Goal: Task Accomplishment & Management: Manage account settings

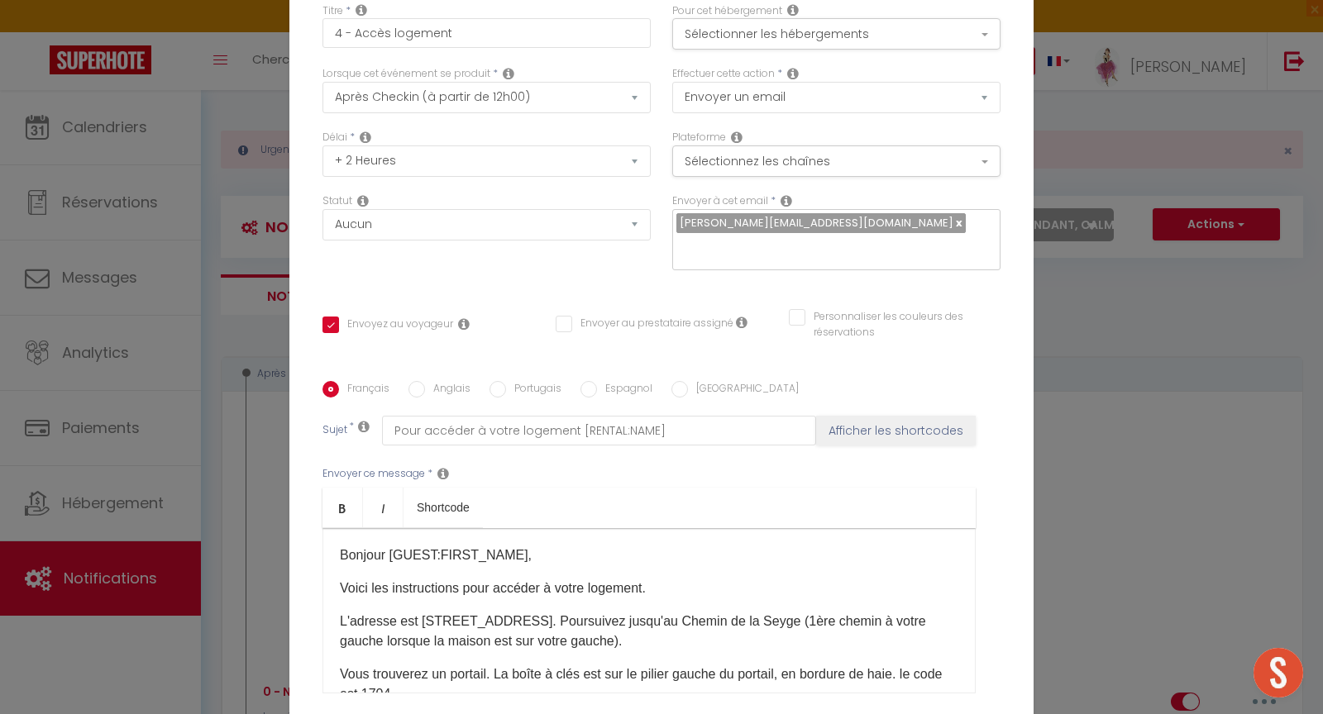
select select "67986"
select select "3"
select select "2 Heures"
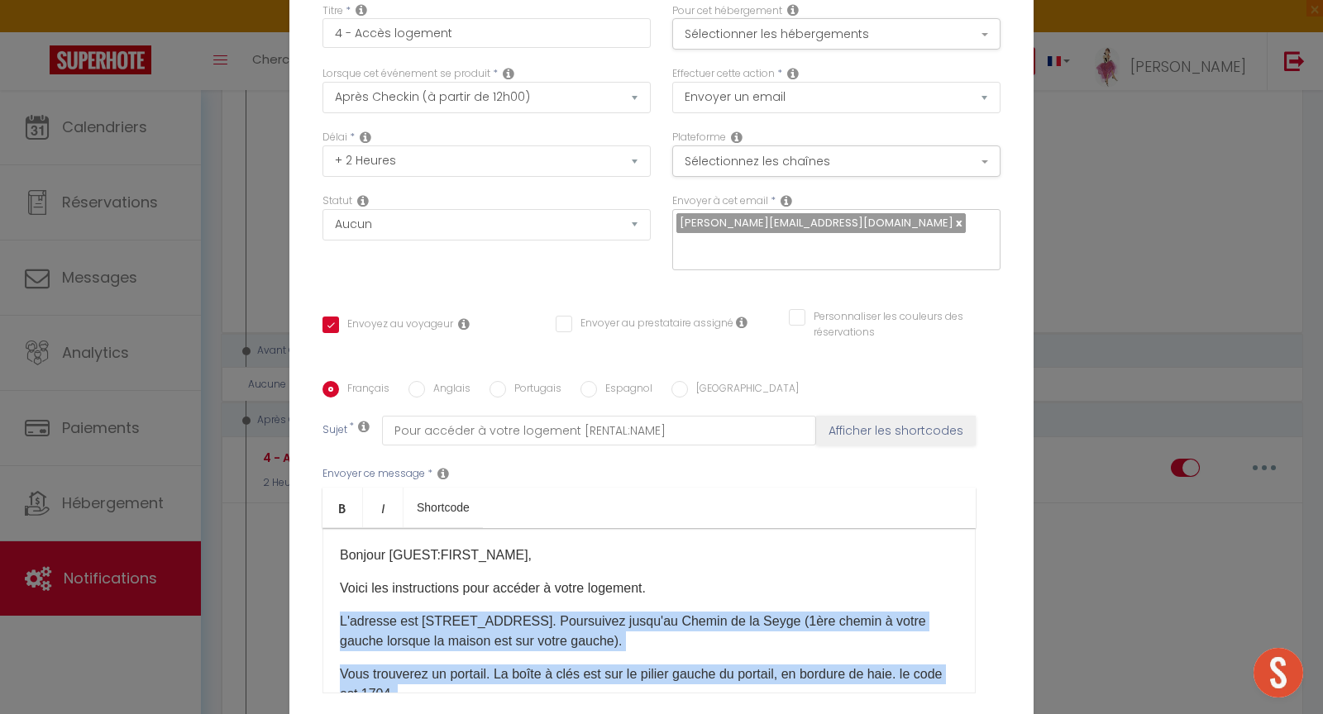
scroll to position [143, 0]
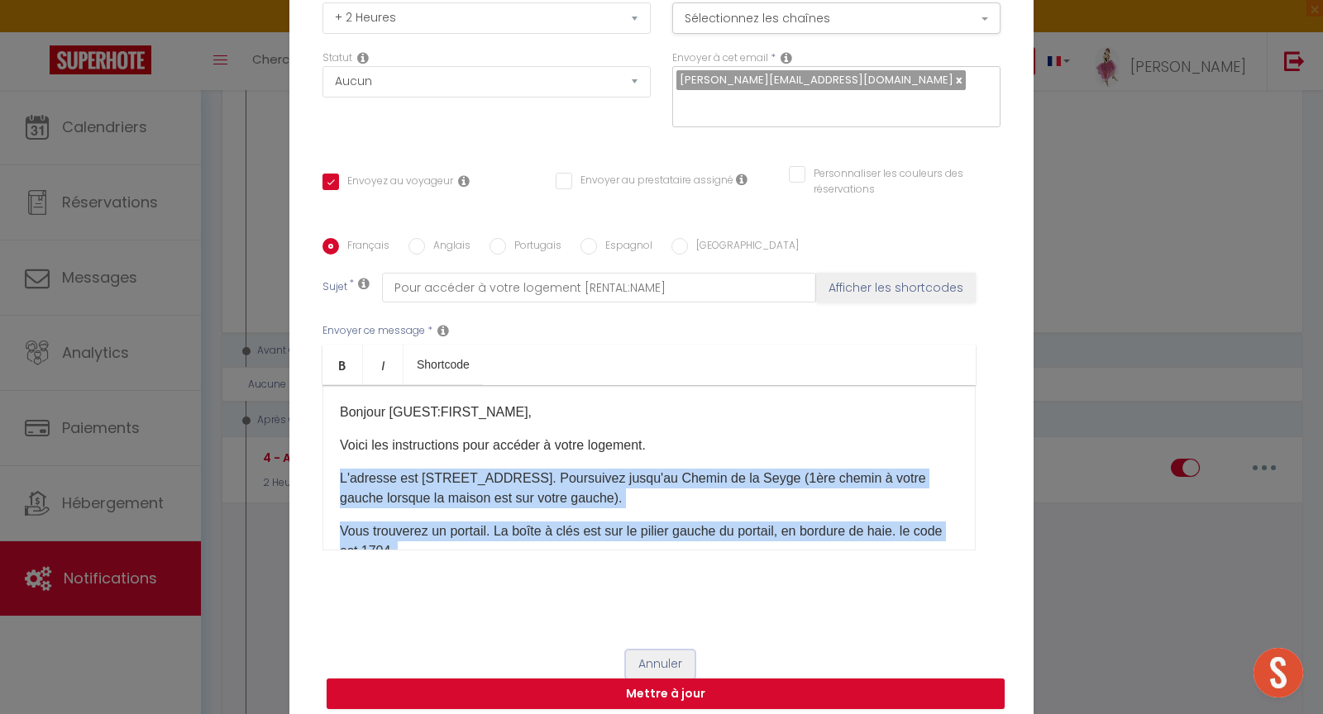
drag, startPoint x: 654, startPoint y: 652, endPoint x: 764, endPoint y: 609, distance: 117.8
click at [655, 652] on button "Annuler" at bounding box center [660, 665] width 69 height 28
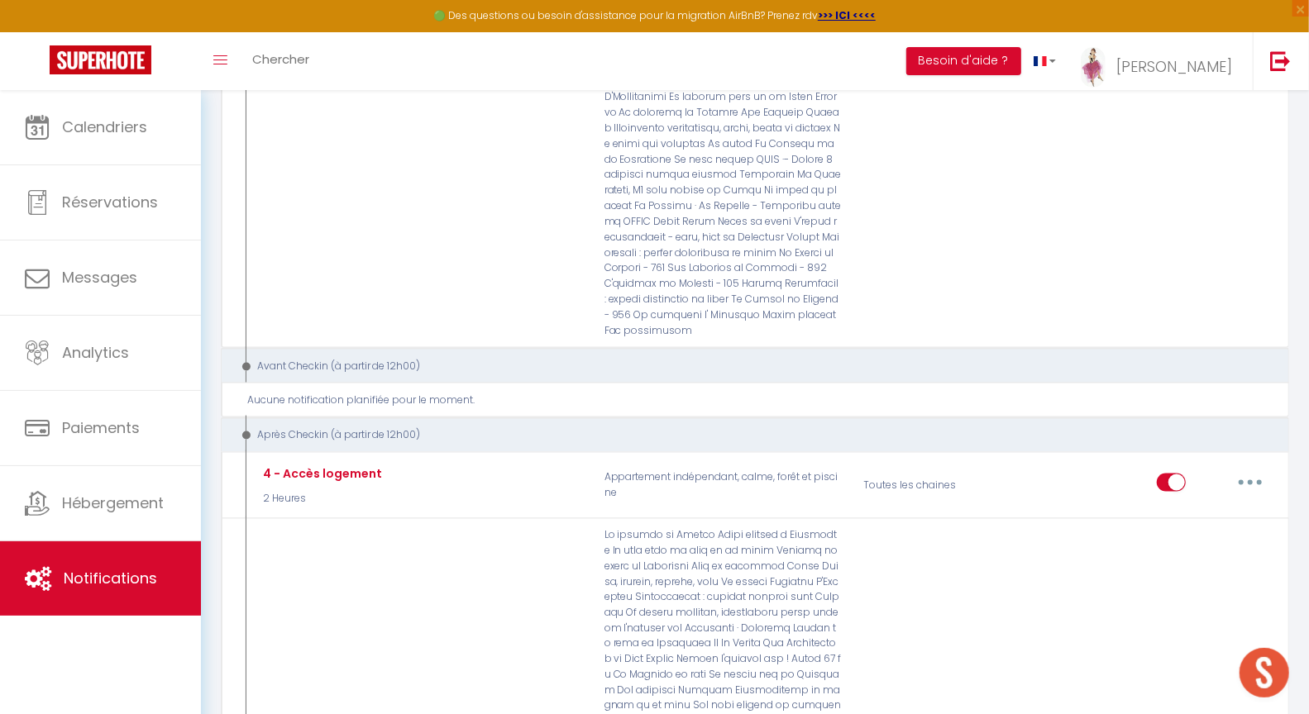
scroll to position [0, 0]
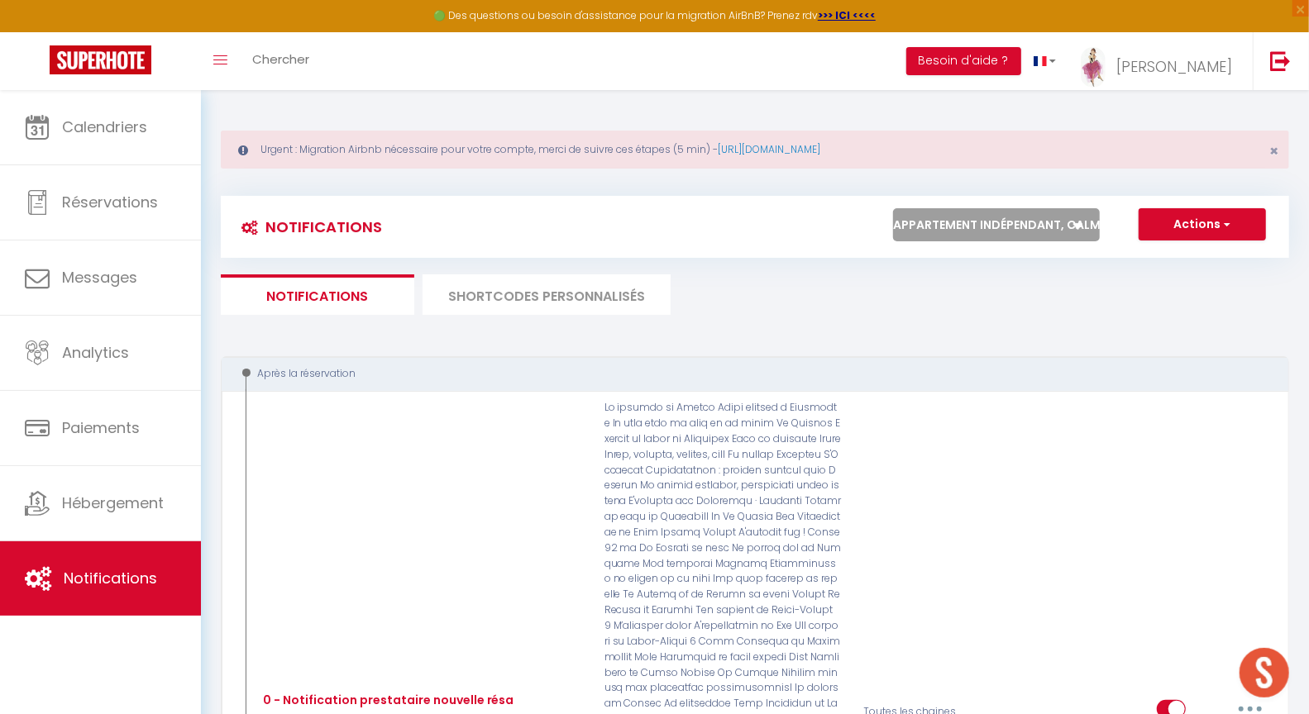
click at [998, 236] on select "Tous les apparts Le panoramique, vue et confort La Source Les balcons de [GEOGR…" at bounding box center [996, 224] width 207 height 33
select select "73506"
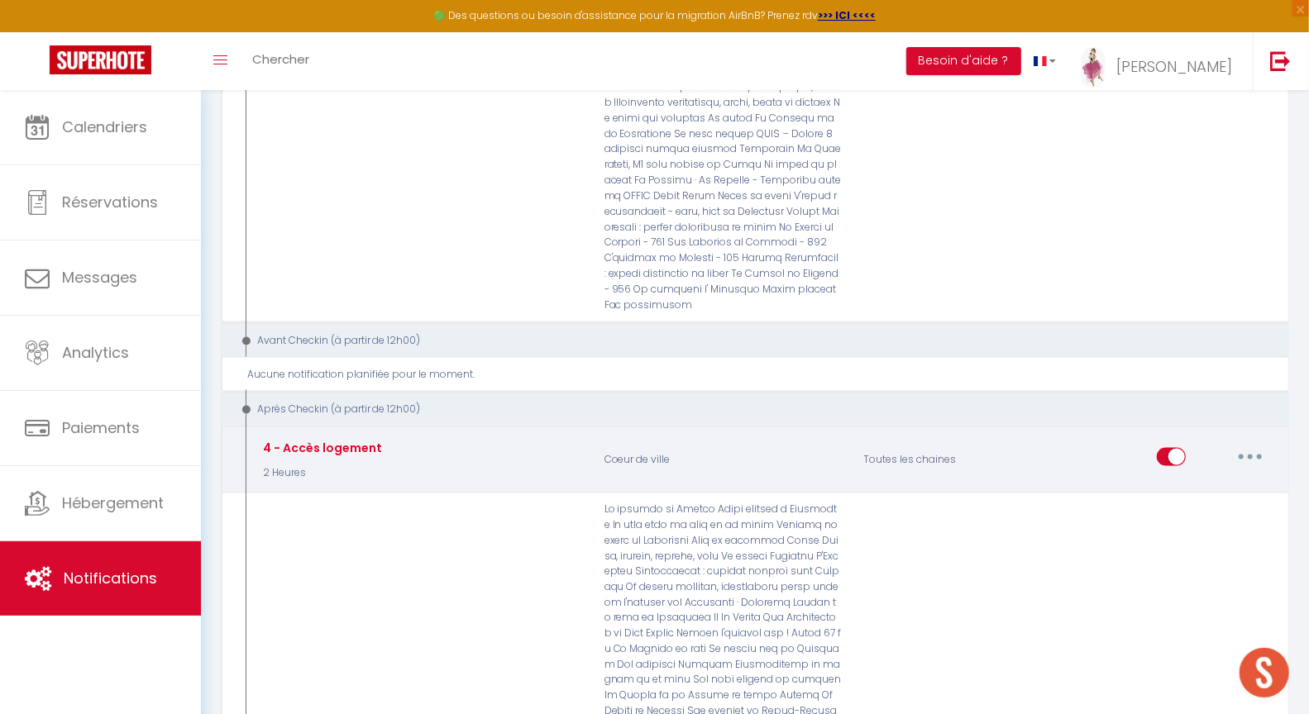
scroll to position [1385, 0]
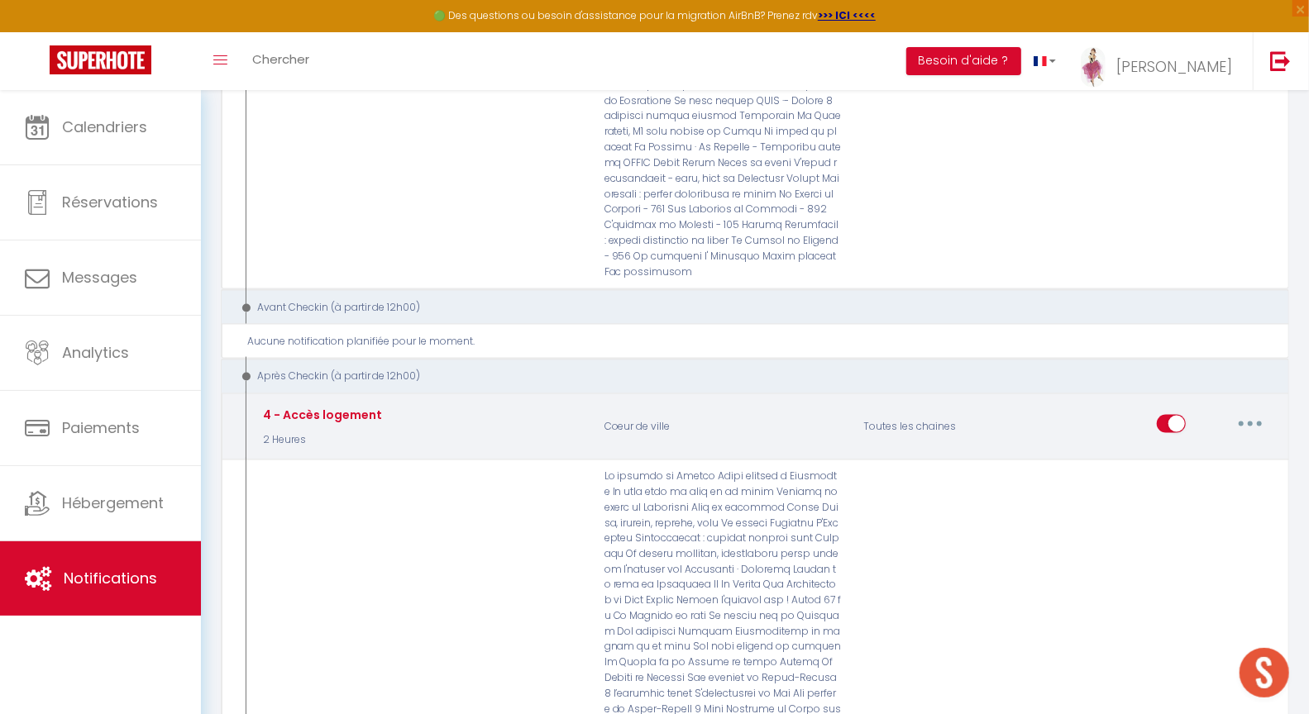
click at [1253, 411] on button "button" at bounding box center [1250, 424] width 46 height 26
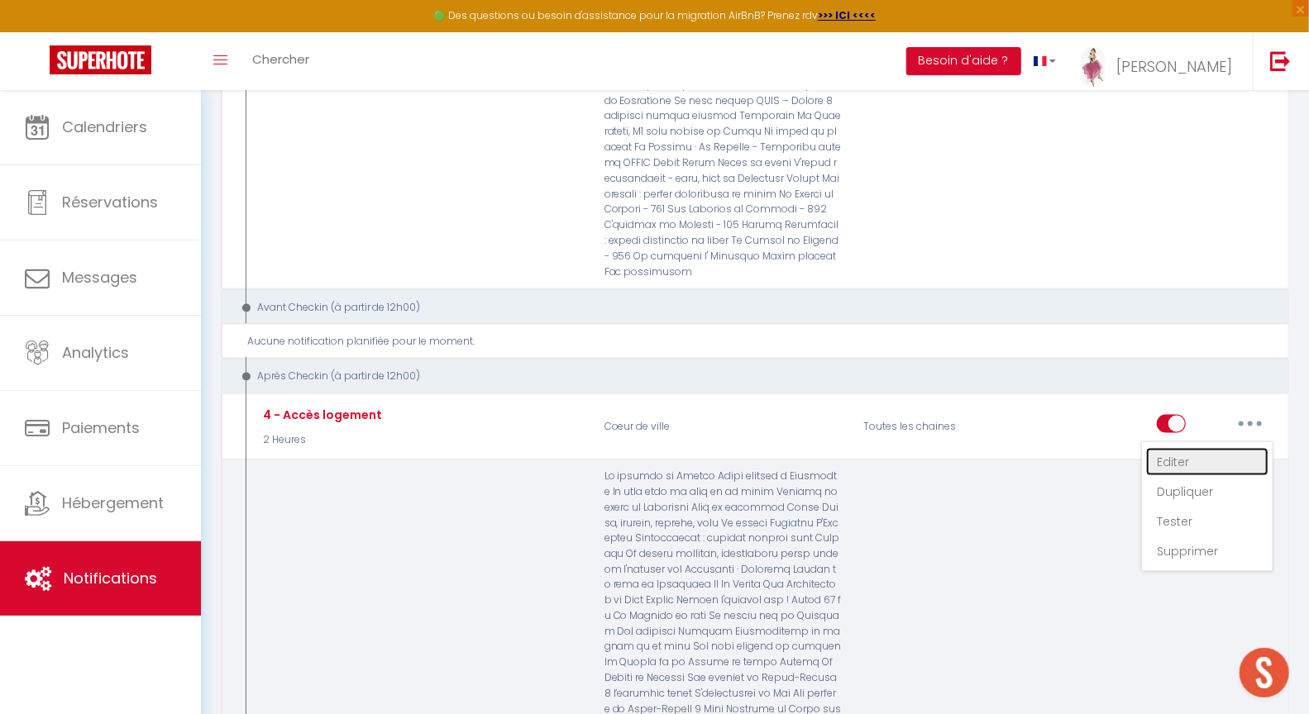
click at [1190, 448] on link "Editer" at bounding box center [1207, 462] width 122 height 28
type input "4 - Accès logement"
select select "3"
select select "2 Heures"
select select
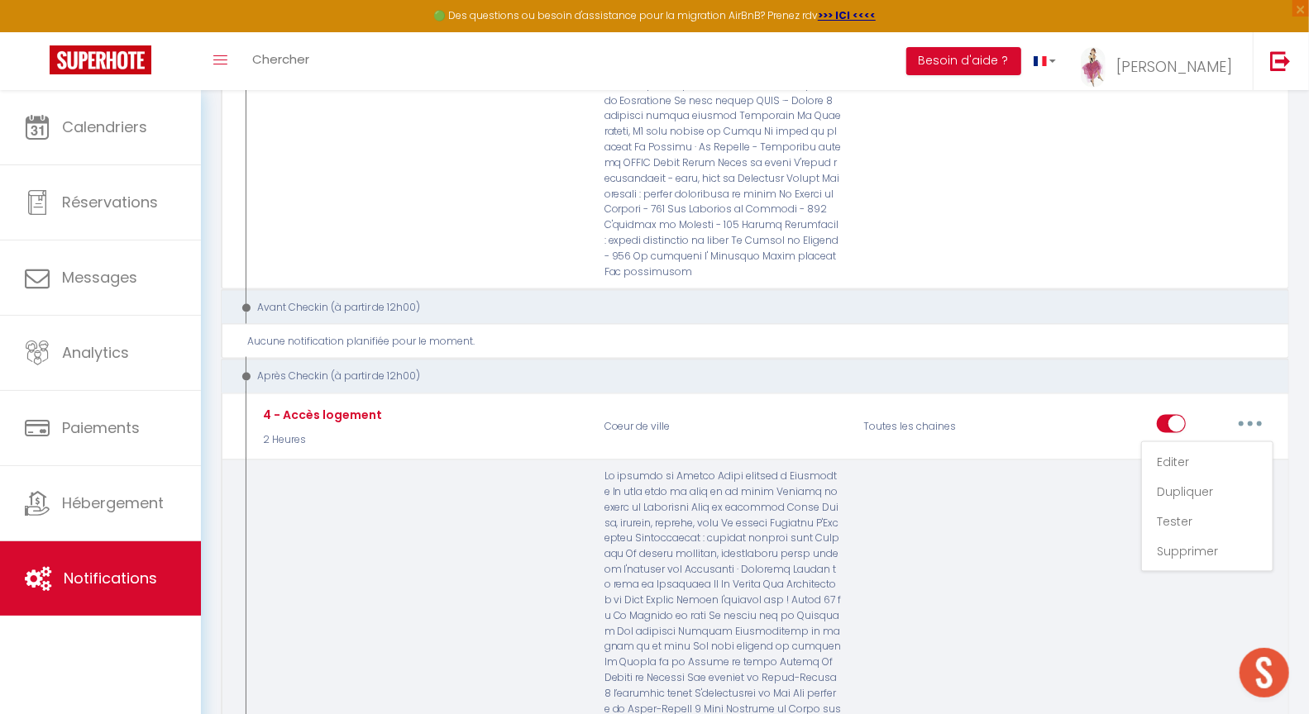
checkbox input "true"
checkbox input "false"
radio input "true"
type input "Accès à votre logement"
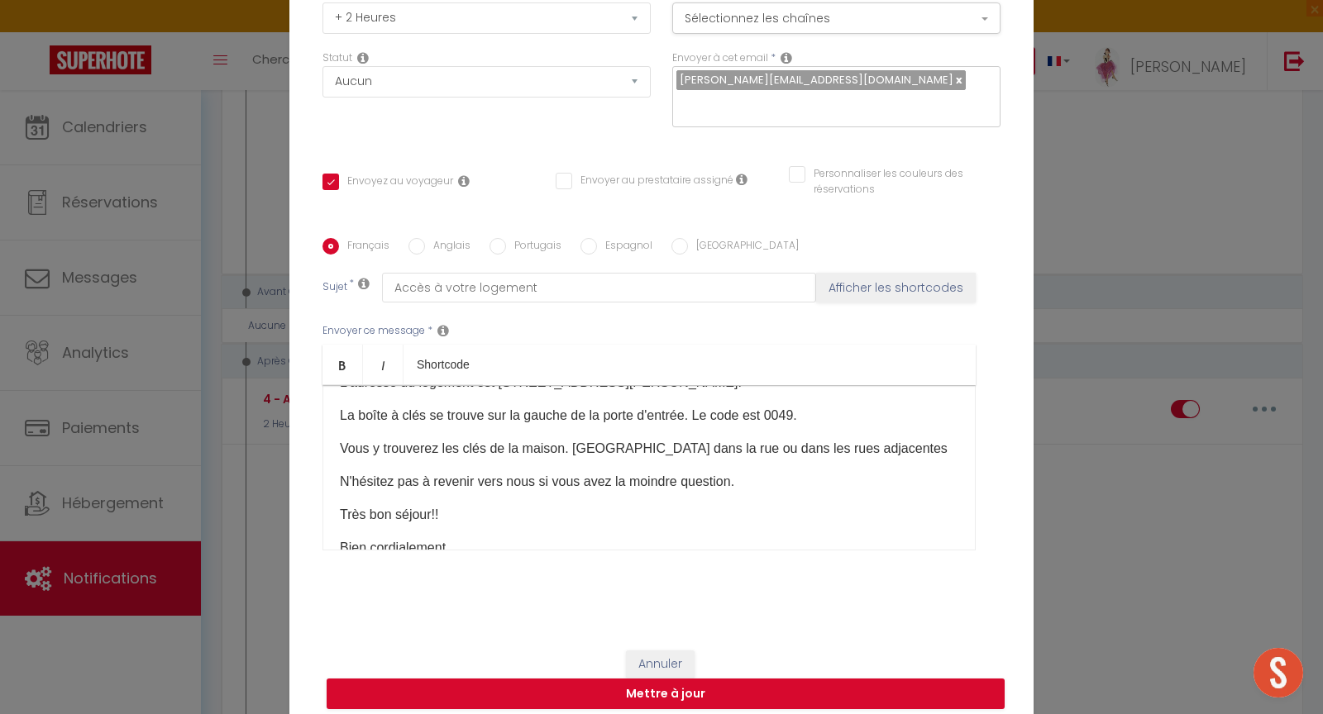
scroll to position [60, 0]
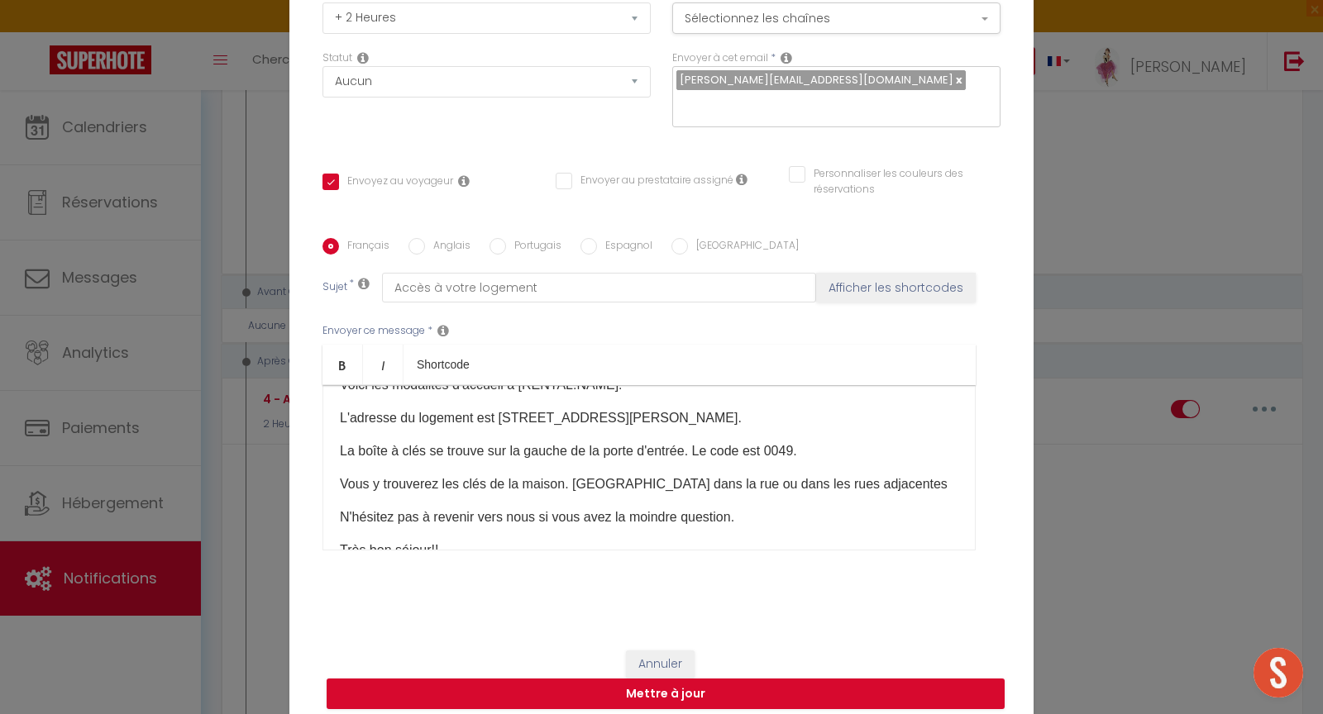
drag, startPoint x: 332, startPoint y: 466, endPoint x: 709, endPoint y: 486, distance: 378.4
click at [709, 486] on div "Bonjour [GUEST:FIRST_NAME] Voici les modalités d'accueil à [RENTAL:NAME]: L'adr…" at bounding box center [648, 467] width 653 height 165
copy div "Voici les modalités d'accueil à [RENTAL:NAME]: L'adresse du logement est [STREE…"
click at [672, 651] on button "Annuler" at bounding box center [660, 665] width 69 height 28
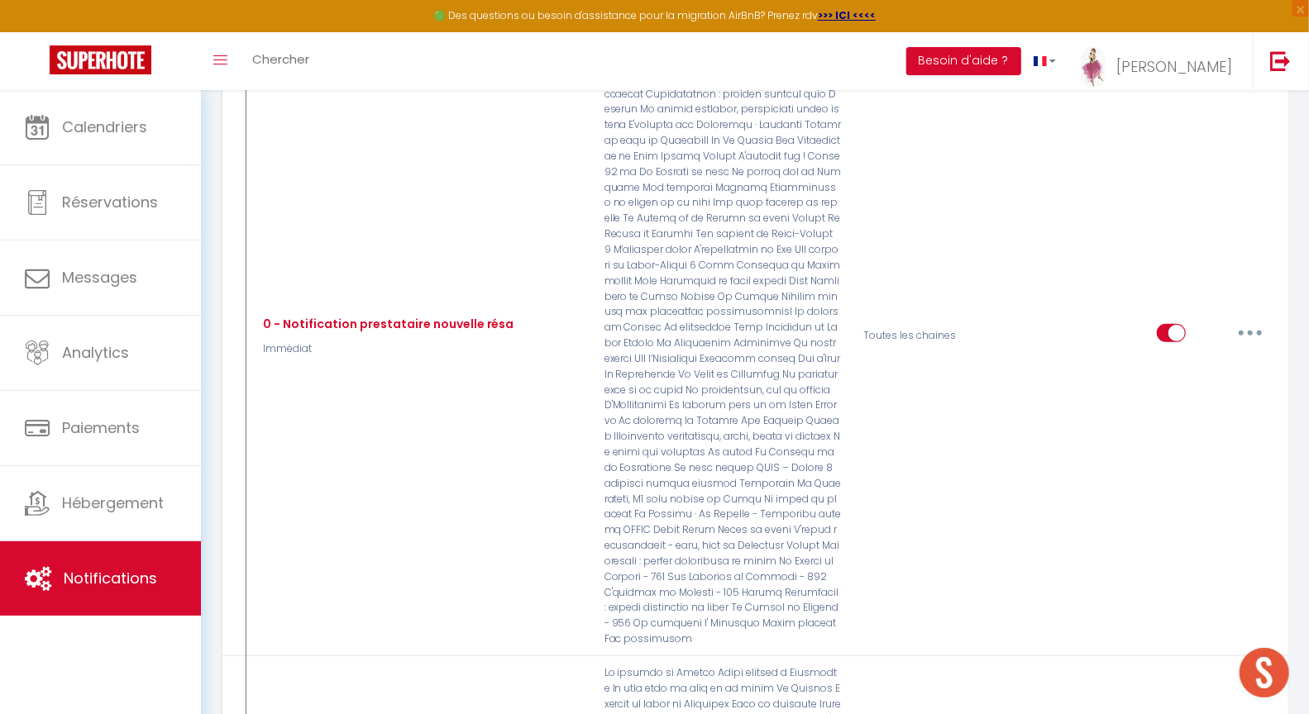
scroll to position [0, 0]
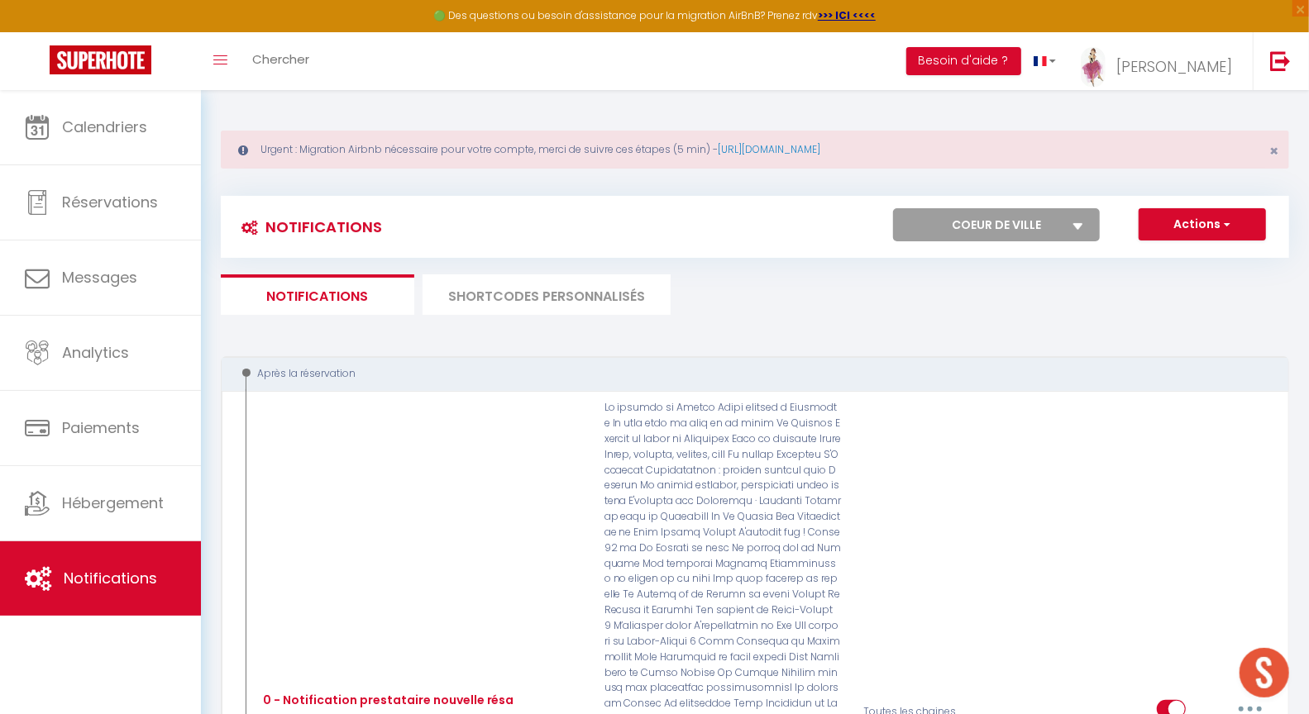
click at [1010, 225] on select "Tous les apparts Le panoramique, vue et confort La Source Les balcons de [GEOGR…" at bounding box center [996, 224] width 207 height 33
select select "19033"
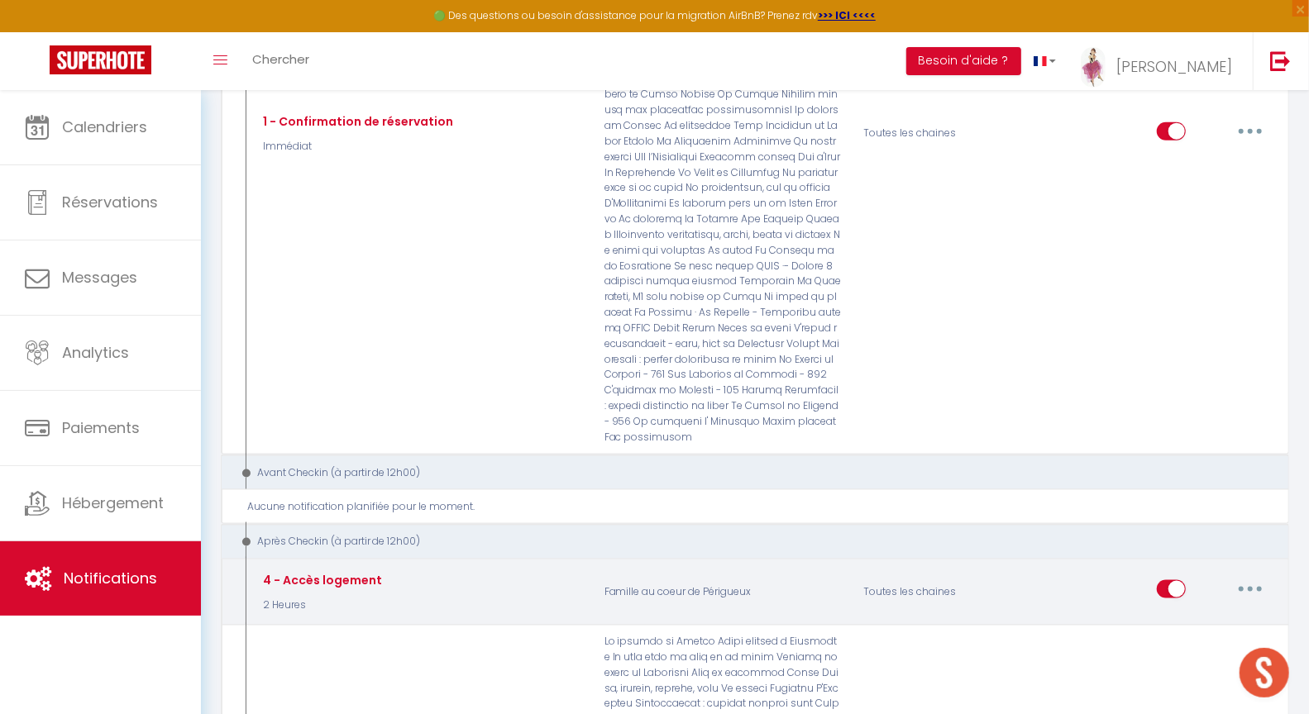
scroll to position [1274, 0]
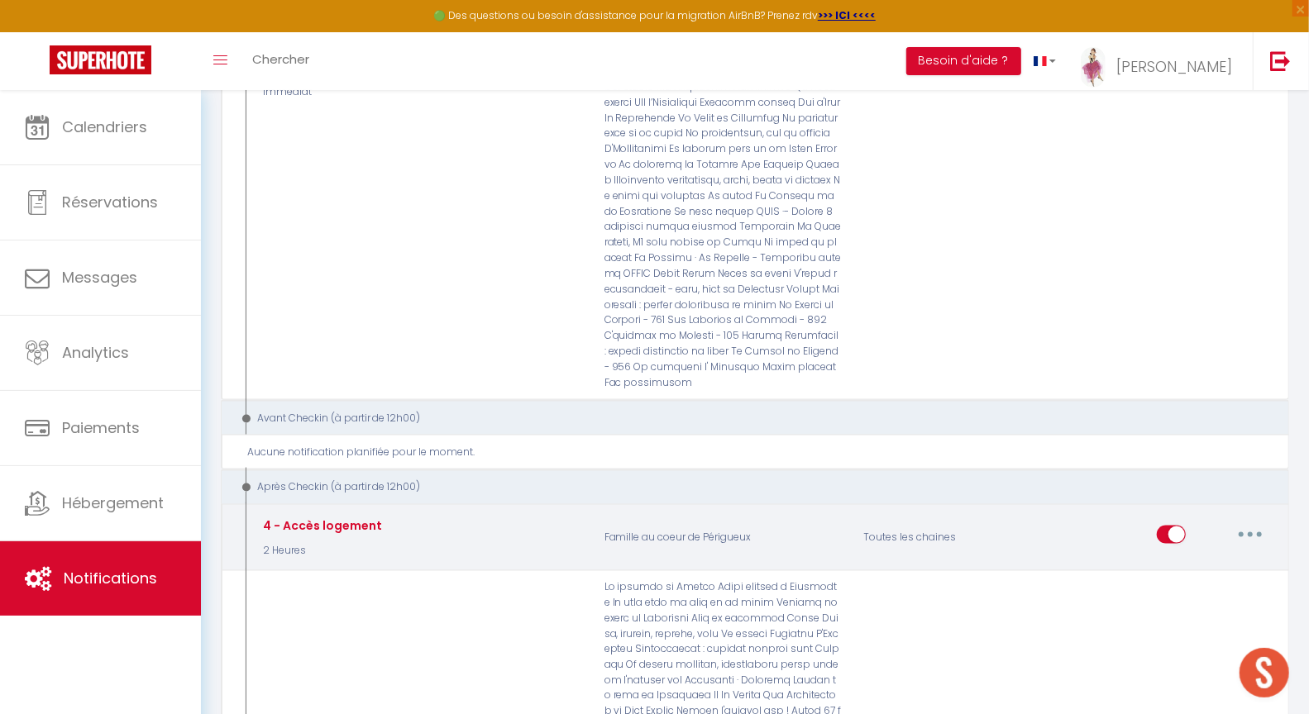
click at [1250, 532] on icon "button" at bounding box center [1250, 534] width 5 height 5
click at [1169, 559] on link "Editer" at bounding box center [1207, 573] width 122 height 28
type input "4 - Accès logement"
select select "3"
select select "2 Heures"
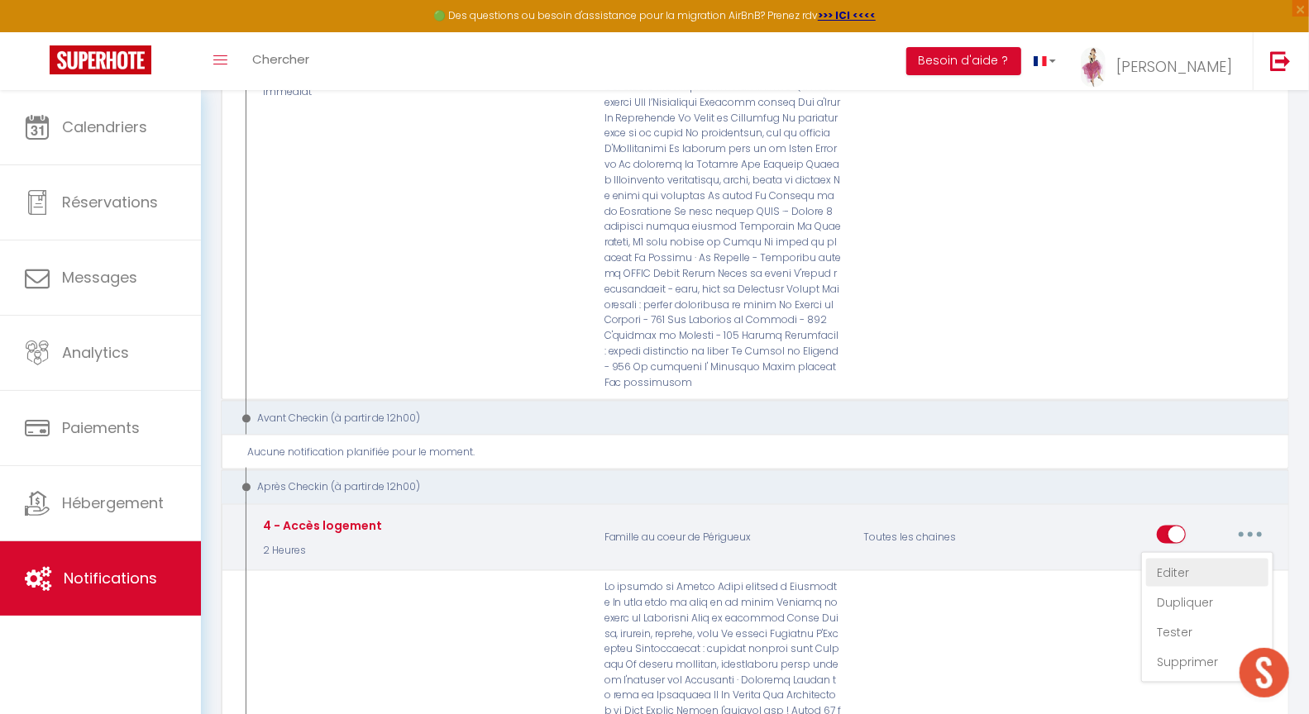
select select
checkbox input "true"
checkbox input "false"
radio input "true"
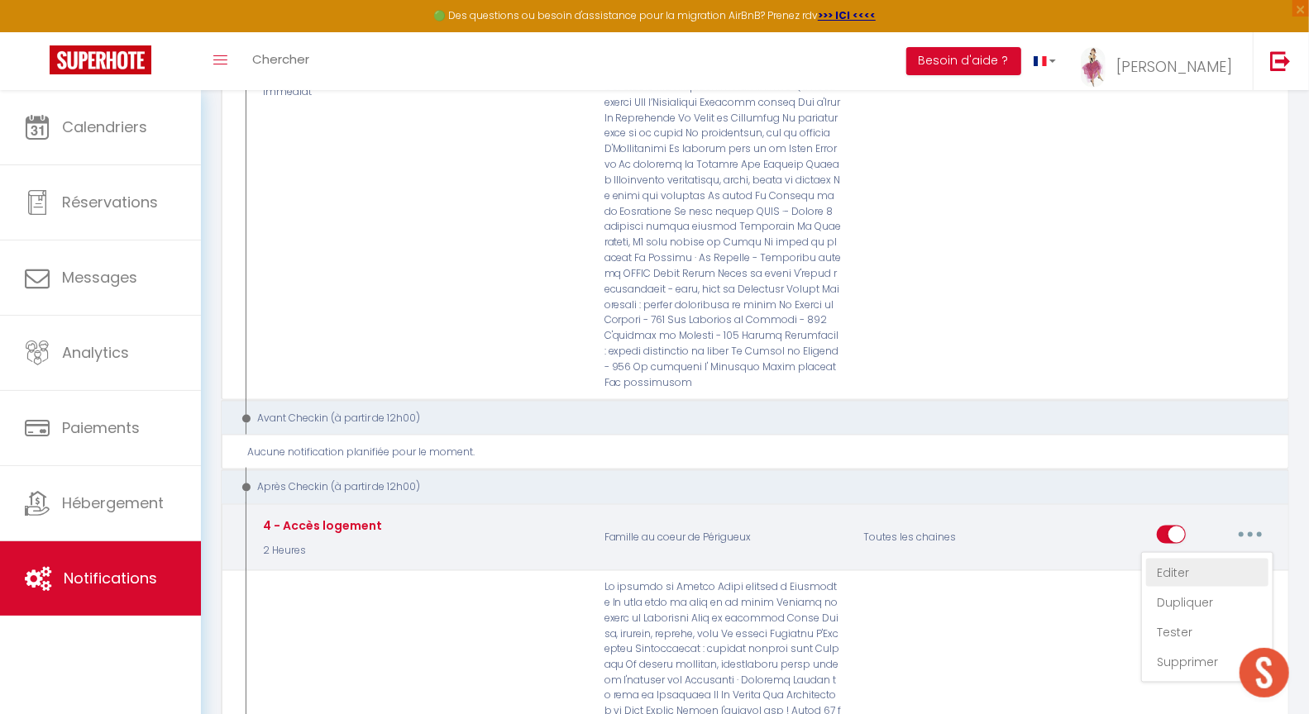
type input "Pour accéder à votre logement [RENTAL:NAME]"
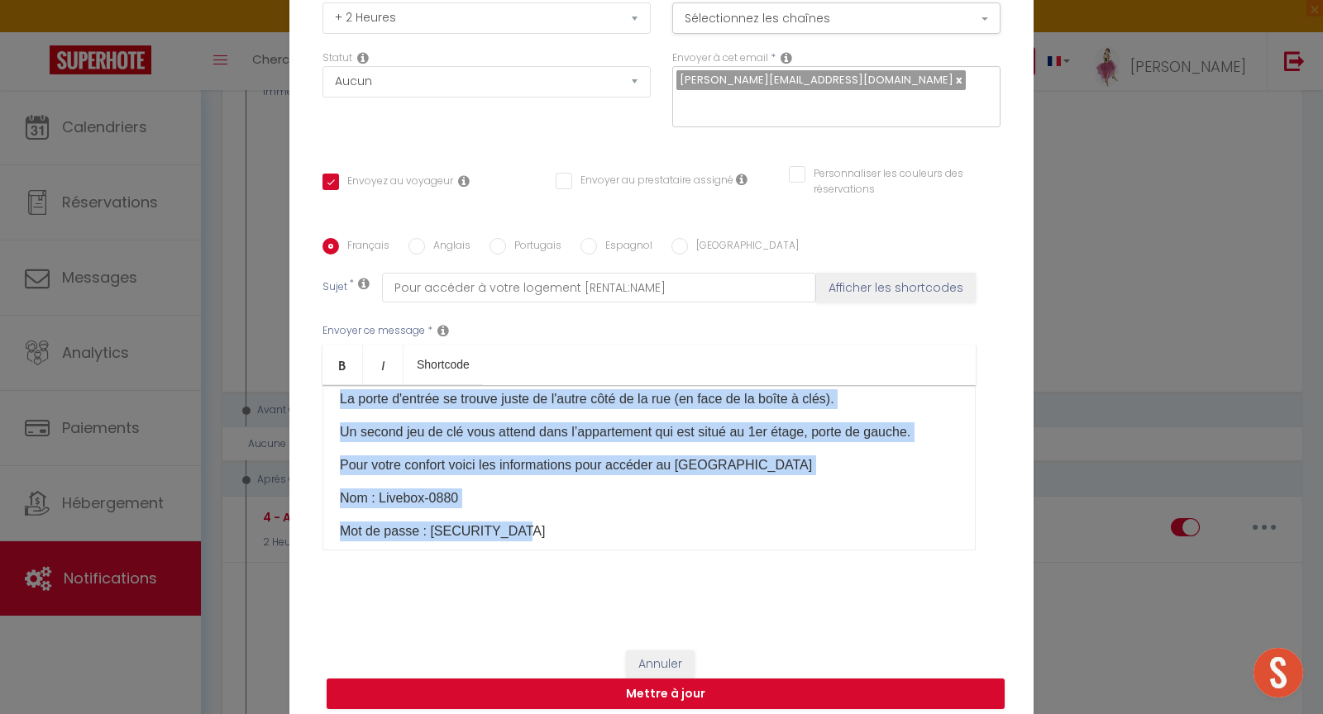
scroll to position [159, 0]
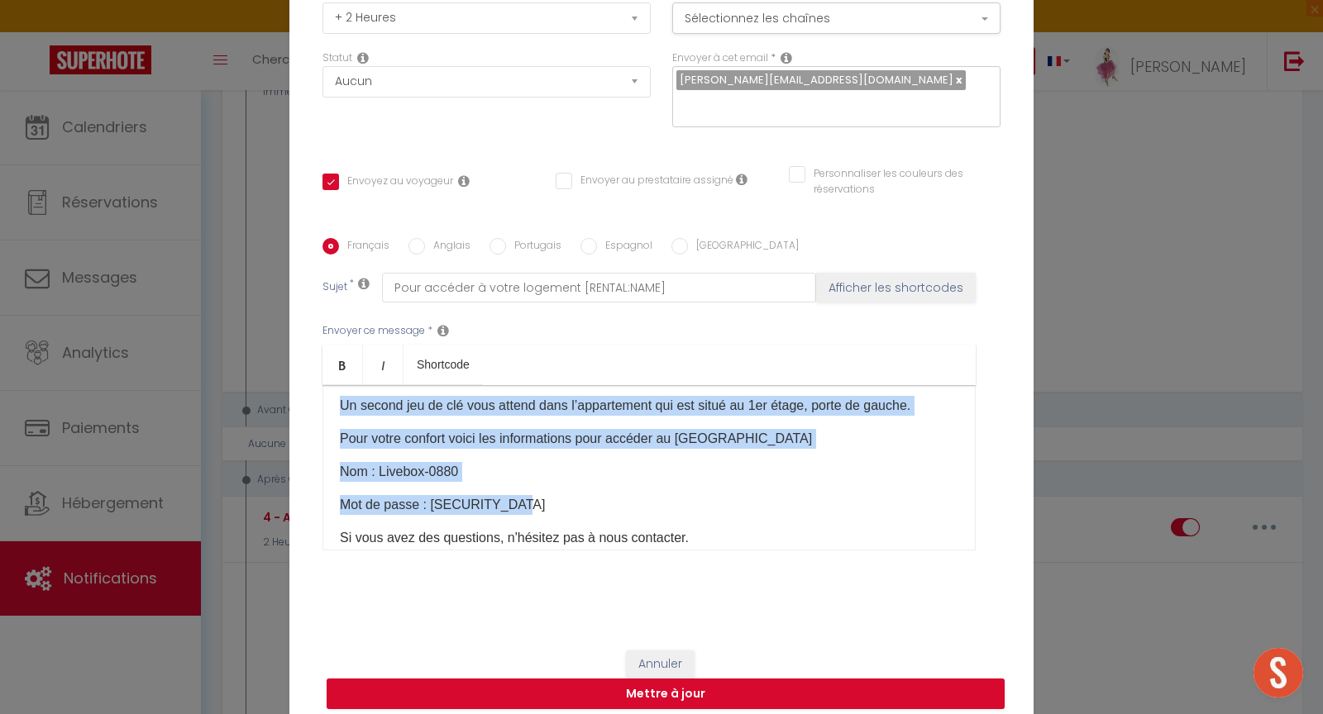
drag, startPoint x: 332, startPoint y: 458, endPoint x: 563, endPoint y: 494, distance: 233.5
click at [566, 497] on div "Bonjour [GUEST:FIRST_NAME], Voici les modalités d'accès à [RENTAL:NAME]: L'adre…" at bounding box center [648, 467] width 653 height 165
copy div "L'adresse du bien est Impasse de la Clarté 24000 Périgueux. Vous trouverez dans…"
click at [657, 657] on button "Annuler" at bounding box center [660, 665] width 69 height 28
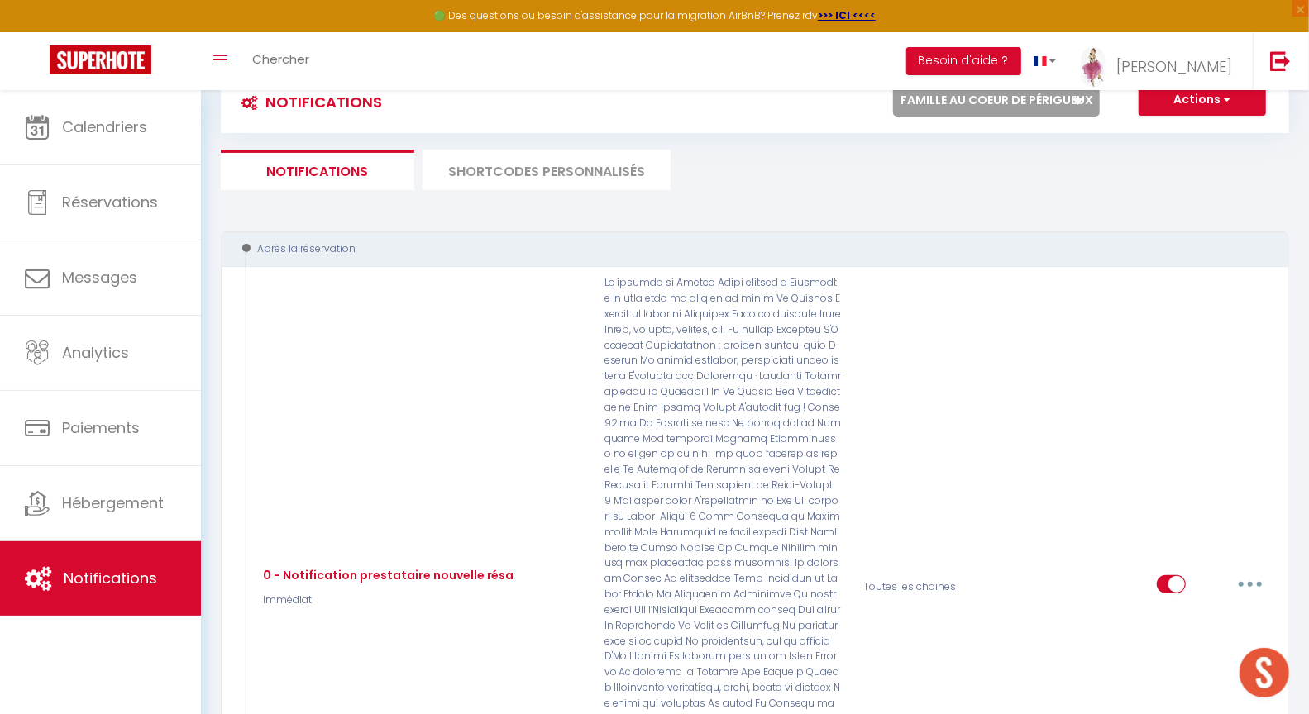
scroll to position [0, 0]
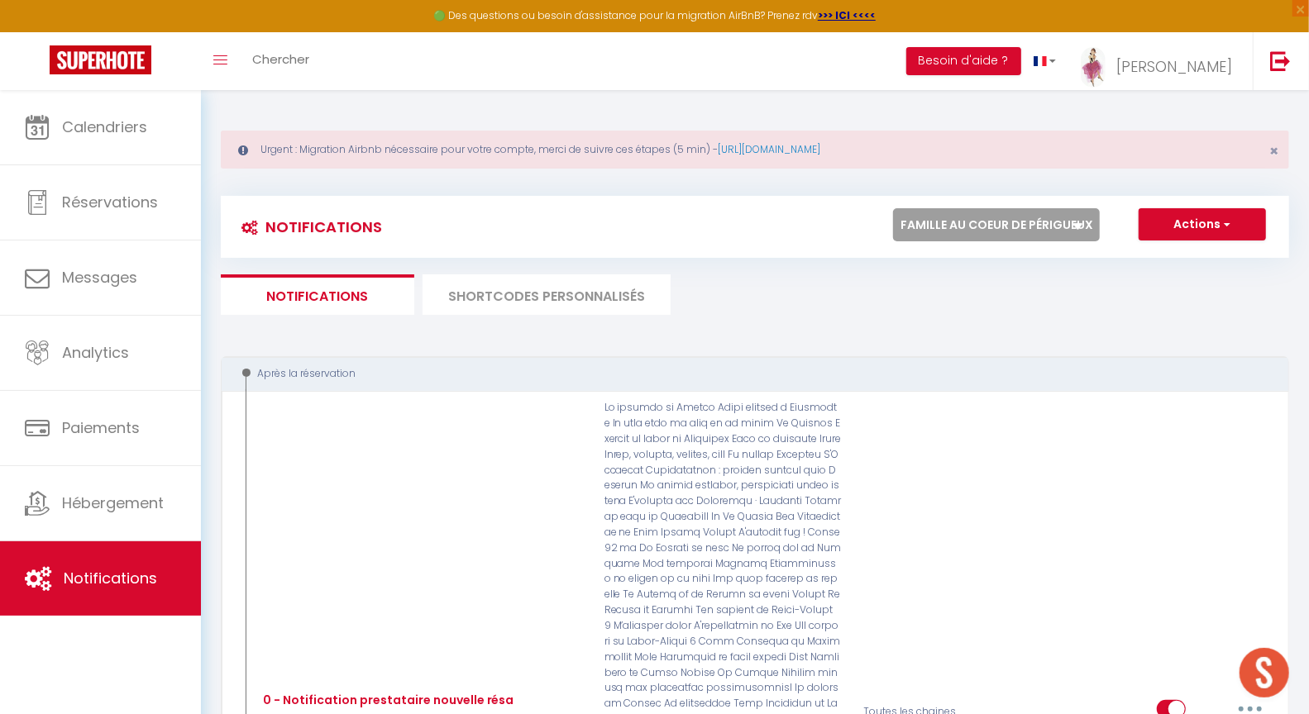
click at [986, 215] on select "Tous les apparts Le panoramique, vue et confort La Source Les balcons de [GEOGR…" at bounding box center [996, 224] width 207 height 33
select select "73491"
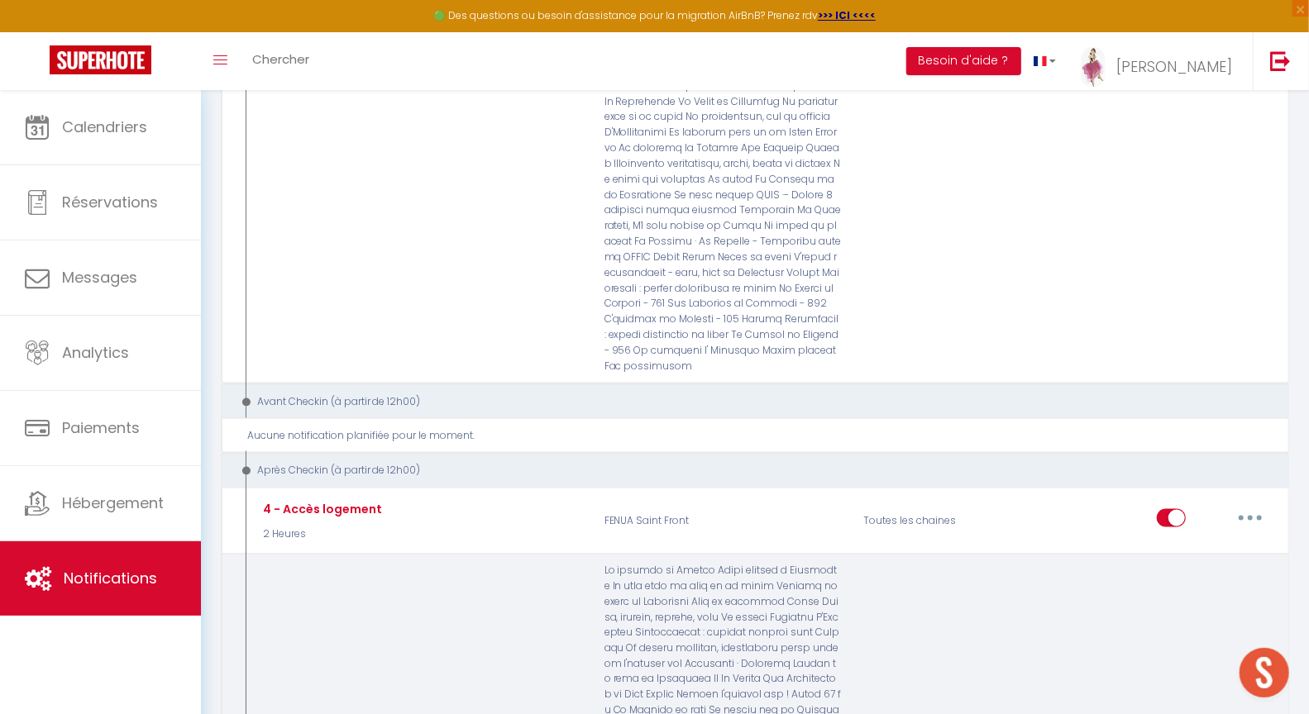
scroll to position [1301, 0]
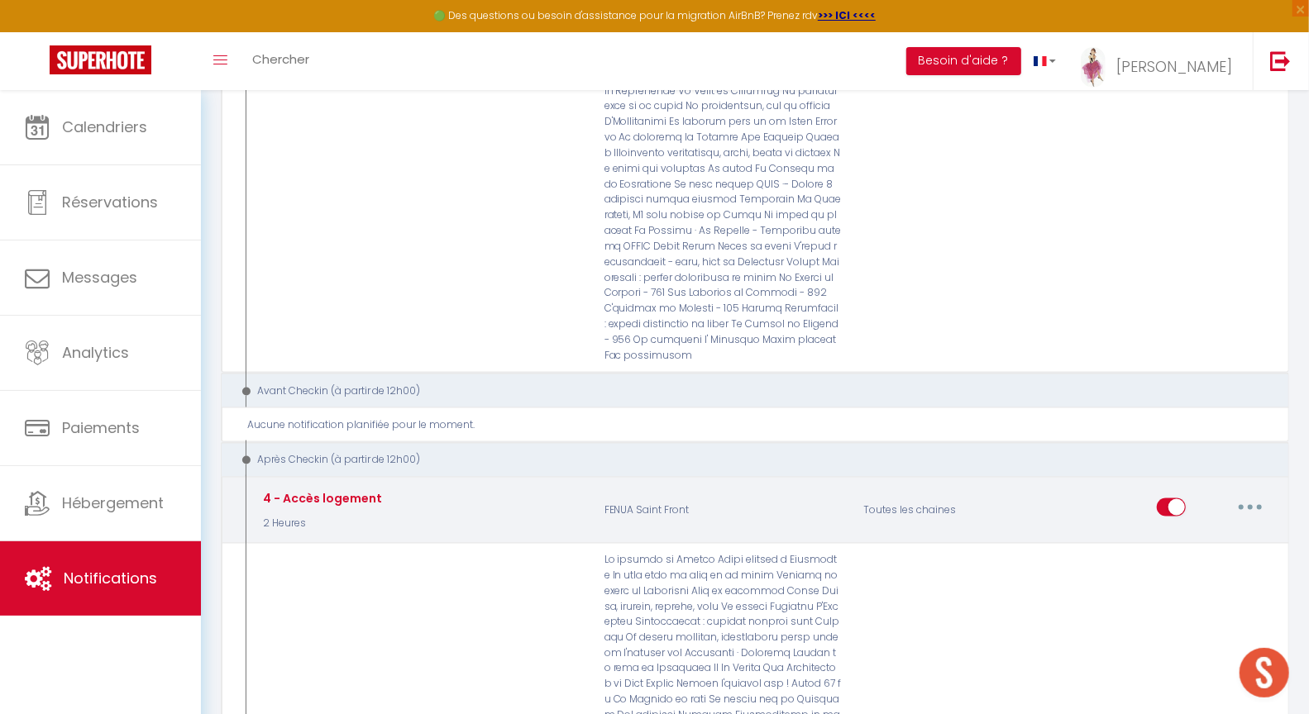
click at [1257, 494] on button "button" at bounding box center [1250, 507] width 46 height 26
click at [1181, 532] on link "Editer" at bounding box center [1207, 546] width 122 height 28
type input "4 - Accès logement"
select select "3"
select select "2 Heures"
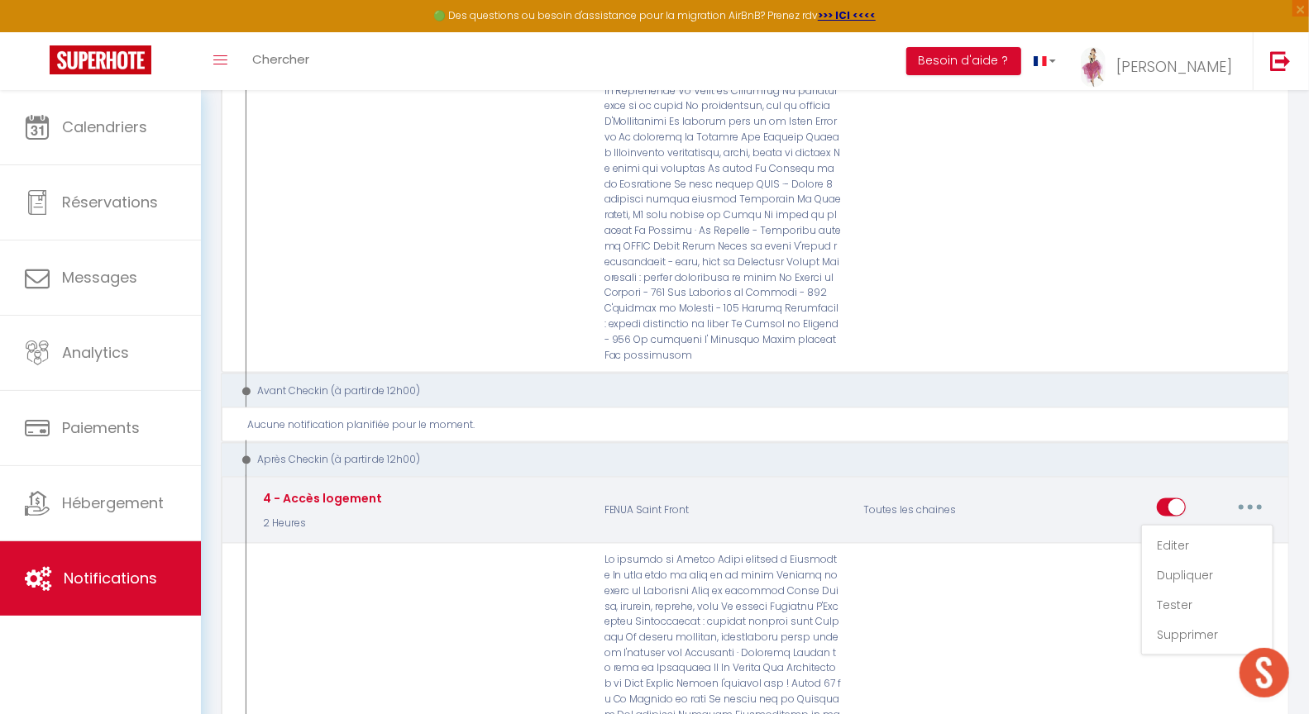
select select
checkbox input "true"
checkbox input "false"
radio input "true"
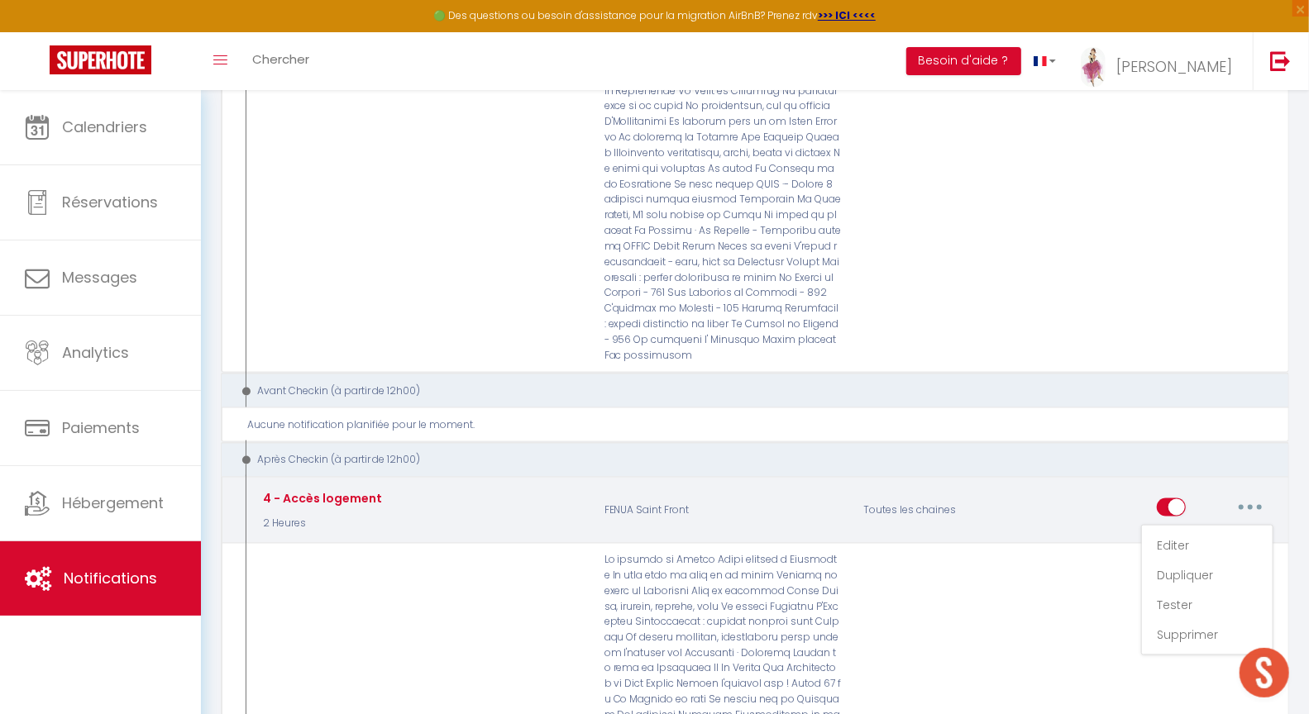
type input "Accès à votre logement"
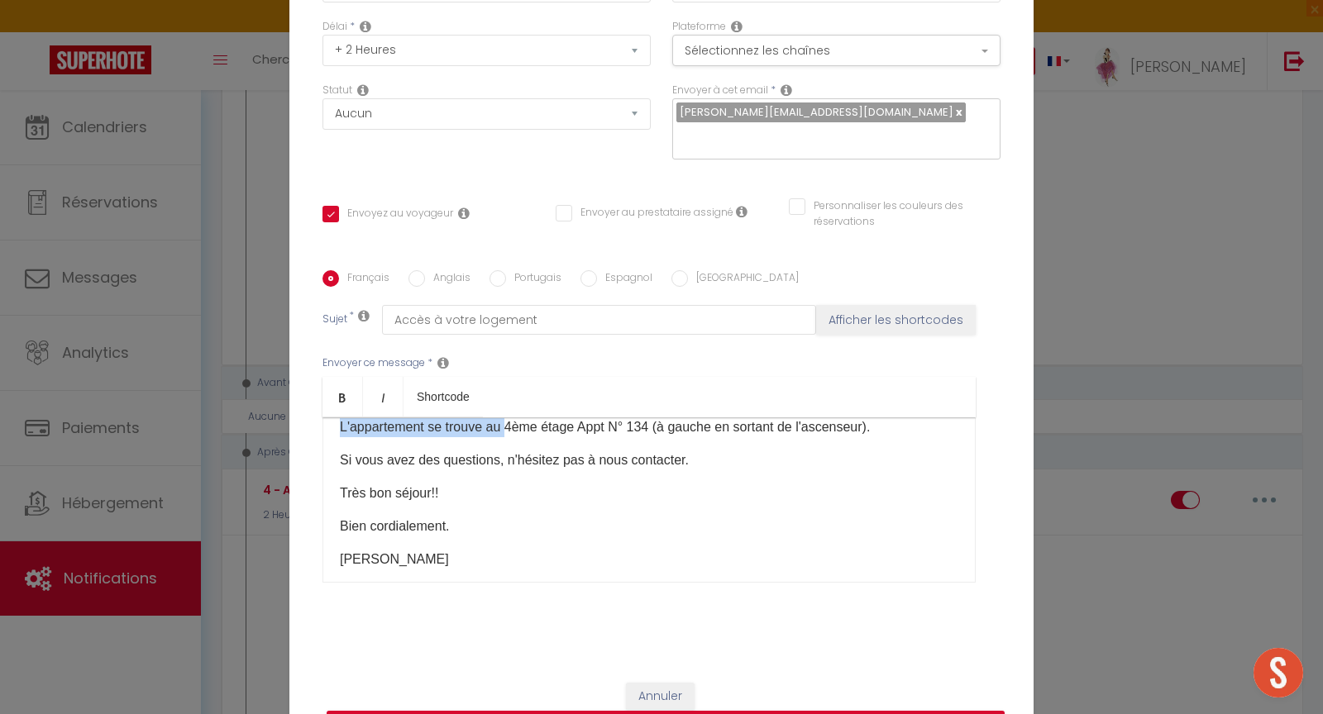
scroll to position [213, 0]
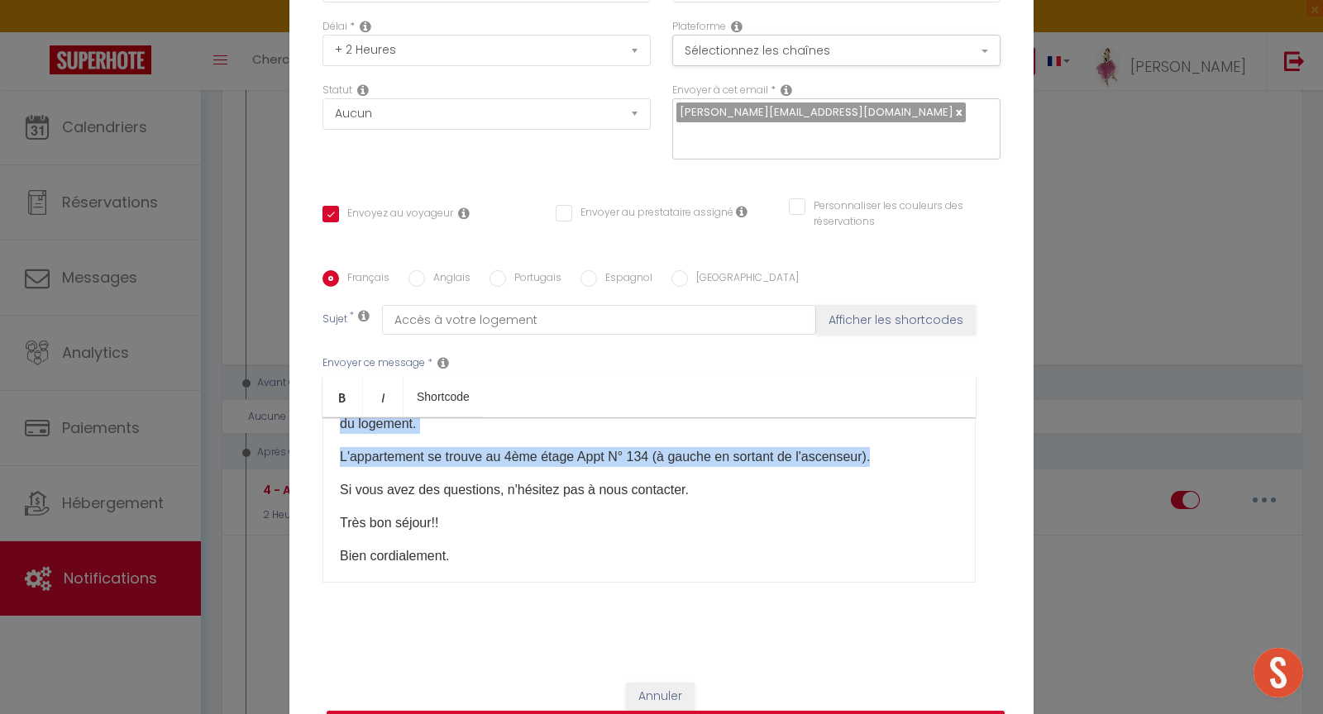
drag, startPoint x: 332, startPoint y: 465, endPoint x: 910, endPoint y: 451, distance: 579.0
click at [910, 451] on div "Bonjour [GUEST:FIRST_NAME] Voici les modalités d'accueil à [RENTAL:NAME]: L'adr…" at bounding box center [648, 500] width 653 height 165
copy div "L'adresse du logement est [STREET_ADDRESS]. Elle est en retrait de la route (de…"
click at [654, 684] on button "Annuler" at bounding box center [660, 697] width 69 height 28
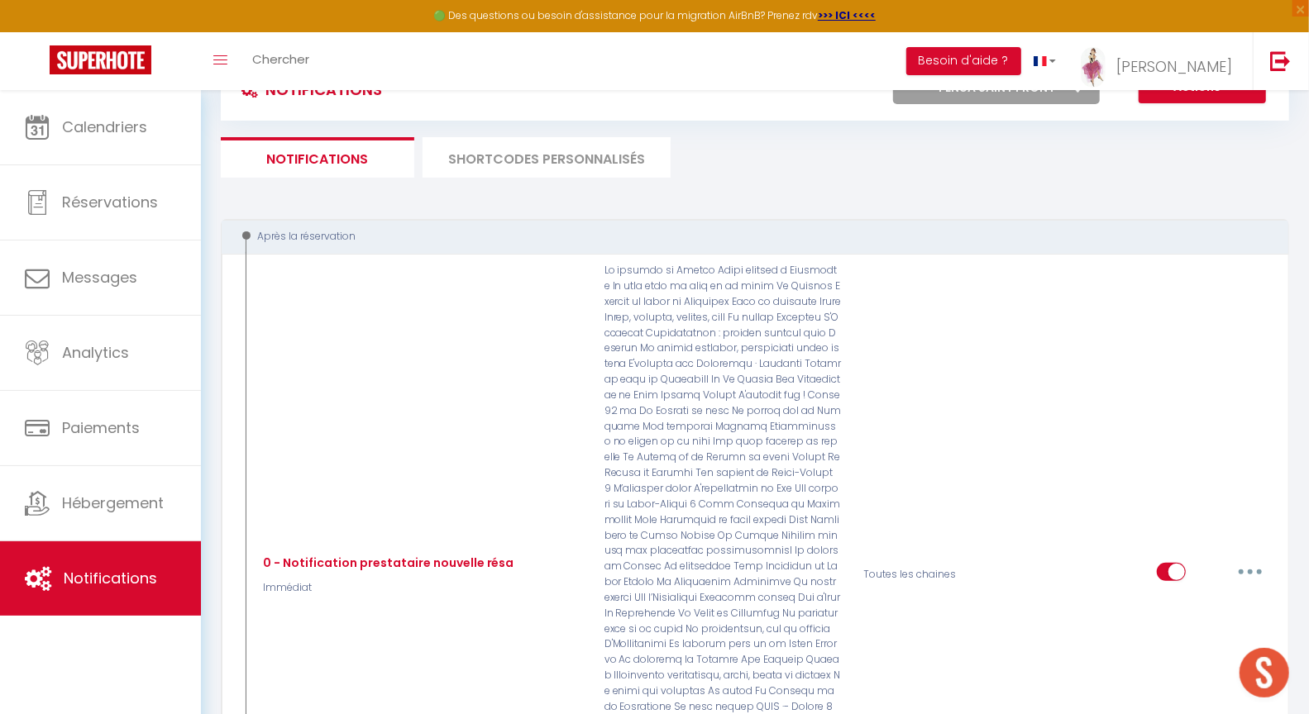
scroll to position [0, 0]
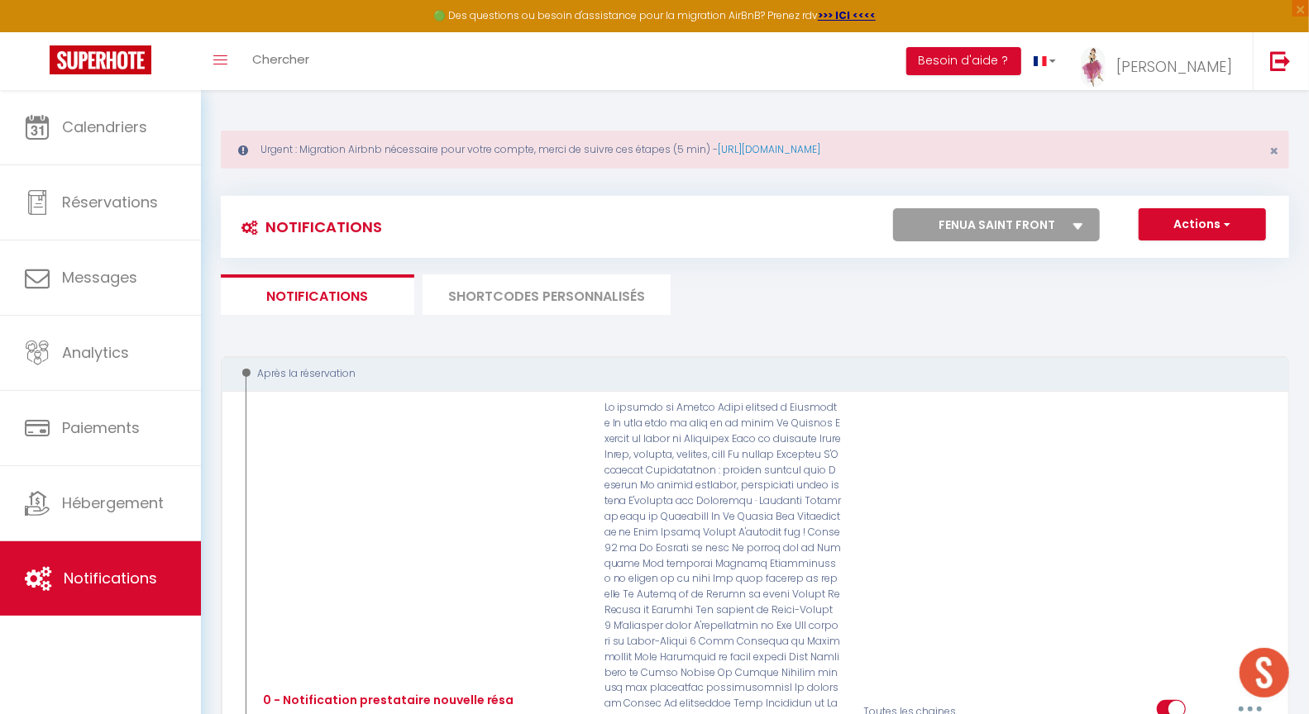
click at [1006, 220] on select "Tous les apparts Le panoramique, vue et confort La Source Les balcons de [GEOGR…" at bounding box center [996, 224] width 207 height 33
select select "76309"
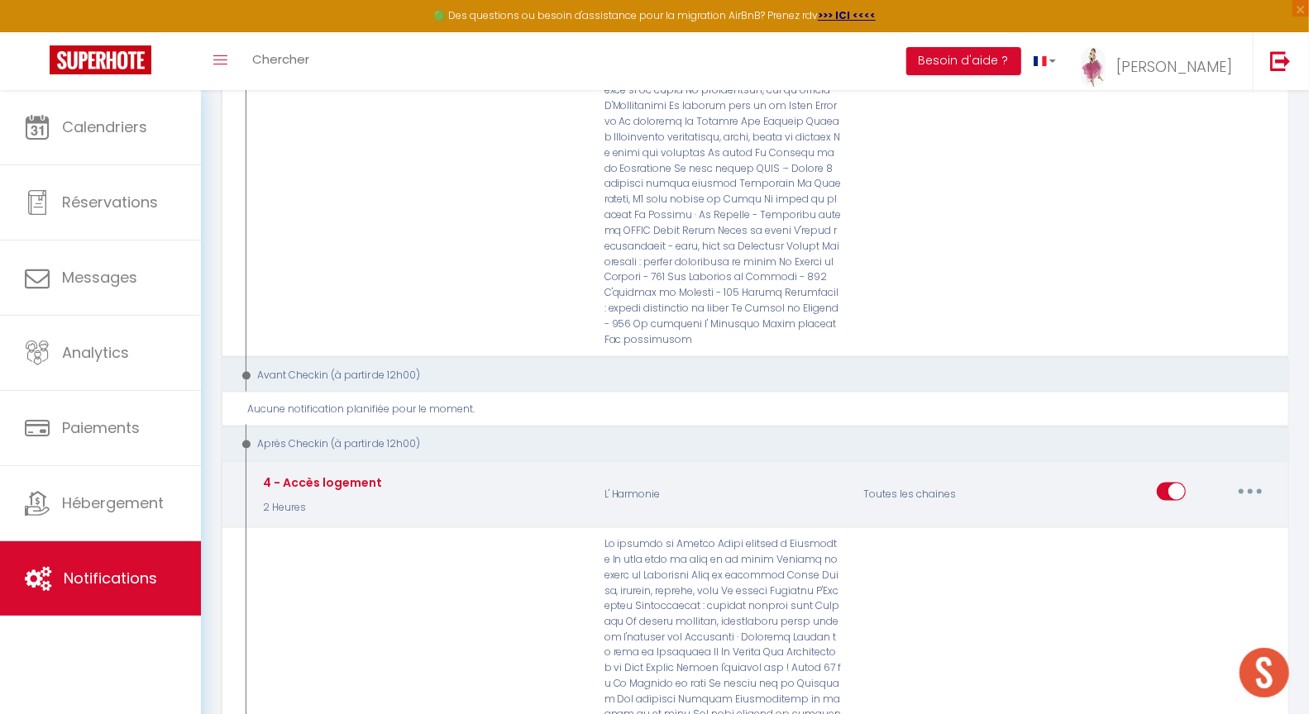
scroll to position [1318, 0]
click at [1252, 489] on icon "button" at bounding box center [1250, 491] width 5 height 5
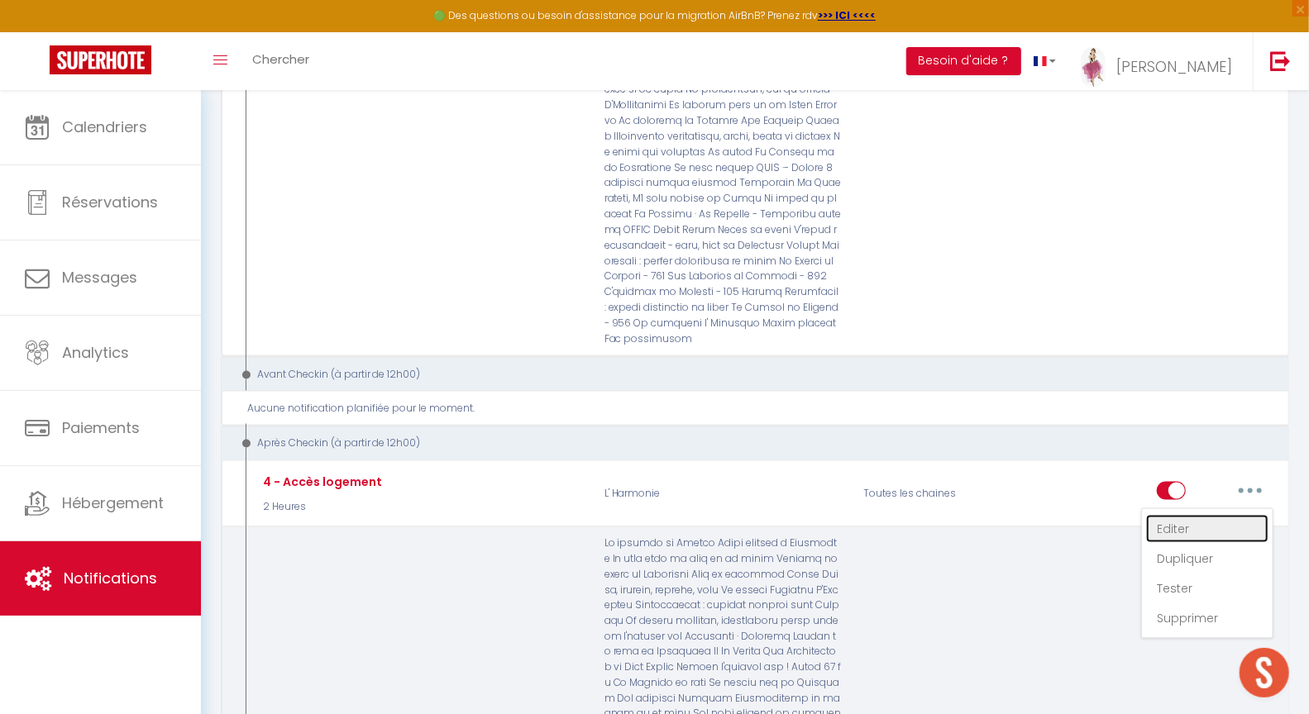
click at [1177, 515] on link "Editer" at bounding box center [1207, 529] width 122 height 28
type input "4 - Accès logement"
select select "3"
select select "2 Heures"
select select
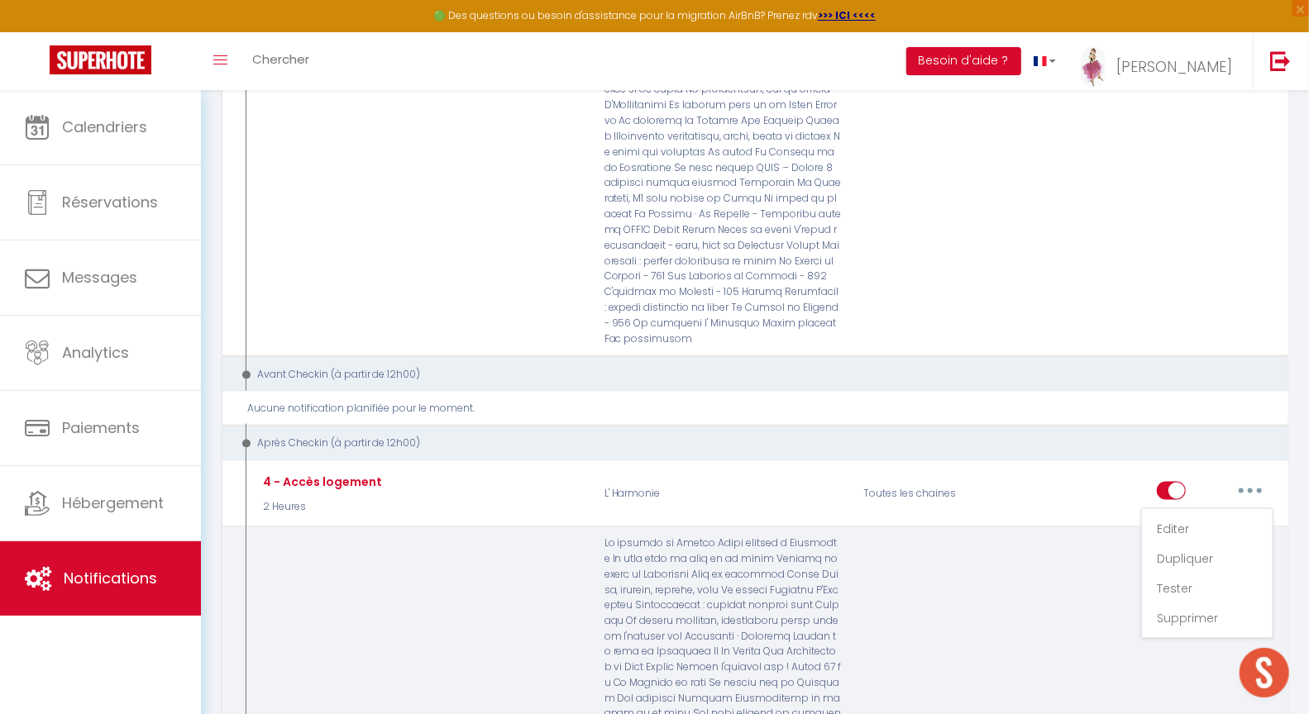
checkbox input "true"
checkbox input "false"
radio input "true"
type input "Accès à votre logement"
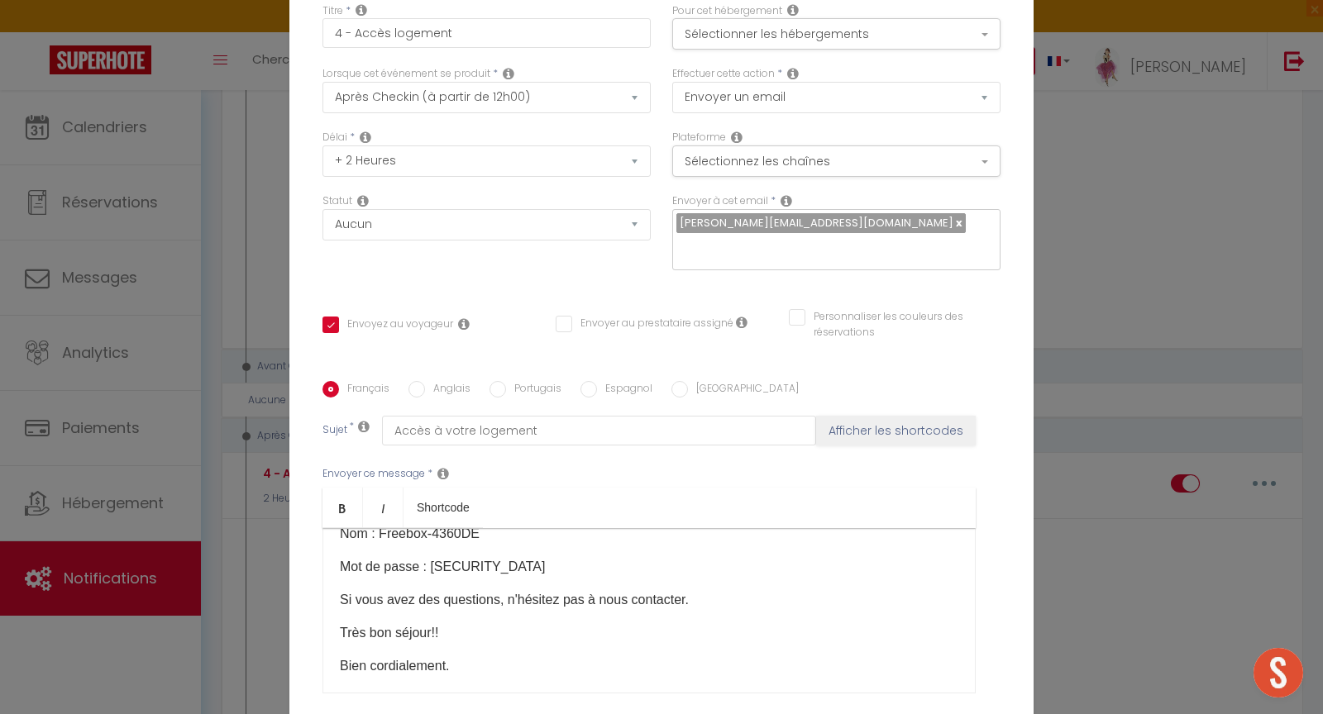
scroll to position [201, 0]
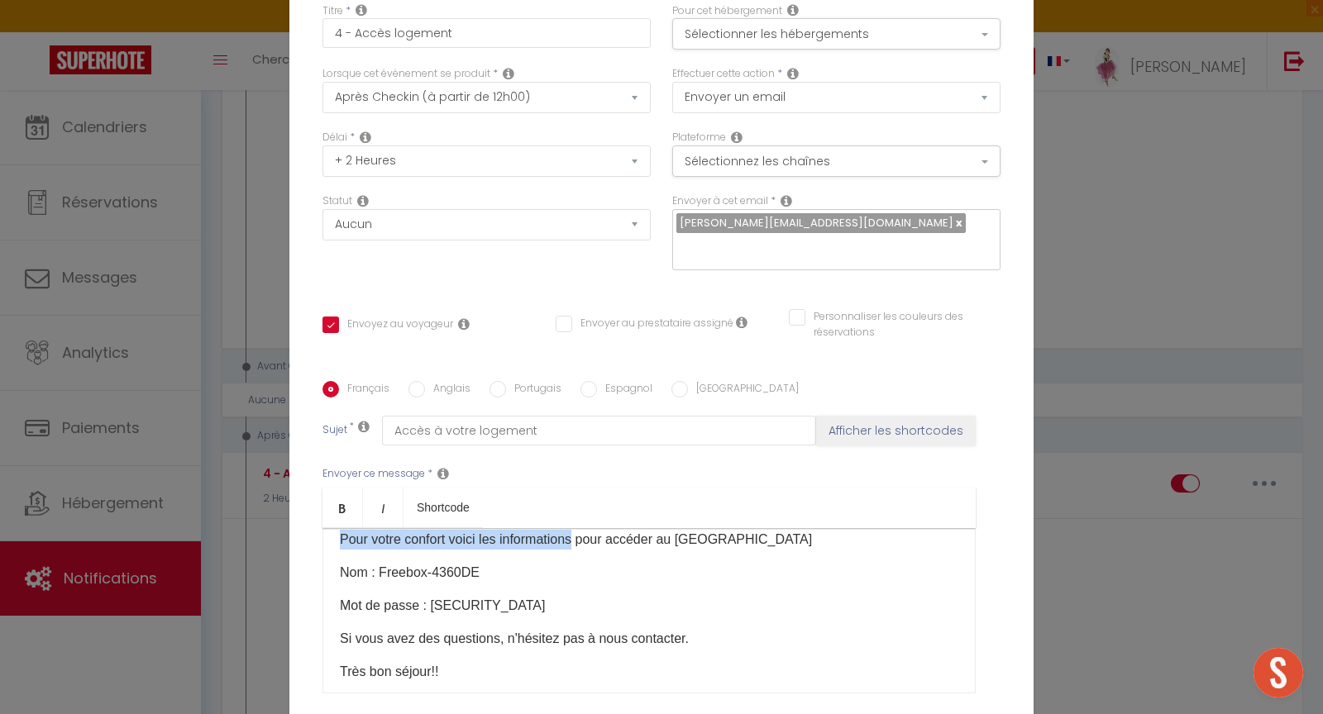
drag, startPoint x: 331, startPoint y: 582, endPoint x: 675, endPoint y: 589, distance: 344.0
click at [675, 589] on div "Bonjour [GUEST:FIRST_NAME], Voici les modalités d'accès à [RENTAL:NAME]: L'adre…" at bounding box center [648, 610] width 653 height 165
copy div "L'adresse du bien est [STREET_ADDRESS]. Vous trouverez un interphone à gauche d…"
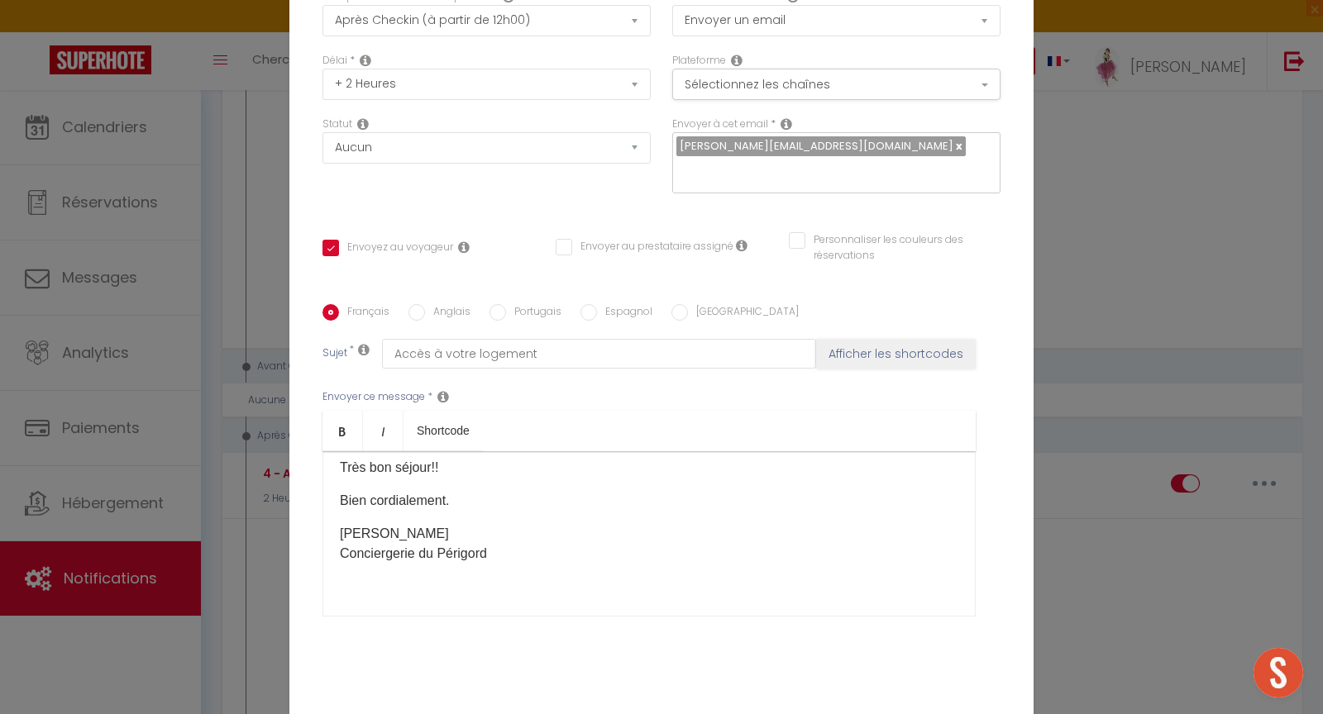
scroll to position [143, 0]
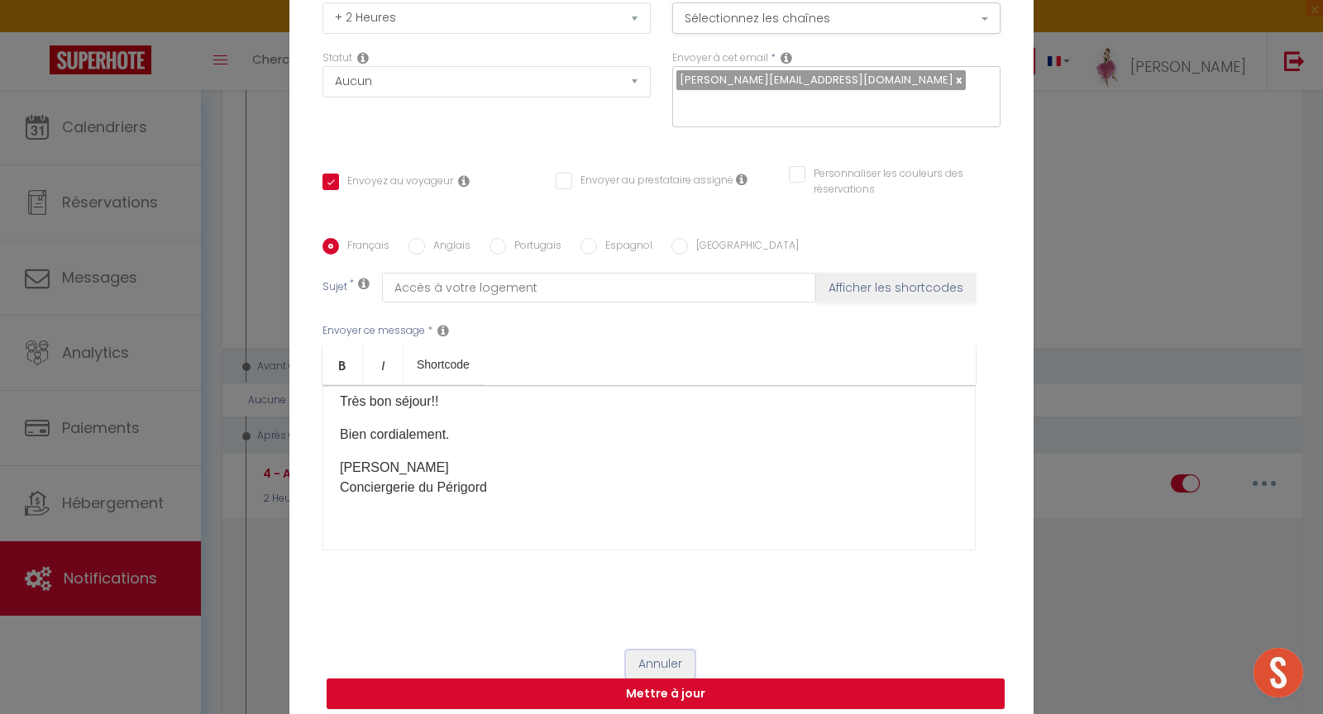
drag, startPoint x: 659, startPoint y: 651, endPoint x: 622, endPoint y: 641, distance: 38.5
click at [660, 651] on button "Annuler" at bounding box center [660, 665] width 69 height 28
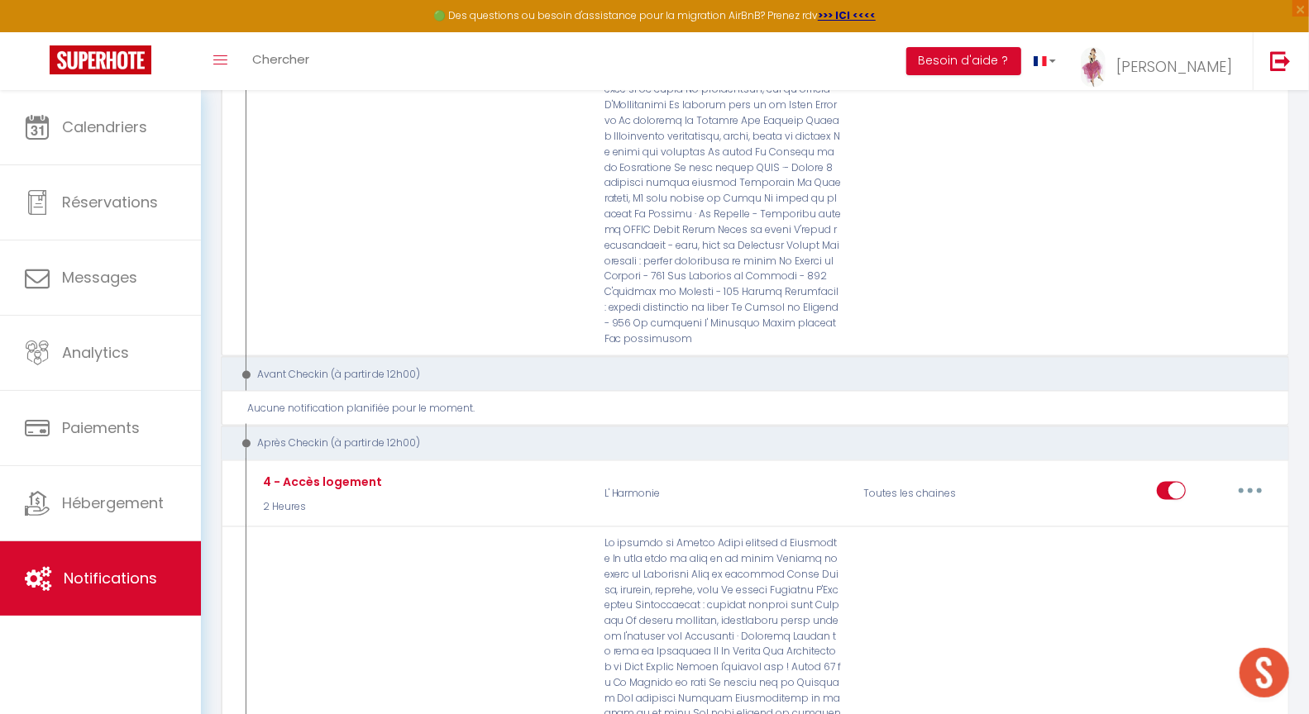
scroll to position [0, 0]
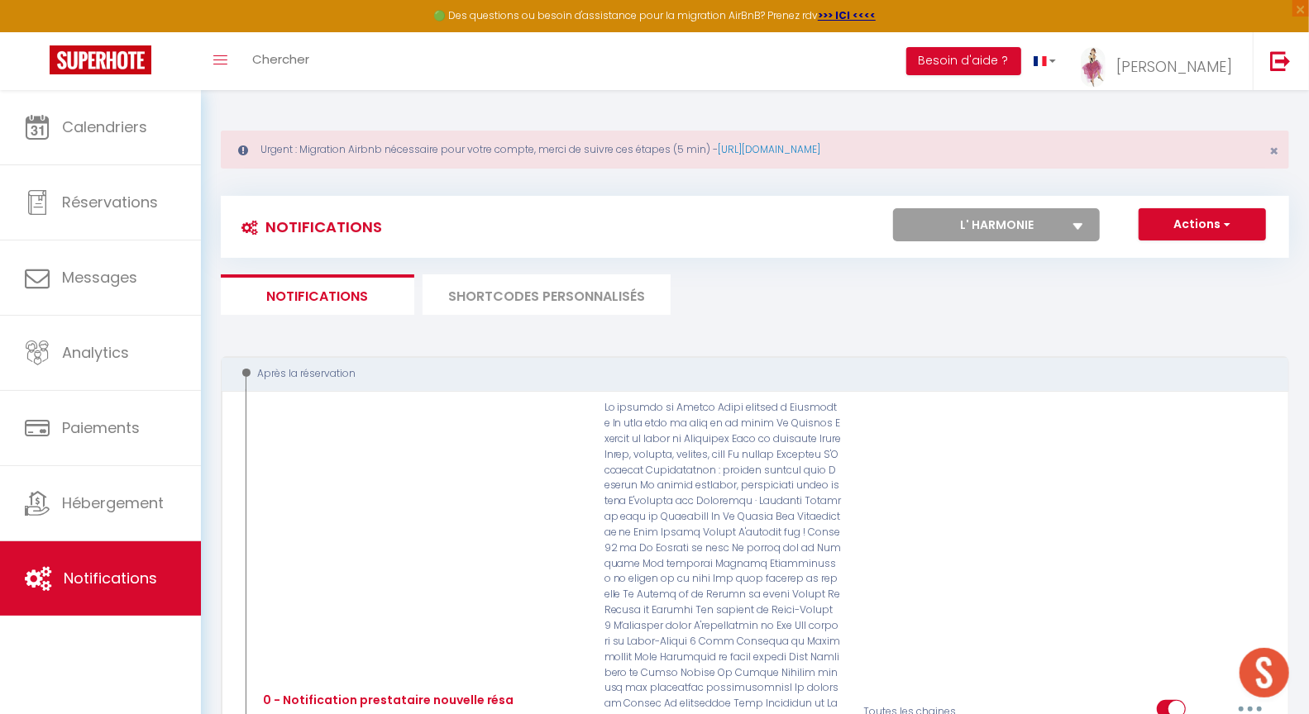
click at [1024, 226] on select "Tous les apparts Le panoramique, vue et confort La Source Les balcons de [GEOGR…" at bounding box center [996, 224] width 207 height 33
select select "27096"
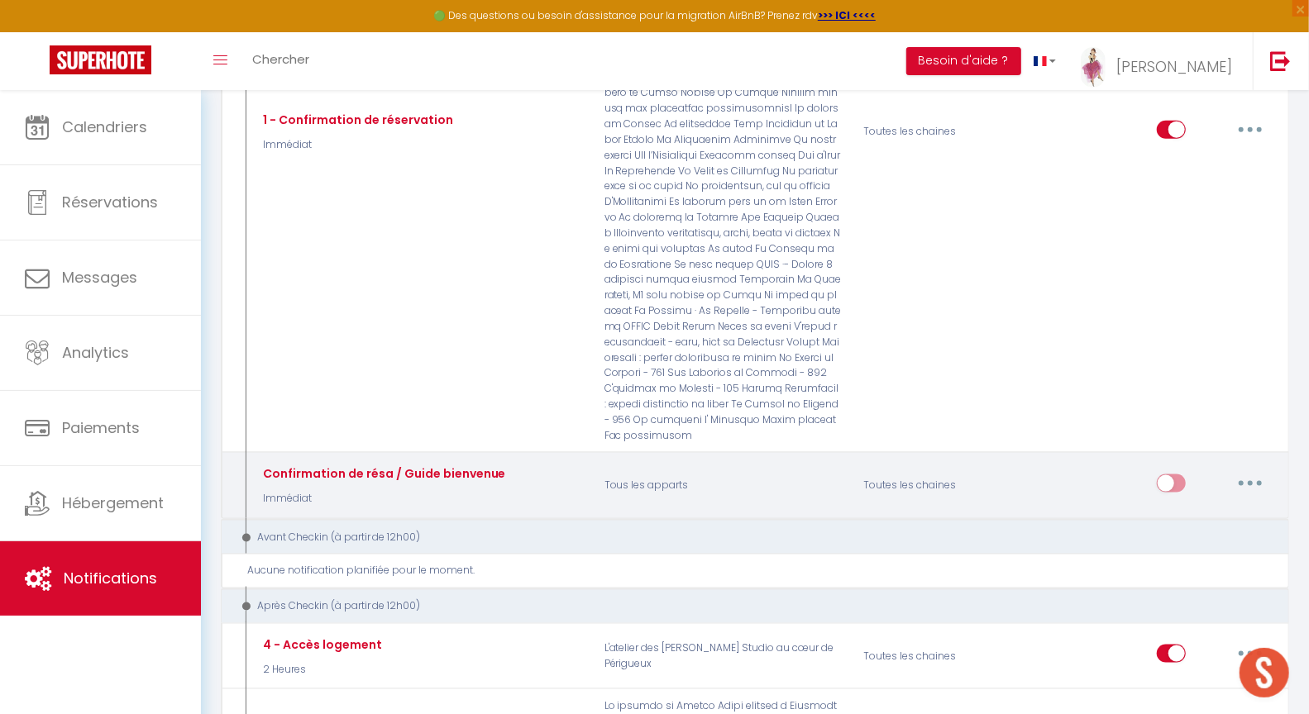
scroll to position [1391, 0]
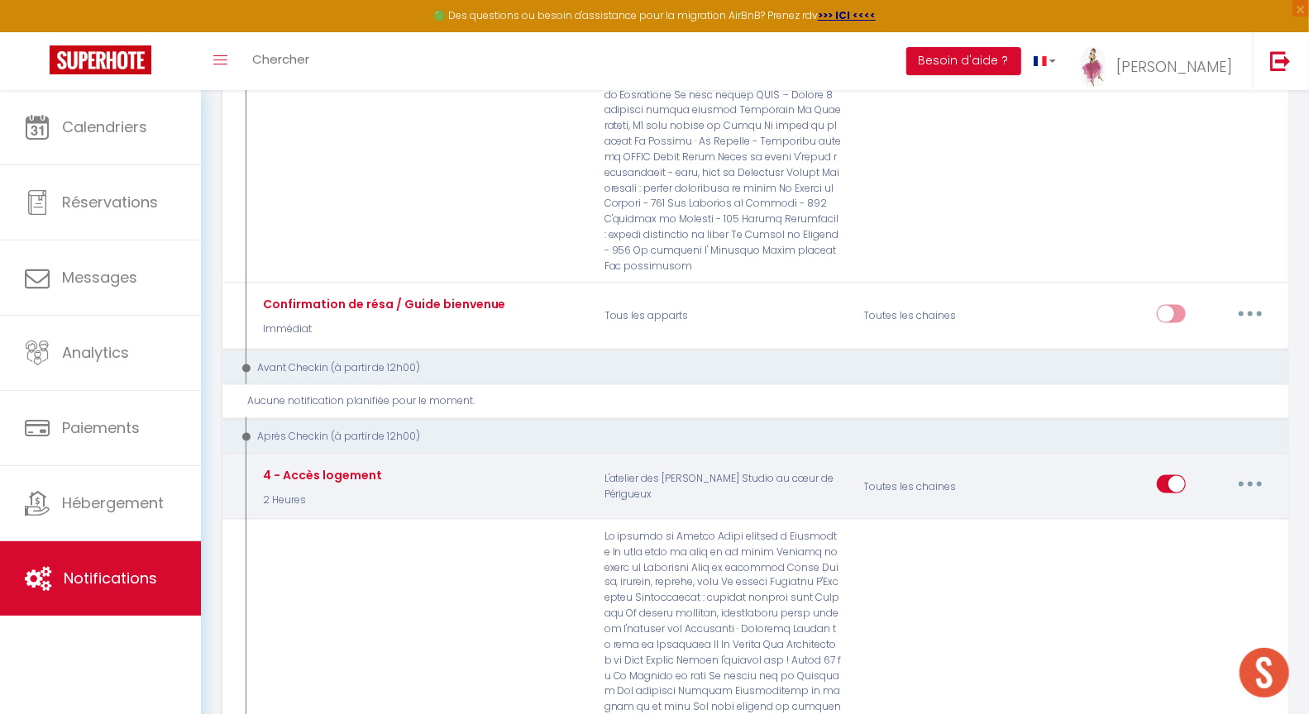
click at [1255, 471] on button "button" at bounding box center [1250, 484] width 46 height 26
click at [1166, 509] on link "Editer" at bounding box center [1207, 523] width 122 height 28
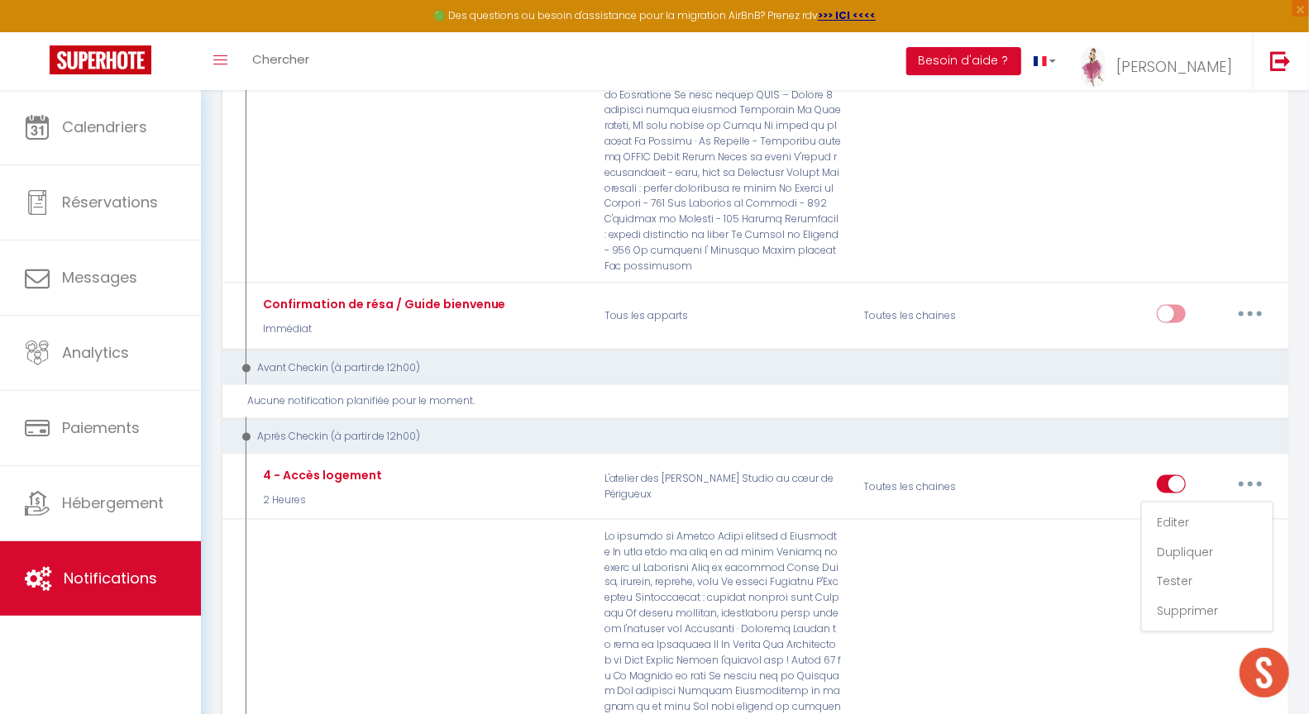
type input "4 - Accès logement"
select select "3"
select select "2 Heures"
select select
checkbox input "true"
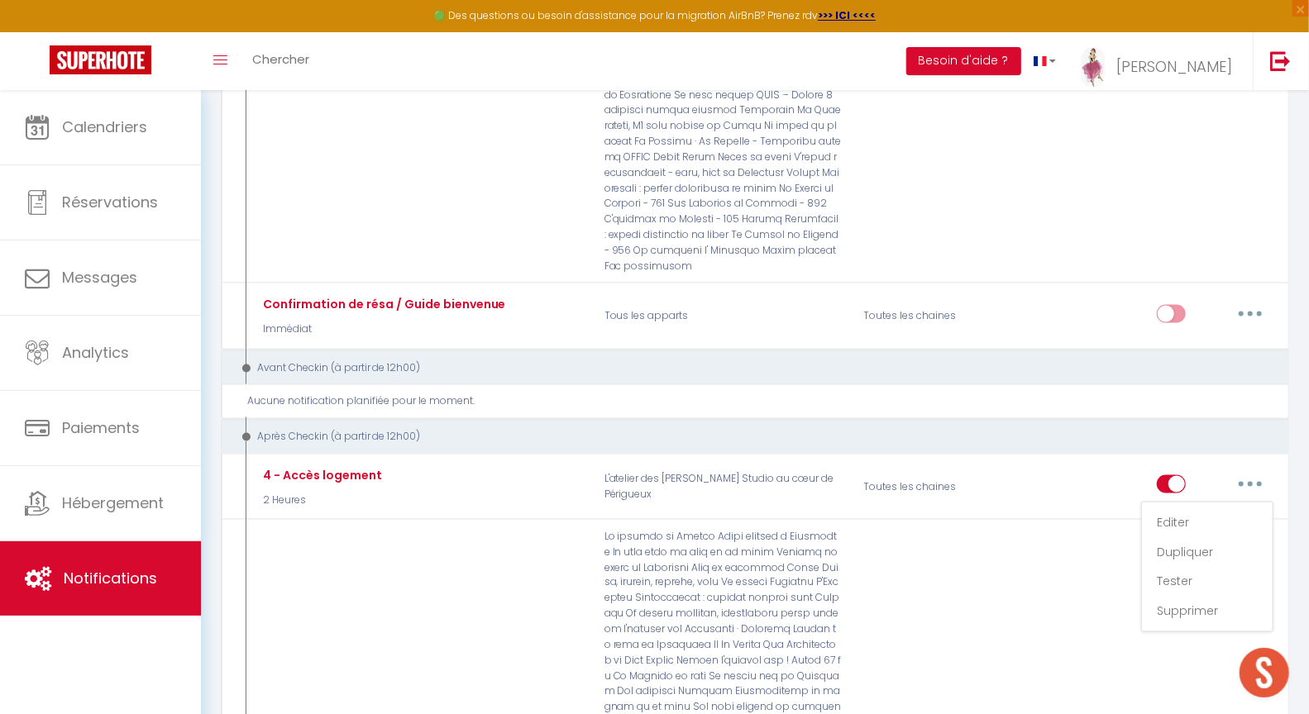
checkbox input "false"
radio input "true"
type input "Pour accéder à votre logement [RENTAL:NAME]"
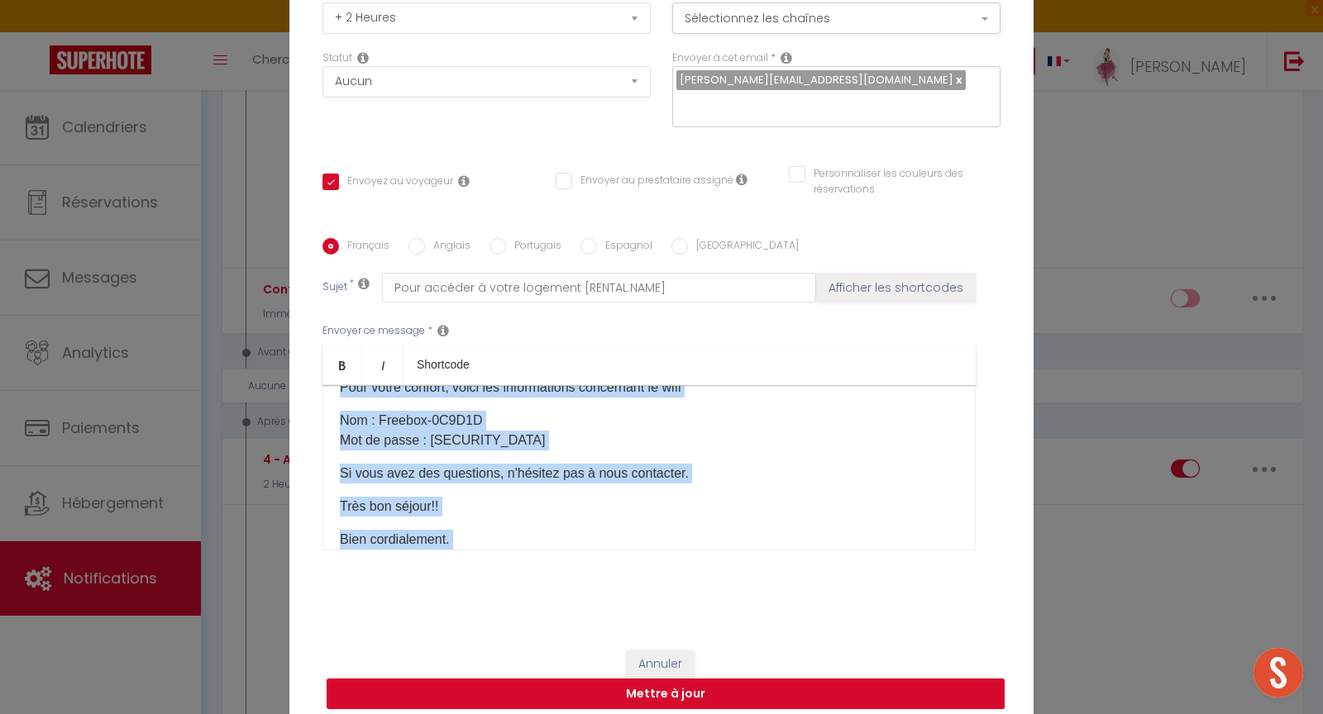
scroll to position [249, 0]
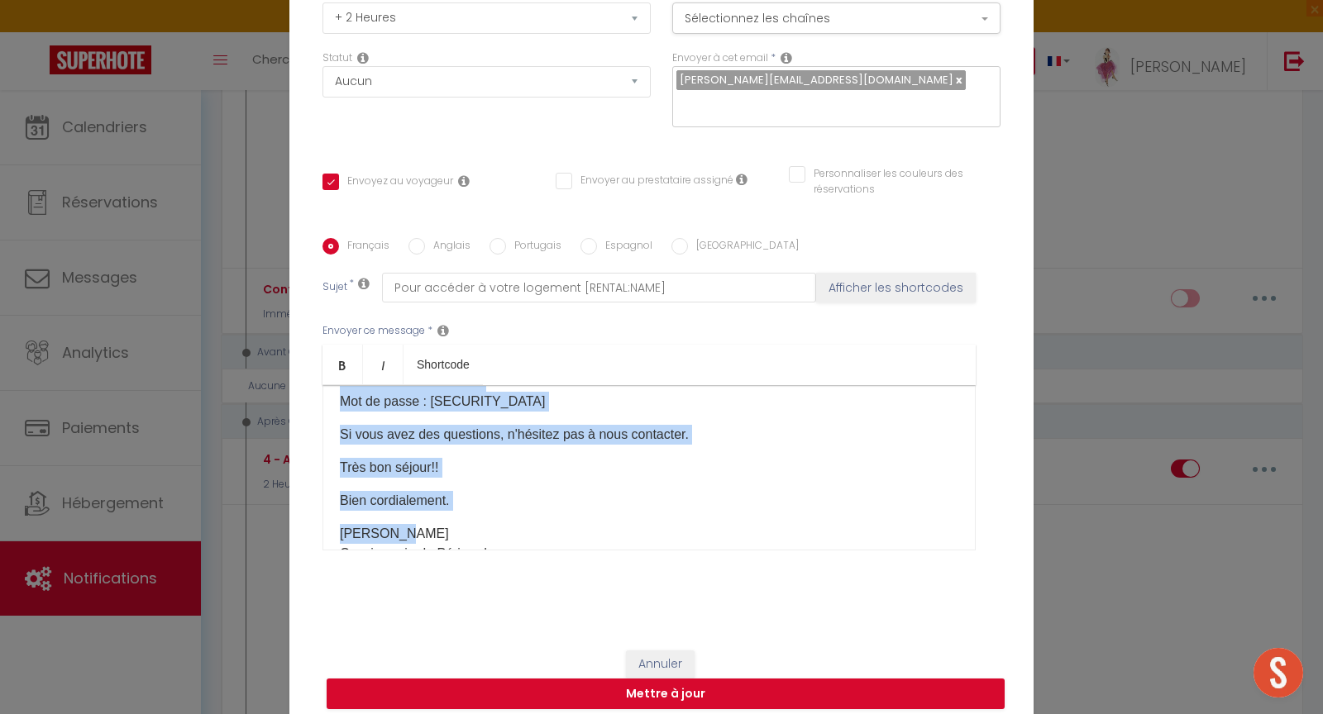
drag, startPoint x: 330, startPoint y: 466, endPoint x: 589, endPoint y: 394, distance: 268.6
click at [589, 394] on div "[PERSON_NAME] [GUEST:FIRST_NAME] Voici les modalités d'accueil à [RENTAL:NAME]:…" at bounding box center [648, 467] width 653 height 165
copy div "L'adresse du logement est [STREET_ADDRESS]. Pour accéder à votre location, vous…"
click at [657, 651] on button "Annuler" at bounding box center [660, 665] width 69 height 28
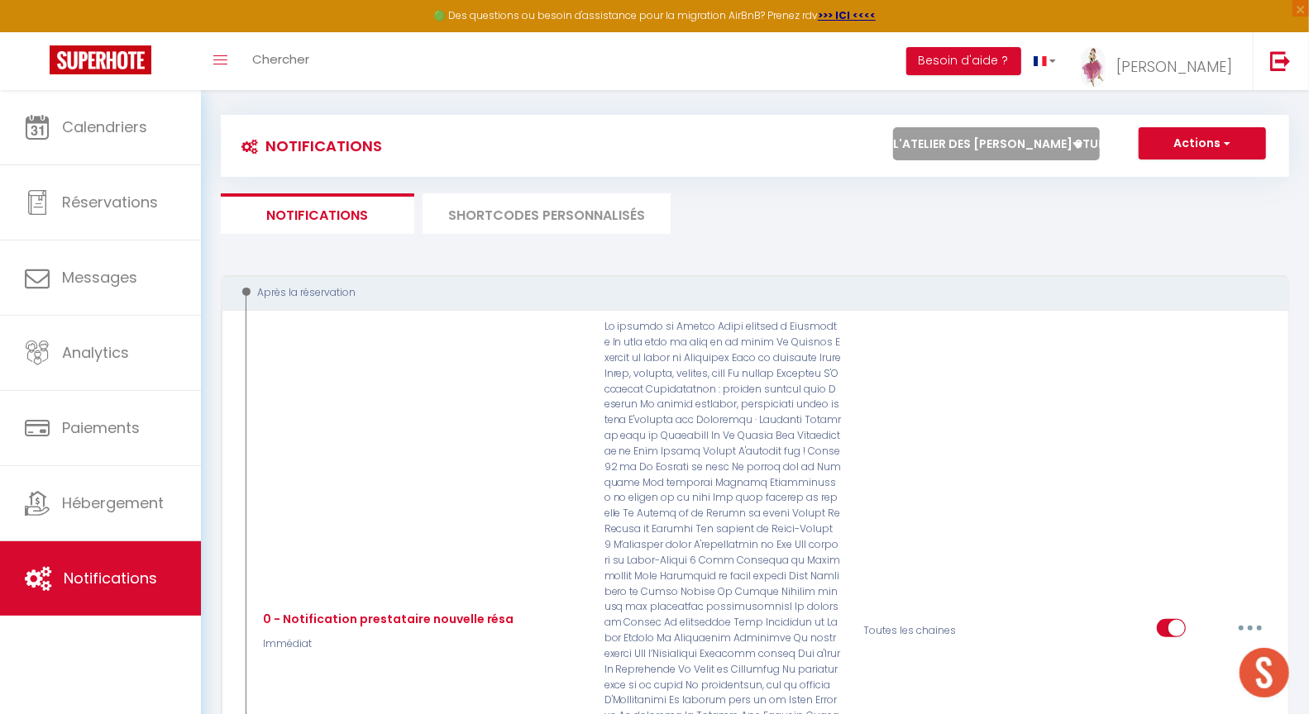
scroll to position [0, 0]
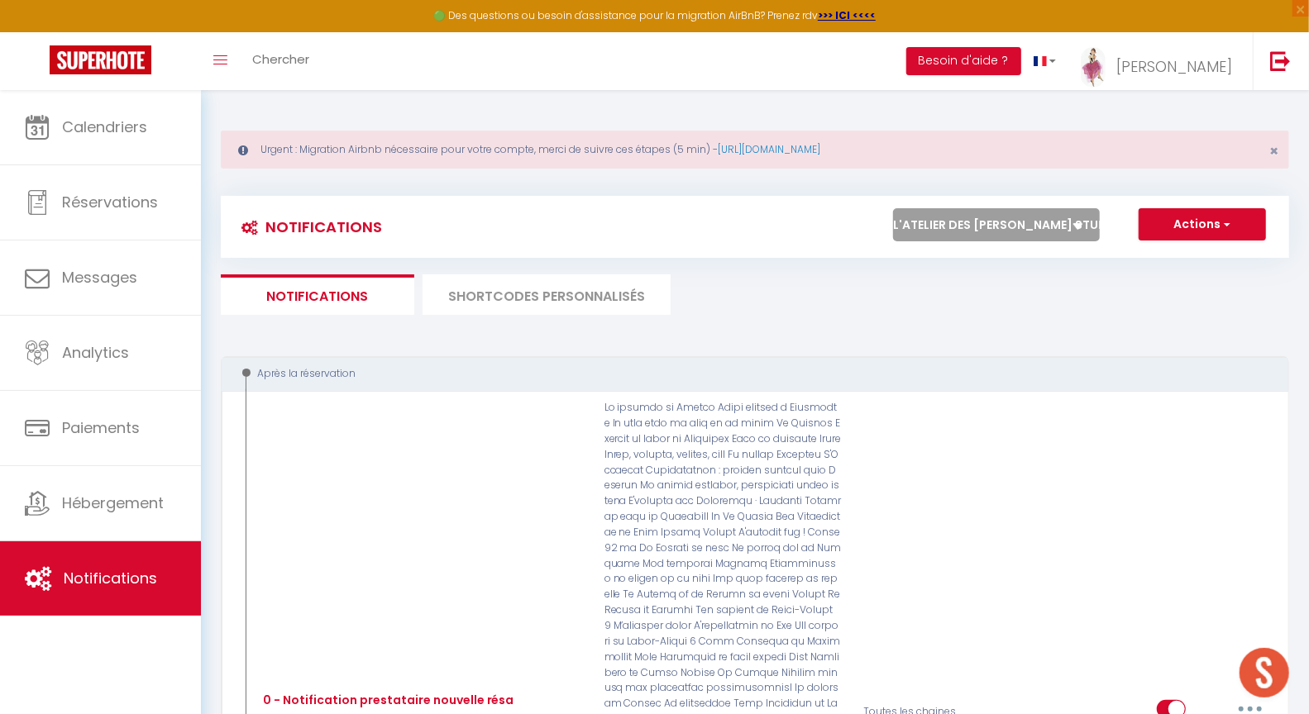
click at [1052, 222] on select "Tous les apparts Le panoramique, vue et confort La Source Les balcons de [GEOGR…" at bounding box center [996, 224] width 207 height 33
select select "47263"
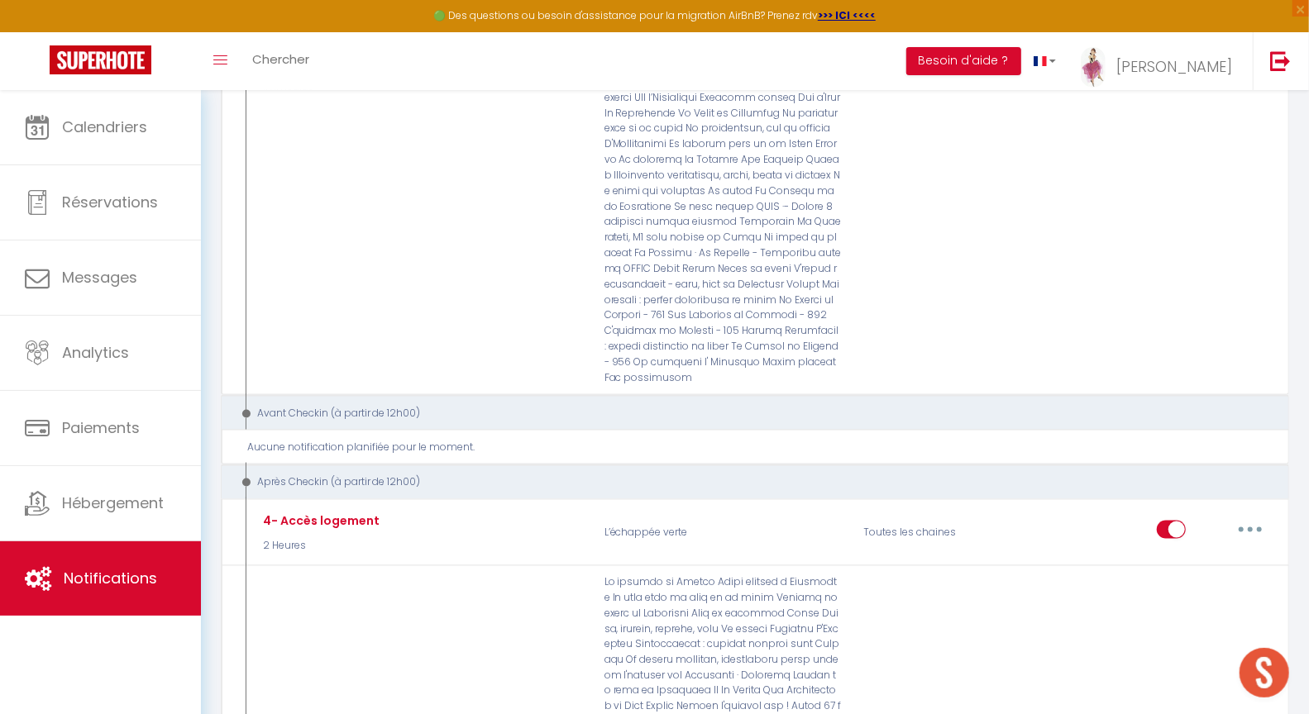
scroll to position [1359, 0]
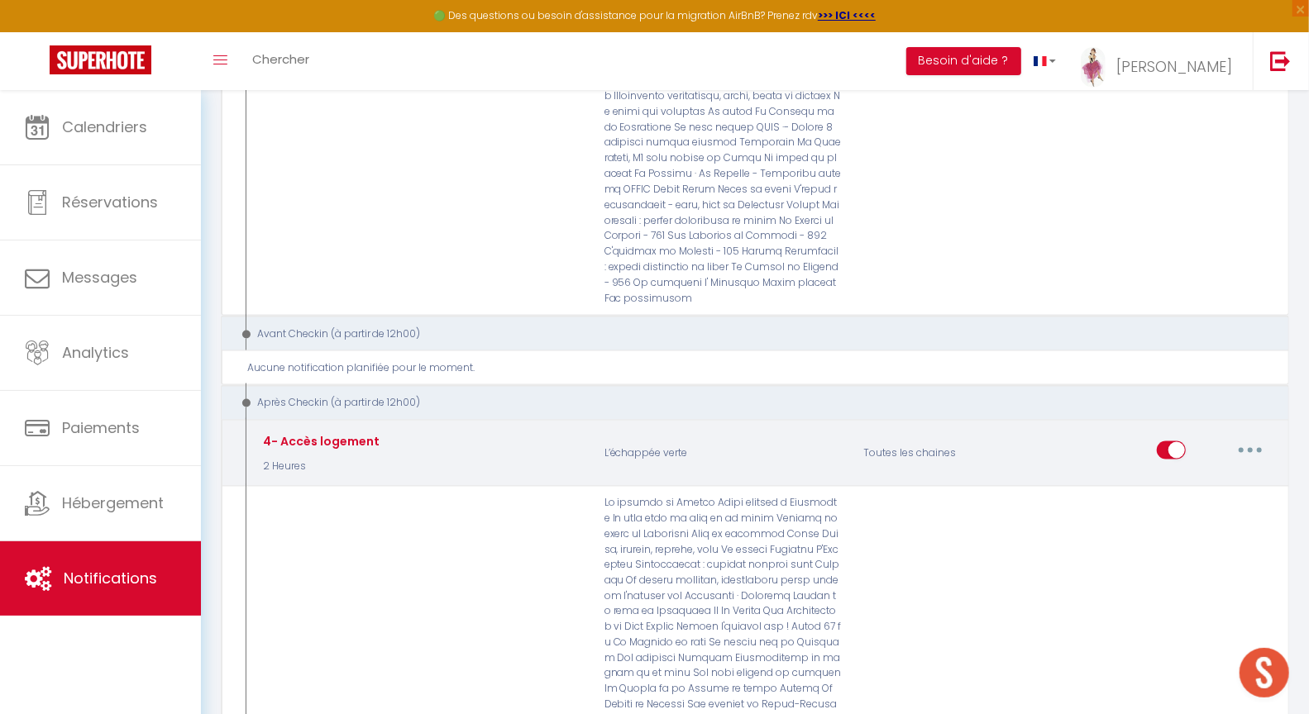
click at [1243, 437] on button "button" at bounding box center [1250, 450] width 46 height 26
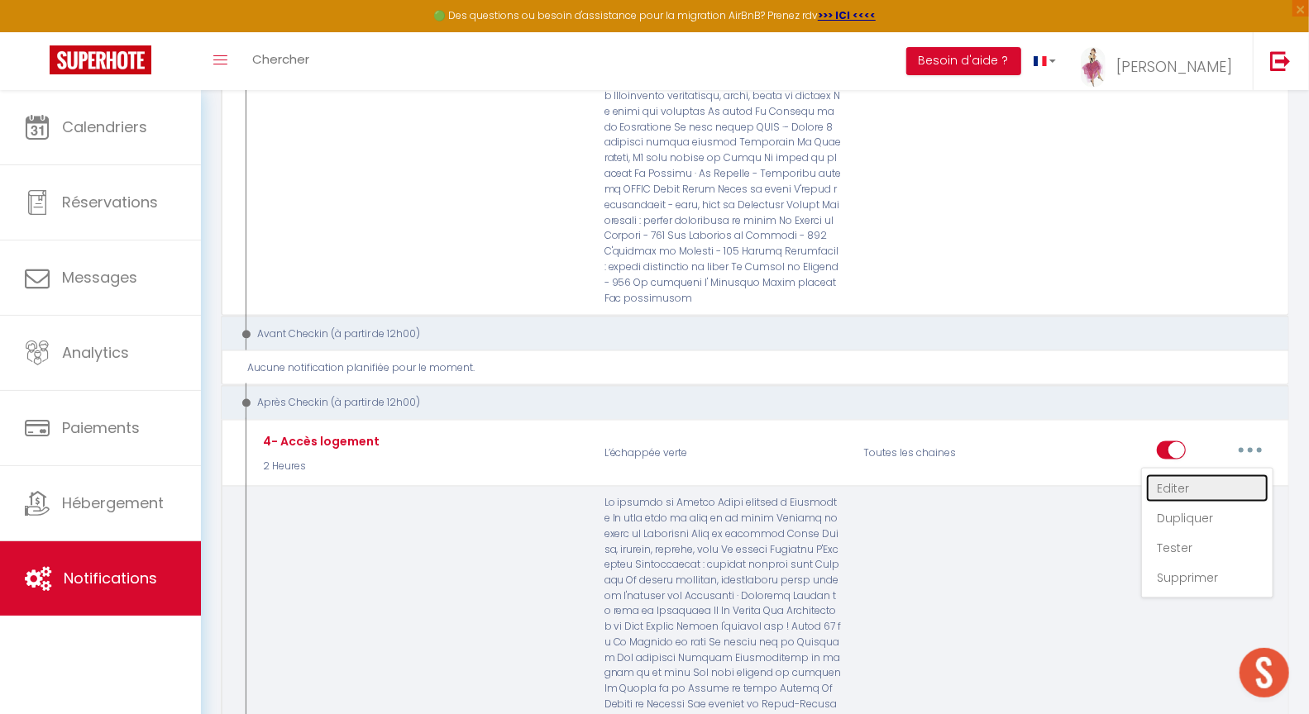
click at [1178, 475] on link "Editer" at bounding box center [1207, 489] width 122 height 28
type input "4- Accès logement"
select select "3"
select select "2 Heures"
select select
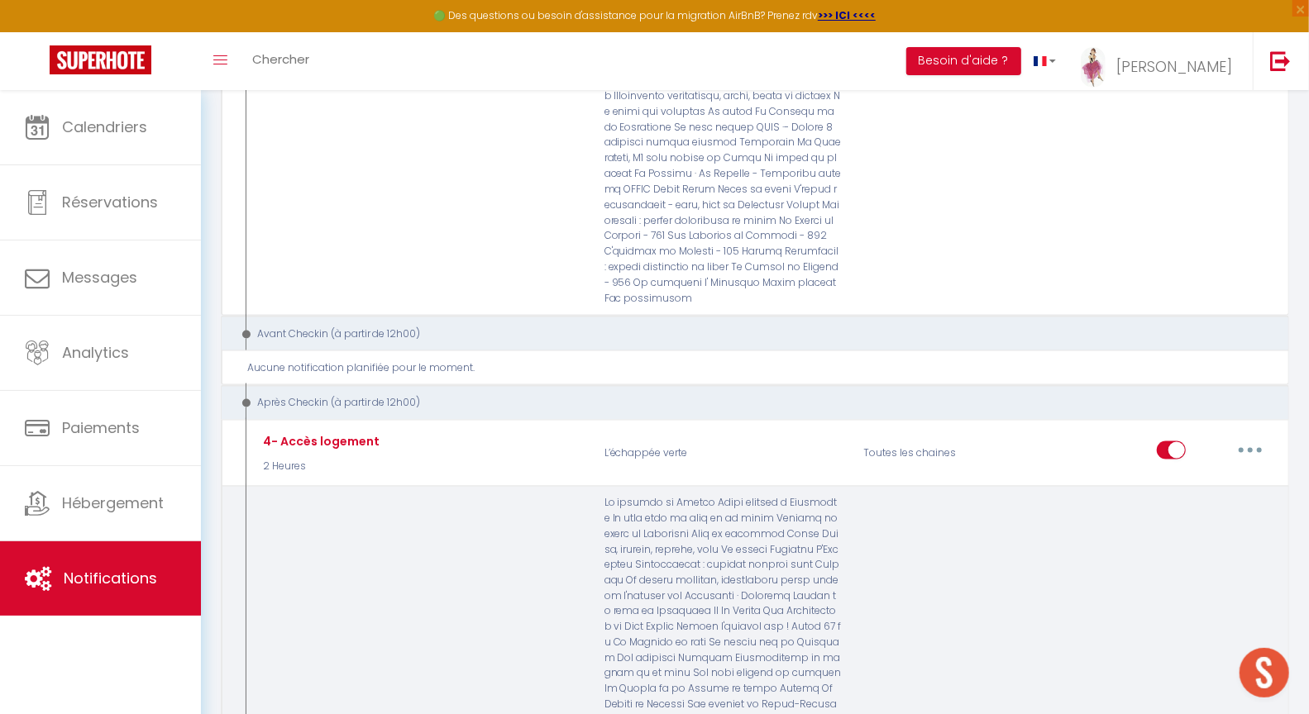
checkbox input "true"
checkbox input "false"
radio input "true"
type input "Pour accéder à votre logement [RENTAL:NAME]"
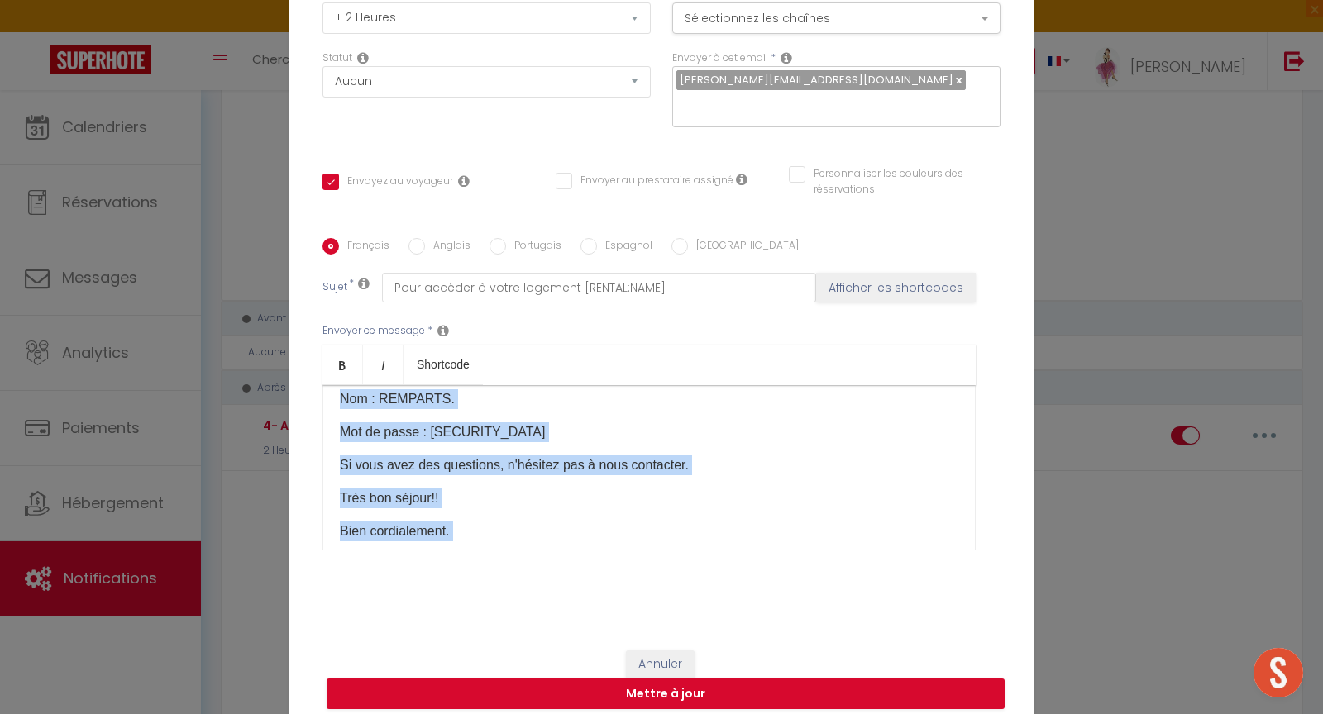
scroll to position [296, 0]
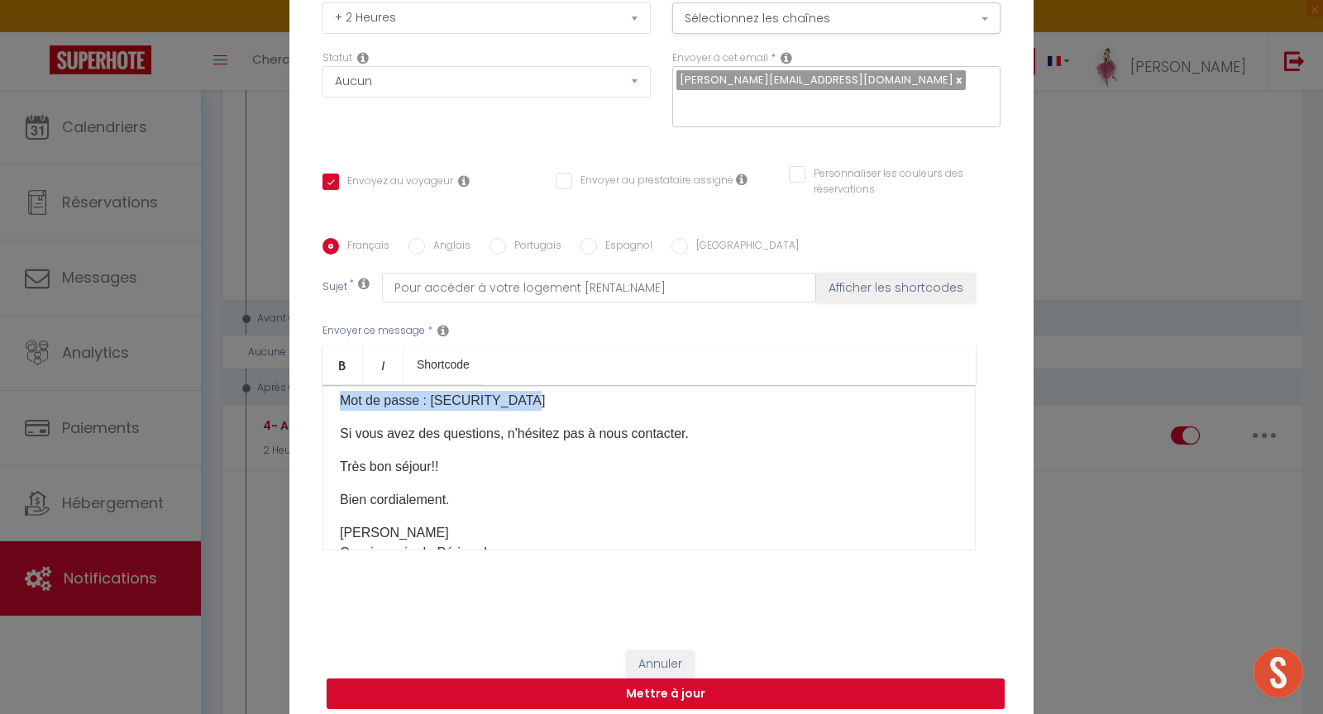
drag, startPoint x: 335, startPoint y: 466, endPoint x: 535, endPoint y: 398, distance: 211.3
click at [535, 398] on div "Bonjour [GUEST:FIRST_NAME], Voici les modalités d'accès à votre logement [RENTA…" at bounding box center [648, 467] width 653 height 165
copy div "L'adresse du logement est [STREET_ADDRESS]. Une boîte à clés (celle du bas) ​a …"
click at [669, 652] on button "Annuler" at bounding box center [660, 665] width 69 height 28
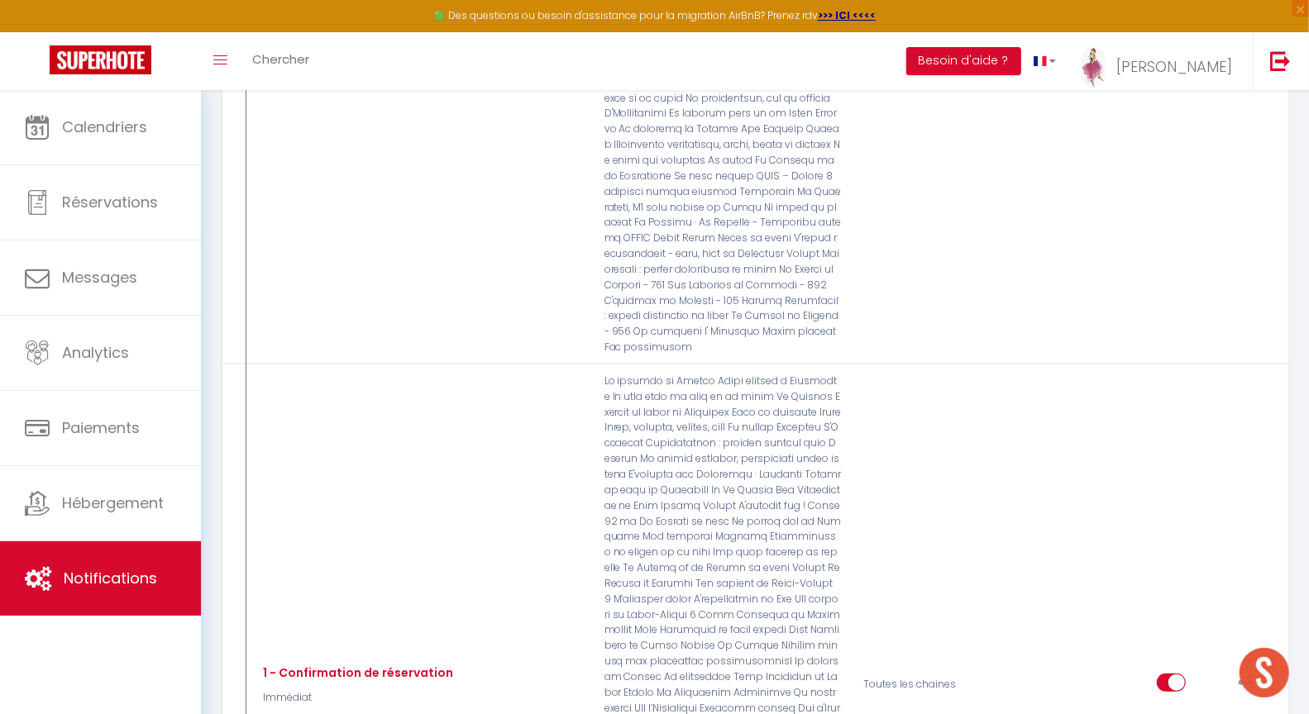
scroll to position [0, 0]
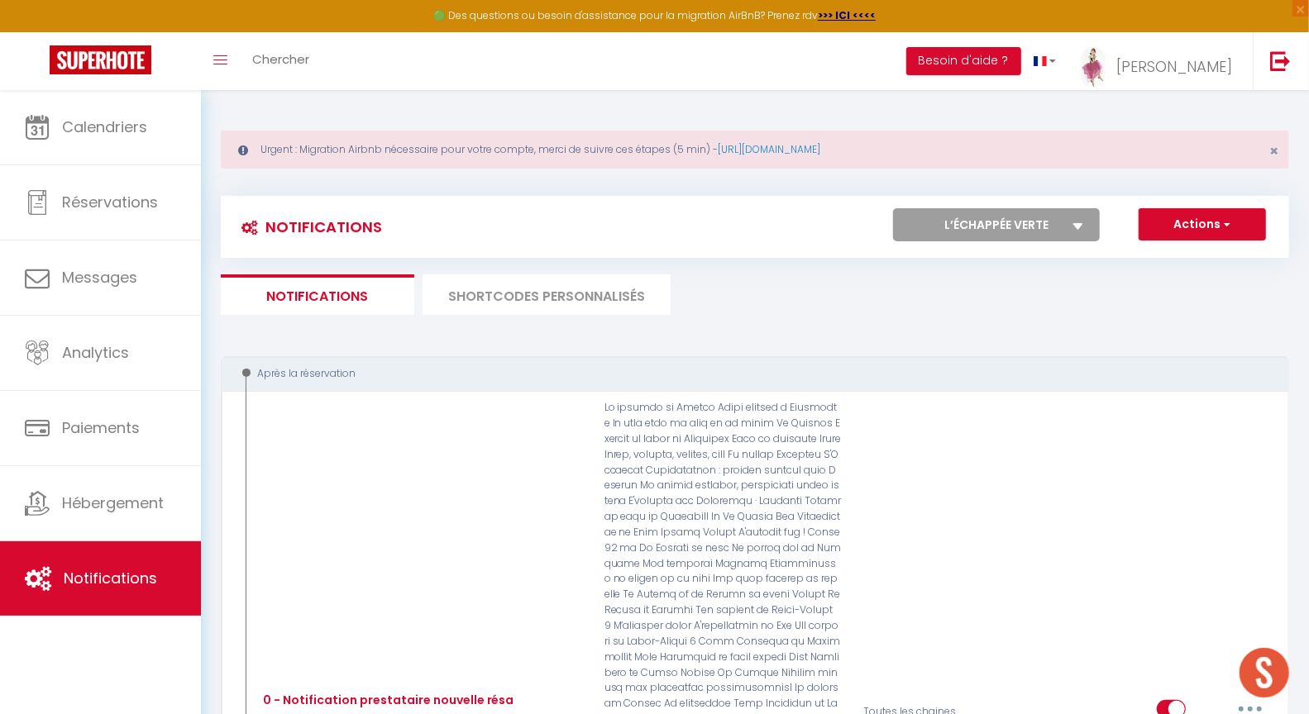
click at [1053, 212] on select "Tous les apparts Le panoramique, vue et confort La Source Les balcons de [GEOGR…" at bounding box center [996, 224] width 207 height 33
select select "21377"
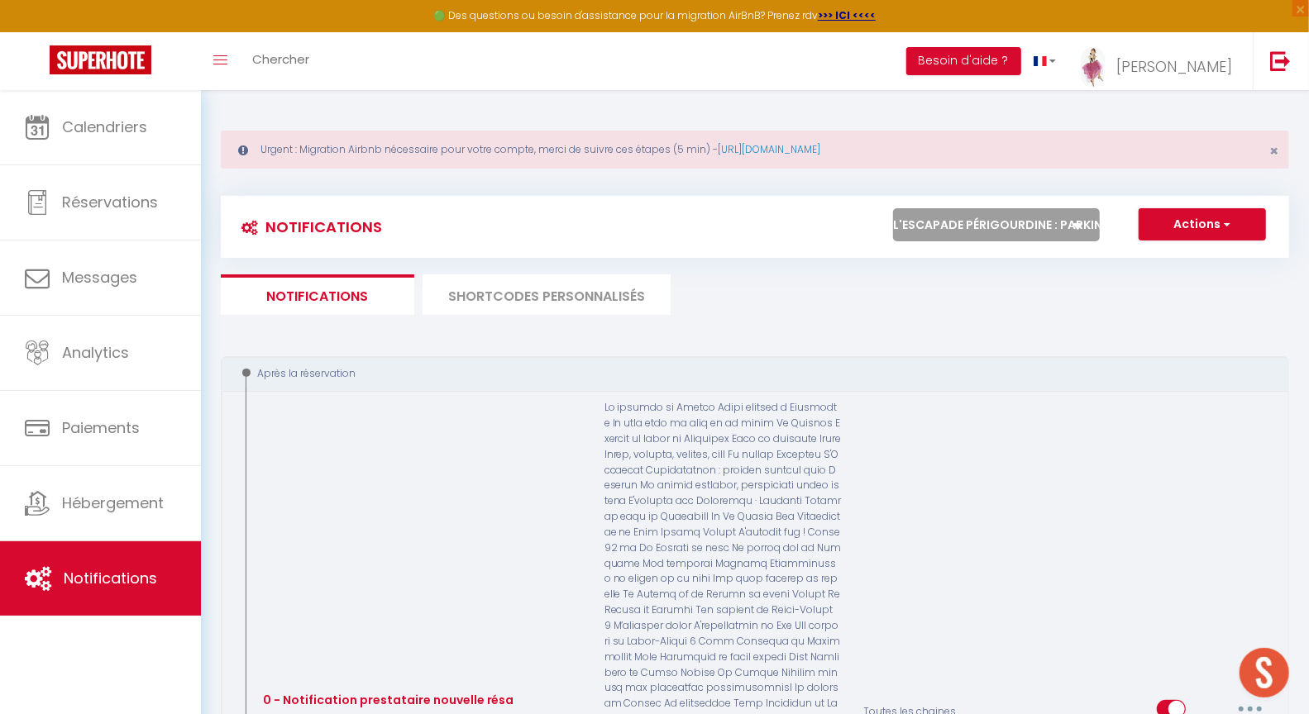
checkbox input "false"
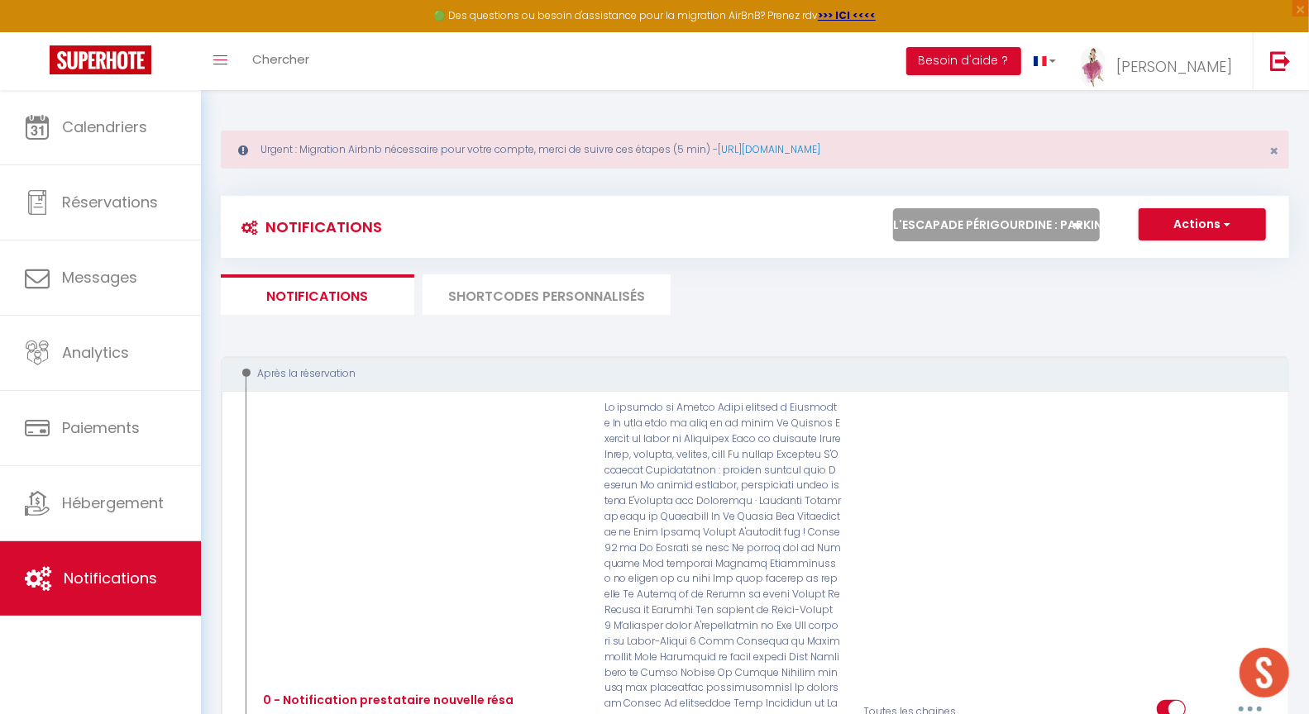
click at [1040, 227] on select "Tous les apparts Le panoramique, vue et confort La Source Les balcons de [GEOGR…" at bounding box center [996, 224] width 207 height 33
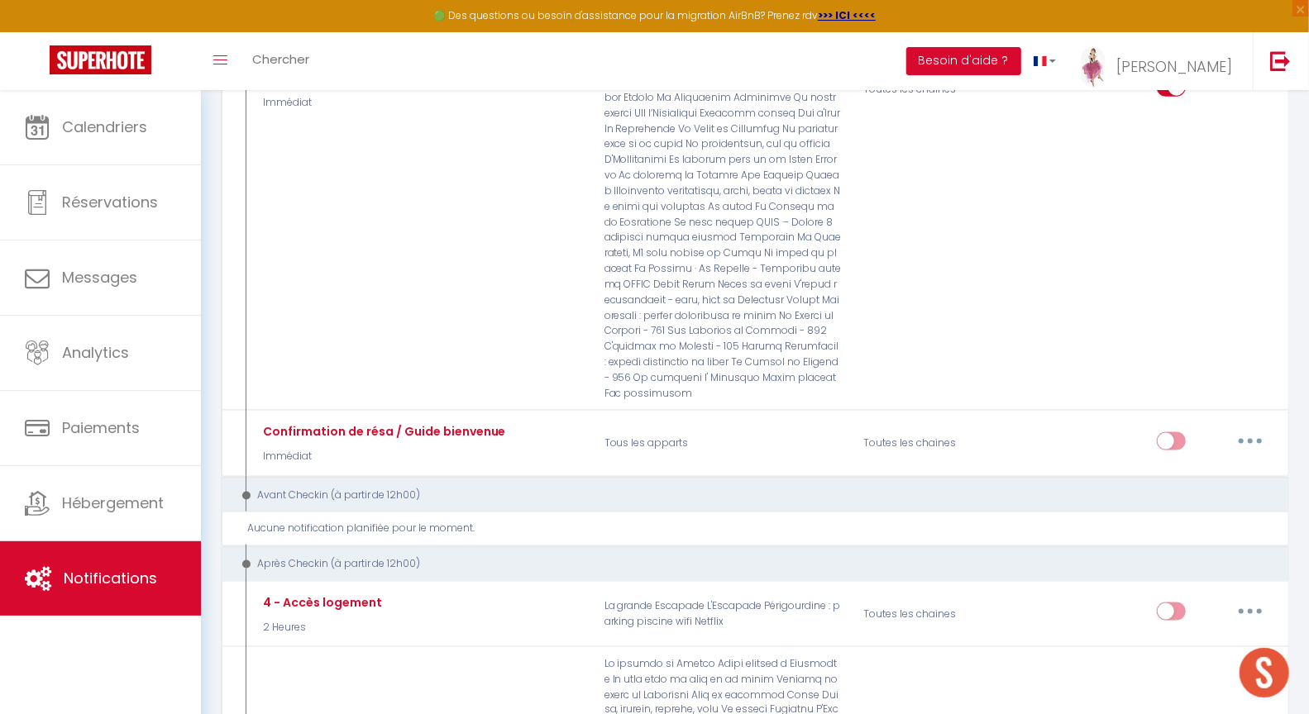
scroll to position [1272, 0]
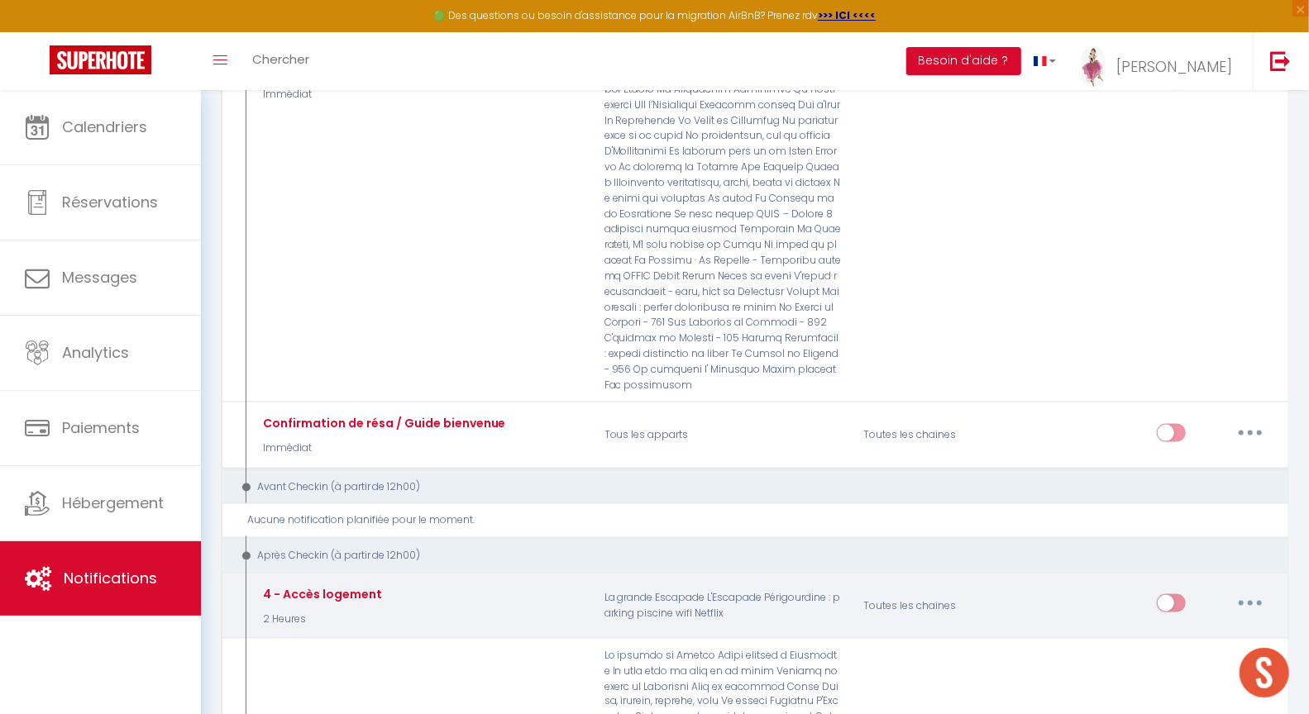
click at [1258, 590] on button "button" at bounding box center [1250, 603] width 46 height 26
click at [1175, 628] on link "Editer" at bounding box center [1207, 642] width 122 height 28
type input "4 - Accès logement"
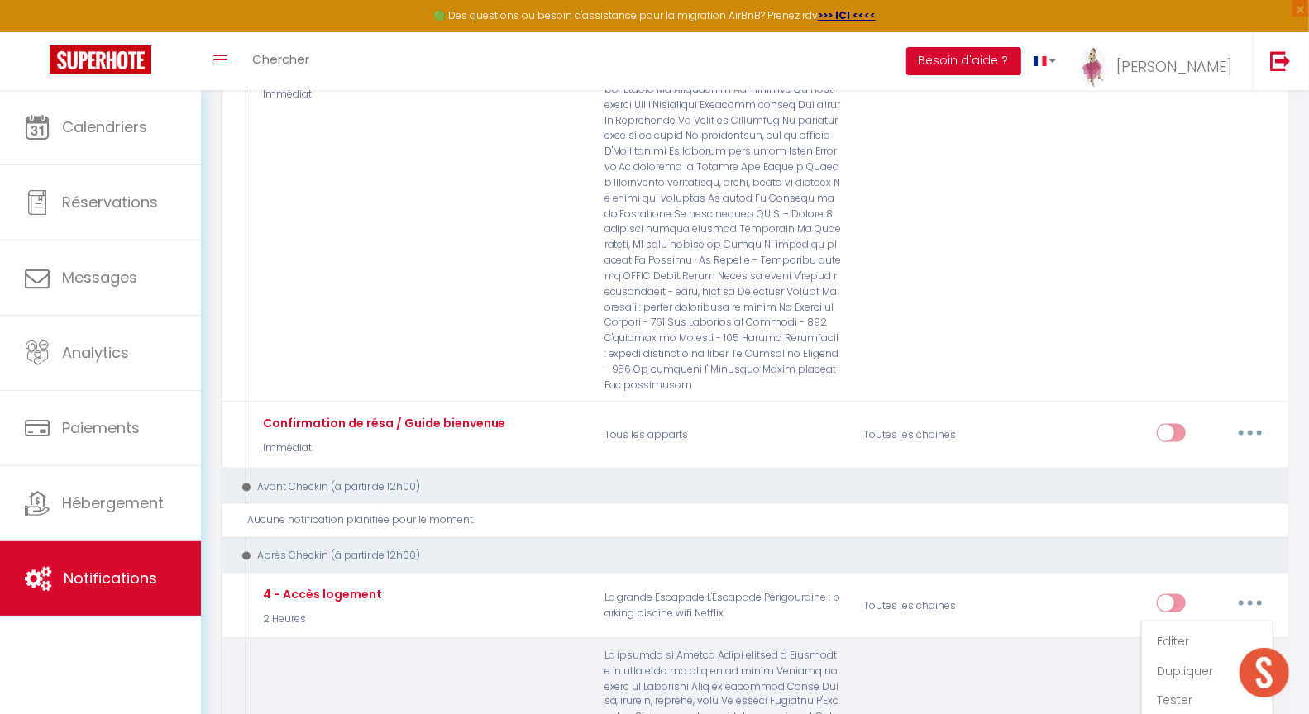
select select "3"
select select "2 Heures"
select select
checkbox input "true"
checkbox input "false"
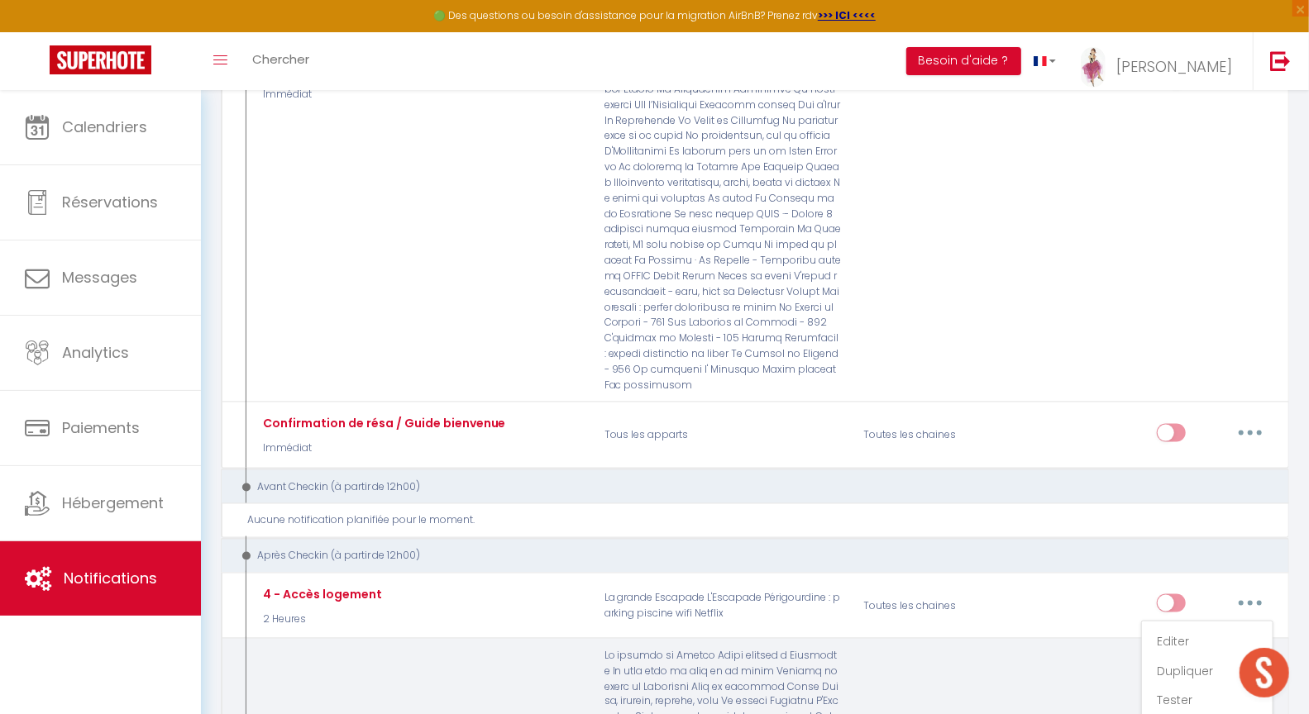
checkbox input "false"
radio input "true"
type input "Pour accéder à votre logement [RENTAL:NAME]"
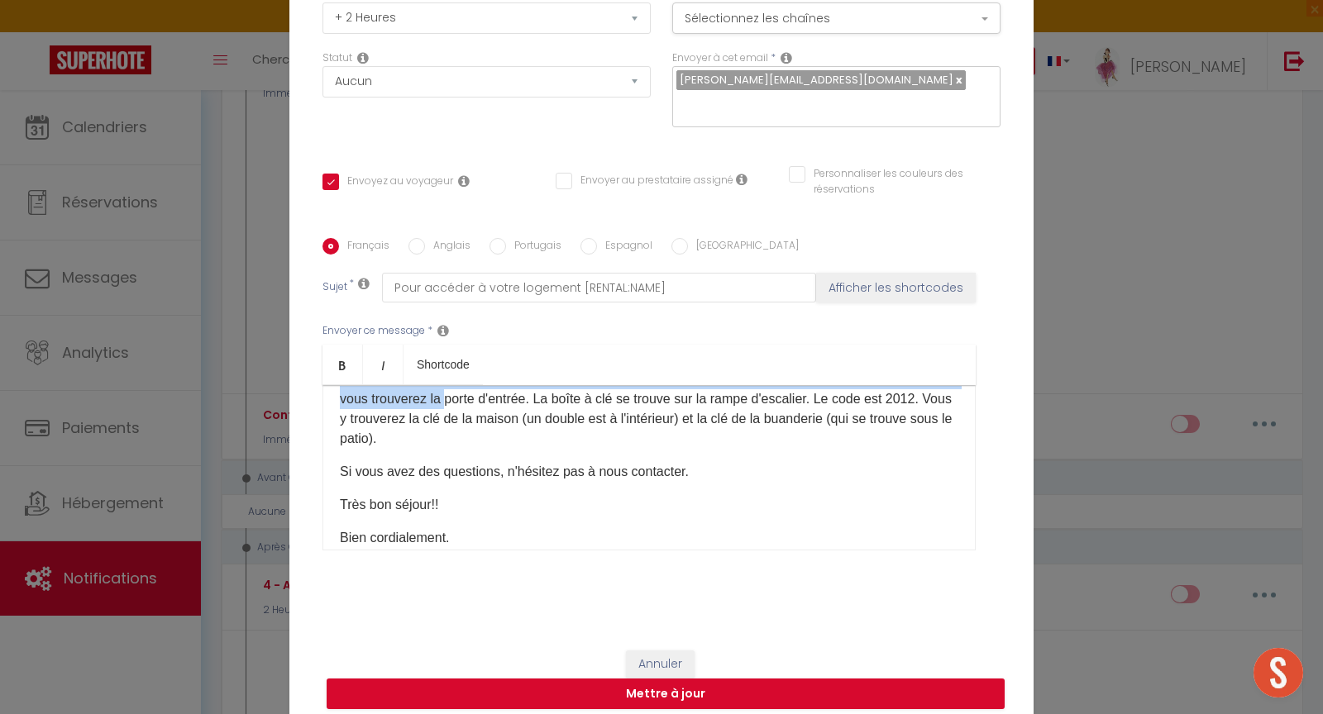
scroll to position [122, 0]
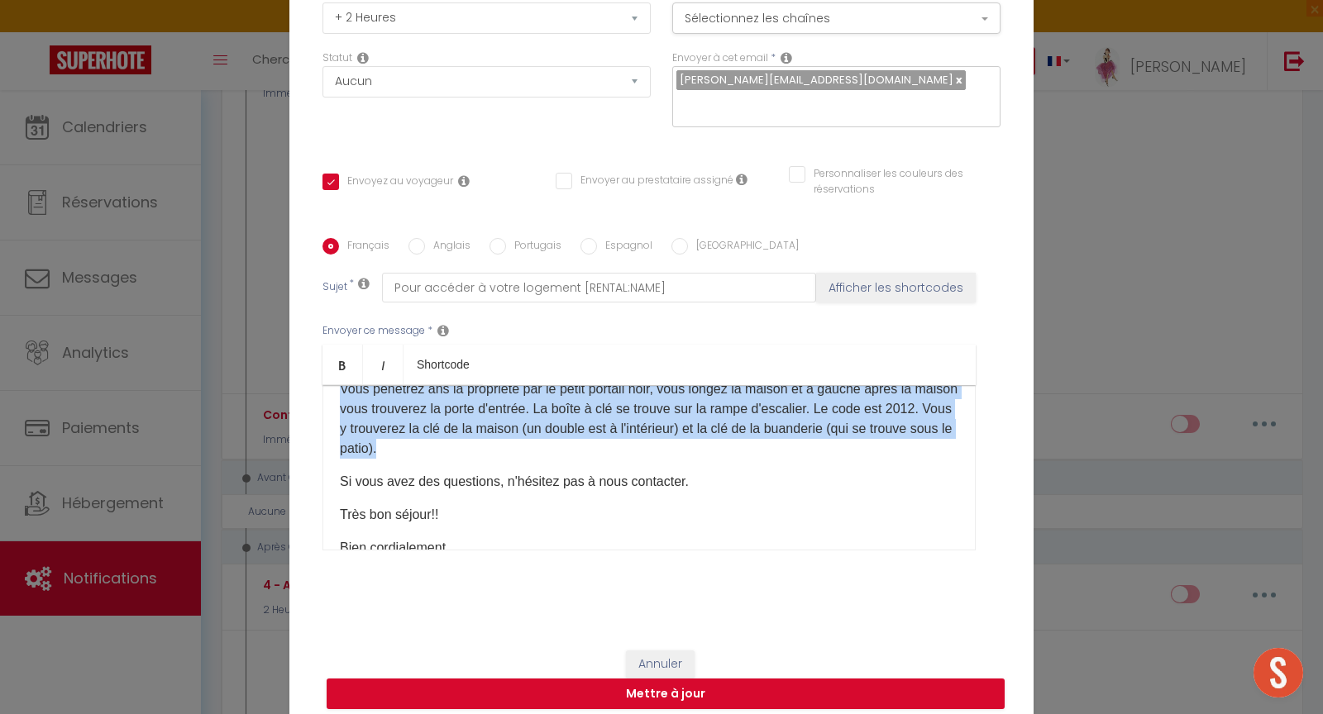
drag, startPoint x: 331, startPoint y: 468, endPoint x: 490, endPoint y: 431, distance: 163.9
click at [490, 431] on div "Bonjour [GUEST:FIRST_NAME] Voici les modalités d'accueil à [RENTAL:NAME]: L'adr…" at bounding box center [648, 467] width 653 height 165
copy div "L'adresse est [STREET_ADDRESS]. Vous pénétrez ans la propriété par le petit por…"
click at [671, 652] on button "Annuler" at bounding box center [660, 665] width 69 height 28
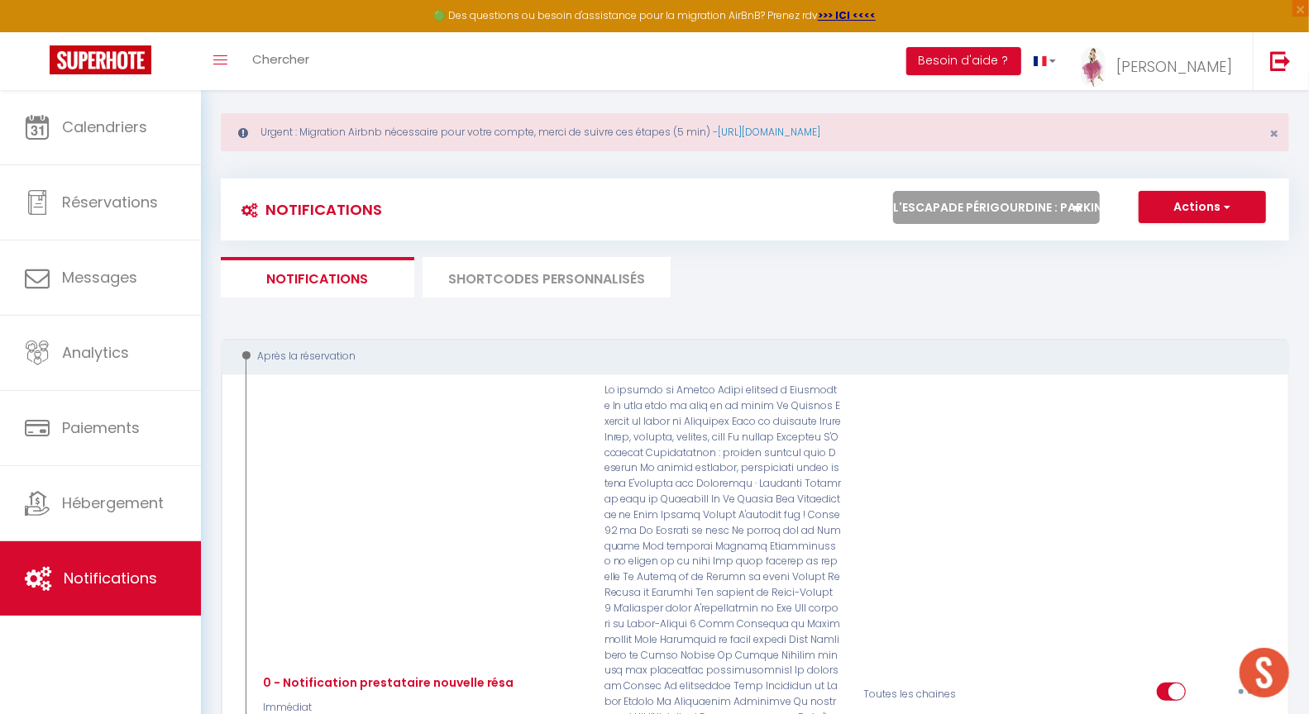
scroll to position [0, 0]
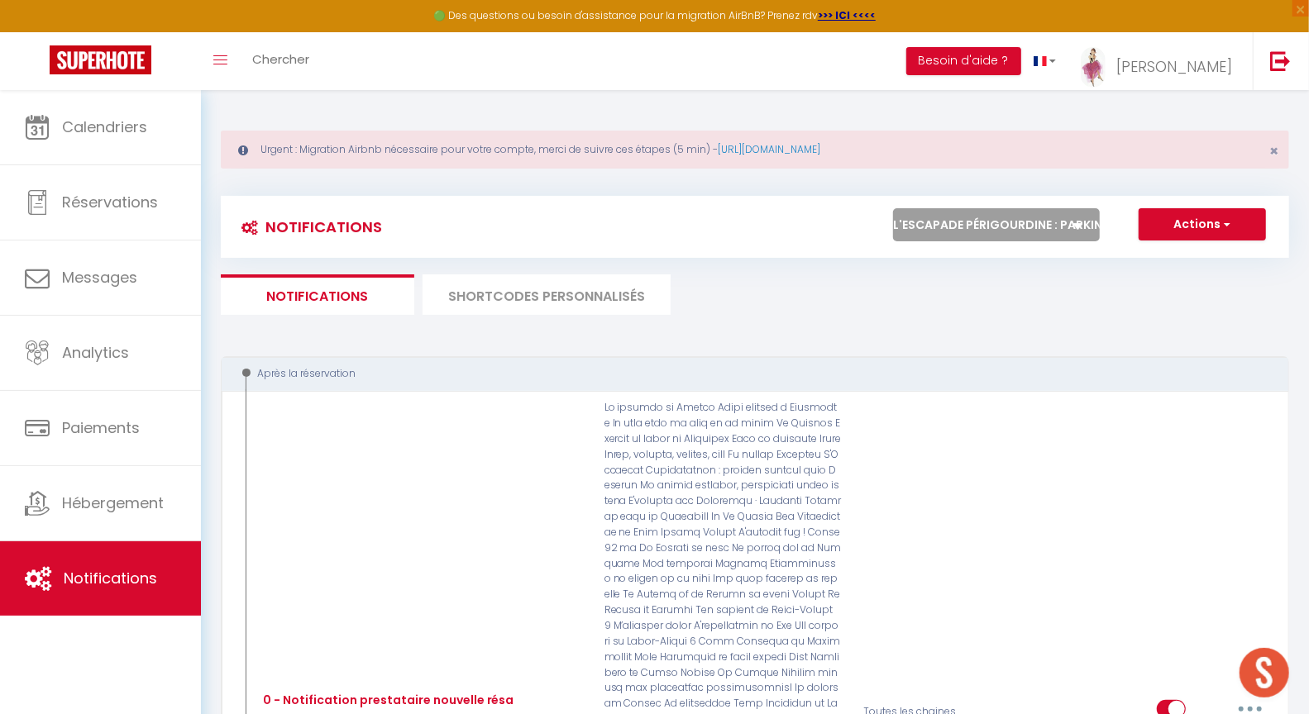
click at [956, 222] on select "Tous les apparts Le panoramique, vue et confort La Source Les balcons de [GEOGR…" at bounding box center [996, 224] width 207 height 33
select select "74033"
checkbox input "true"
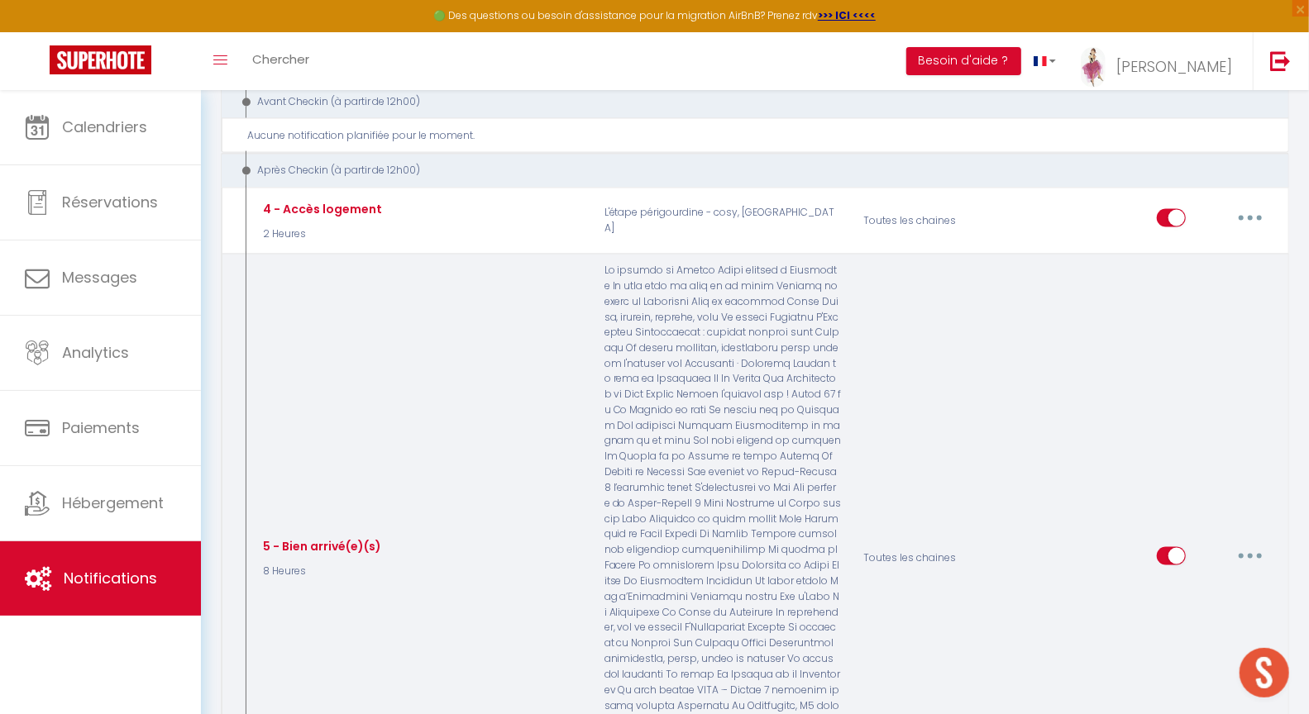
scroll to position [1527, 0]
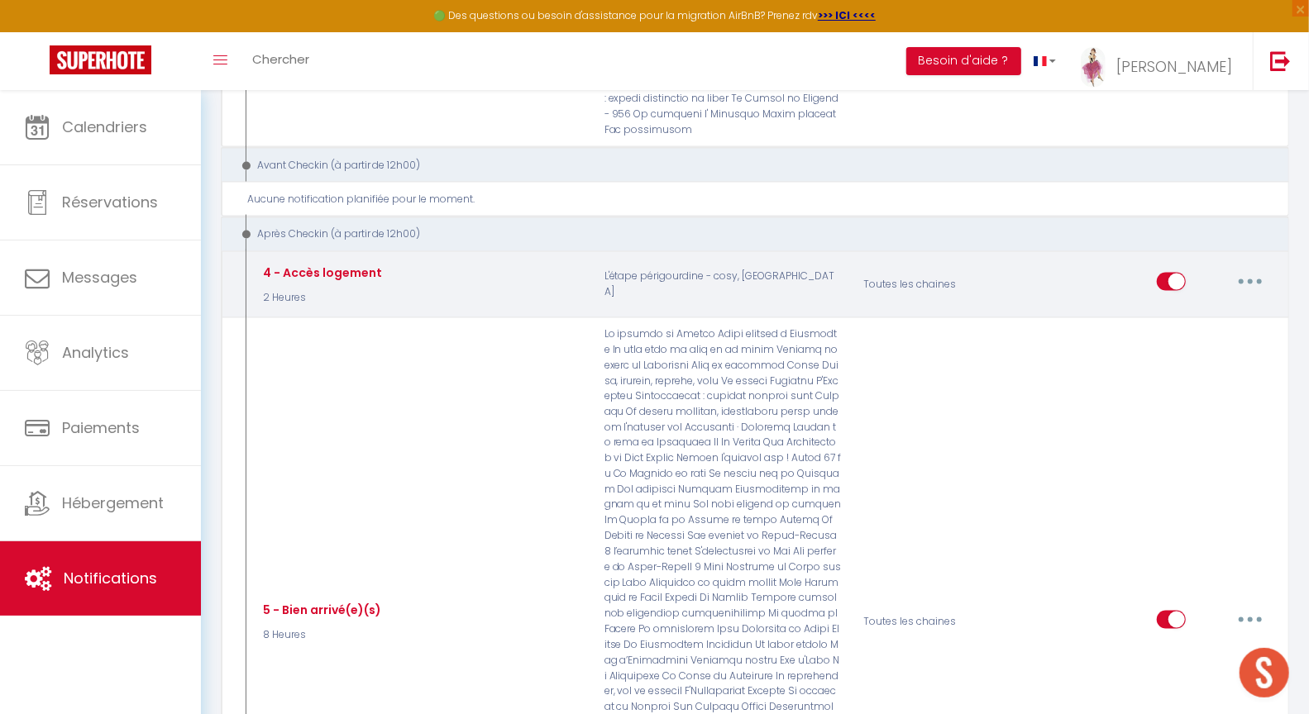
click at [1250, 279] on icon "button" at bounding box center [1250, 281] width 5 height 5
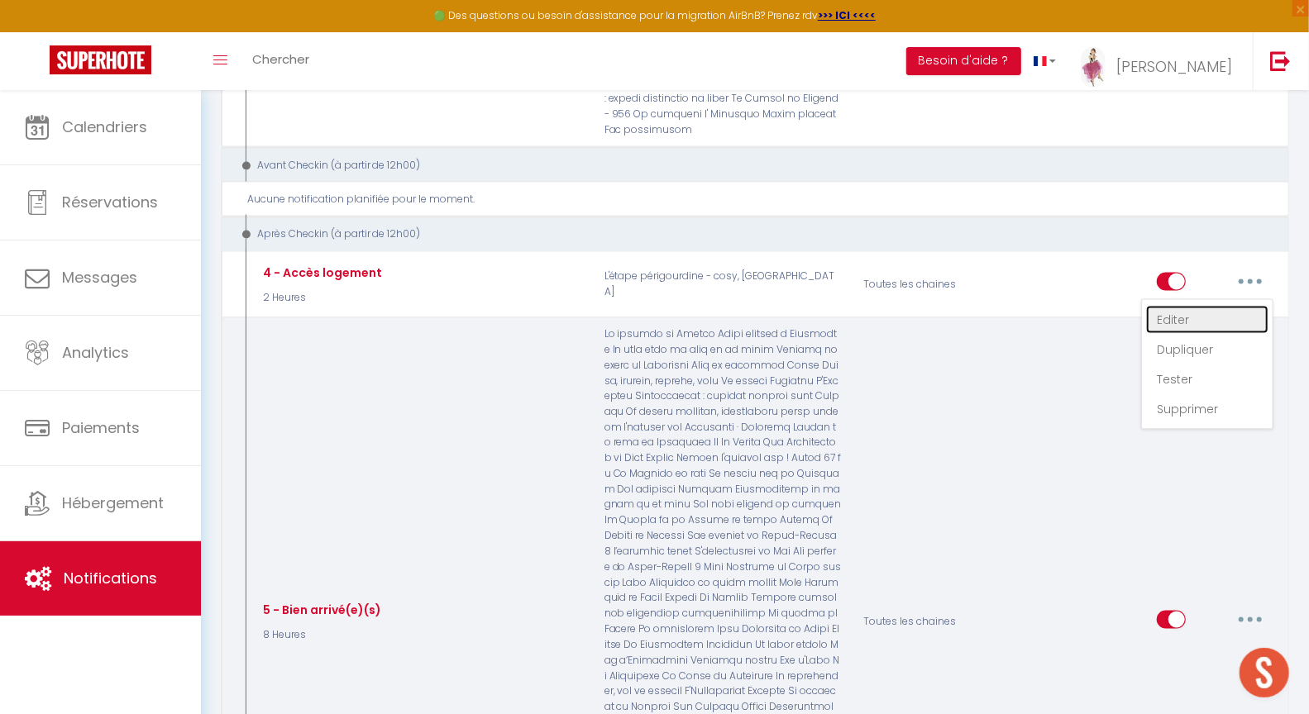
click at [1174, 306] on link "Editer" at bounding box center [1207, 320] width 122 height 28
type input "4 - Accès logement"
select select "3"
select select "2 Heures"
select select
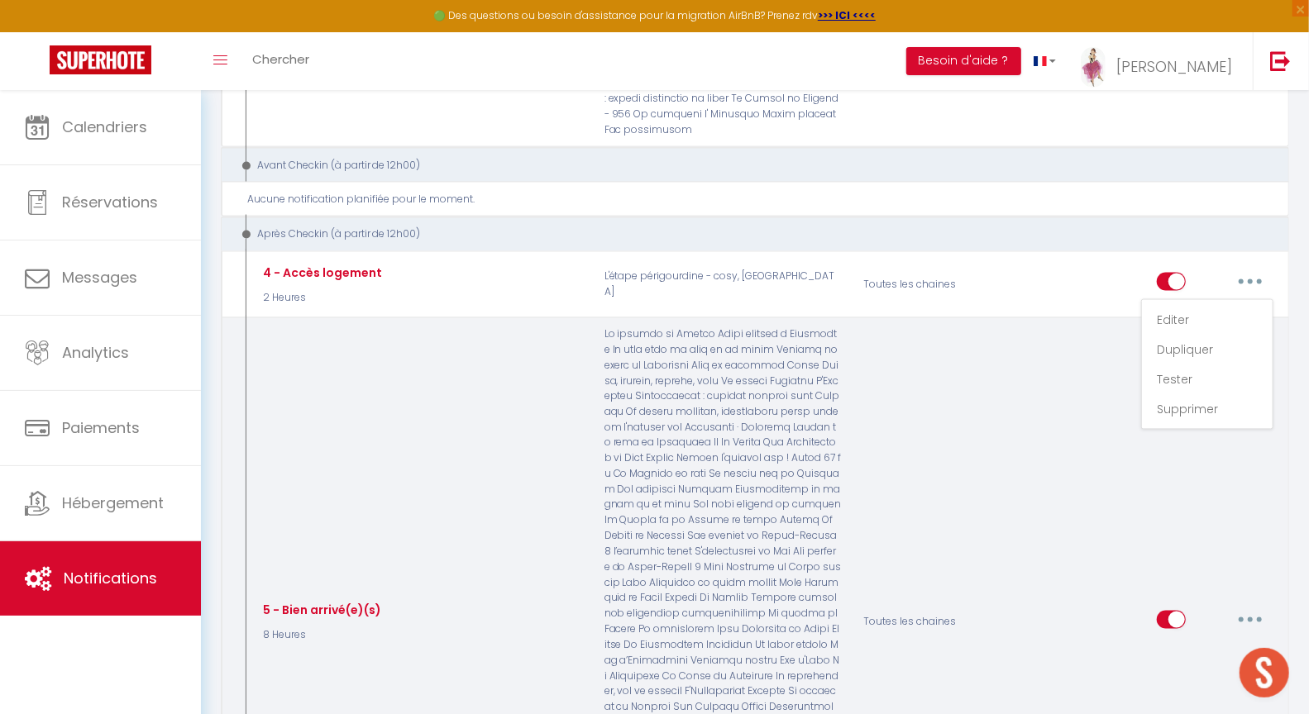
checkbox input "true"
checkbox input "false"
radio input "true"
type input "Accès à votre logement"
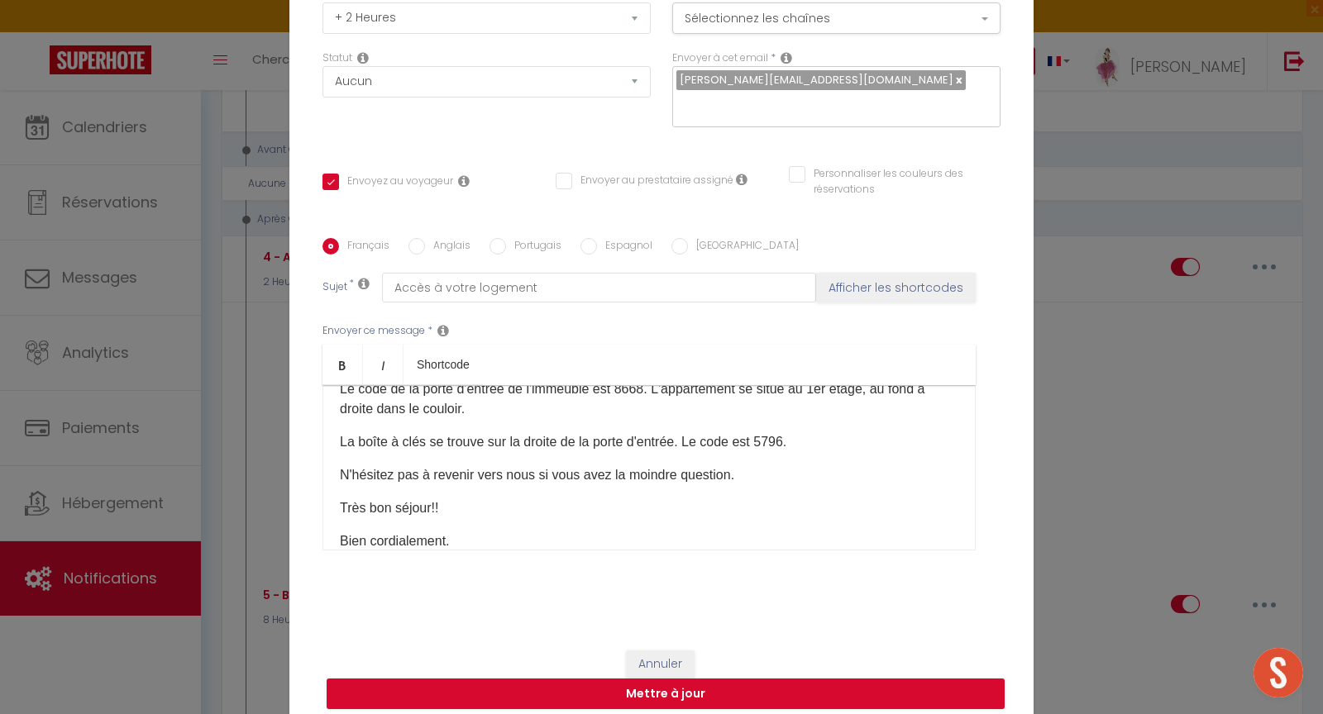
scroll to position [0, 0]
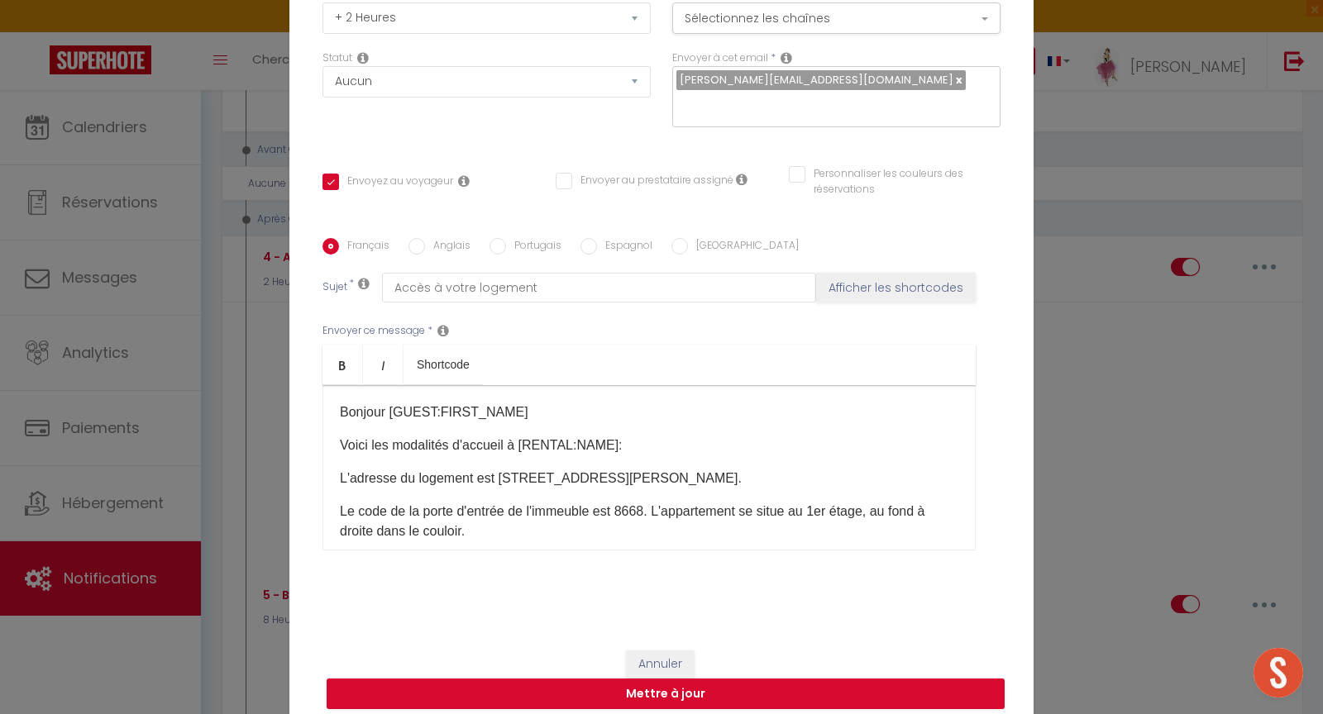
drag, startPoint x: 798, startPoint y: 432, endPoint x: 192, endPoint y: 361, distance: 610.2
click at [192, 361] on div "Modifier la notification × Titre * 4 - Accès logement Pour cet hébergement Séle…" at bounding box center [661, 357] width 1323 height 714
copy div "Bonjour [GUEST:FIRST_NAME] Voici les modalités d'accueil à [RENTAL:NAME]: L'adr…"
click at [651, 653] on button "Annuler" at bounding box center [660, 665] width 69 height 28
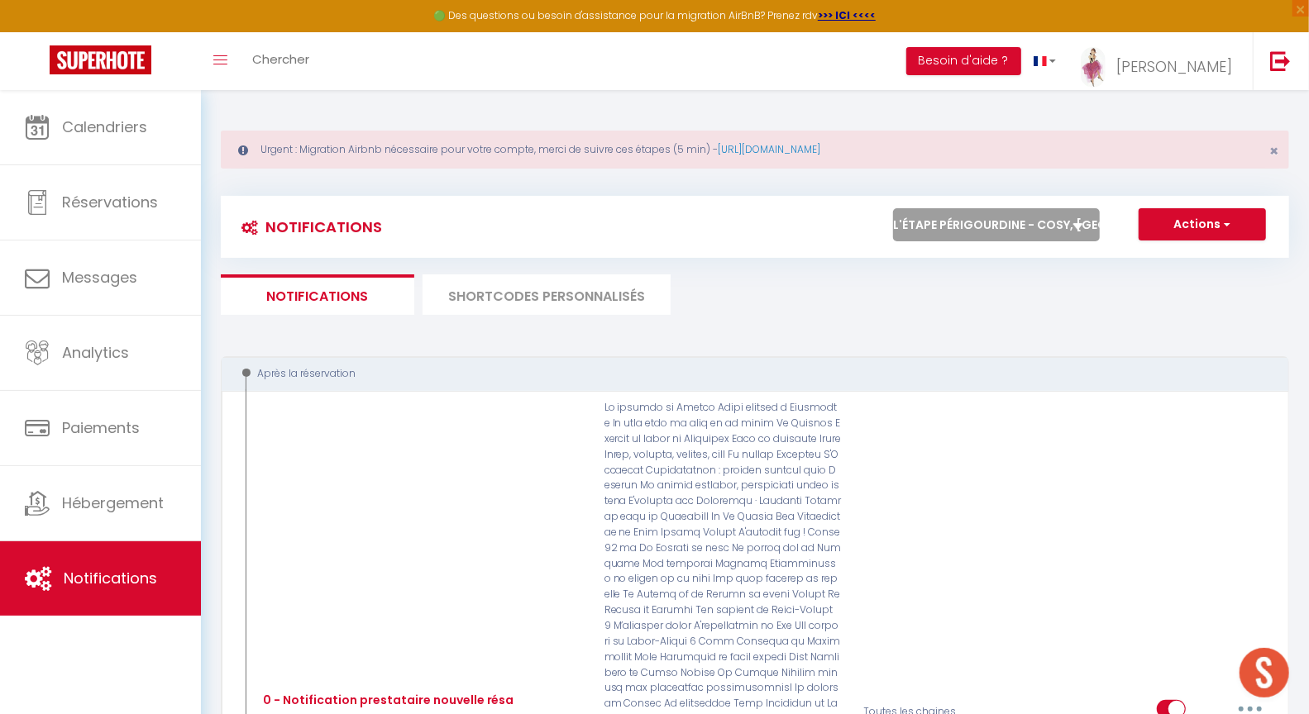
click at [1017, 224] on select "Tous les apparts Le panoramique, vue et confort La Source Les balcons de [GEOGR…" at bounding box center [996, 224] width 207 height 33
select select "76631"
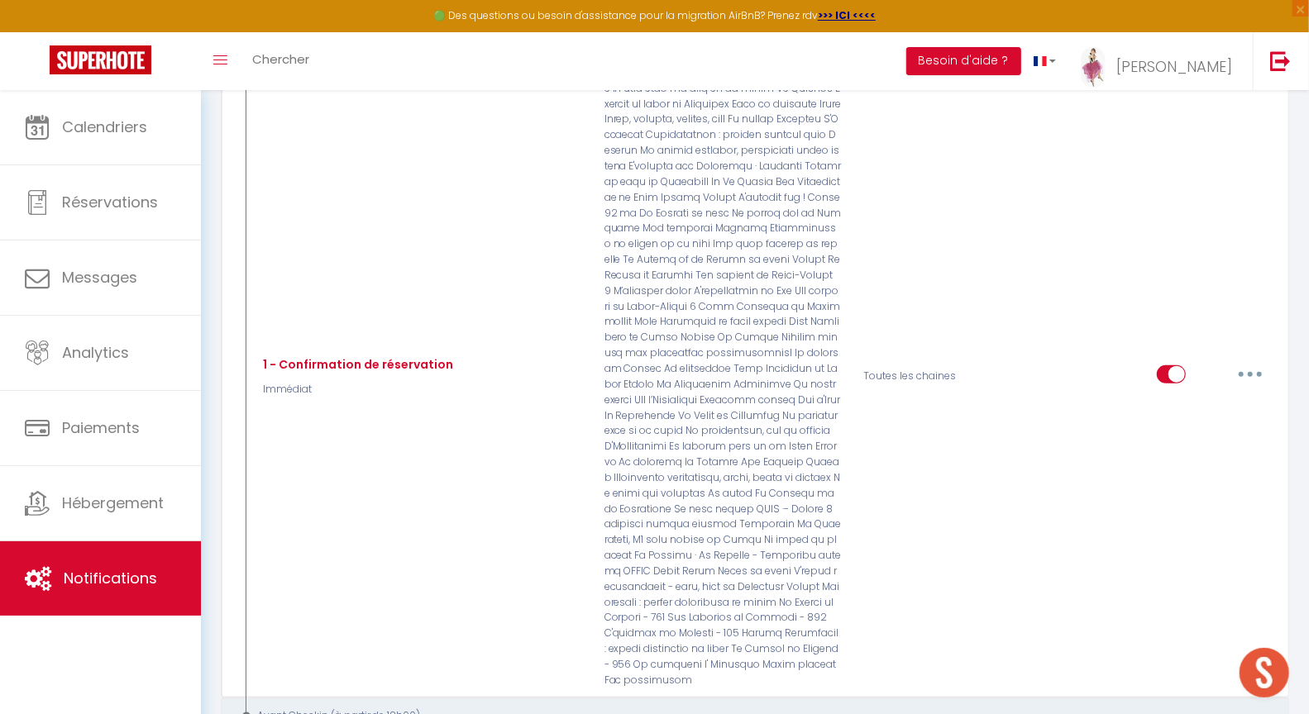
scroll to position [1381, 0]
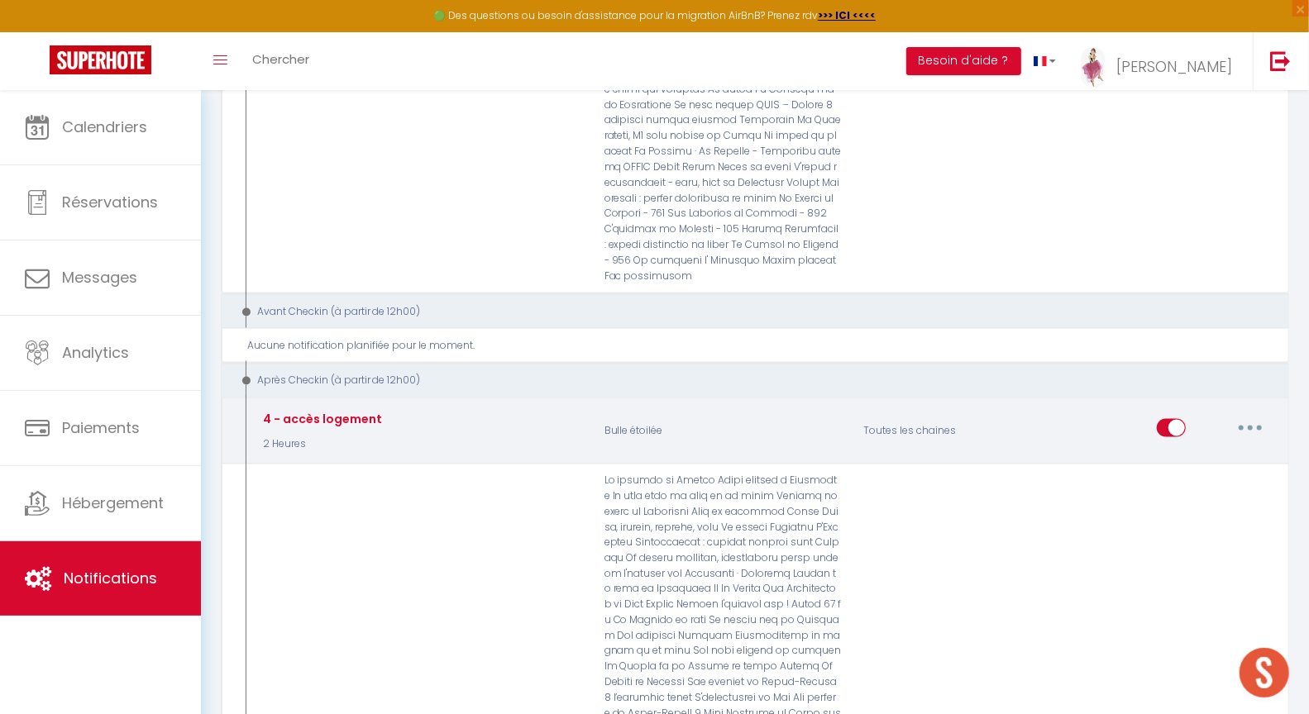
click at [1240, 415] on button "button" at bounding box center [1250, 428] width 46 height 26
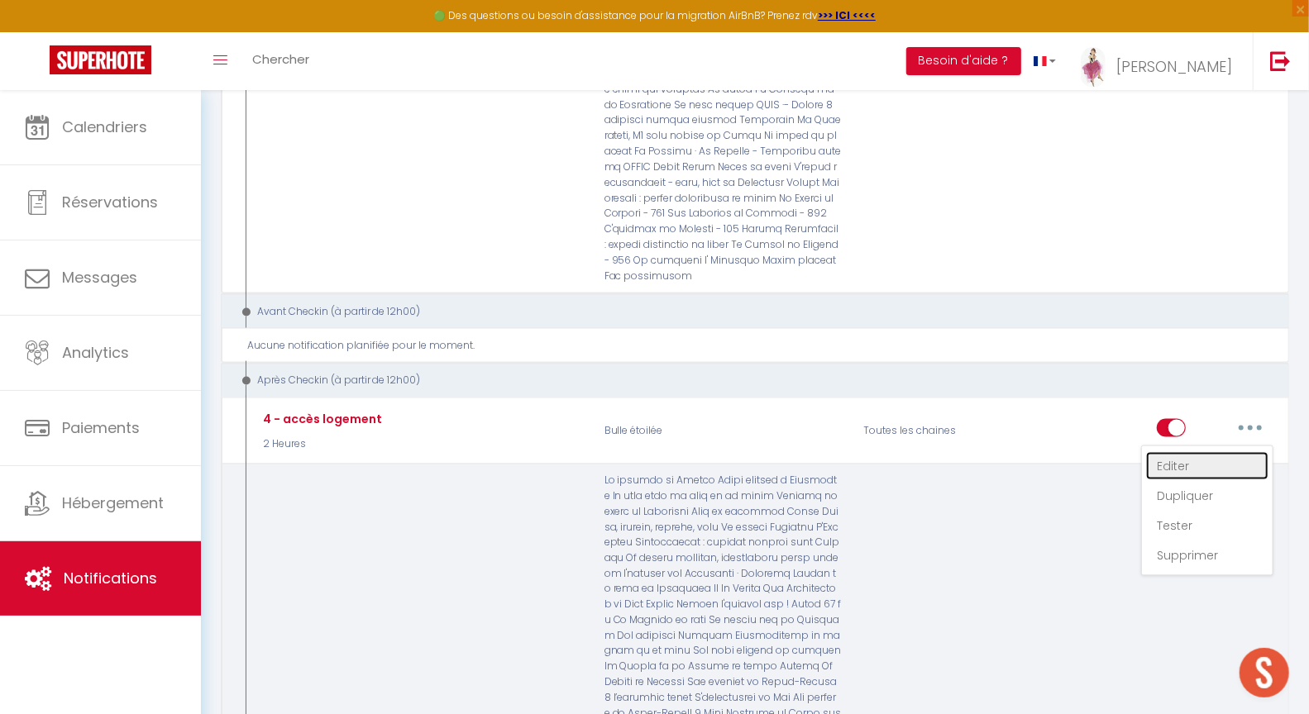
click at [1169, 452] on link "Editer" at bounding box center [1207, 466] width 122 height 28
type input "4 - accès logement"
select select "3"
select select "2 Heures"
select select
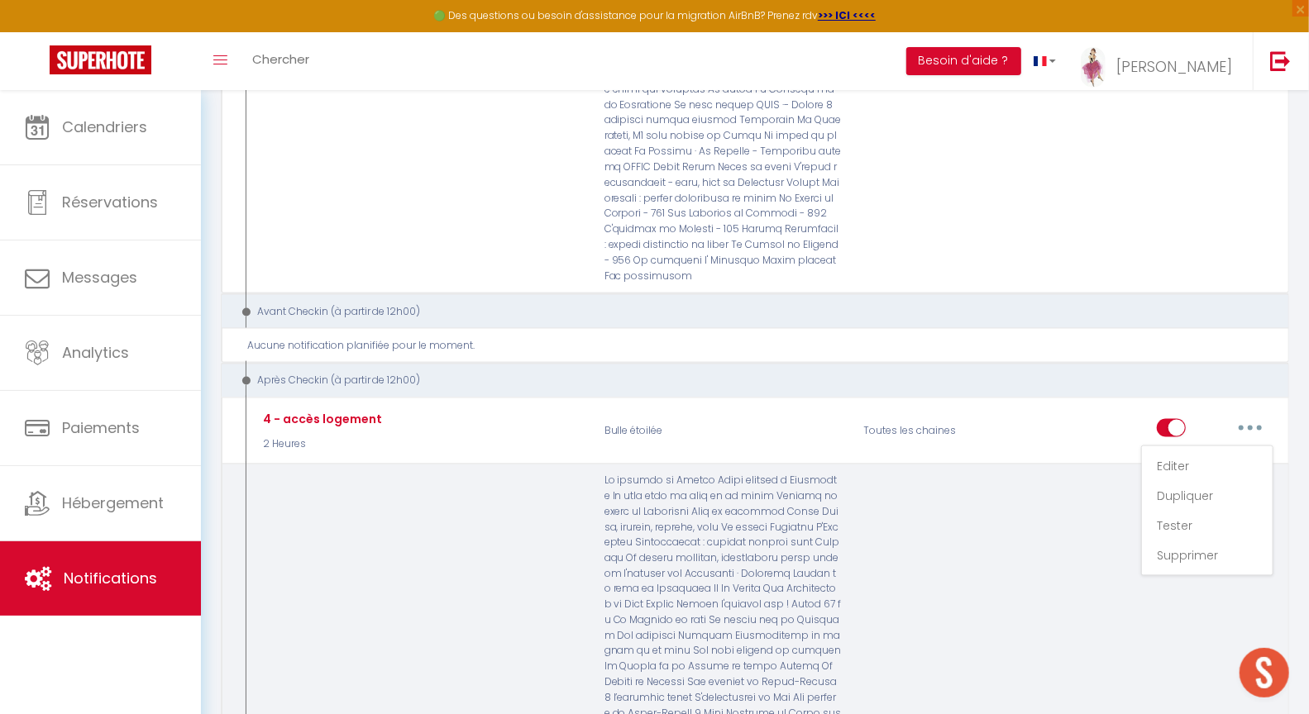
checkbox input "true"
checkbox input "false"
radio input "true"
type input "Accès à votre logement"
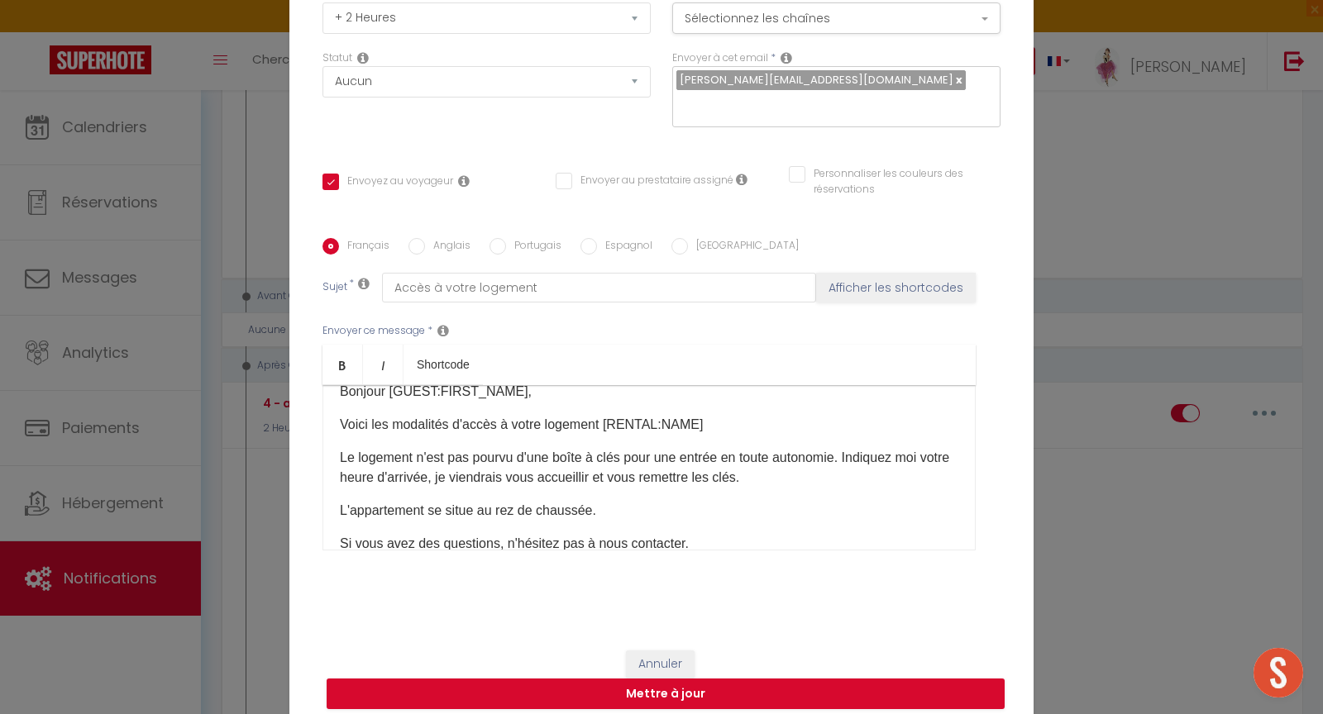
scroll to position [20, 0]
click at [330, 450] on div "Bonjour [GUEST:FIRST_NAME], Voici les modalités d'accès à votre logement [RENTA…" at bounding box center [648, 467] width 653 height 165
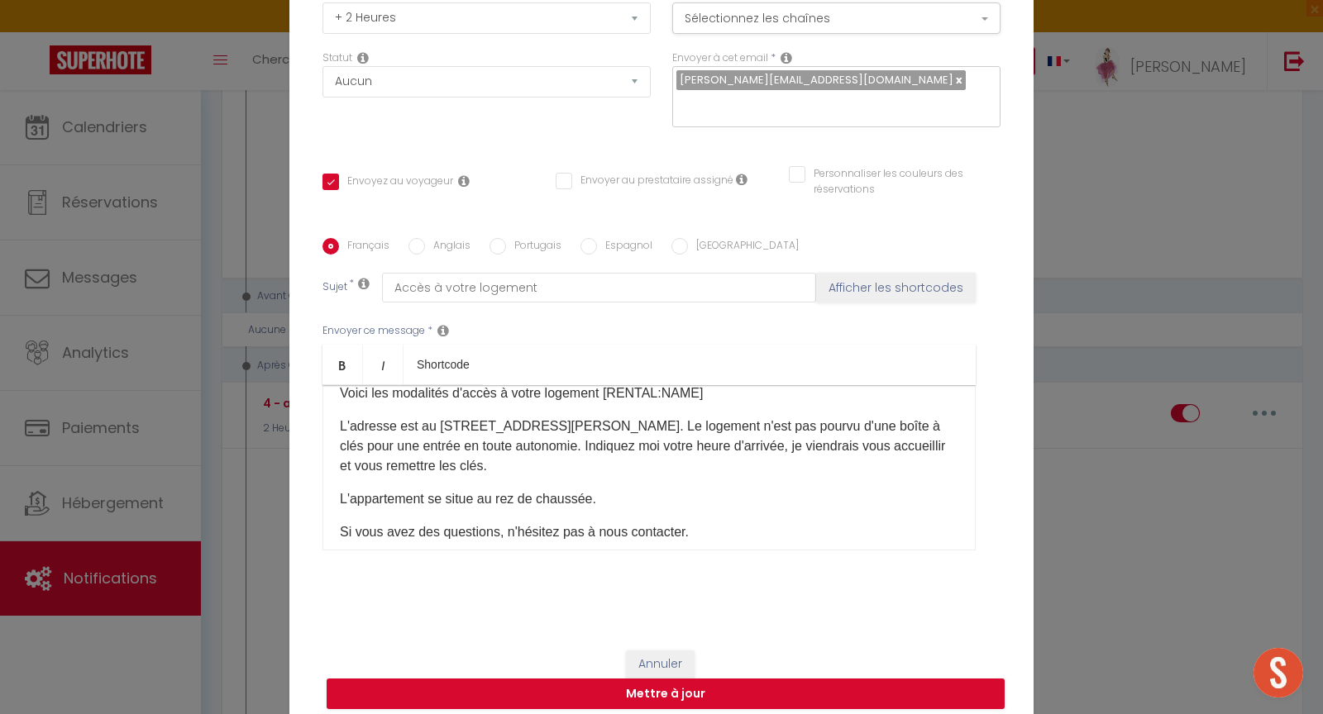
scroll to position [55, 0]
click at [604, 486] on p "L'appartement se situe au rez de chaussée." at bounding box center [649, 496] width 618 height 20
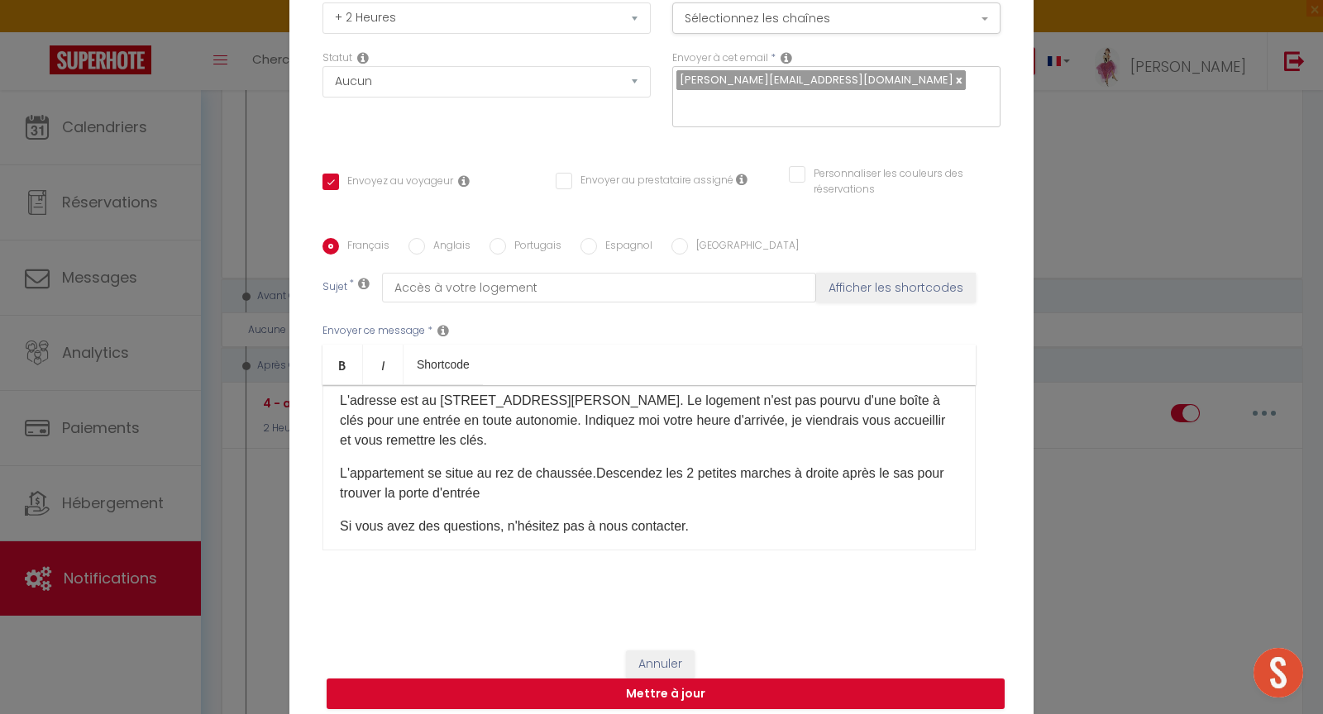
scroll to position [80, 0]
click at [511, 476] on p "L'appartement se situe au rez de chaussée.Descendez les 2 petites marches à dro…" at bounding box center [649, 481] width 618 height 40
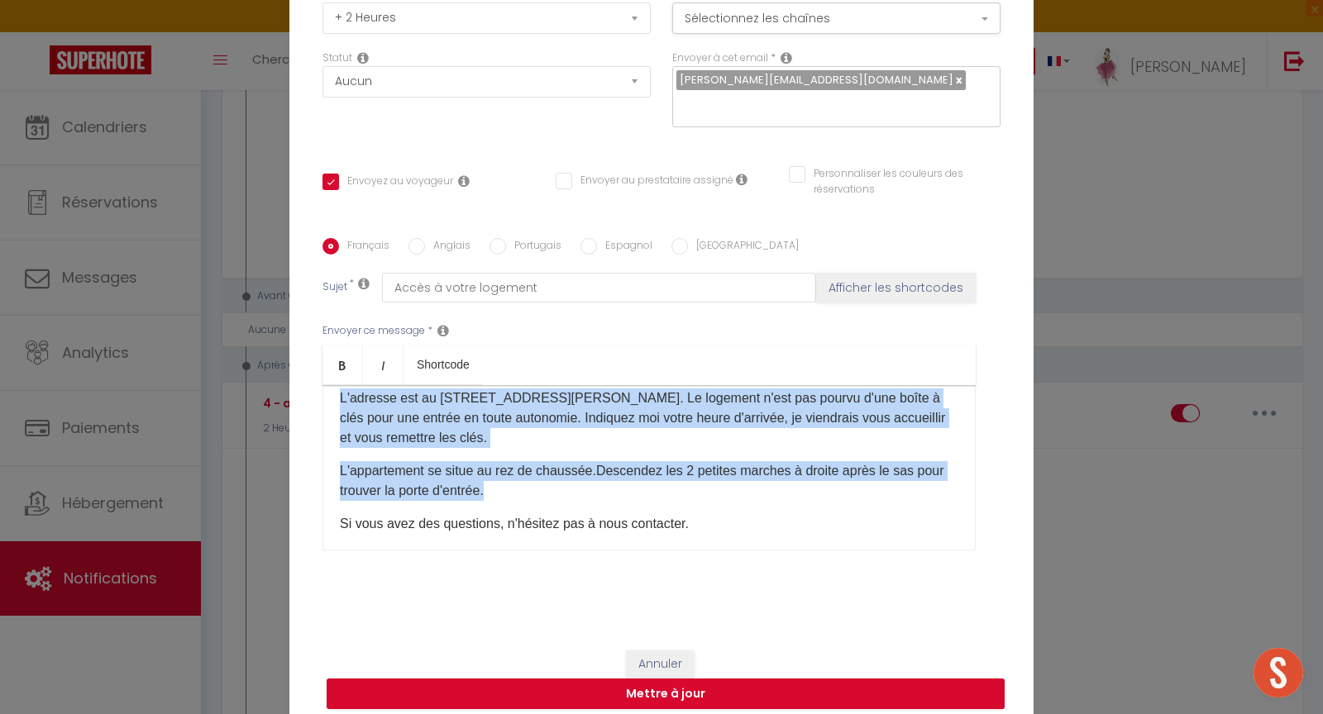
scroll to position [0, 0]
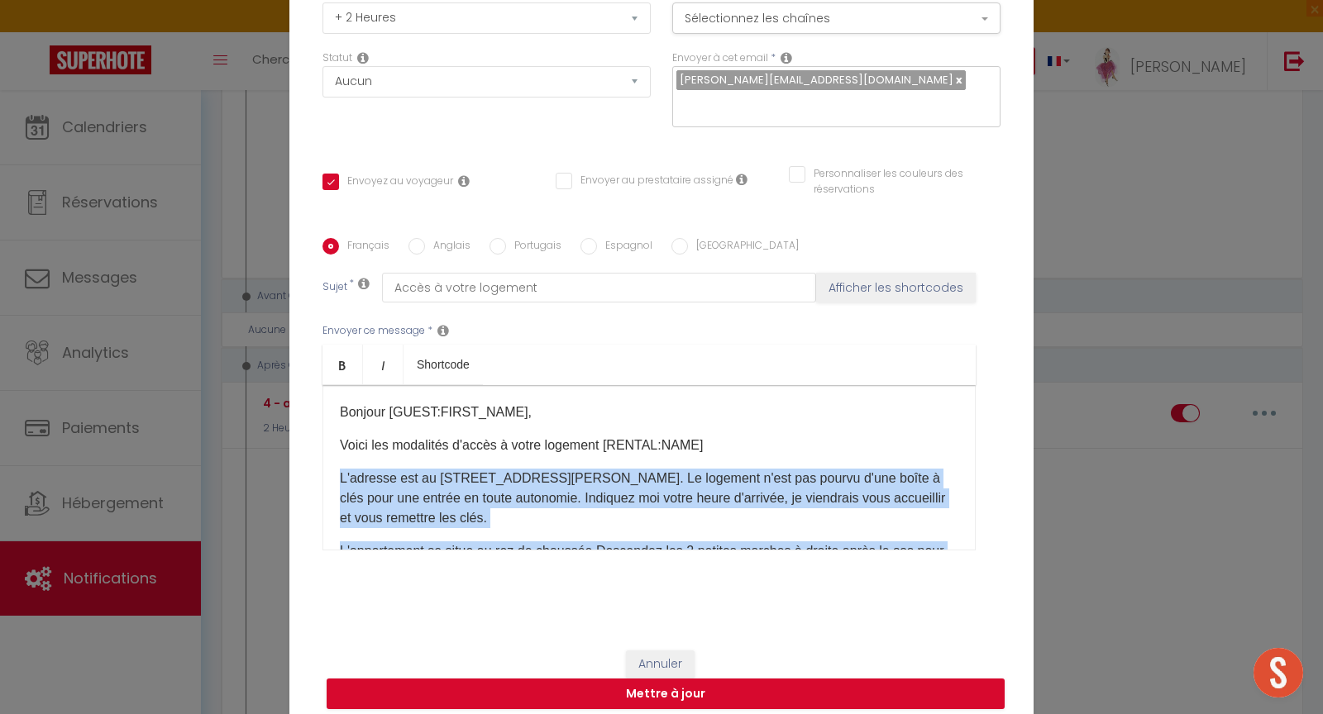
drag, startPoint x: 494, startPoint y: 480, endPoint x: 267, endPoint y: 456, distance: 228.7
click at [267, 456] on div "Modifier la notification × Titre * 4 - accès logement Pour cet hébergement Séle…" at bounding box center [661, 357] width 1323 height 714
copy div "L'adresse est au [STREET_ADDRESS][PERSON_NAME]. ​Le logement n'est pas pourvu d…"
click at [662, 653] on button "Annuler" at bounding box center [660, 665] width 69 height 28
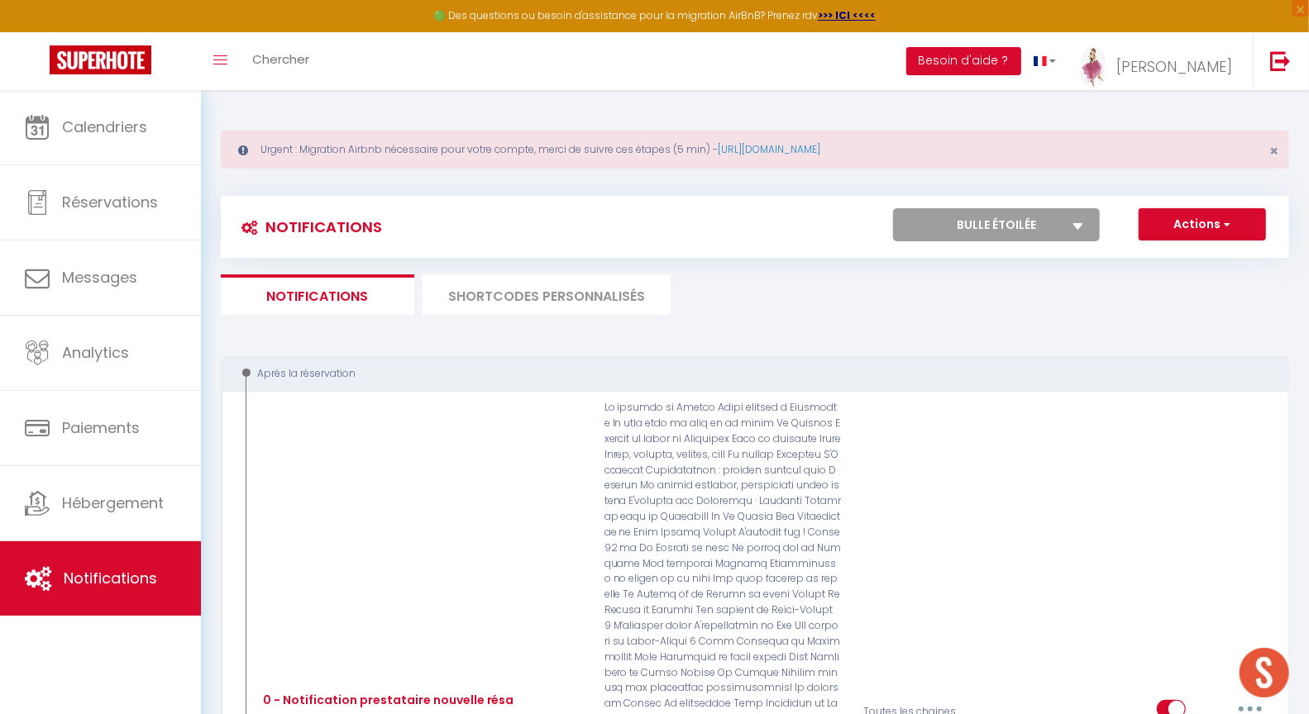
click at [965, 223] on select "Tous les apparts Le panoramique, vue et confort La Source Les balcons de [GEOGR…" at bounding box center [996, 224] width 207 height 33
select select "52845"
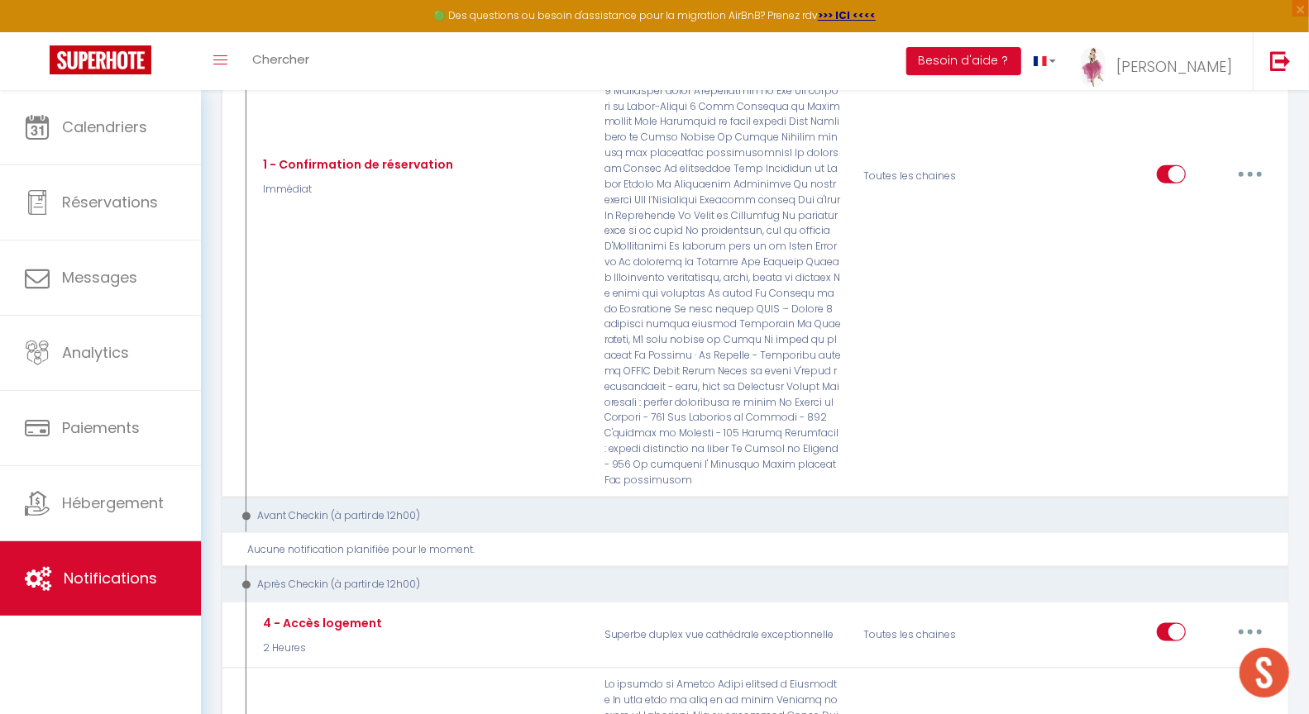
scroll to position [1199, 0]
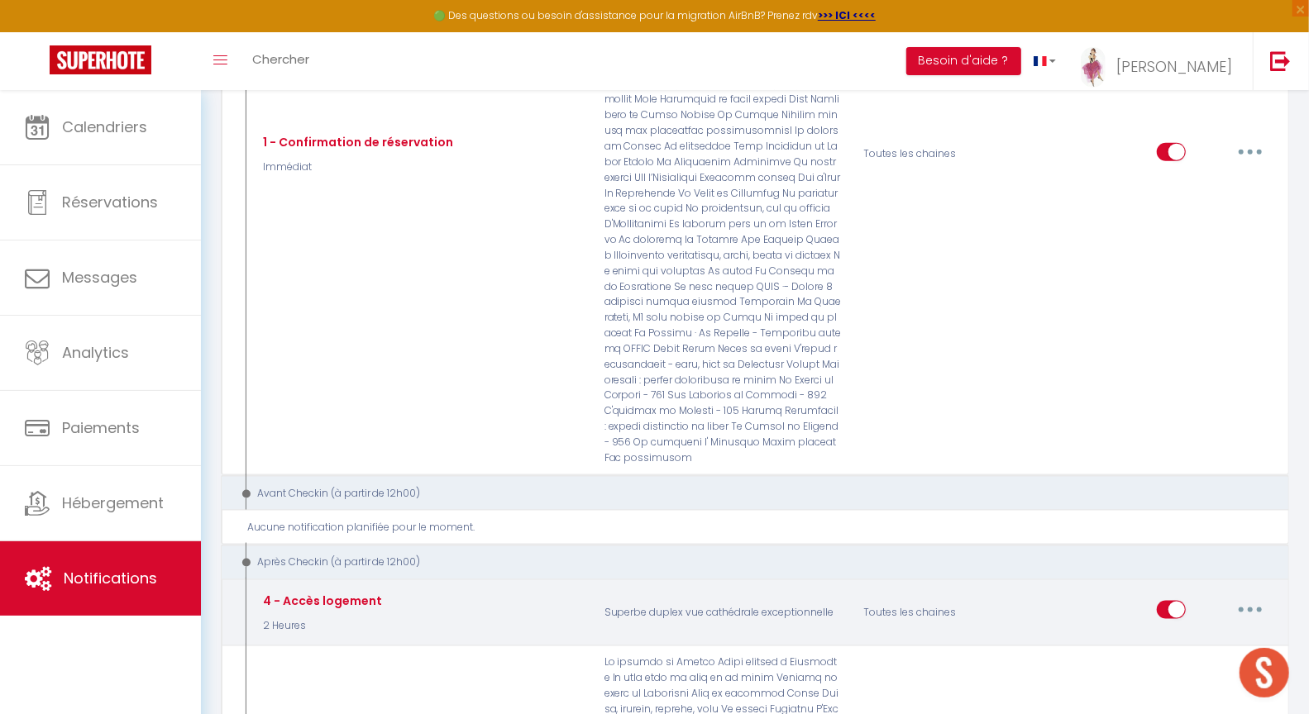
click at [1244, 597] on button "button" at bounding box center [1250, 610] width 46 height 26
click at [1193, 634] on link "Editer" at bounding box center [1207, 648] width 122 height 28
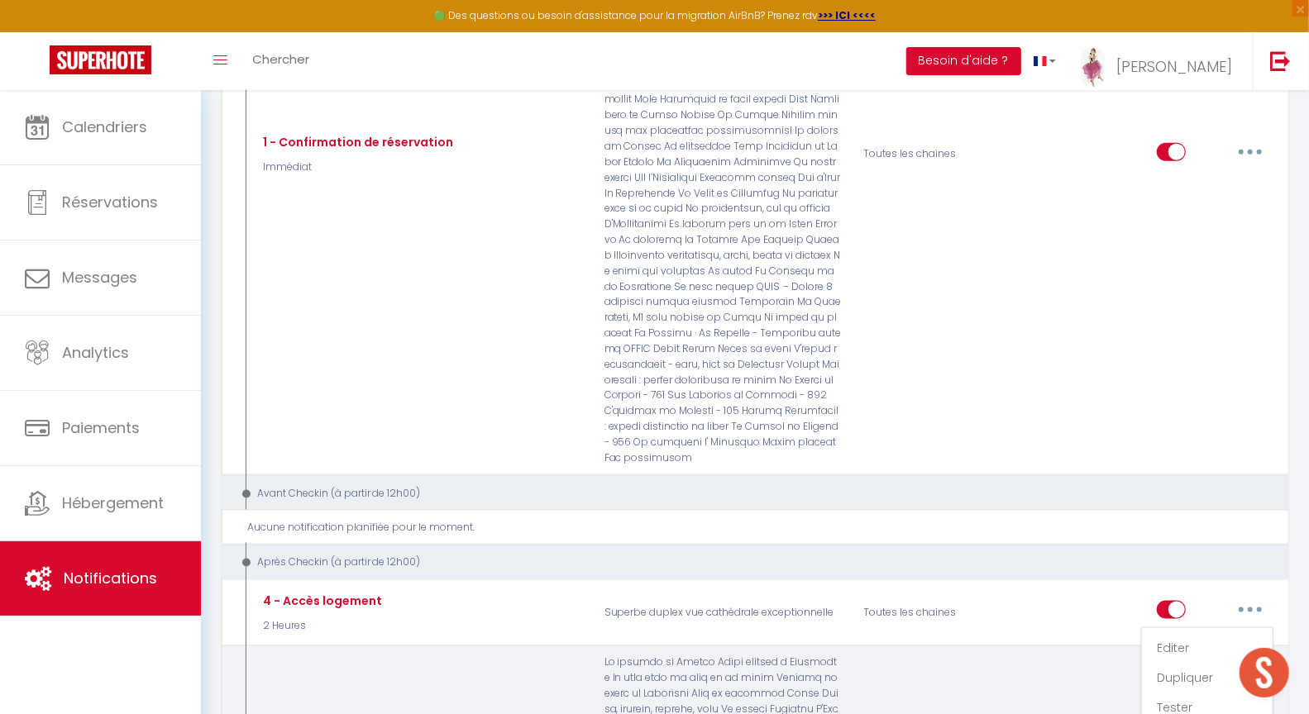
type input "4 - Accès logement"
select select "3"
select select "2 Heures"
select select
checkbox input "true"
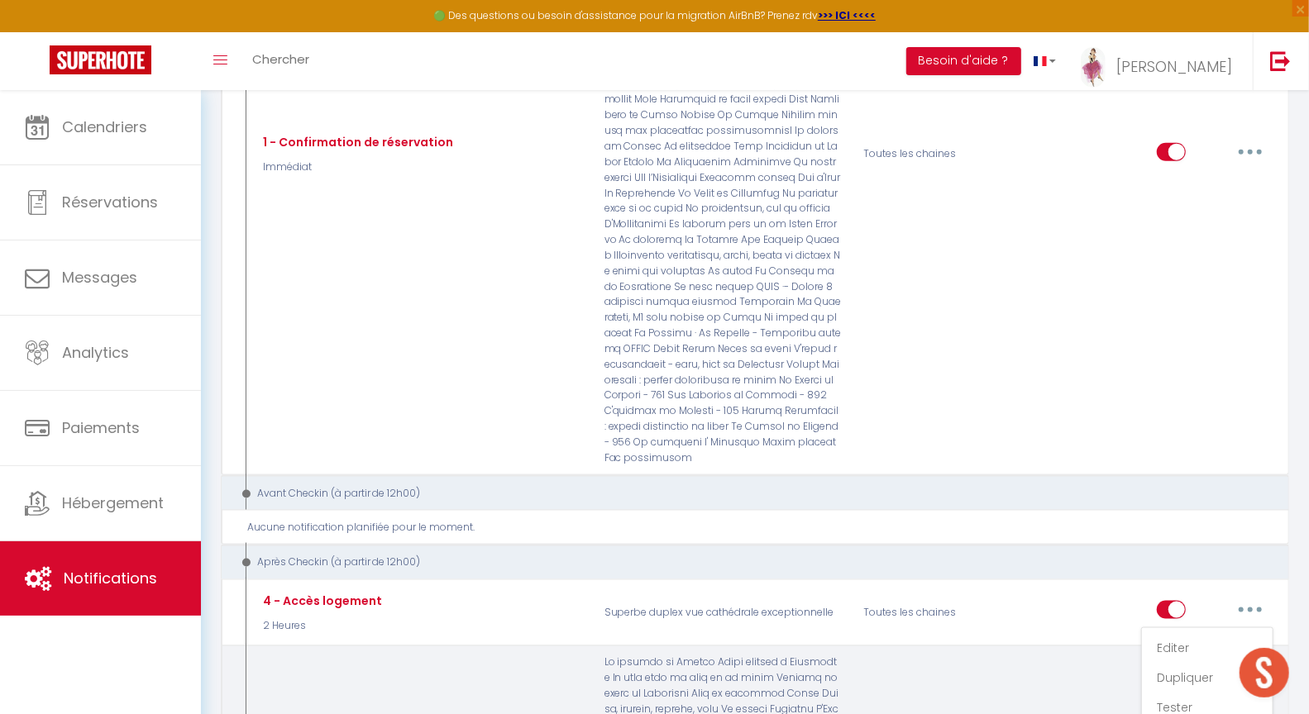
checkbox input "false"
radio input "true"
type input "Pour accéder à votre logement"
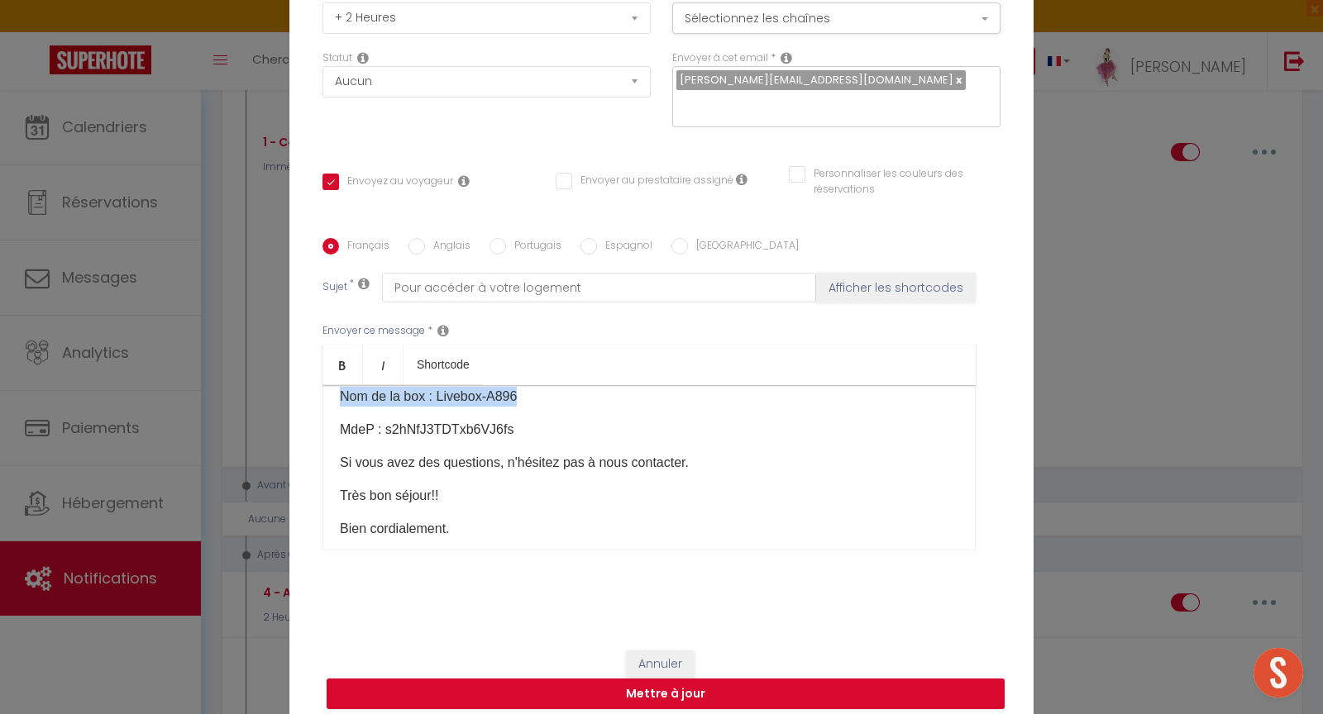
scroll to position [197, 0]
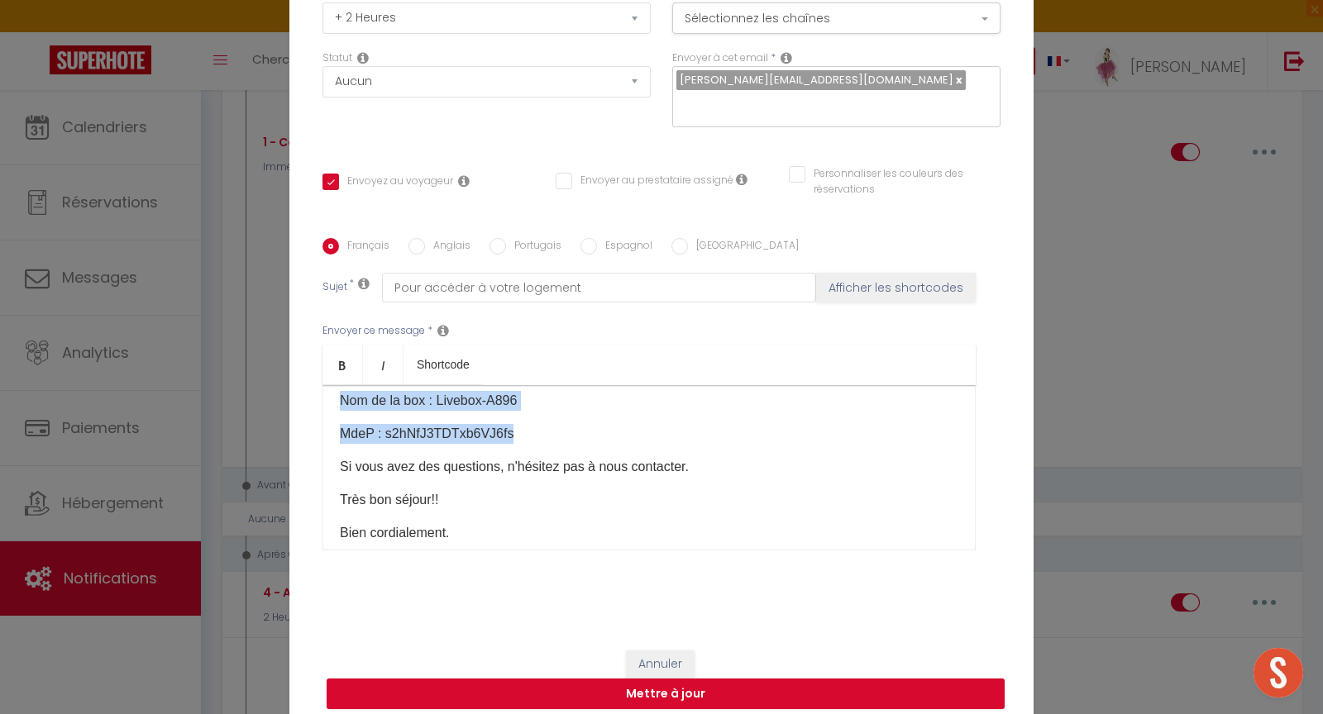
drag, startPoint x: 329, startPoint y: 470, endPoint x: 652, endPoint y: 436, distance: 325.1
click at [660, 423] on div "Bonjour [GUEST:FIRST_NAME] Voici les modalités d'accueil à [RENTAL:NAME]: L'adr…" at bounding box center [648, 467] width 653 height 165
copy div "L'adresse du logement est [STREET_ADDRESS]. Le logement n'est pas pourvu d'une …"
click at [660, 651] on button "Annuler" at bounding box center [660, 665] width 69 height 28
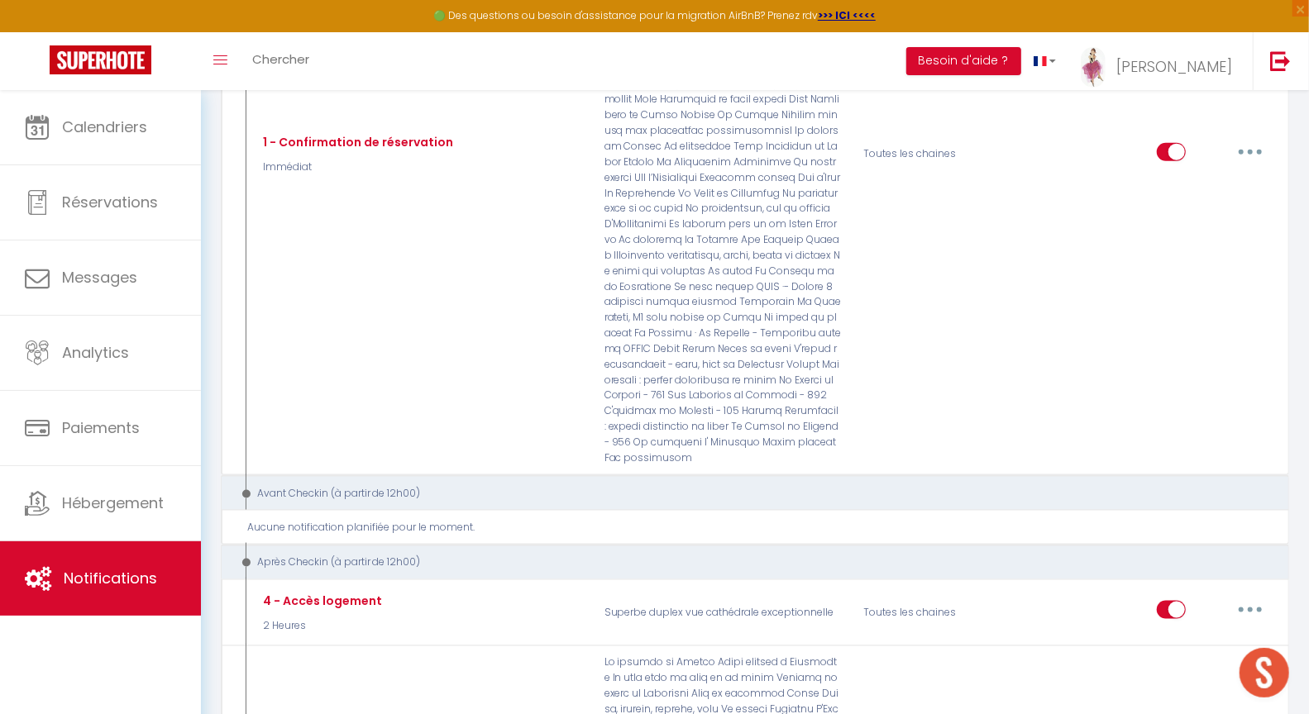
scroll to position [0, 0]
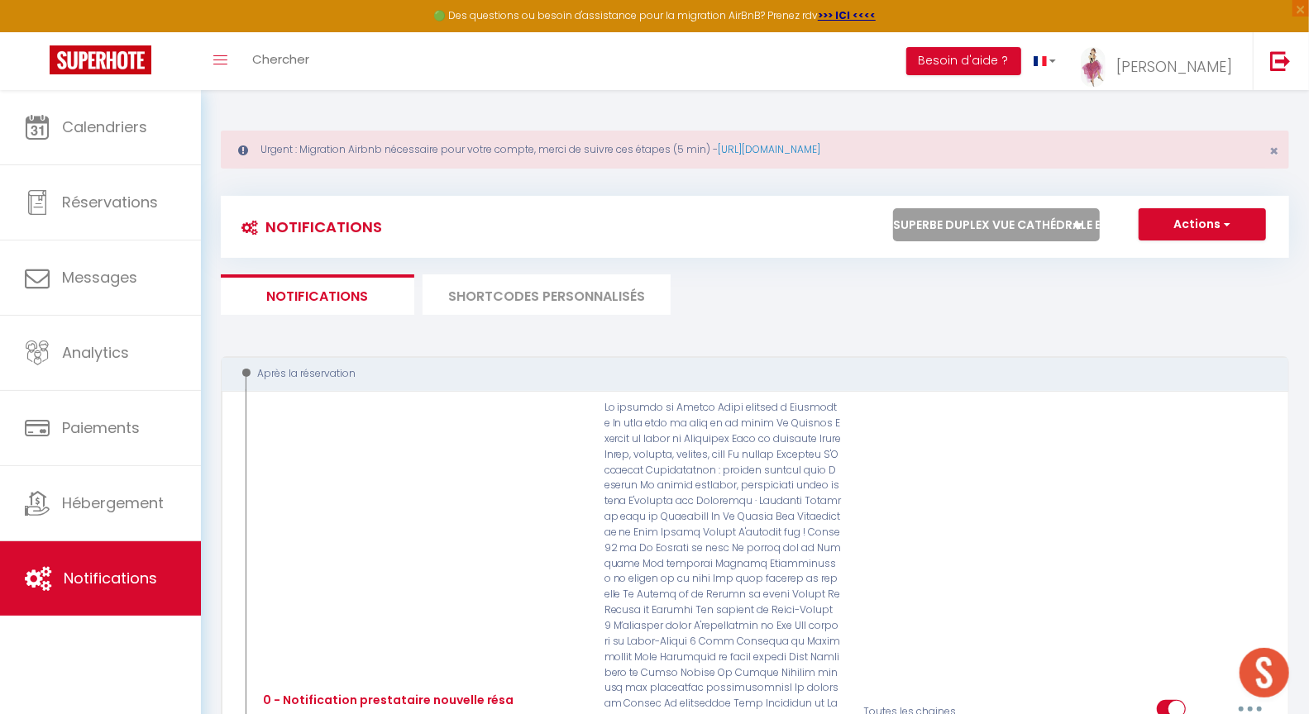
click at [994, 208] on select "Tous les apparts Le panoramique, vue et confort La Source Les balcons de [GEOGR…" at bounding box center [996, 224] width 207 height 33
select select "53180"
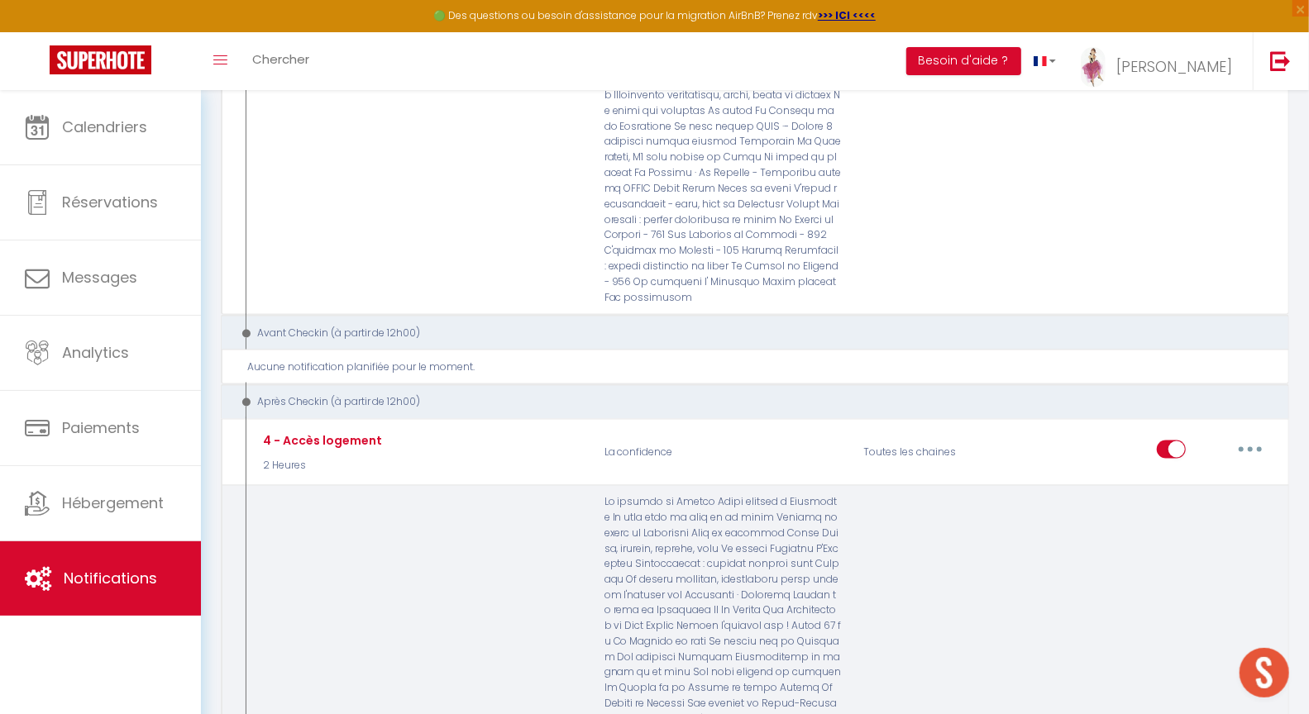
scroll to position [1371, 0]
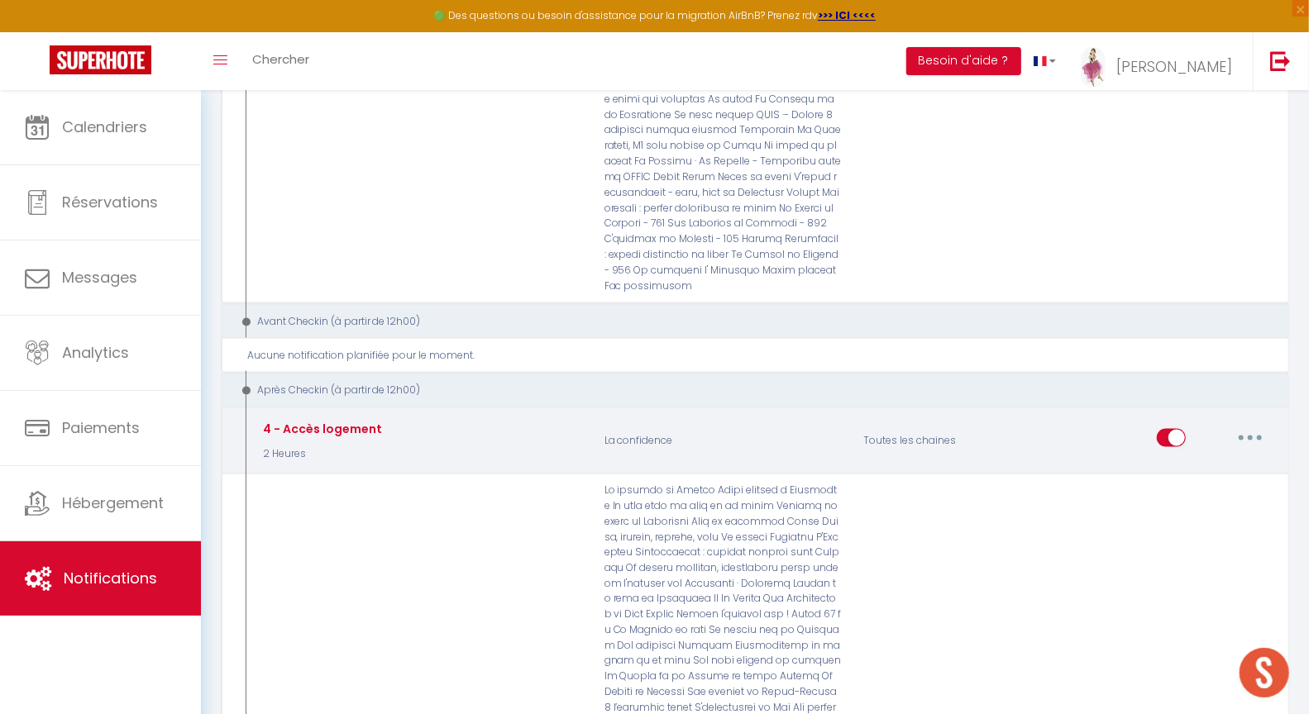
click at [1244, 425] on button "button" at bounding box center [1250, 438] width 46 height 26
click at [1185, 462] on link "Editer" at bounding box center [1207, 476] width 122 height 28
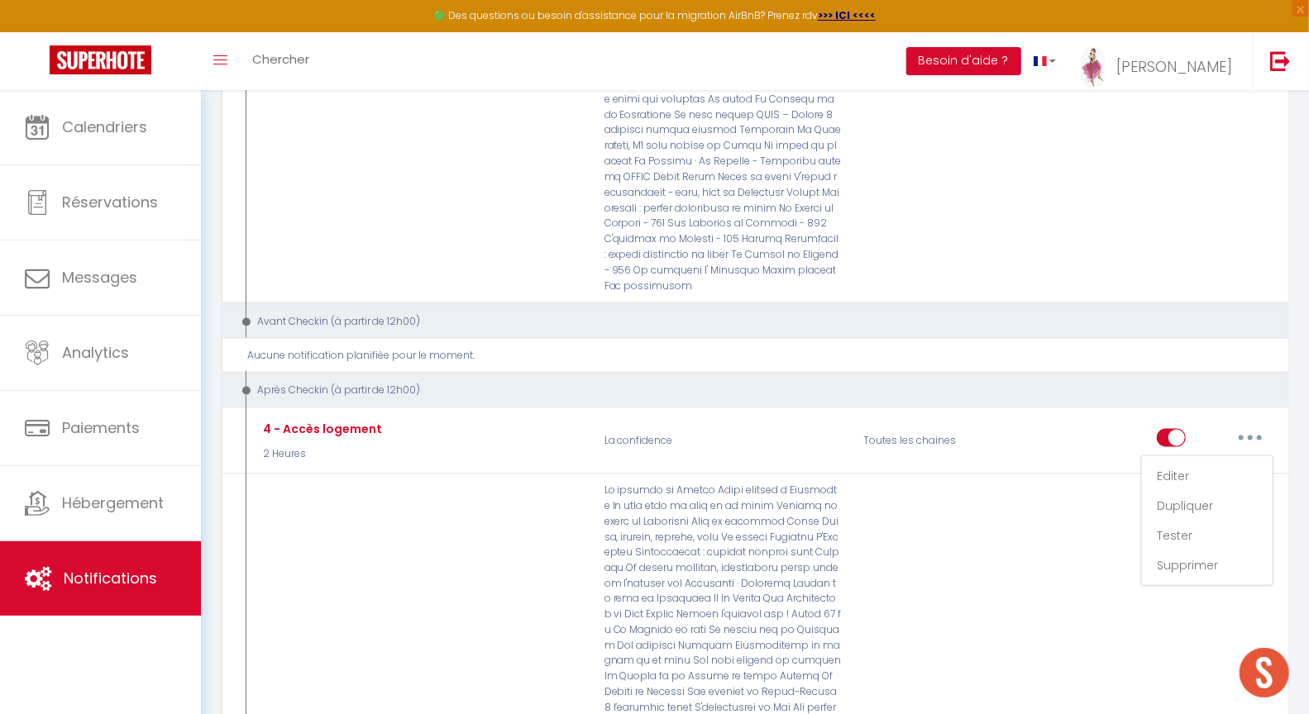
type input "4 - Accès logement"
select select "3"
select select "2 Heures"
select select
checkbox input "true"
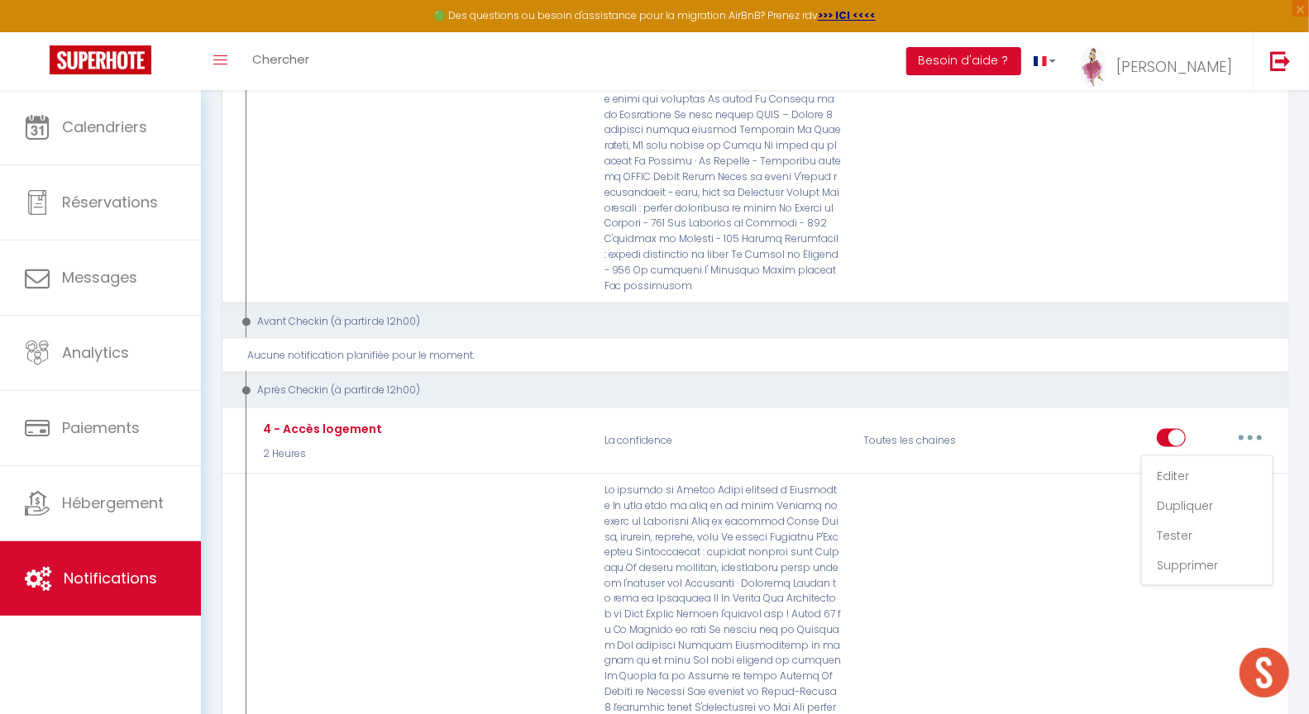
checkbox input "false"
radio input "true"
type input "Pour accéder à votre logement"
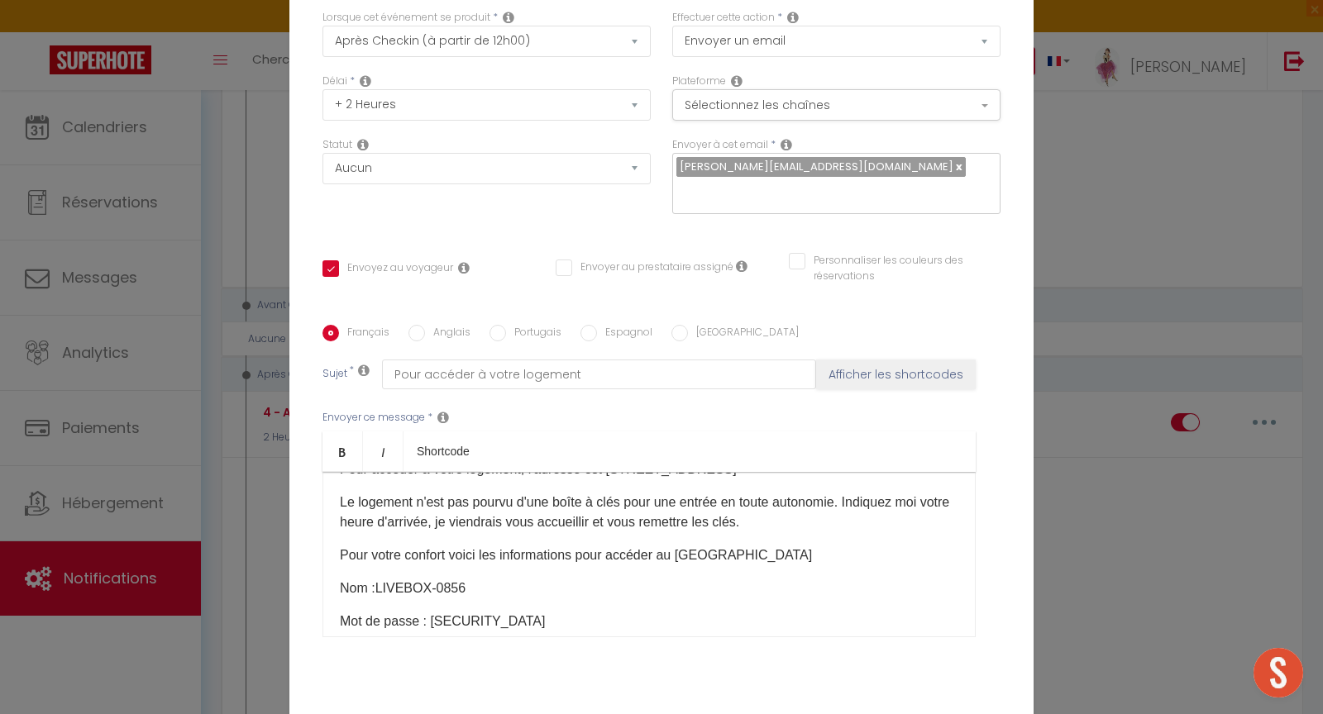
scroll to position [77, 0]
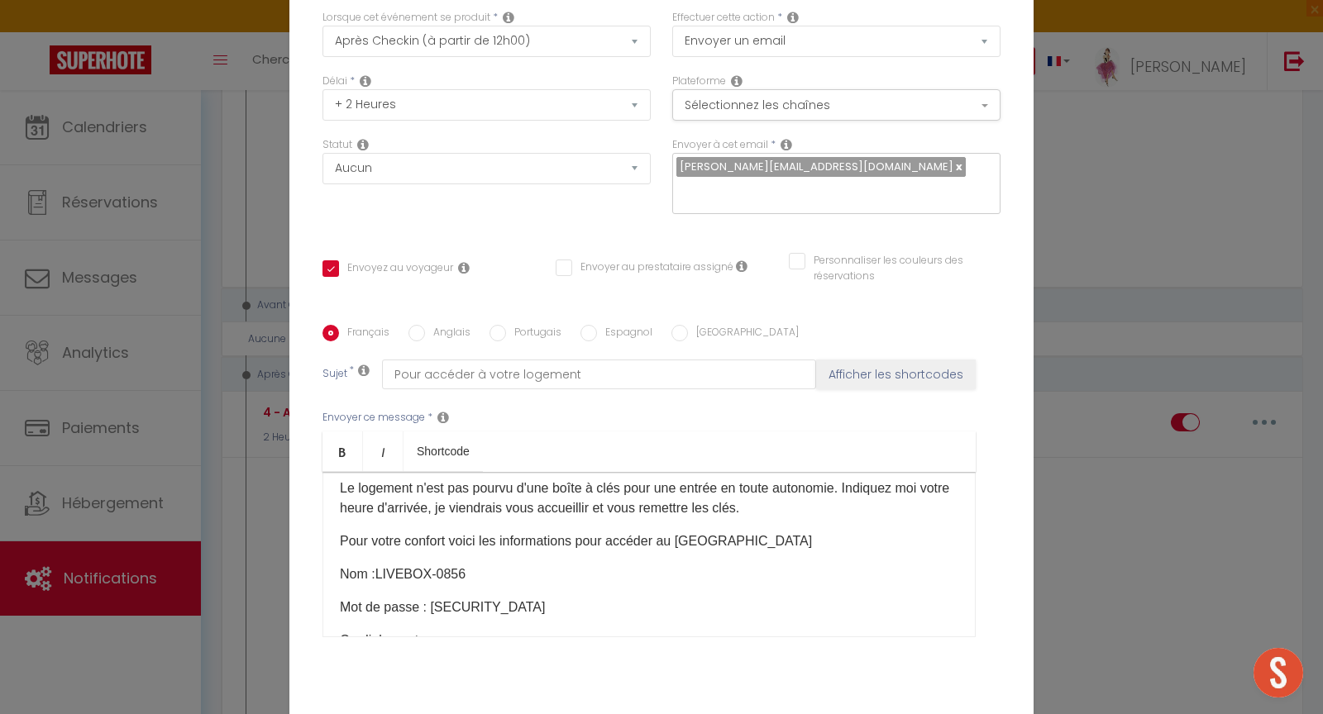
drag, startPoint x: 525, startPoint y: 519, endPoint x: 611, endPoint y: 594, distance: 113.7
click at [611, 594] on div "Bonjour [GUEST:FIRST_NAME]​ Pour accéder à votre logement, l'adresse est [STREE…" at bounding box center [648, 554] width 653 height 165
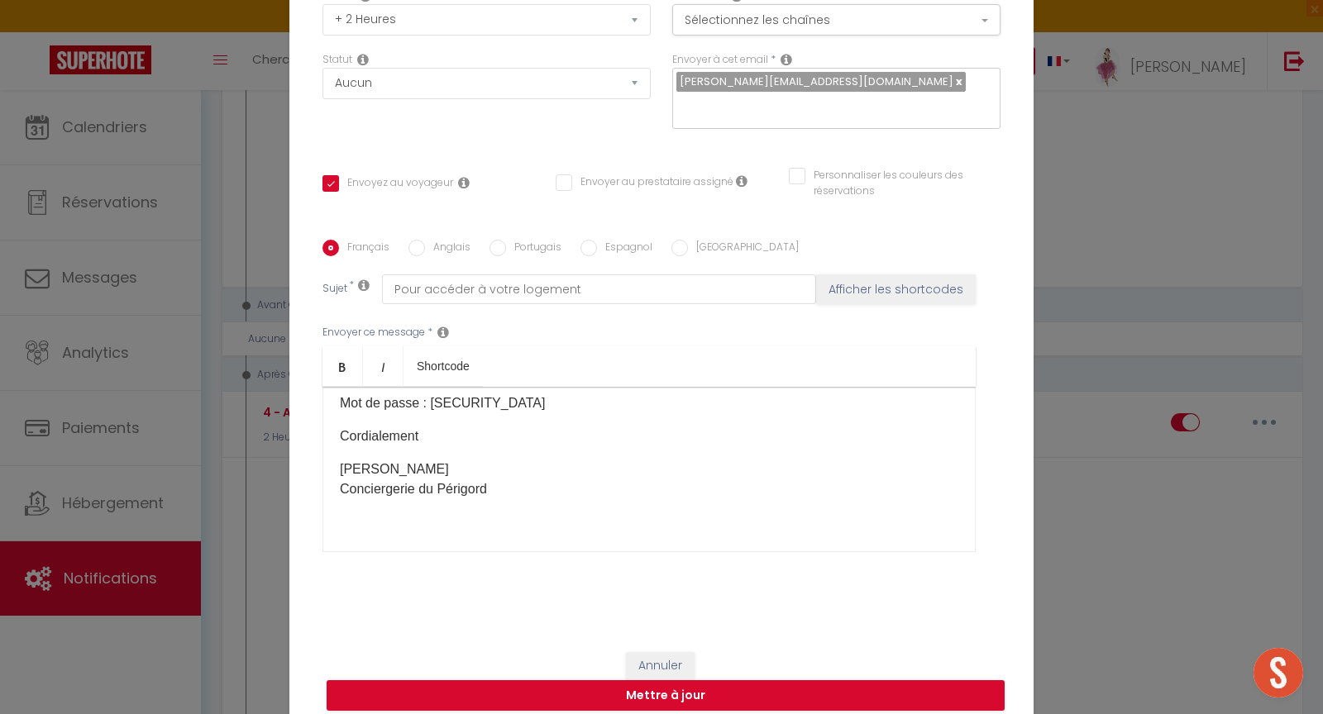
scroll to position [143, 0]
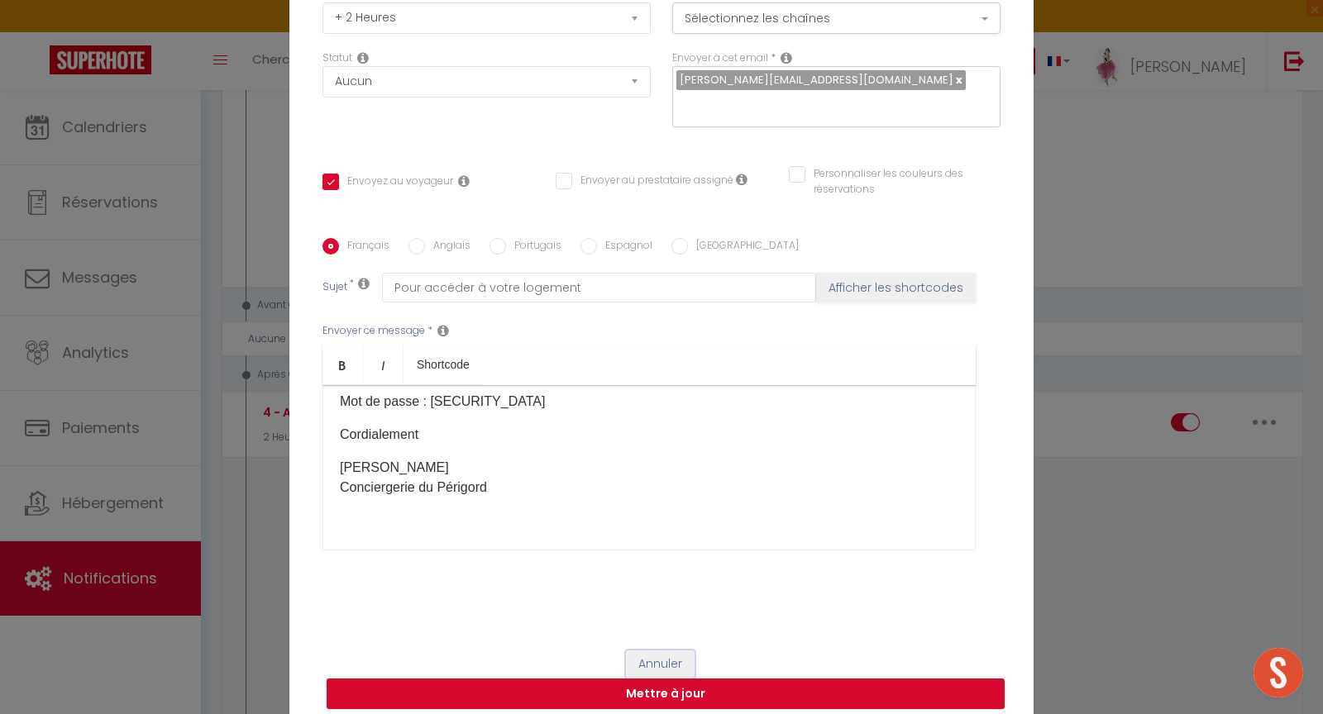
drag, startPoint x: 640, startPoint y: 652, endPoint x: 589, endPoint y: 635, distance: 54.1
click at [641, 652] on button "Annuler" at bounding box center [660, 665] width 69 height 28
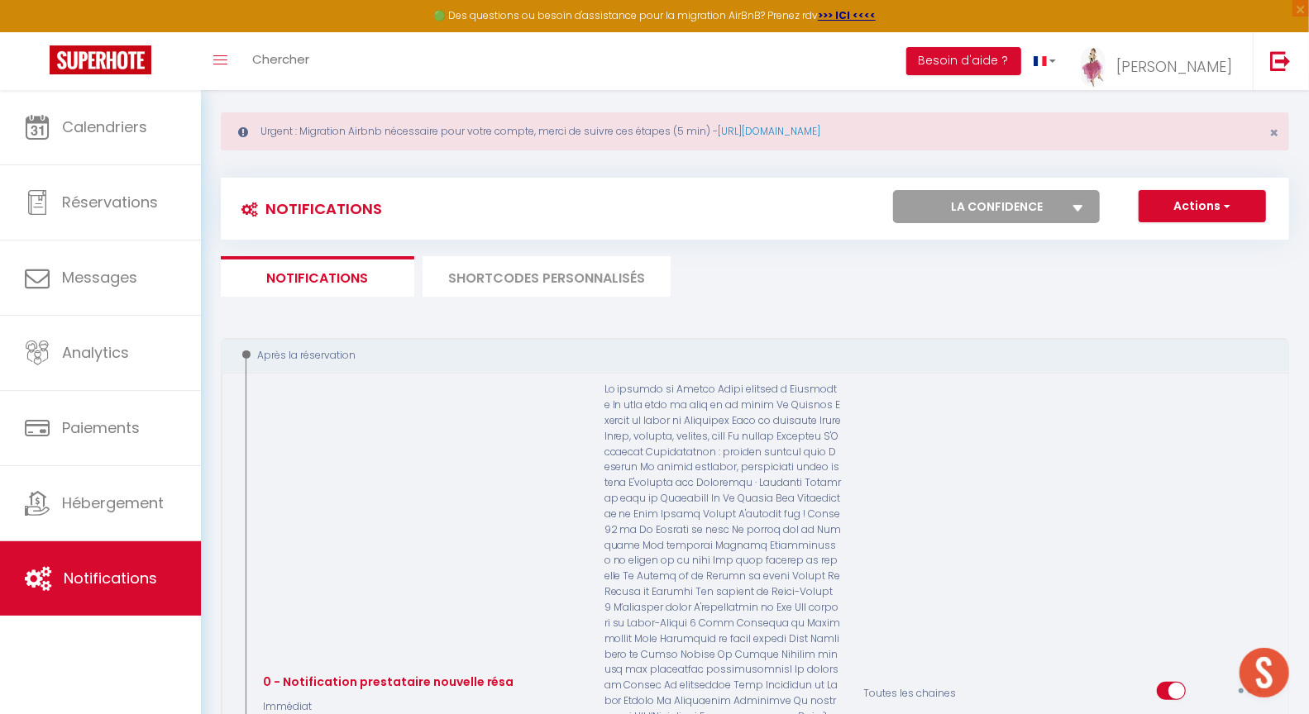
scroll to position [0, 0]
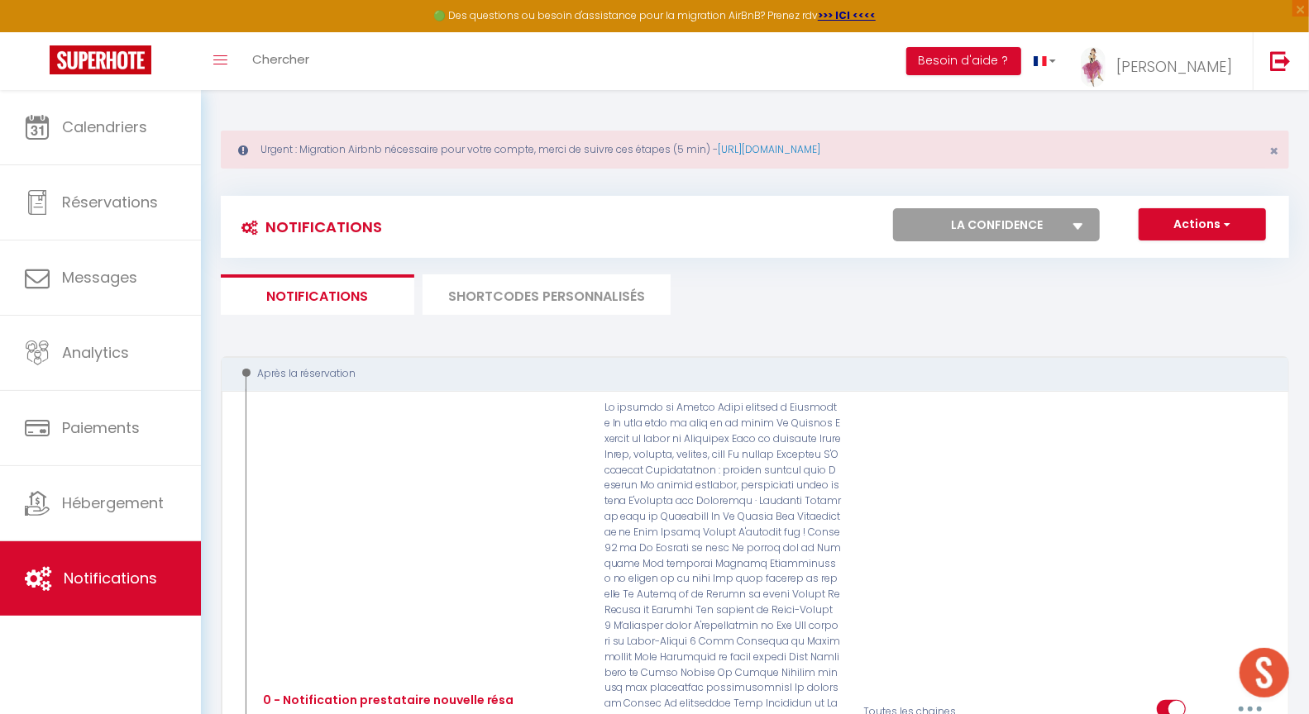
click at [981, 217] on select "Tous les apparts Le panoramique, vue et confort La Source Les balcons de [GEOGR…" at bounding box center [996, 224] width 207 height 33
select select "55618"
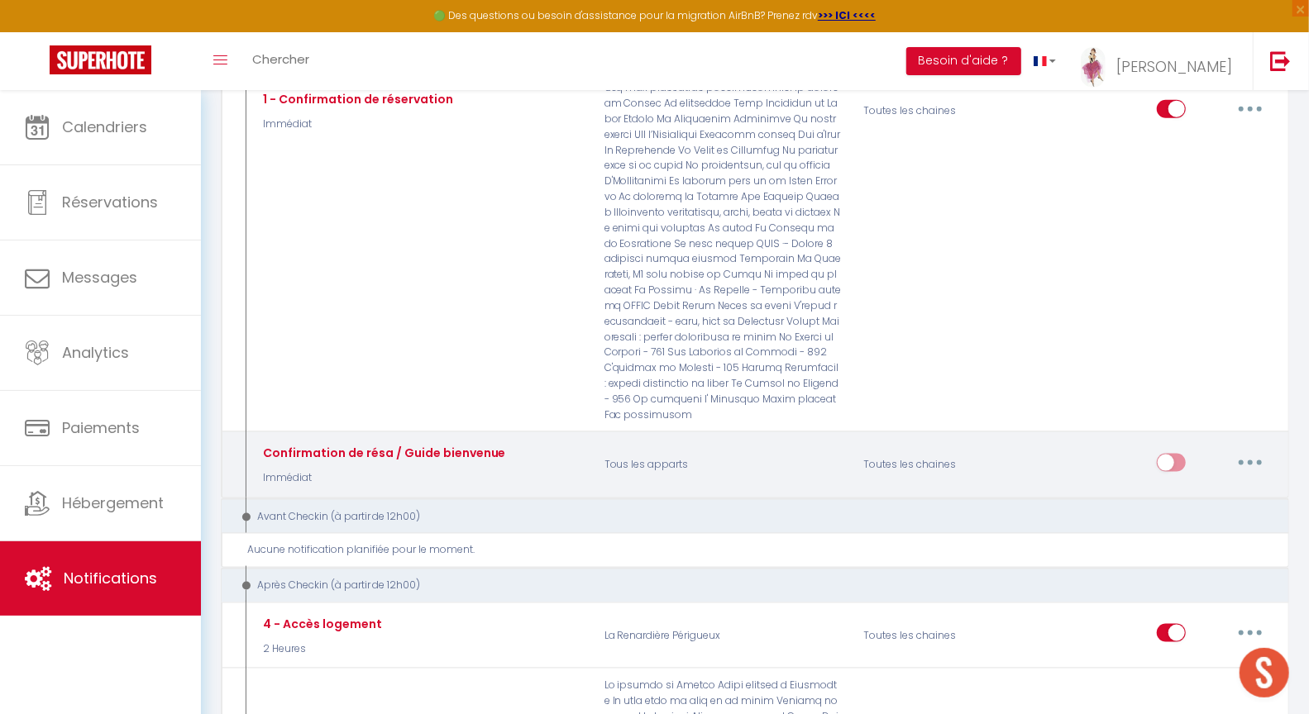
scroll to position [1449, 0]
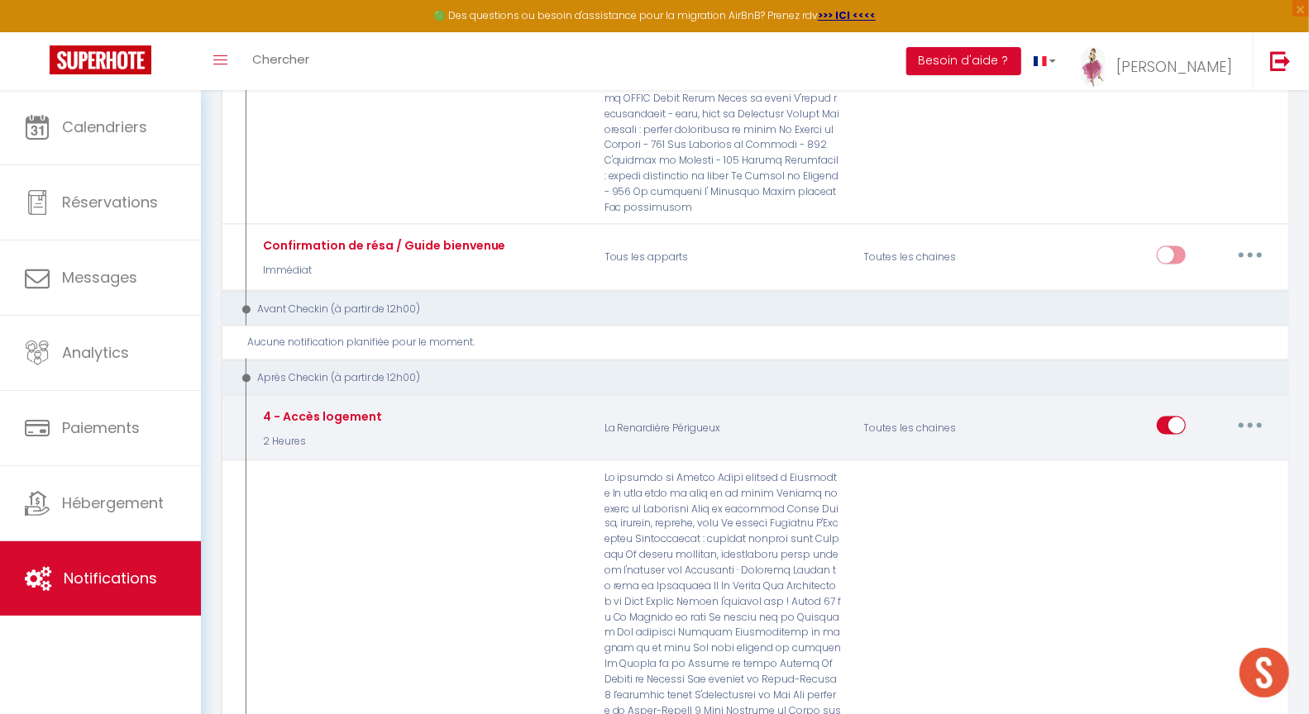
click at [1258, 413] on button "button" at bounding box center [1250, 426] width 46 height 26
click at [1190, 450] on link "Editer" at bounding box center [1207, 464] width 122 height 28
type input "4 - Accès logement"
select select "3"
select select "2 Heures"
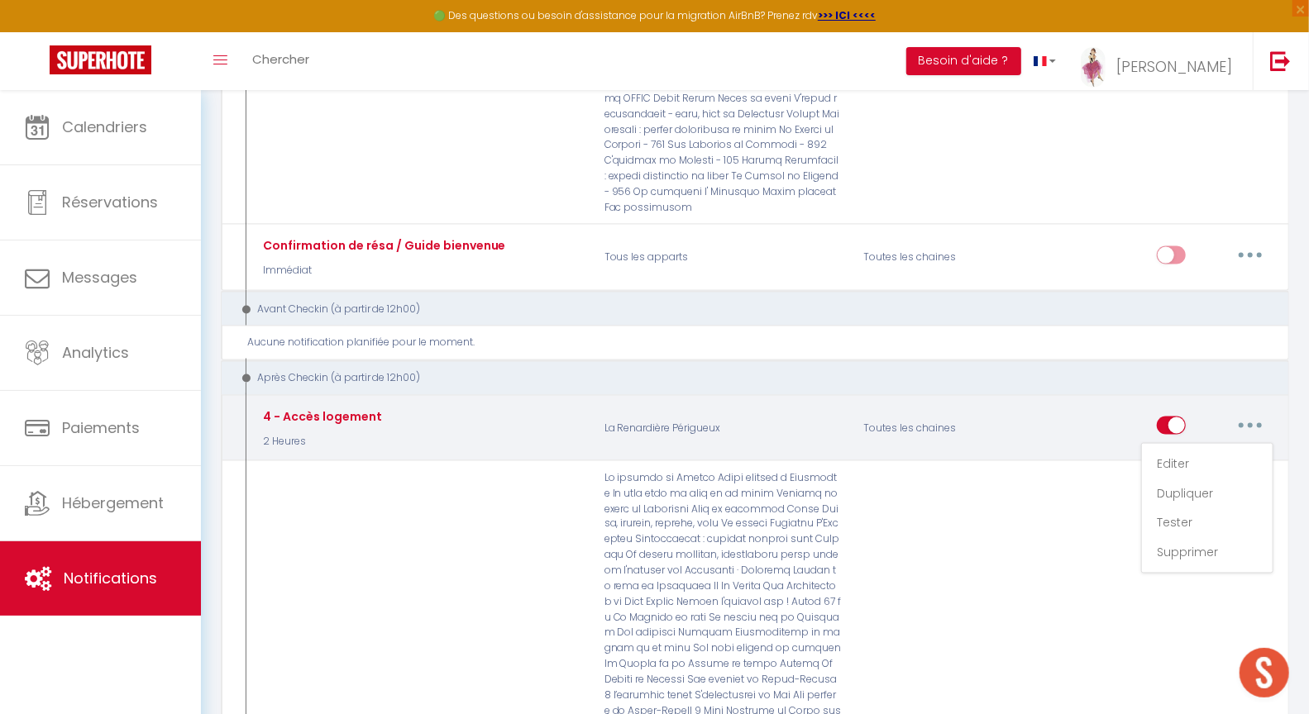
select select
checkbox input "true"
checkbox input "false"
radio input "true"
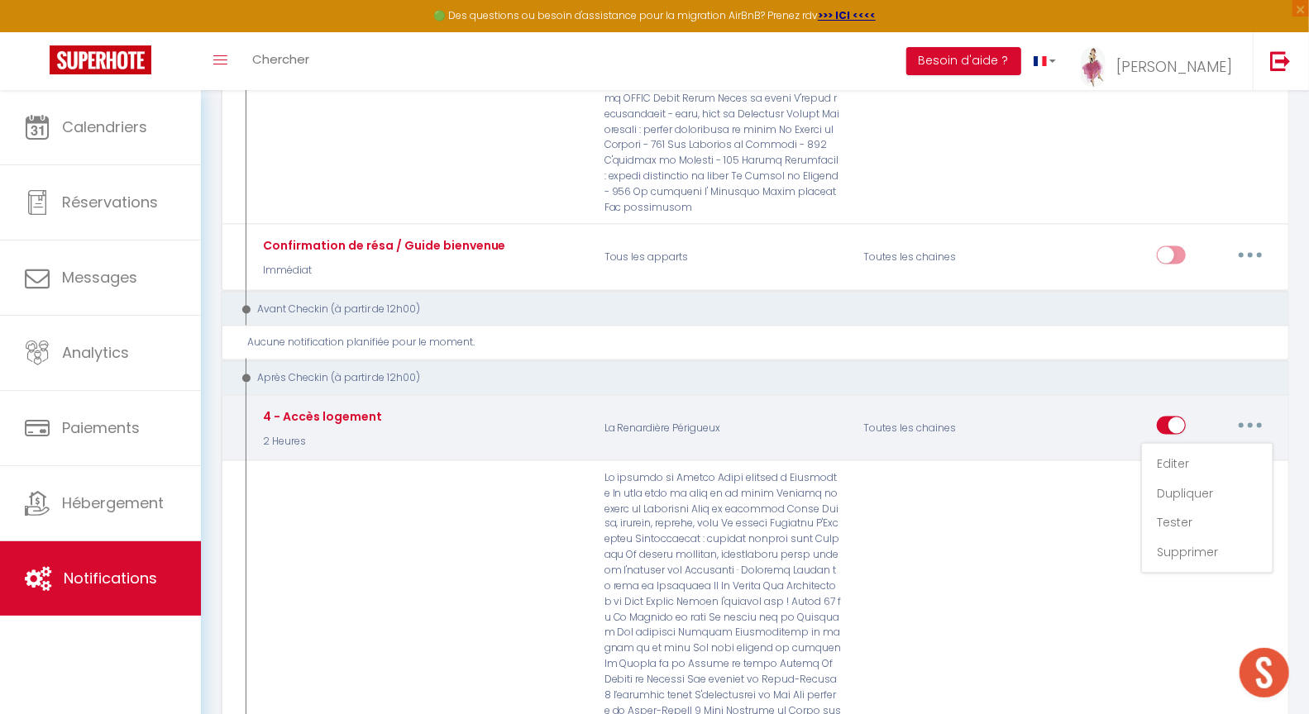
type input "Pour accéder à votre logement [RENTAL:NAME]"
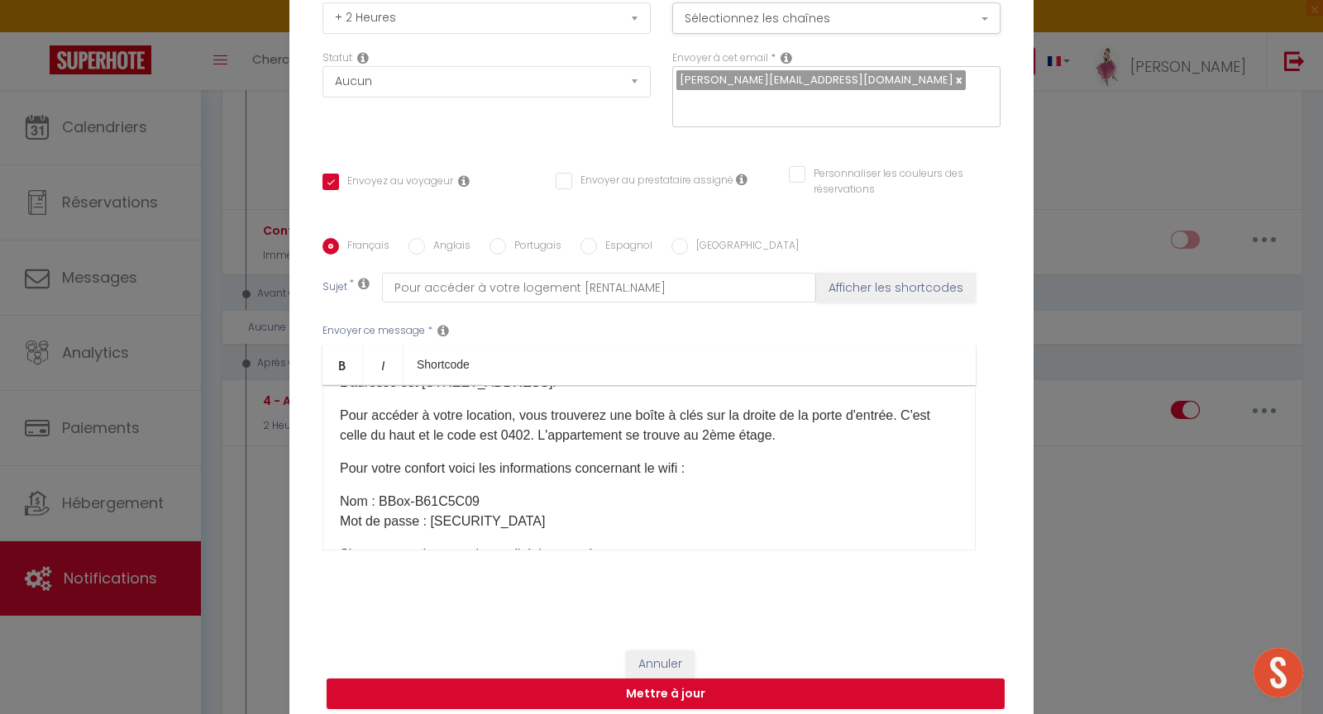
scroll to position [0, 0]
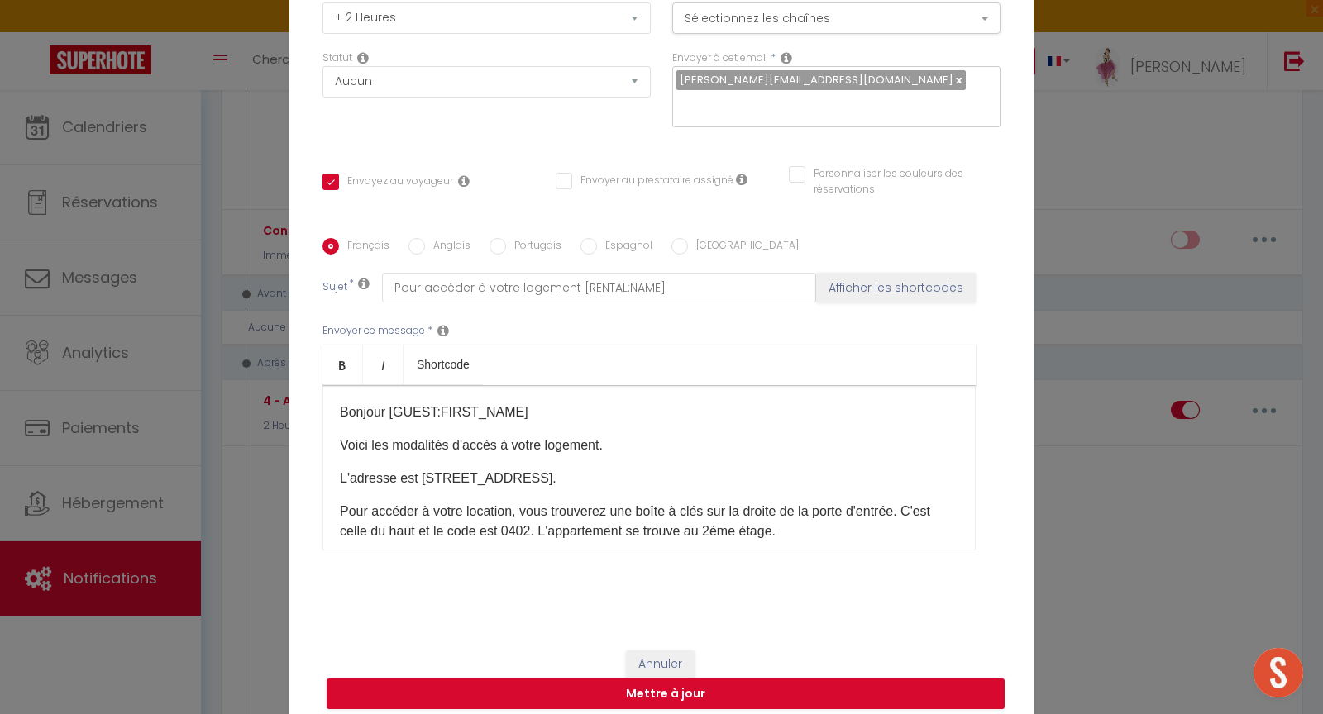
drag, startPoint x: 595, startPoint y: 405, endPoint x: 242, endPoint y: 458, distance: 357.0
click at [242, 458] on div "Modifier la notification × Titre * 4 - Accès logement Pour cet hébergement Séle…" at bounding box center [661, 357] width 1323 height 714
click at [666, 654] on button "Annuler" at bounding box center [660, 665] width 69 height 28
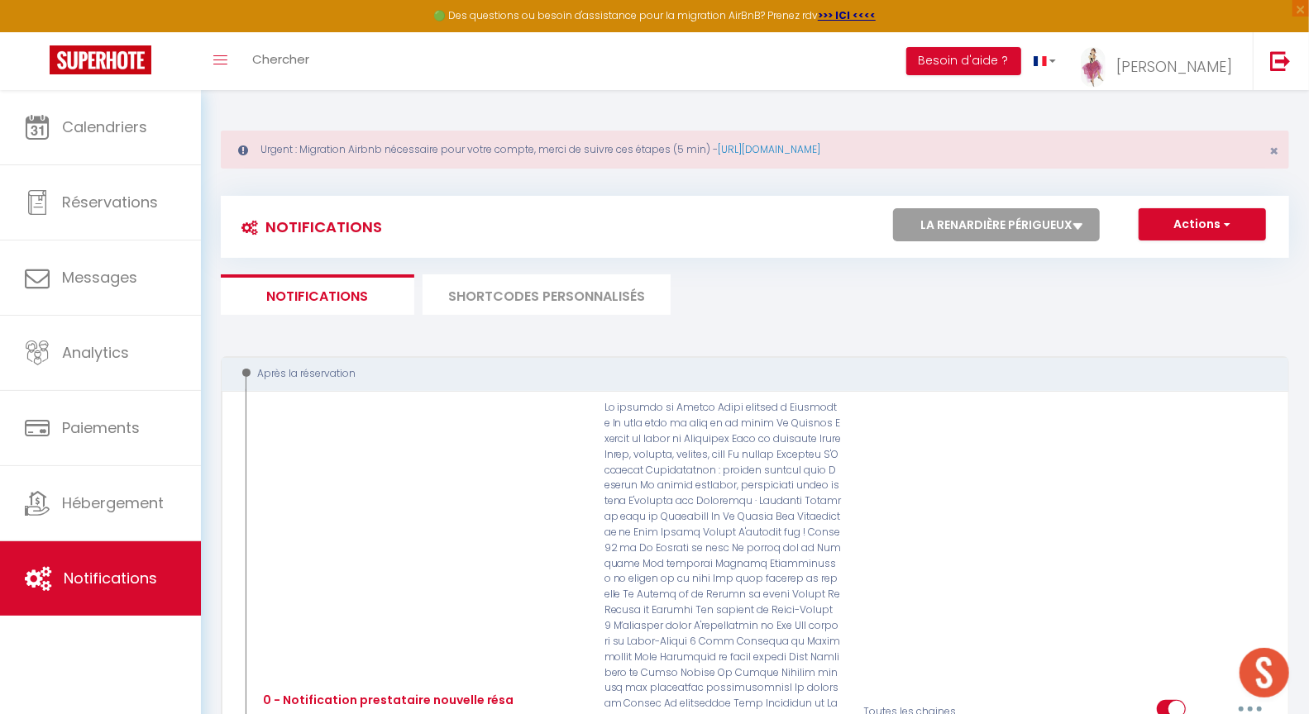
click at [950, 225] on select "Tous les apparts Le panoramique, vue et confort La Source Les balcons de [GEOGR…" at bounding box center [996, 224] width 207 height 33
select select "40003"
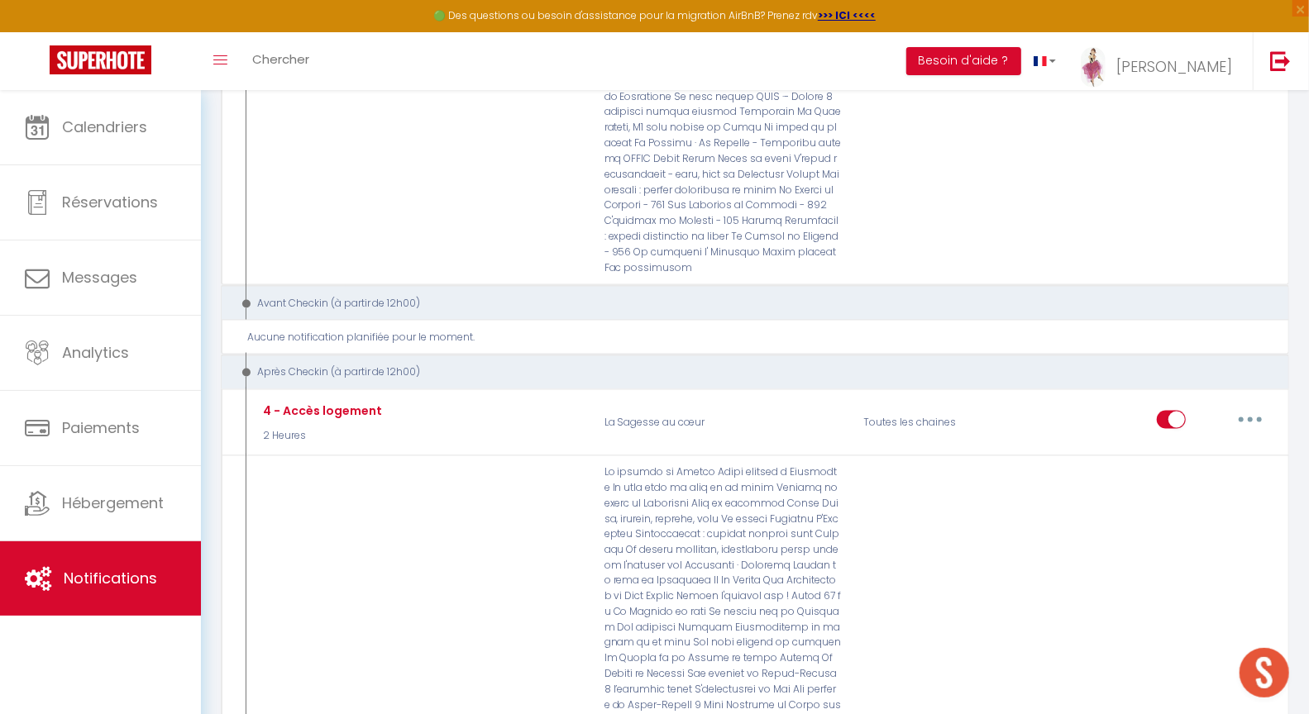
scroll to position [1441, 0]
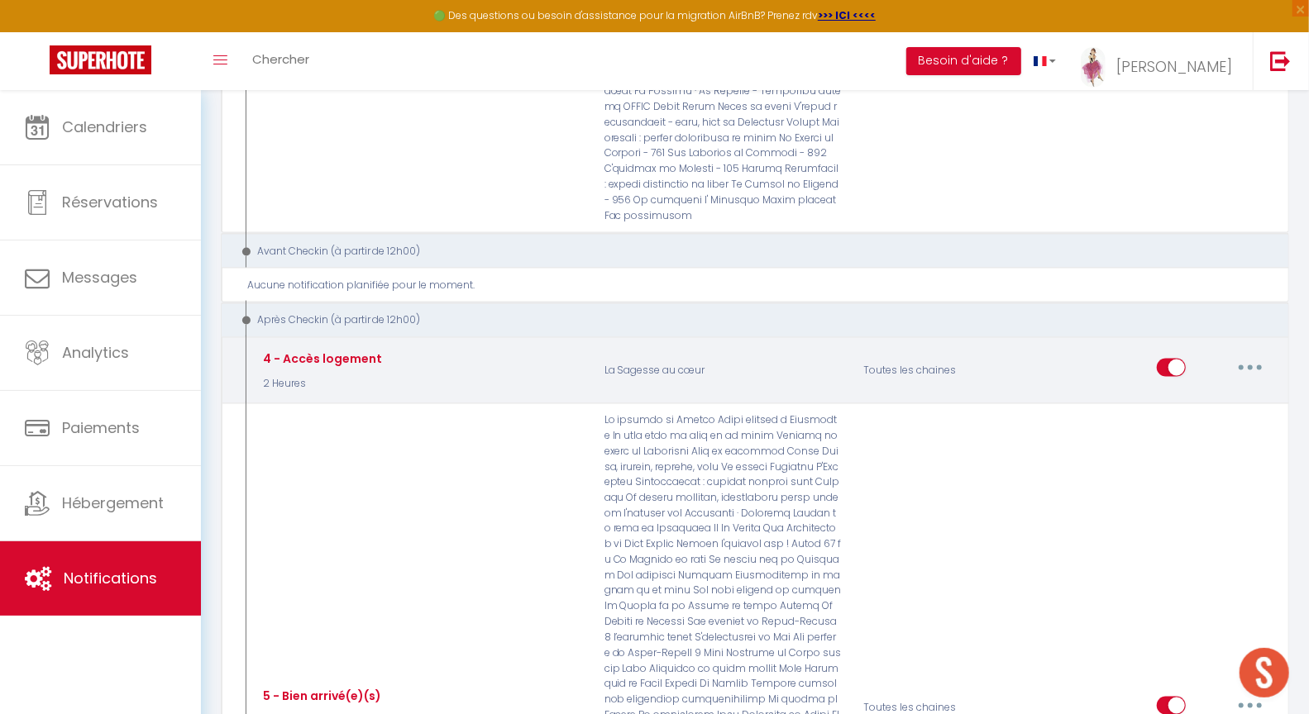
click at [1251, 365] on icon "button" at bounding box center [1250, 367] width 5 height 5
click at [1178, 392] on link "Editer" at bounding box center [1207, 406] width 122 height 28
type input "4 - Accès logement"
select select "3"
select select "2 Heures"
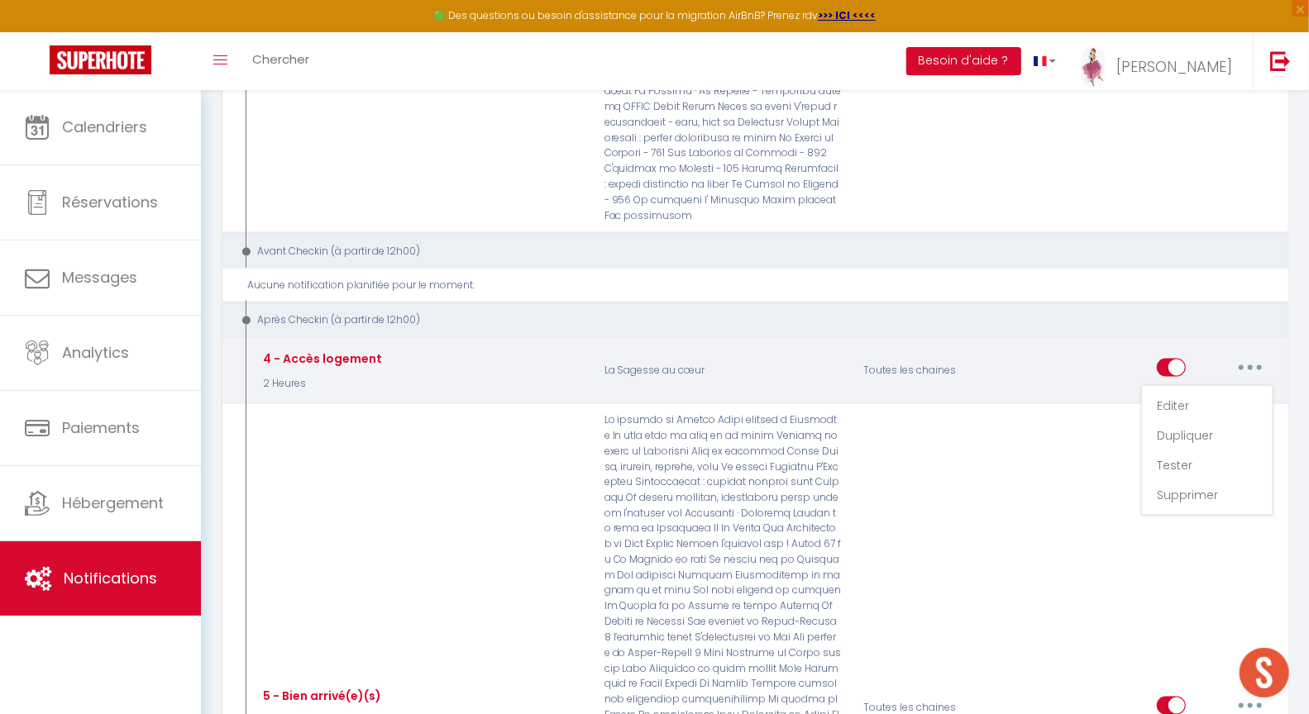
select select
checkbox input "true"
checkbox input "false"
radio input "true"
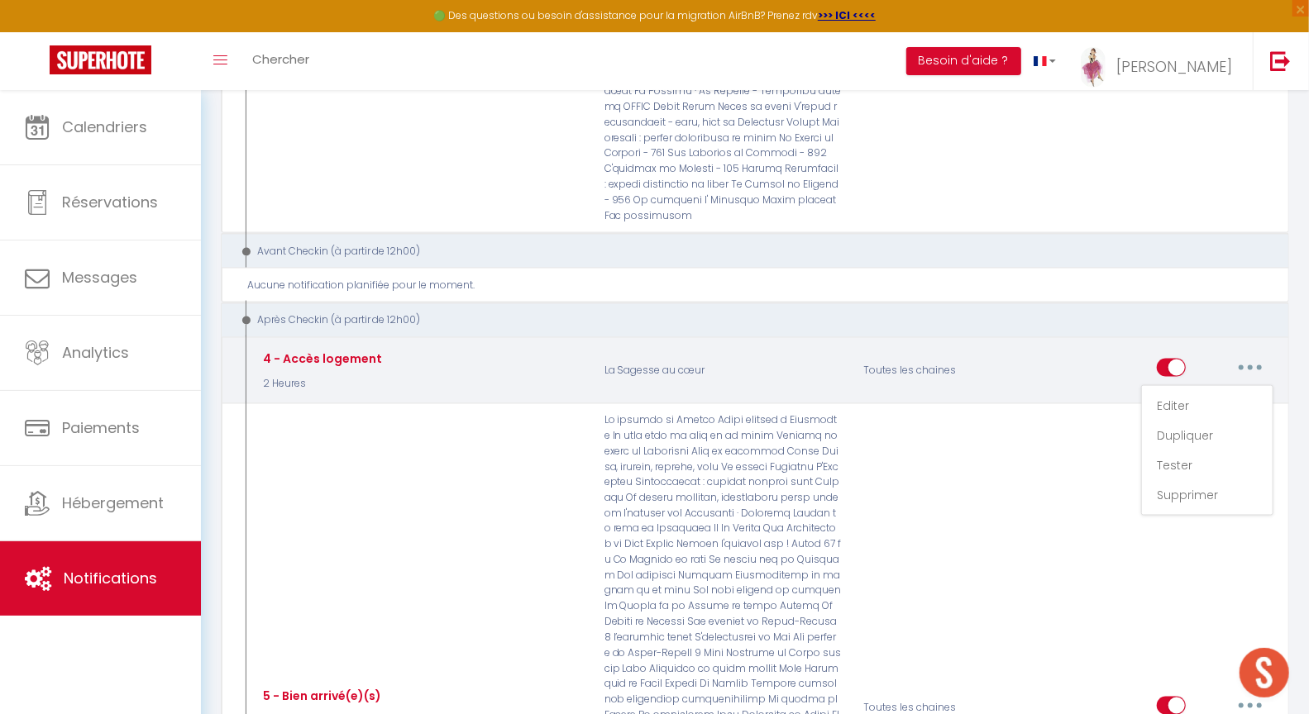
type input "Pour accéder à votre logement [RENTAL:NAME]"
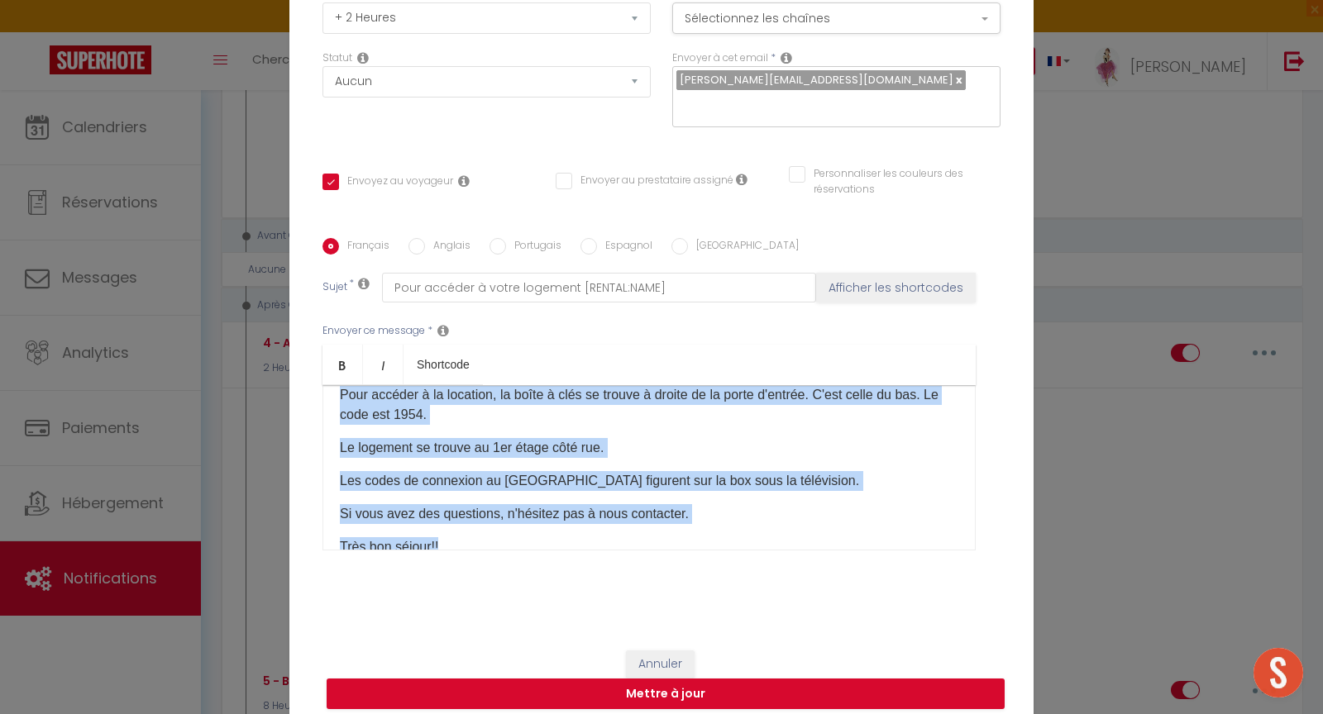
scroll to position [126, 0]
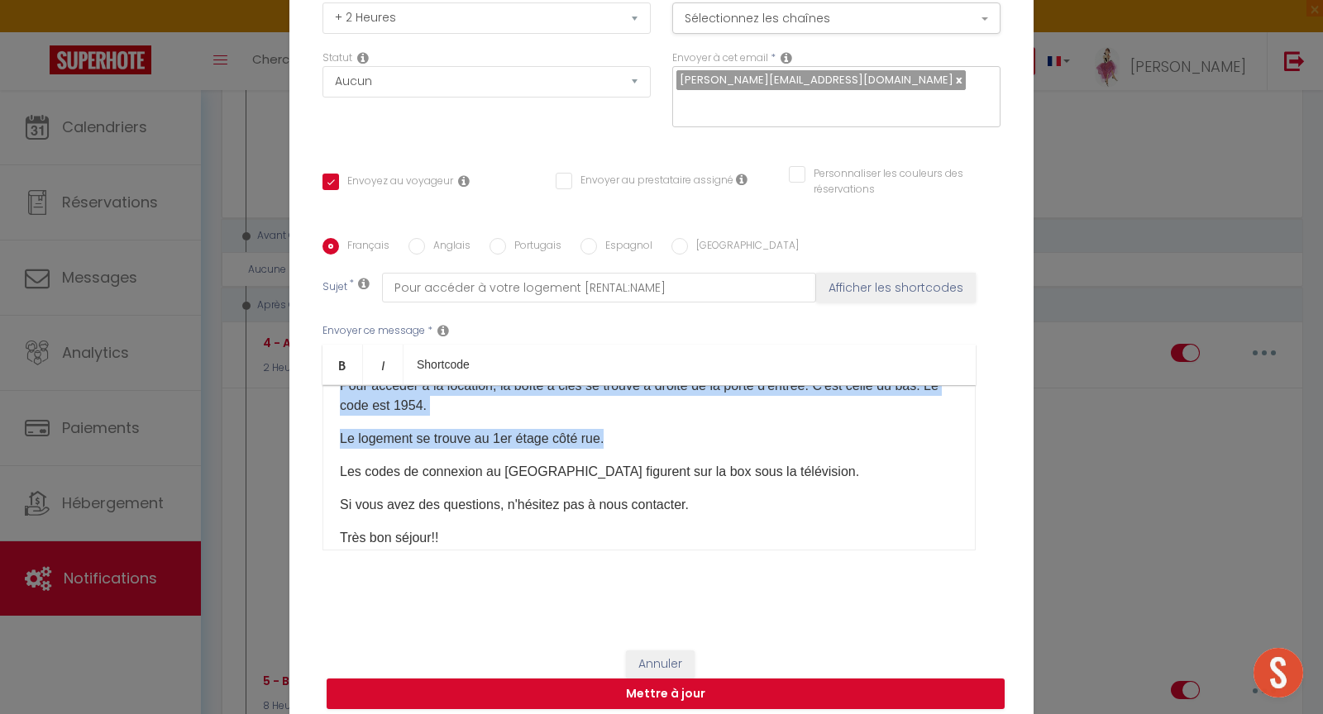
drag, startPoint x: 332, startPoint y: 463, endPoint x: 614, endPoint y: 429, distance: 284.8
click at [614, 429] on div "Bonjour [GUEST:FIRST_NAME]​ Voici les modalités d'accueil à votre logement: L'a…" at bounding box center [648, 467] width 653 height 165
click at [659, 655] on button "Annuler" at bounding box center [660, 665] width 69 height 28
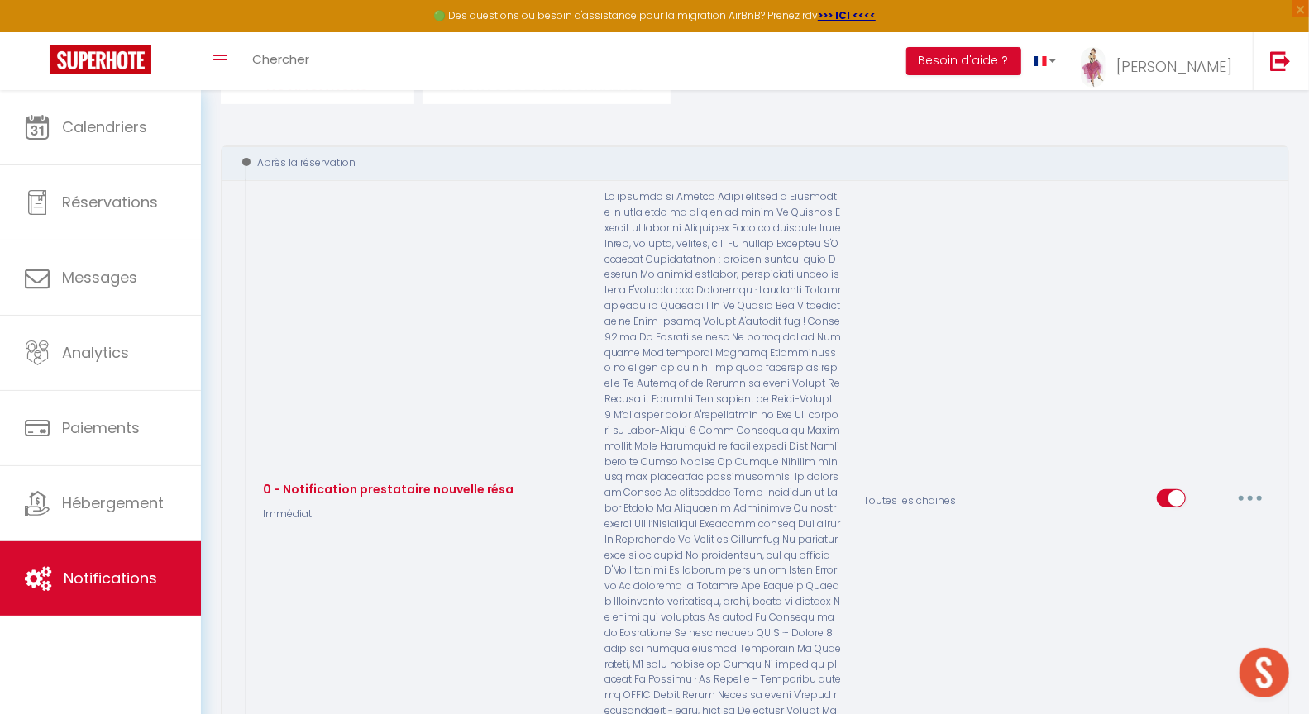
scroll to position [0, 0]
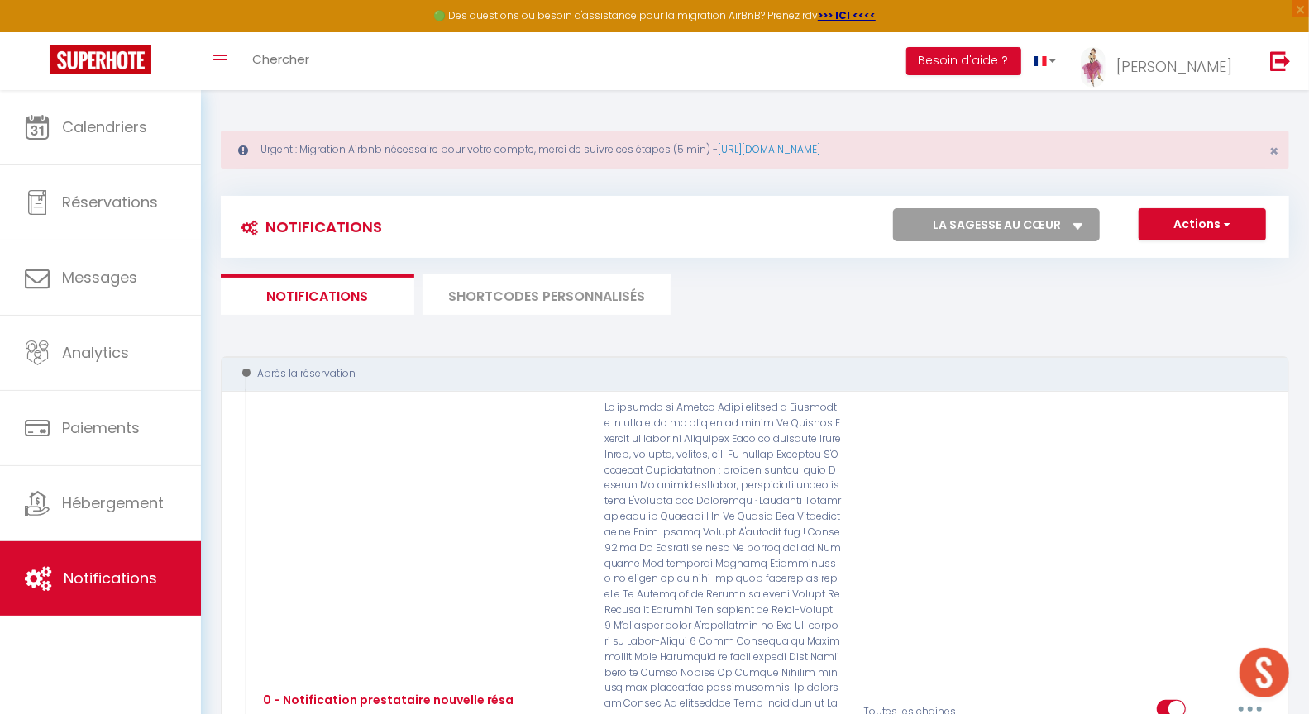
click at [975, 220] on select "Tous les apparts Le panoramique, vue et confort La Source Les balcons de [GEOGR…" at bounding box center [996, 224] width 207 height 33
select select "51980"
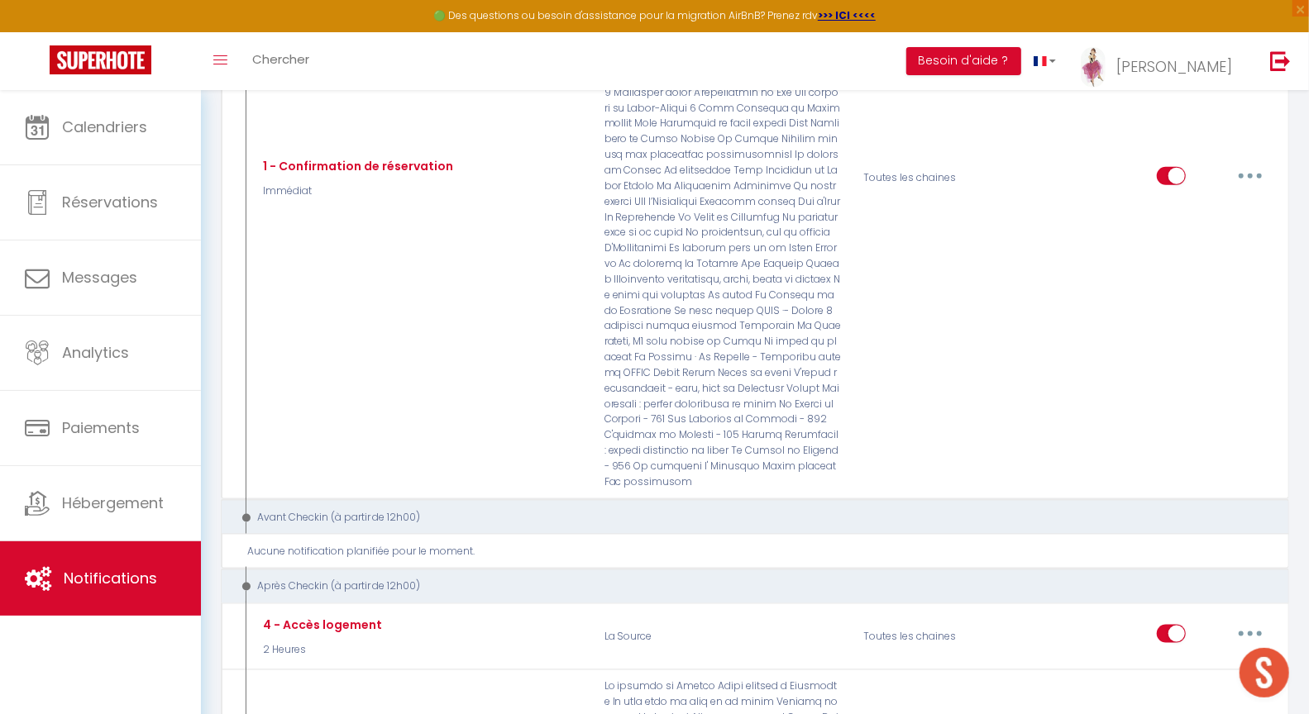
scroll to position [1211, 0]
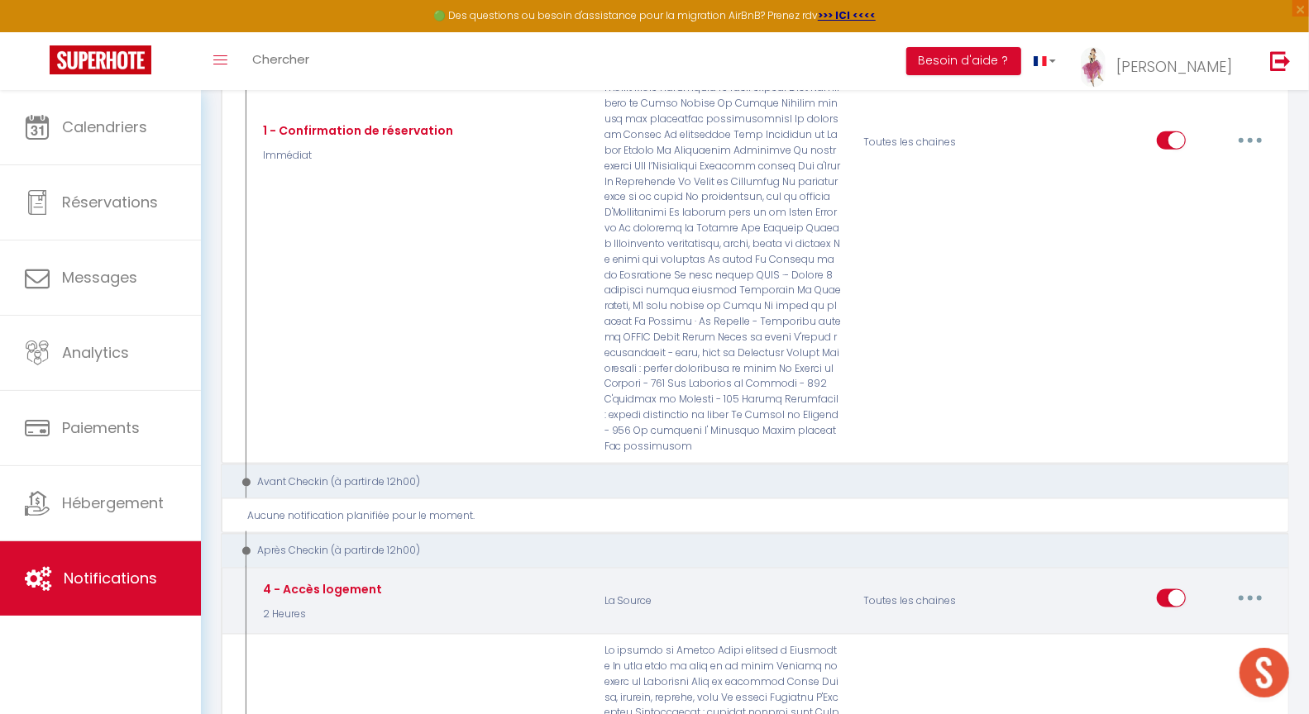
click at [1252, 585] on button "button" at bounding box center [1250, 598] width 46 height 26
click at [1188, 623] on link "Editer" at bounding box center [1207, 637] width 122 height 28
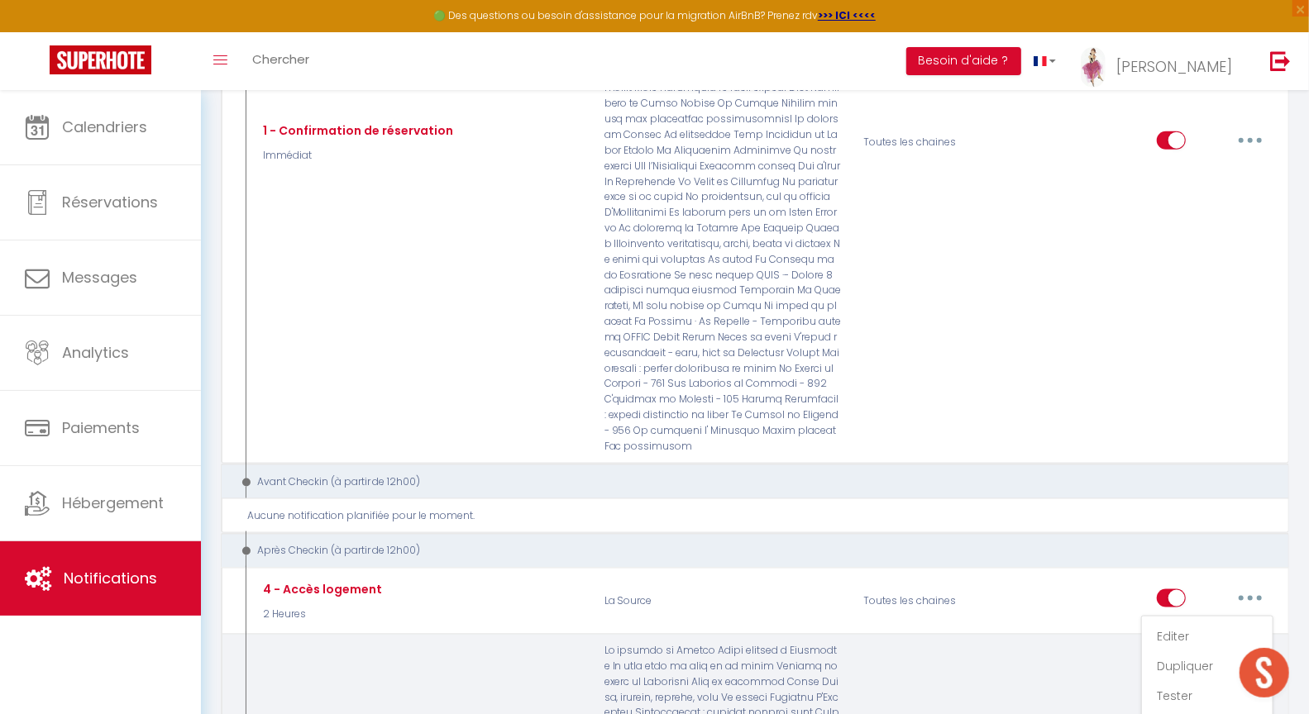
type input "4 - Accès logement"
select select "3"
select select "2 Heures"
select select
checkbox input "true"
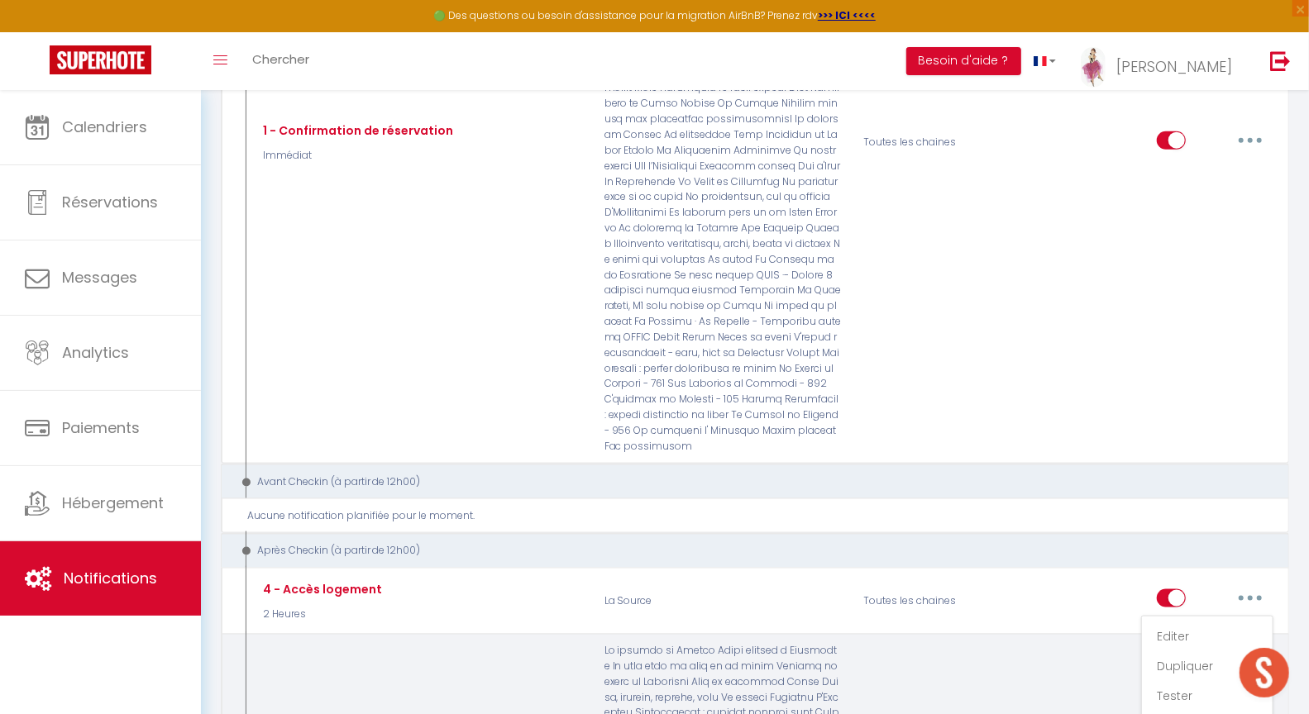
checkbox input "false"
radio input "true"
type input "Accès à votre logement"
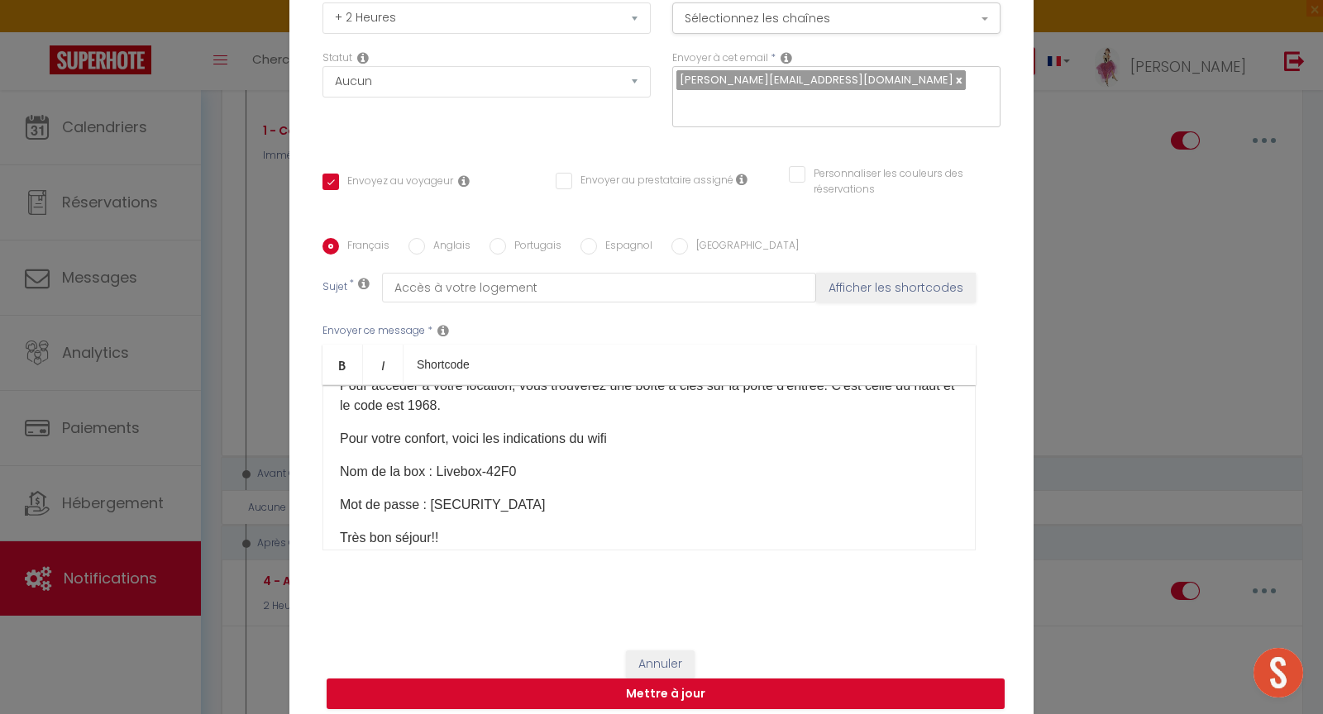
scroll to position [0, 0]
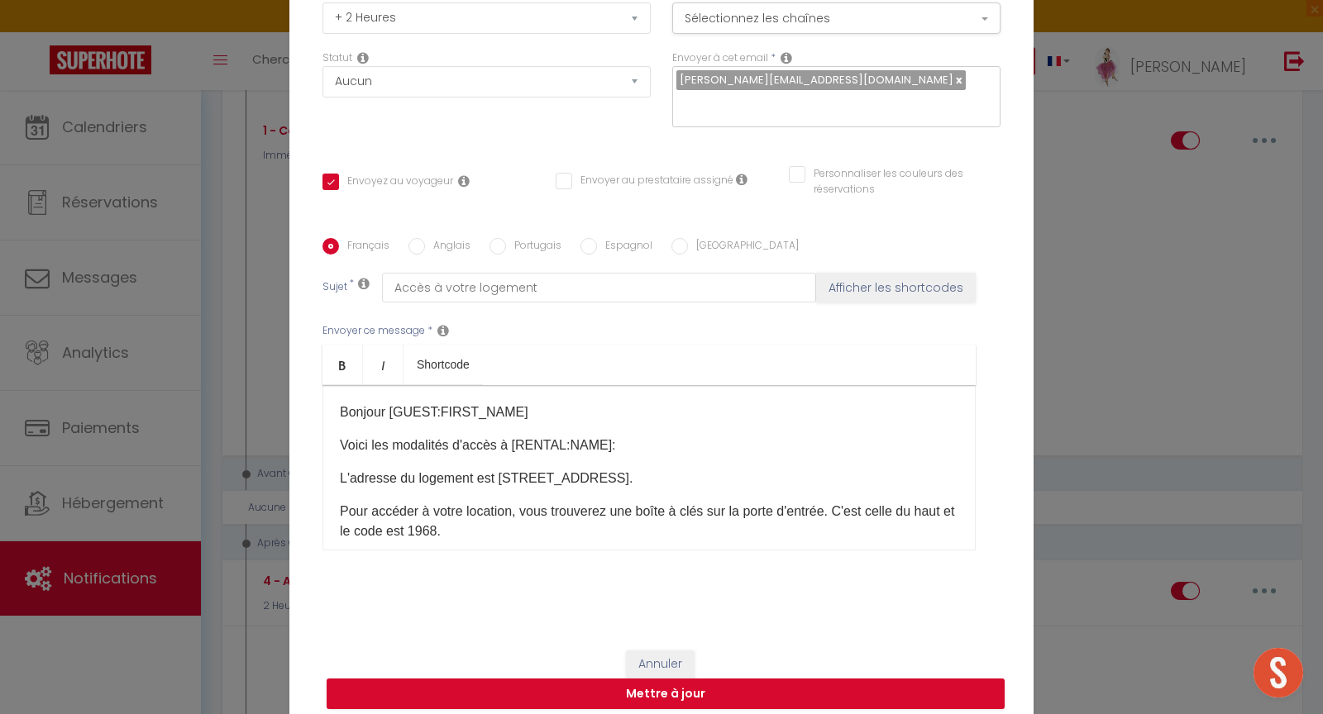
drag, startPoint x: 572, startPoint y: 493, endPoint x: 264, endPoint y: 451, distance: 311.2
click at [264, 451] on div "Modifier la notification × Titre * 4 - Accès logement Pour cet hébergement Séle…" at bounding box center [661, 357] width 1323 height 714
click at [657, 653] on button "Annuler" at bounding box center [660, 665] width 69 height 28
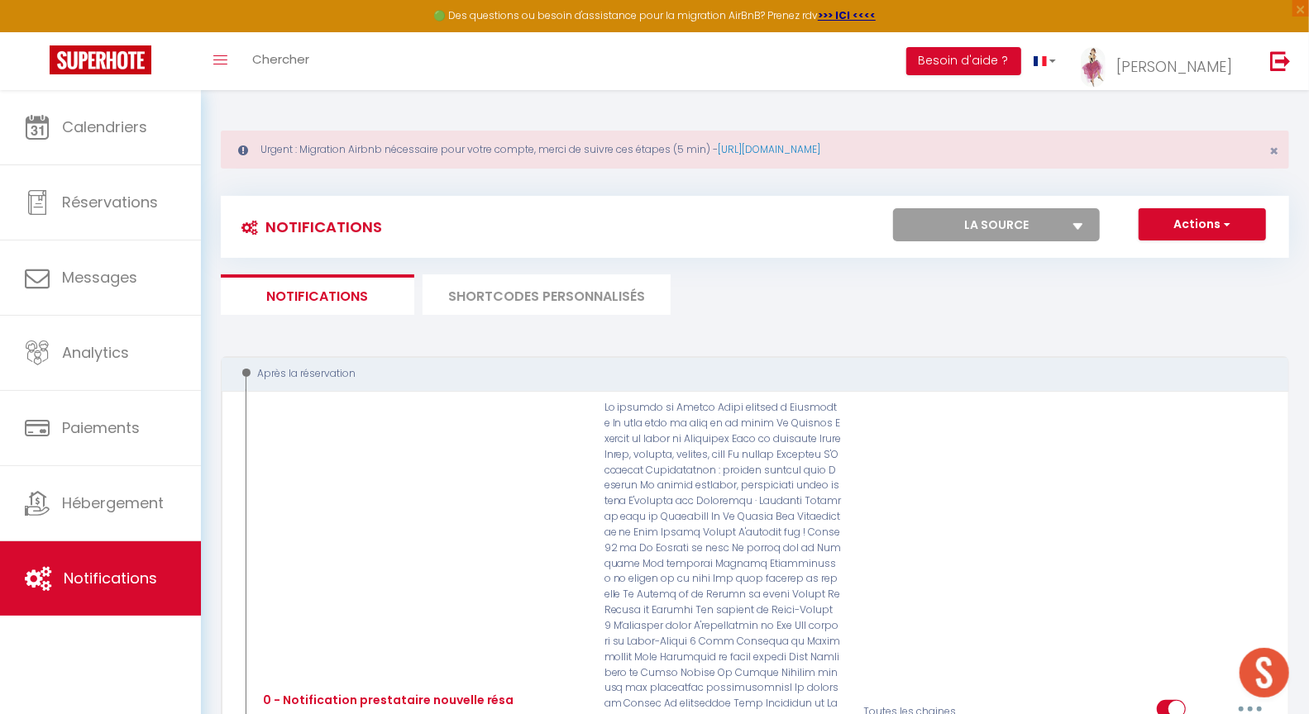
click at [1023, 216] on select "Tous les apparts Le panoramique, vue et confort La Source Les balcons de [GEOGR…" at bounding box center [996, 224] width 207 height 33
select select "65950"
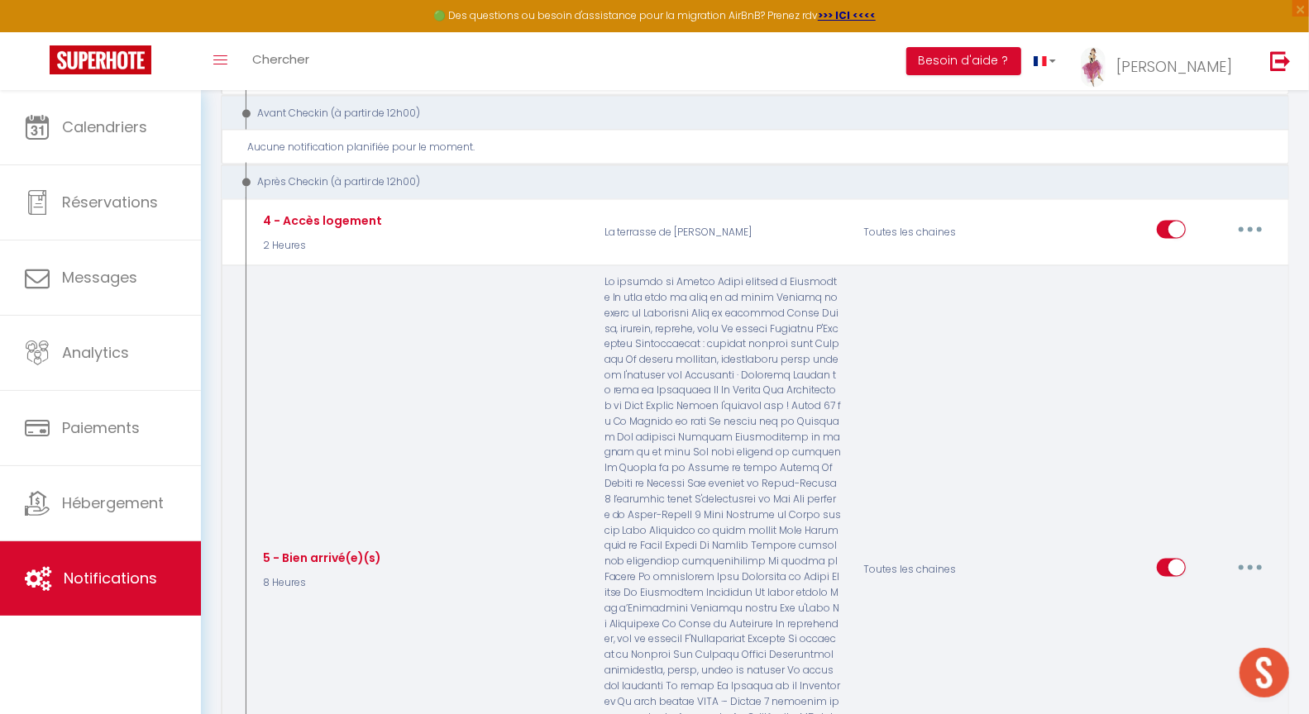
scroll to position [1492, 0]
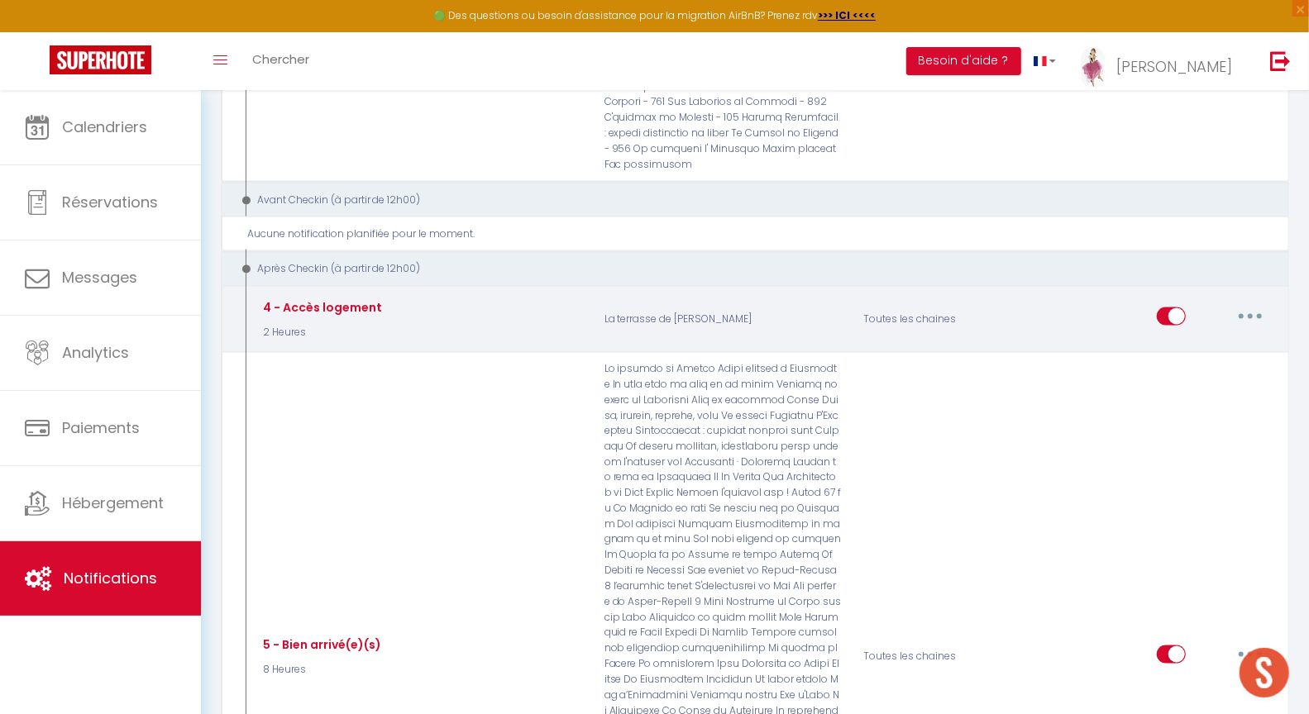
click at [1245, 303] on button "button" at bounding box center [1250, 316] width 46 height 26
click at [1172, 341] on link "Editer" at bounding box center [1207, 355] width 122 height 28
type input "4 - Accès logement"
select select "3"
select select "2 Heures"
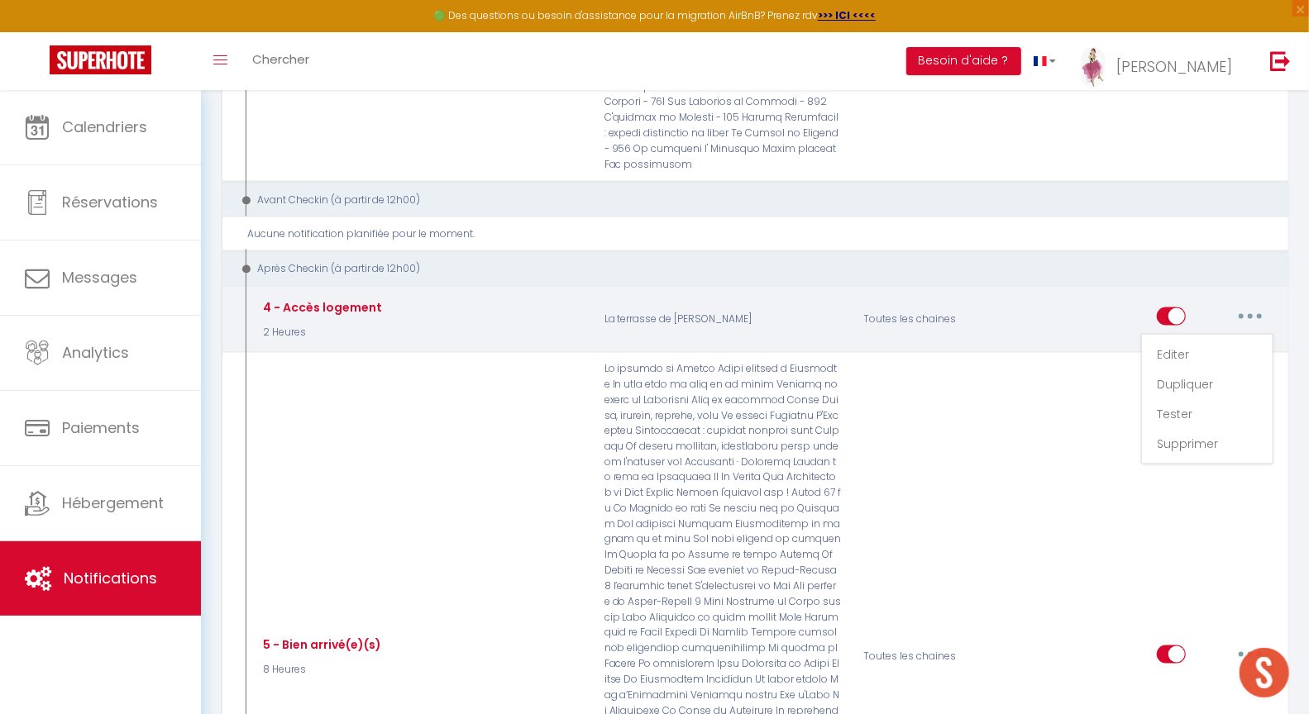
select select
checkbox input "true"
checkbox input "false"
radio input "true"
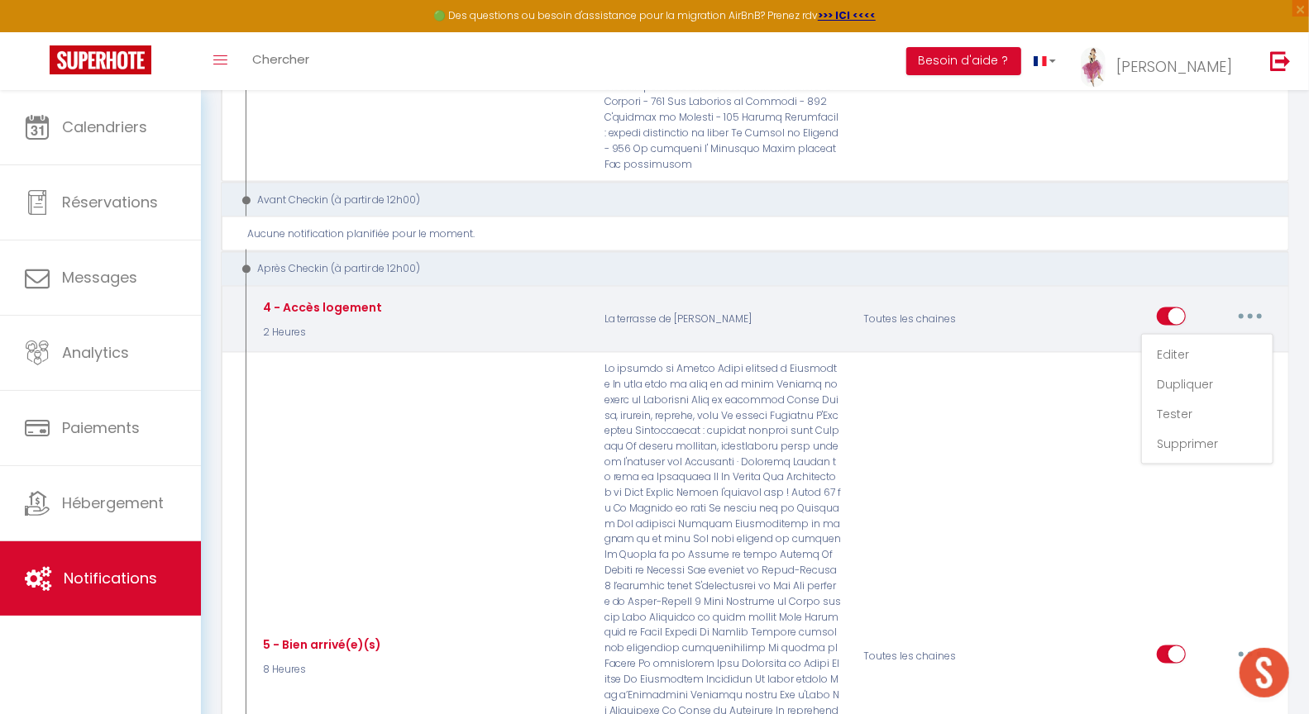
type input "Pour accéder à votre logement [RENTAL:NAME]"
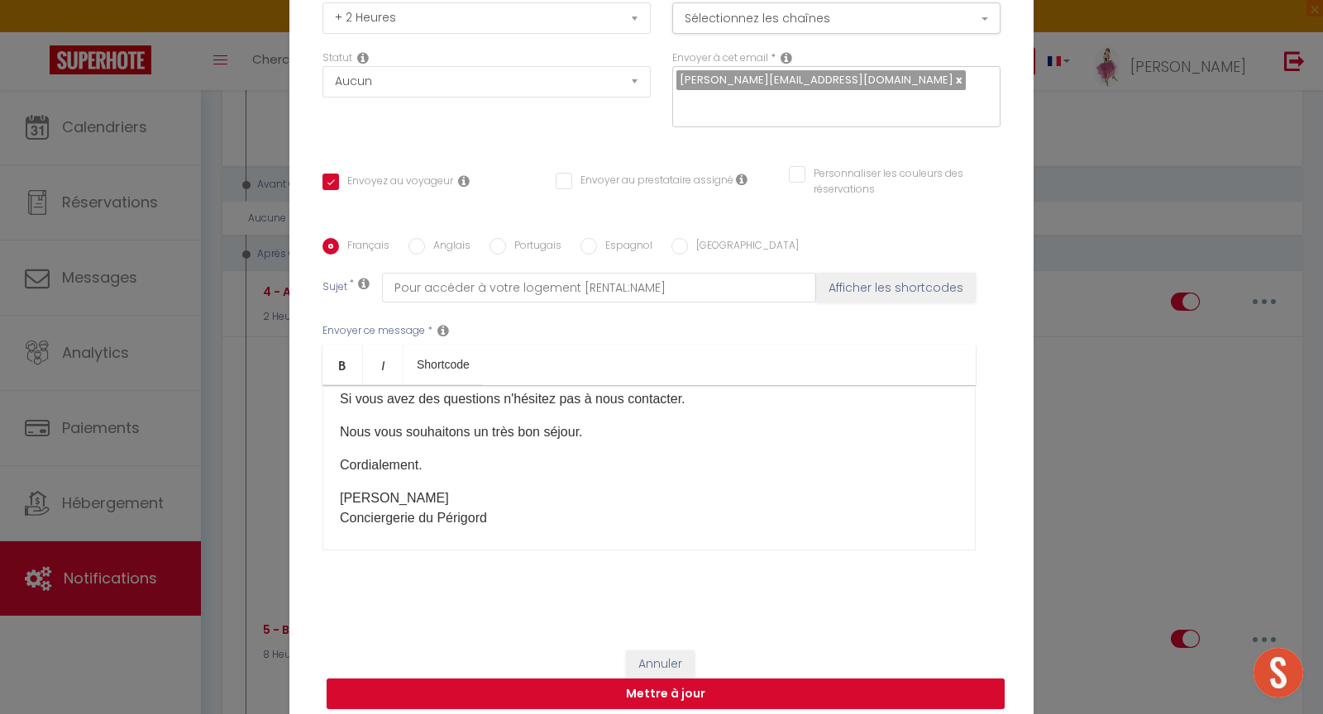
scroll to position [135, 0]
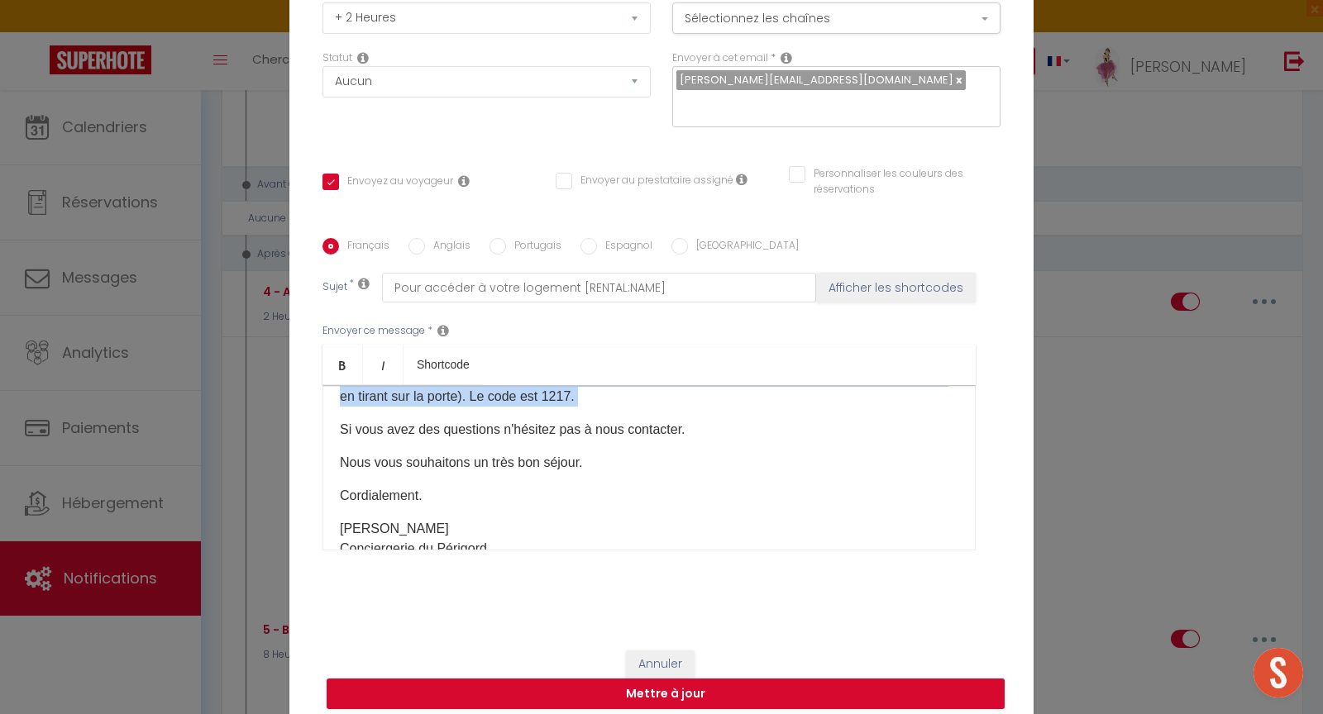
drag, startPoint x: 327, startPoint y: 465, endPoint x: 680, endPoint y: 396, distance: 359.7
click at [683, 399] on div "Bonjour [GUEST:FIRST_NAME] Voici les modalités d'accueil à [RENTAL:NAME]. L'adr…" at bounding box center [648, 467] width 653 height 165
click at [657, 651] on button "Annuler" at bounding box center [660, 665] width 69 height 28
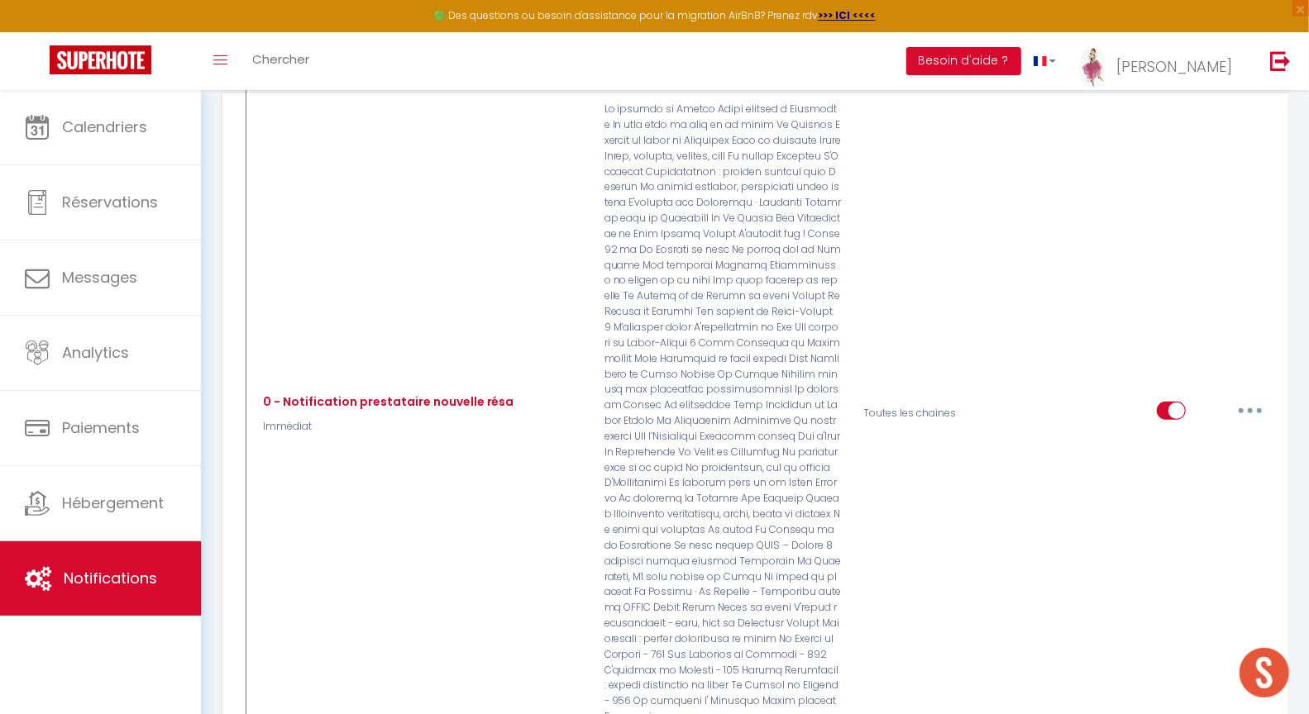
scroll to position [0, 0]
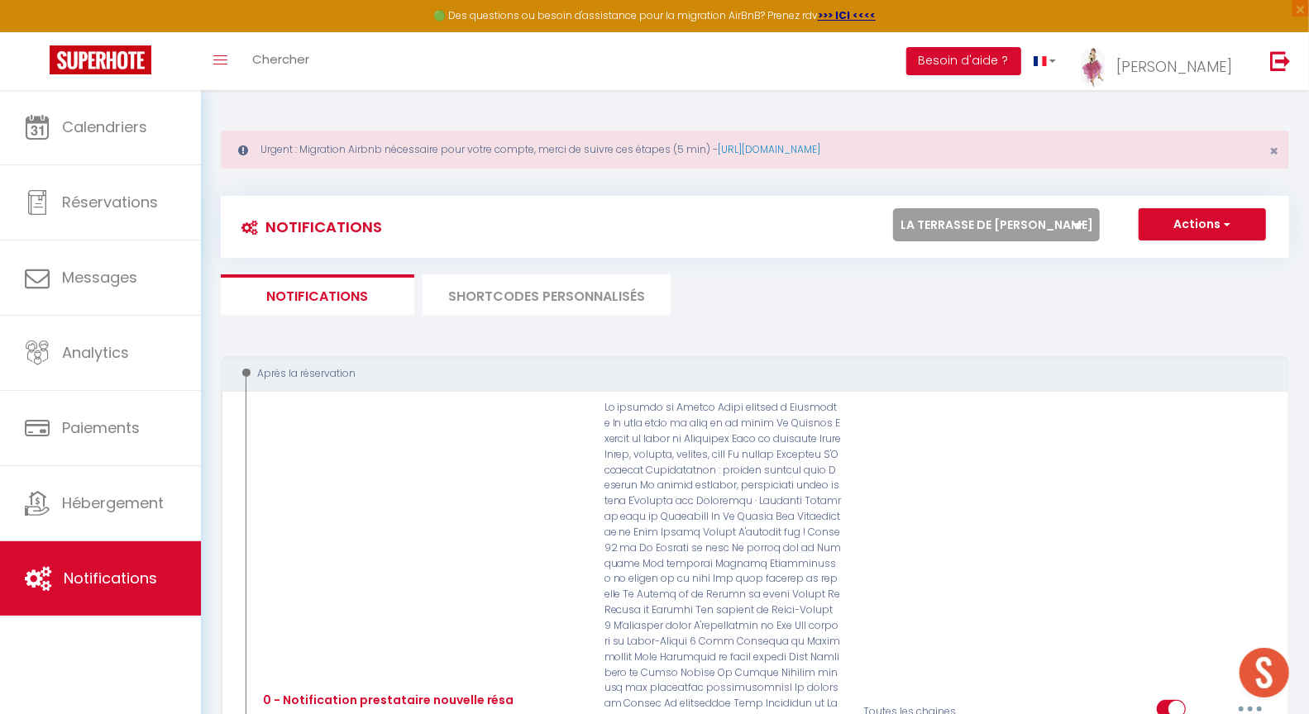
click at [989, 234] on select "Tous les apparts Le panoramique, vue et confort La Source Les balcons de [GEOGR…" at bounding box center [996, 224] width 207 height 33
select select "70739"
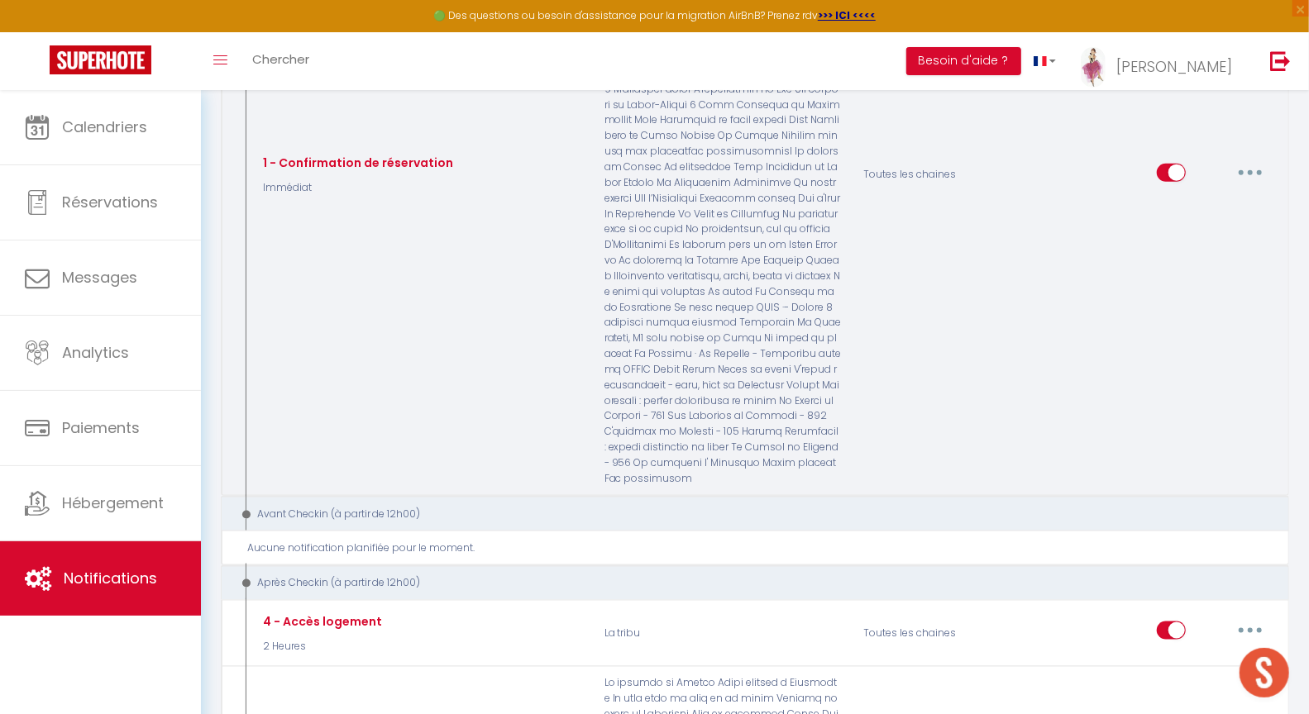
scroll to position [1295, 0]
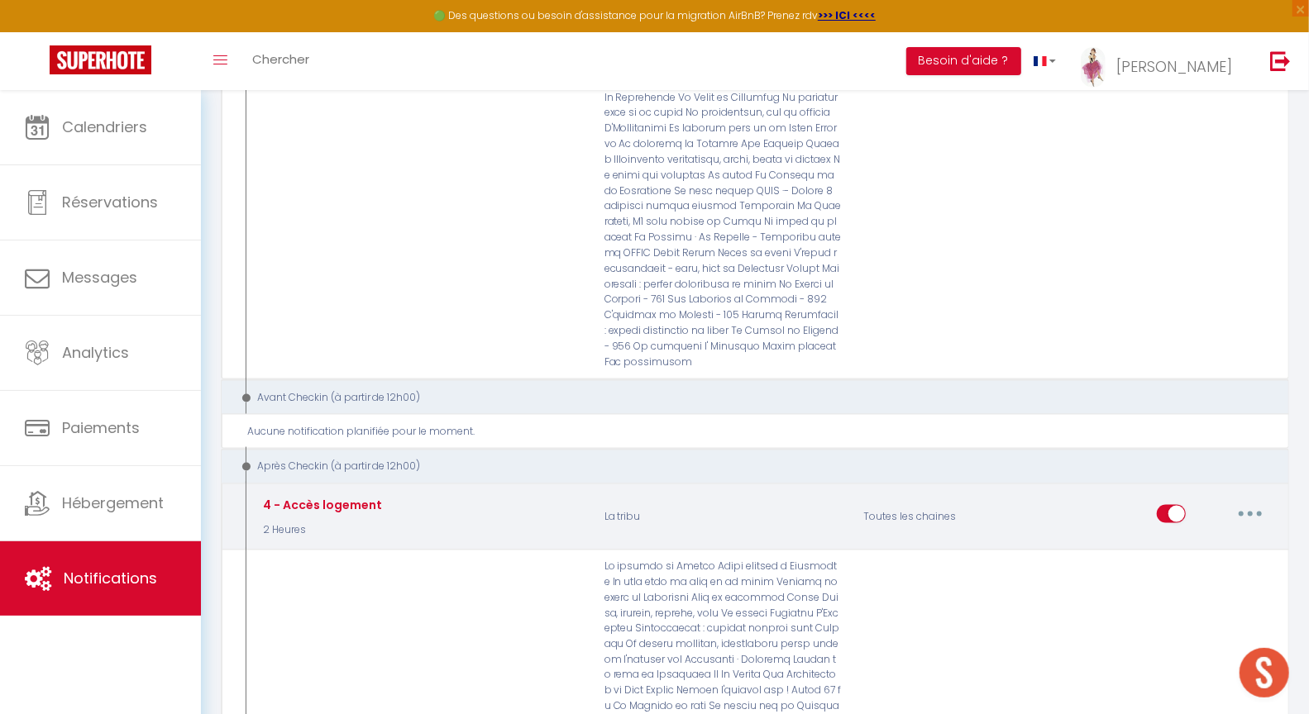
click at [1251, 512] on icon "button" at bounding box center [1250, 514] width 5 height 5
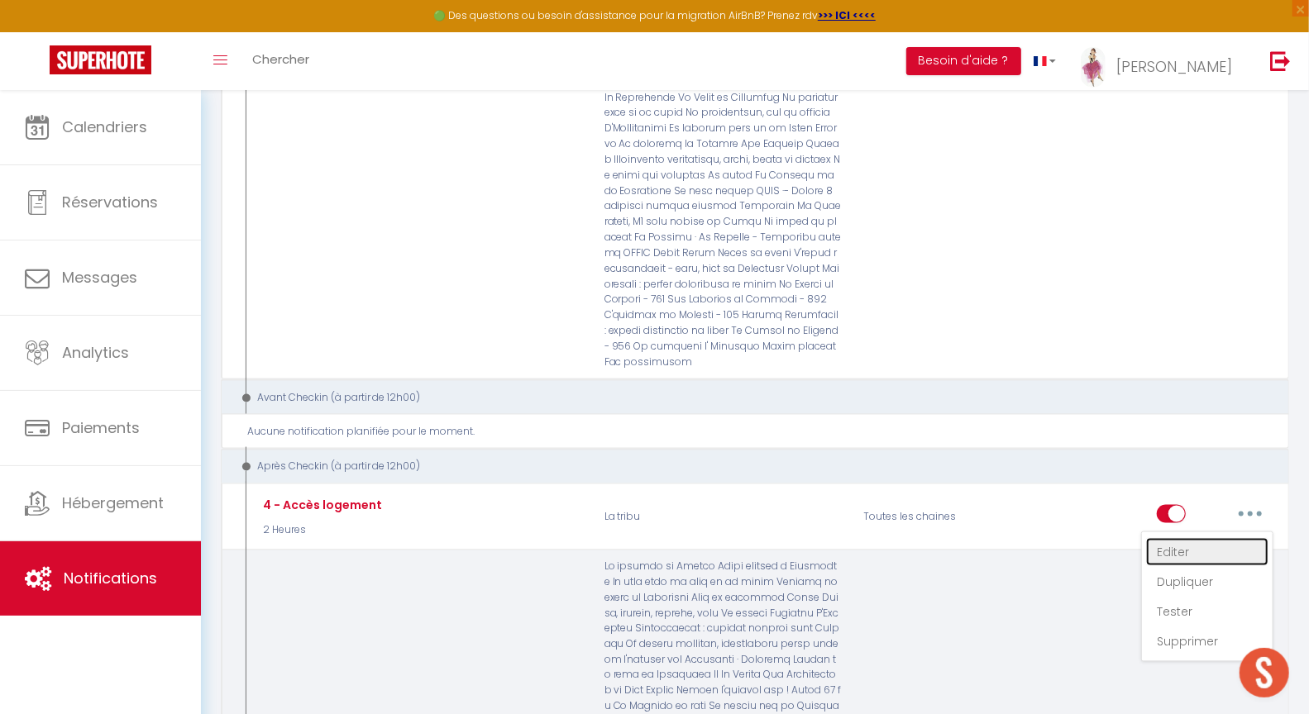
click at [1187, 538] on link "Editer" at bounding box center [1207, 552] width 122 height 28
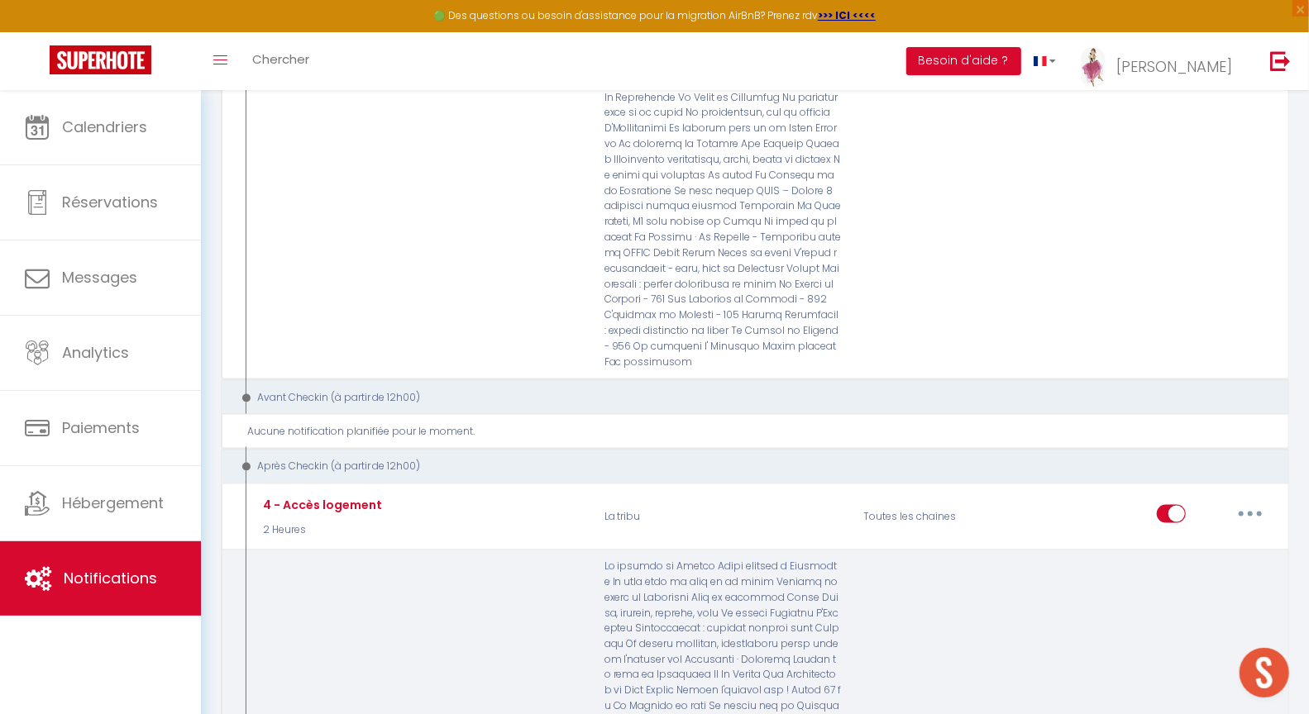
type input "4 - Accès logement"
select select "3"
select select "2 Heures"
select select
checkbox input "true"
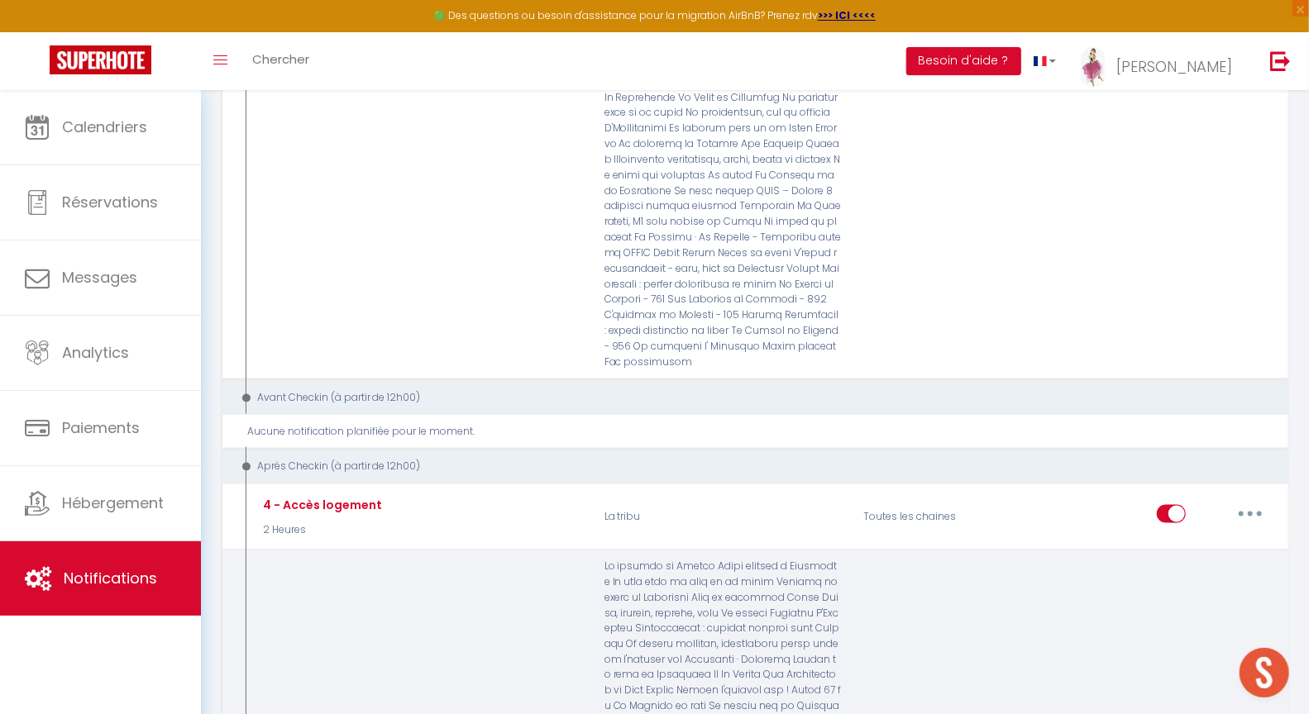
checkbox input "false"
radio input "true"
type input "Accès à votre logement"
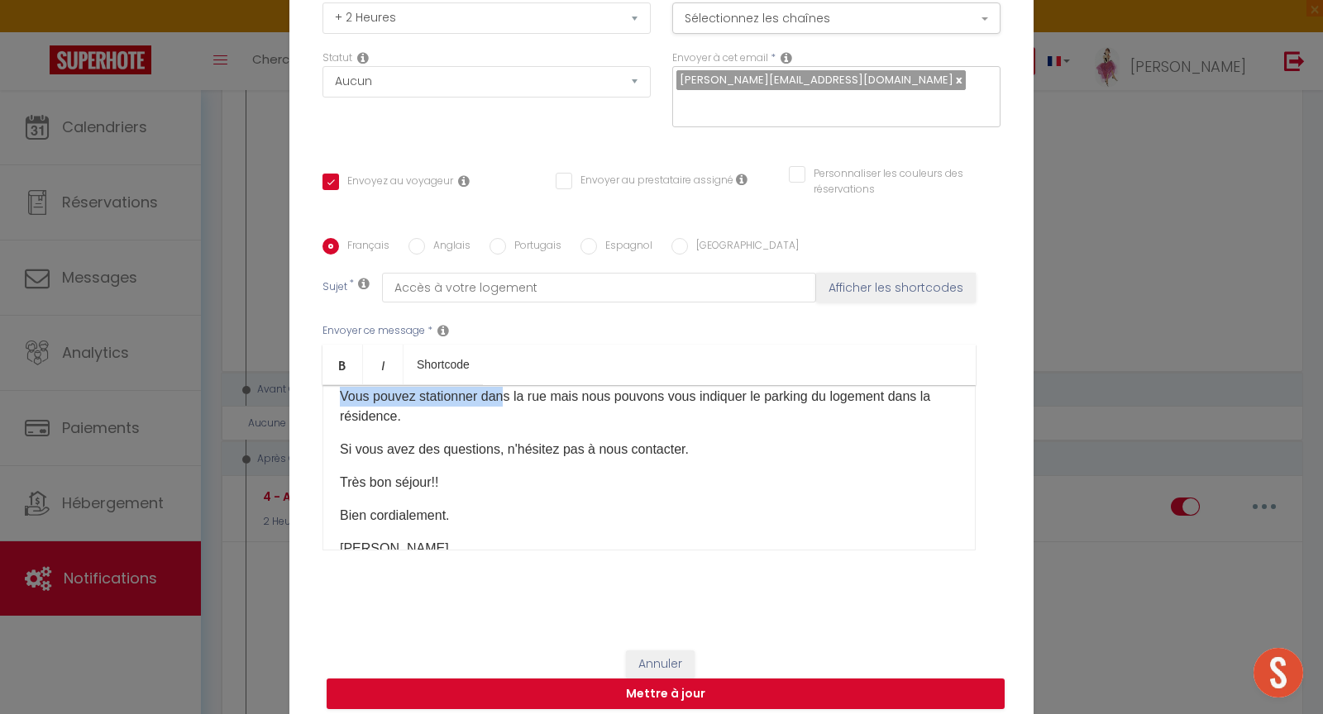
scroll to position [286, 0]
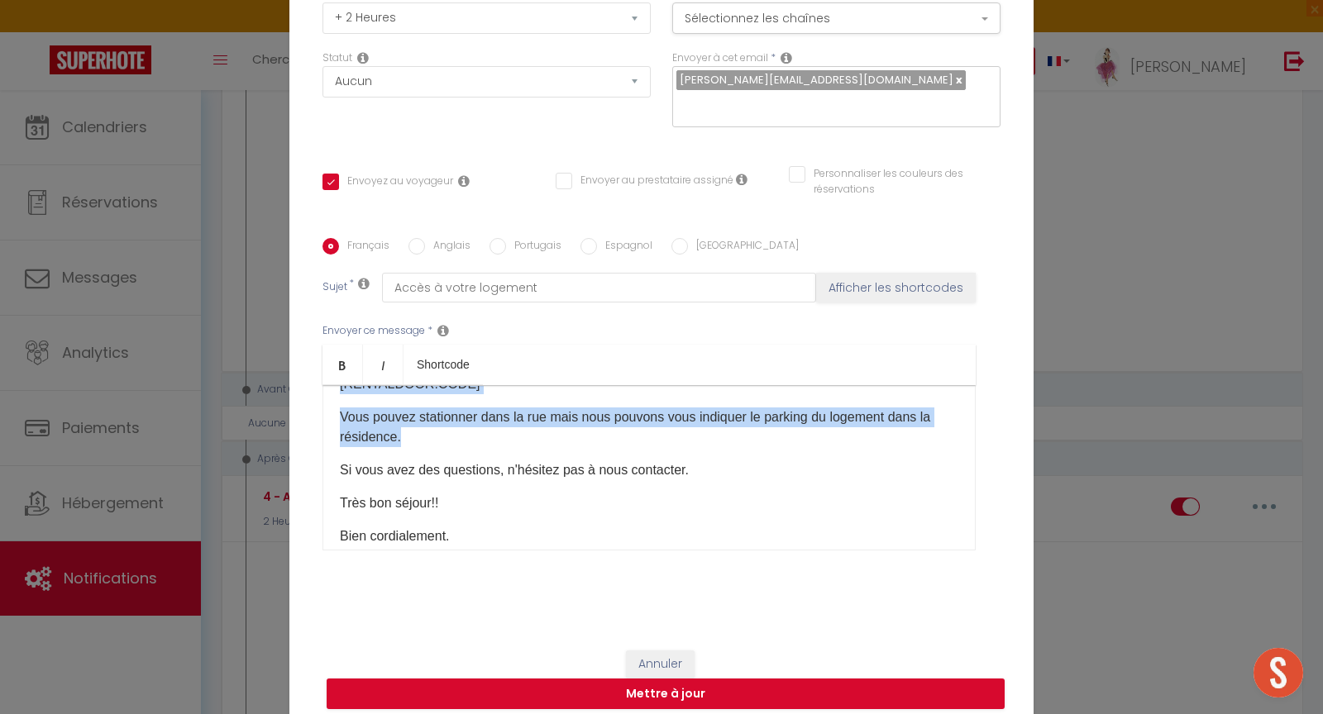
drag, startPoint x: 331, startPoint y: 440, endPoint x: 493, endPoint y: 427, distance: 162.5
click at [493, 427] on div "Bonjour [GUEST:FIRST_NAME] Voici les modalités d'accueil à [RENTAL:NAME]: L'adr…" at bounding box center [648, 467] width 653 height 165
click at [671, 657] on button "Annuler" at bounding box center [660, 665] width 69 height 28
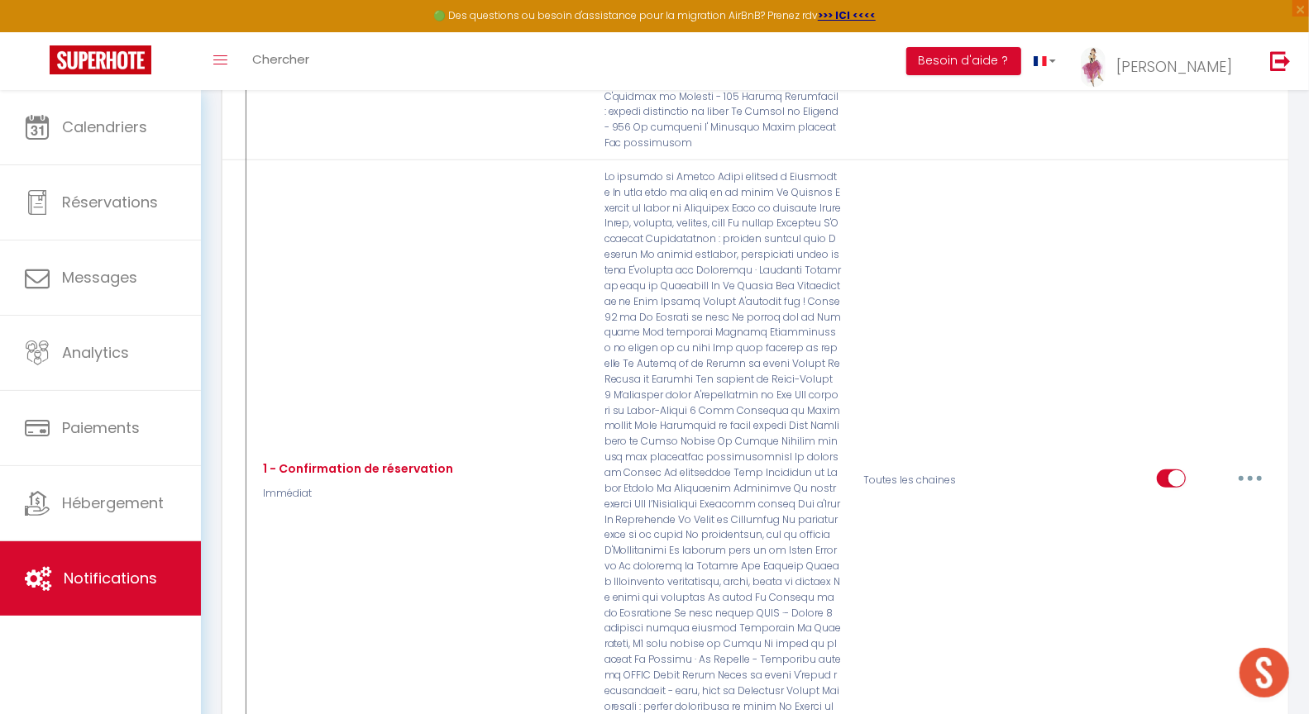
scroll to position [0, 0]
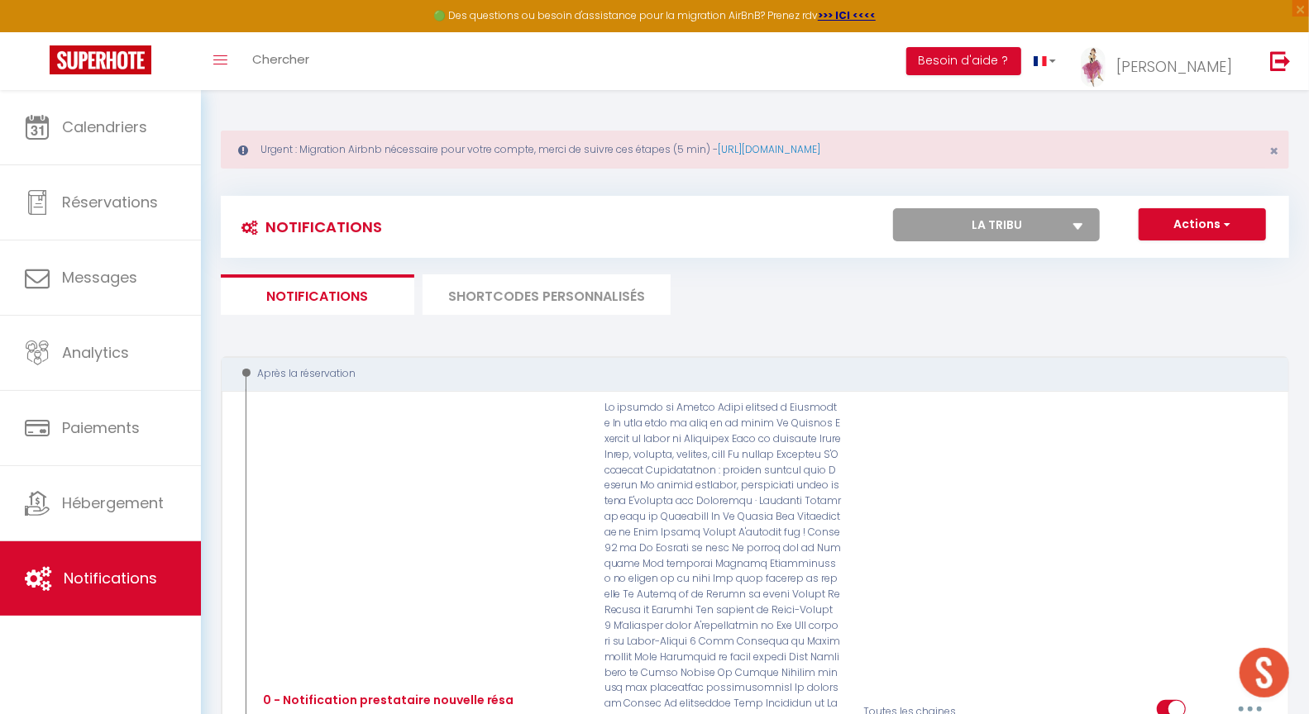
click at [987, 223] on select "Tous les apparts Le panoramique, vue et confort La Source Les balcons de [GEOGR…" at bounding box center [996, 224] width 207 height 33
select select "44839"
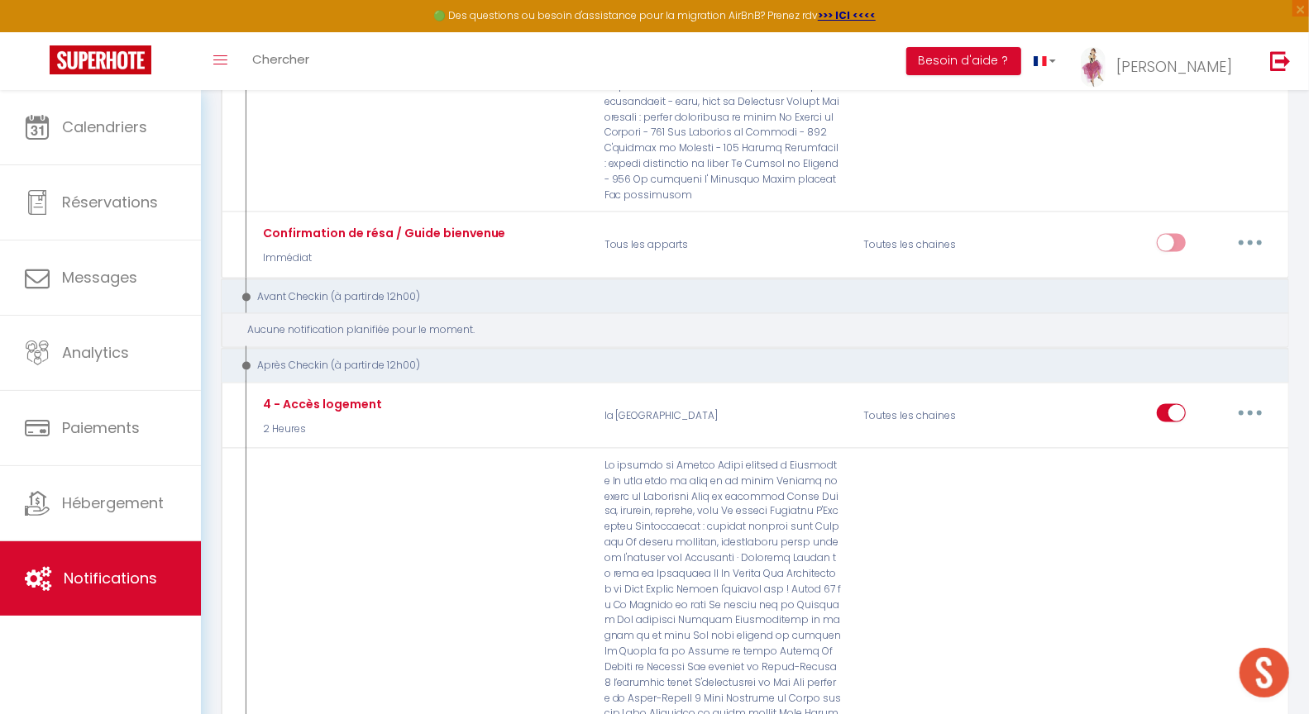
scroll to position [1464, 0]
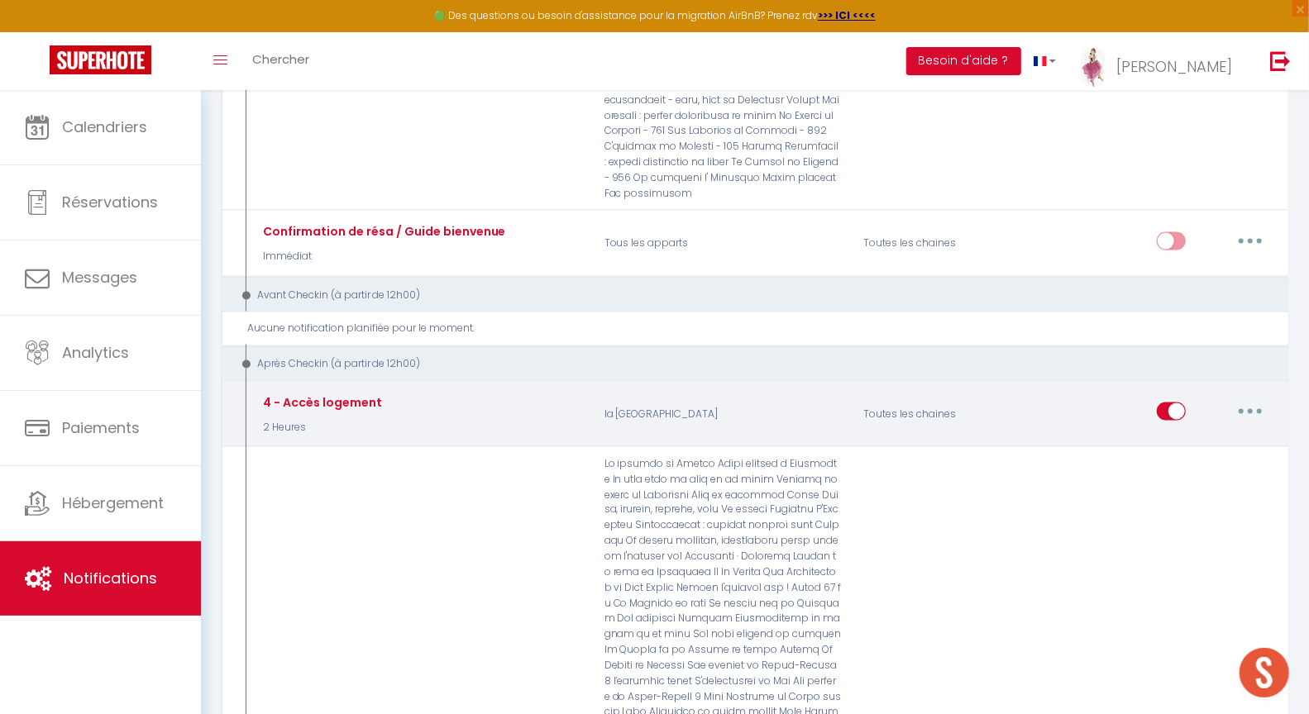
click at [1254, 399] on button "button" at bounding box center [1250, 412] width 46 height 26
click at [1179, 436] on link "Editer" at bounding box center [1207, 450] width 122 height 28
type input "4 - Accès logement"
select select "3"
select select "2 Heures"
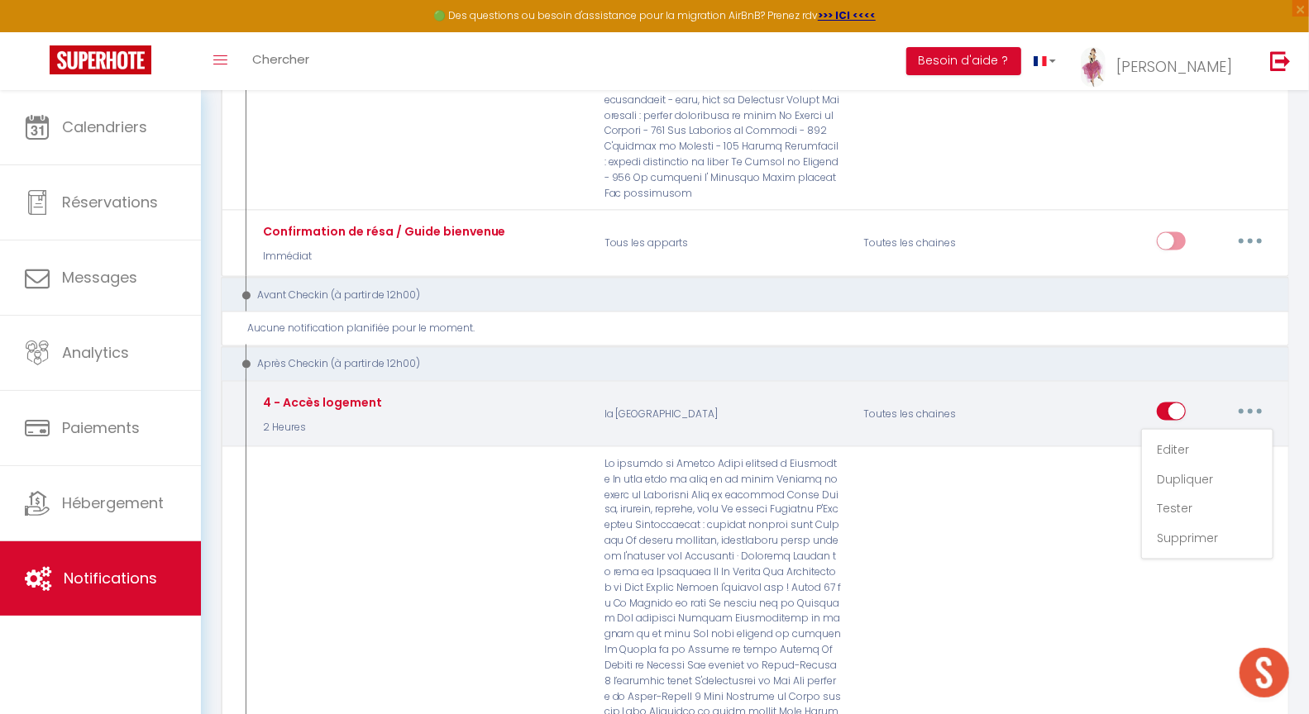
select select
checkbox input "true"
checkbox input "false"
radio input "true"
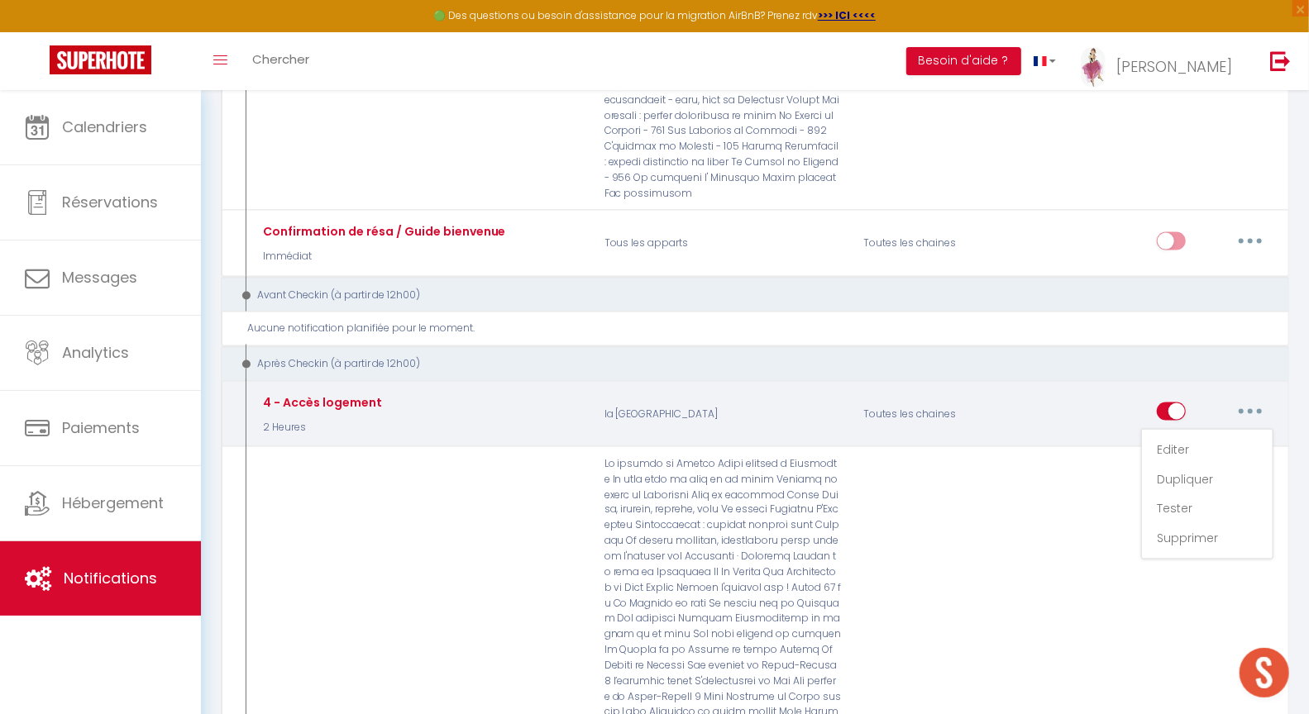
type input "Pour accéder à votre logement [RENTAL:NAME]"
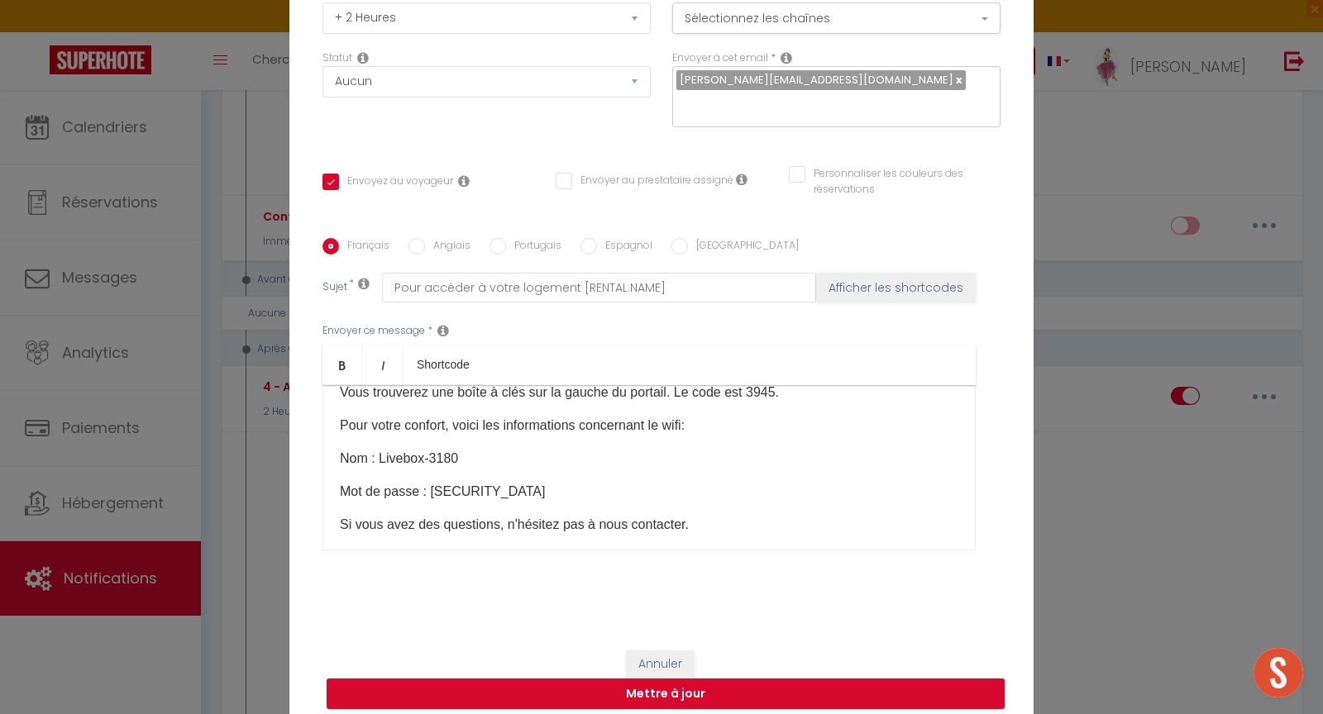
scroll to position [0, 0]
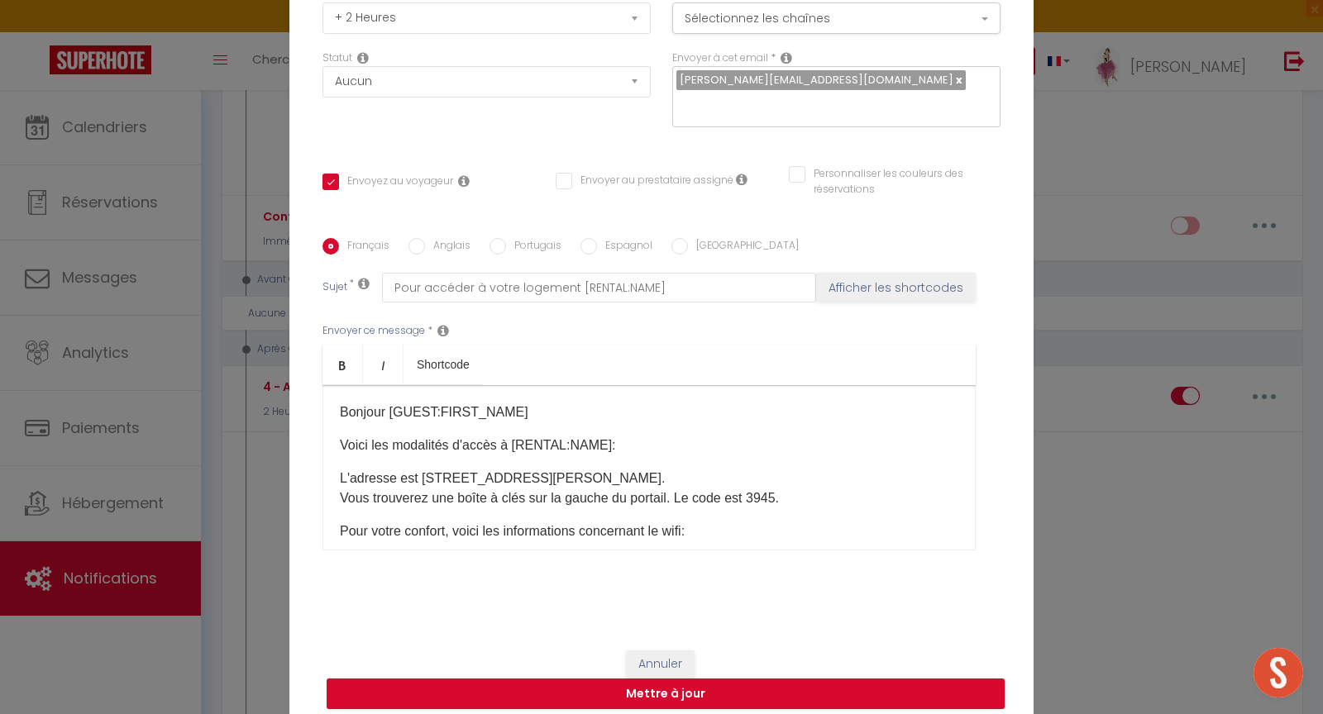
drag, startPoint x: 575, startPoint y: 483, endPoint x: 188, endPoint y: 466, distance: 388.1
click at [188, 466] on div "Modifier la notification × Titre * 4 - Accès logement Pour cet hébergement Séle…" at bounding box center [661, 357] width 1323 height 714
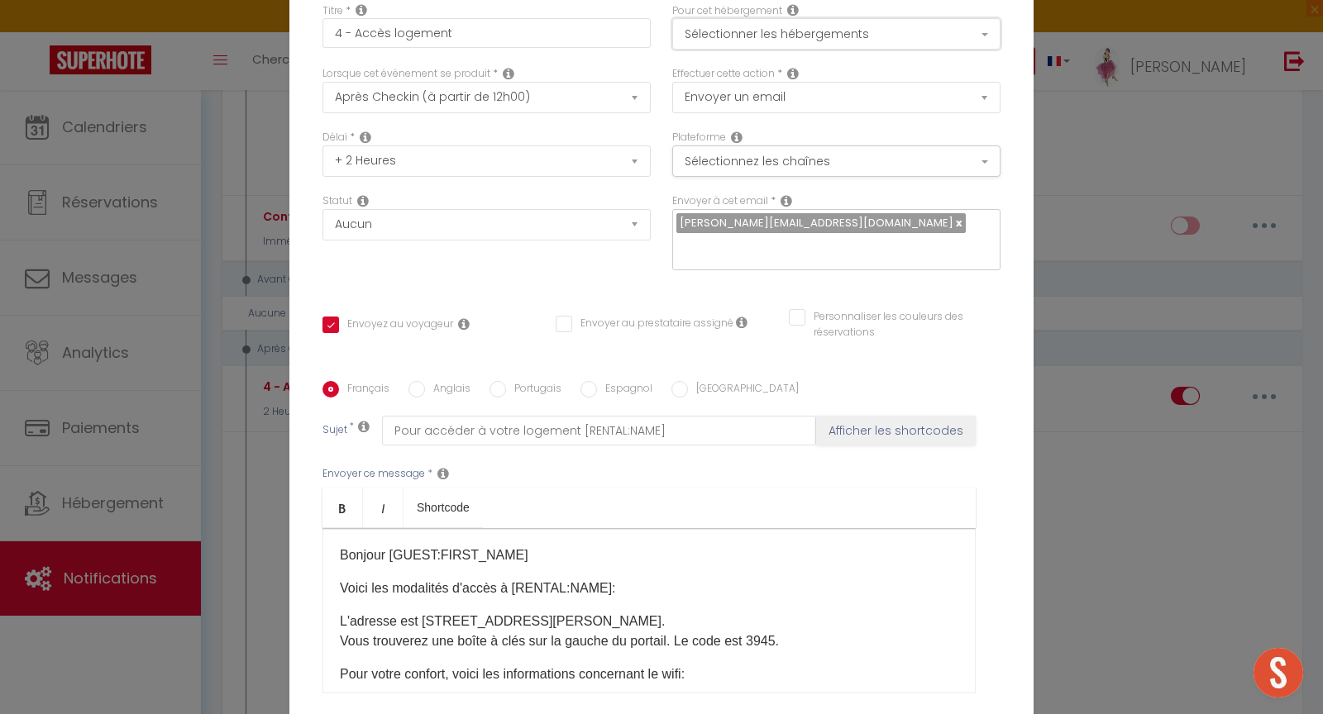
click at [833, 43] on button "Sélectionner les hébergements" at bounding box center [836, 33] width 328 height 31
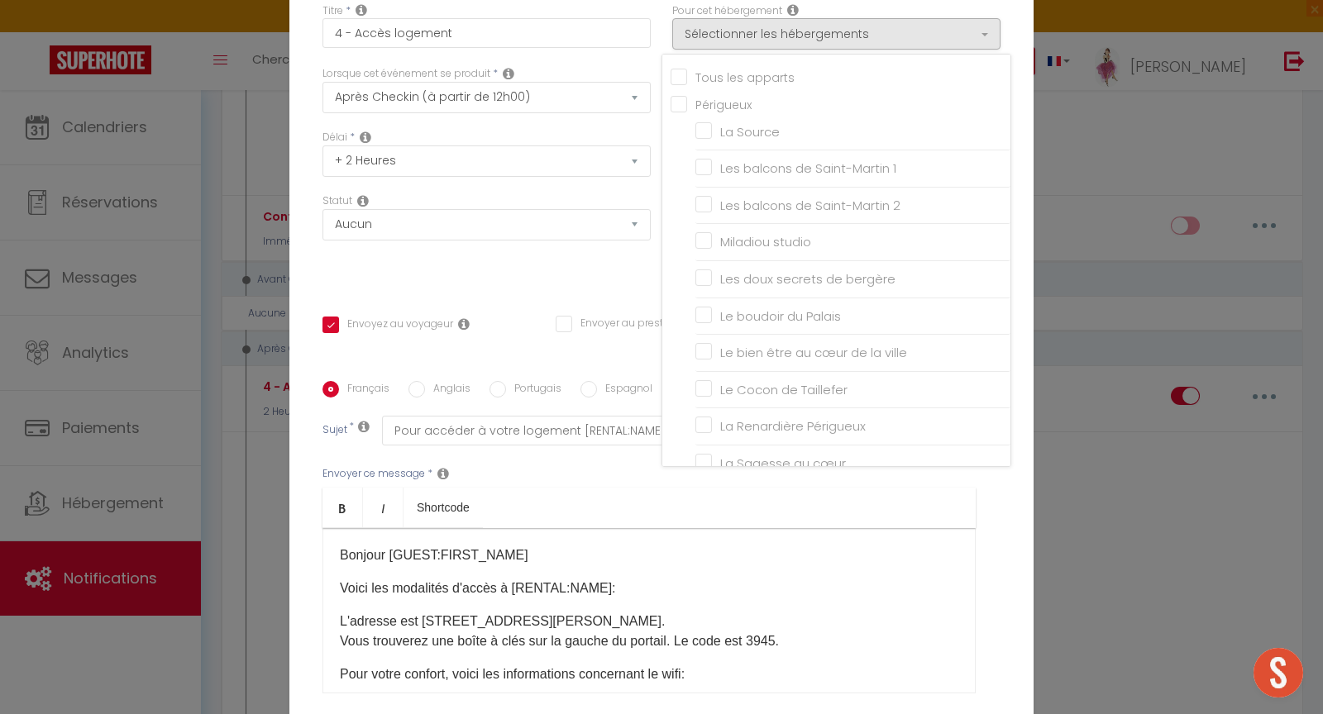
click at [1024, 43] on div "Titre * 4 - Accès logement Pour cet hébergement Sélectionner les hébergements T…" at bounding box center [661, 382] width 744 height 791
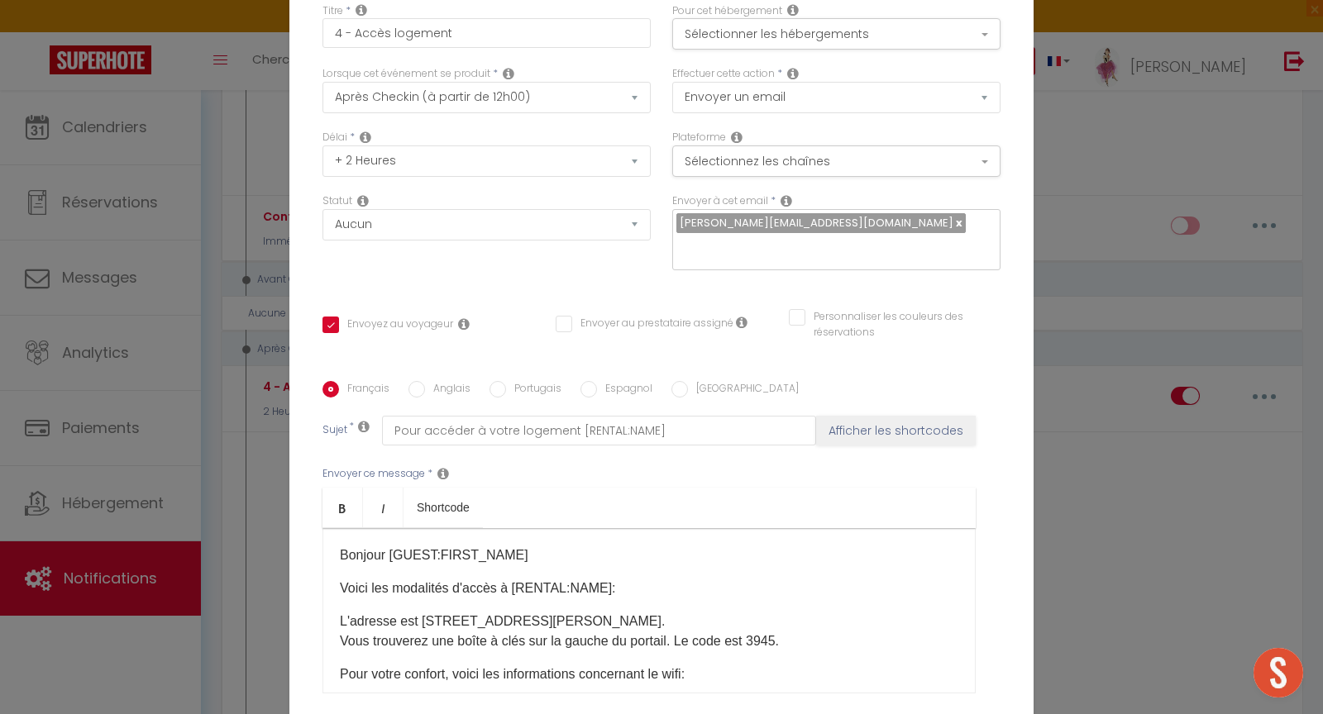
click at [1123, 155] on div "Modifier la notification × Titre * 4 - Accès logement Pour cet hébergement Séle…" at bounding box center [661, 357] width 1323 height 714
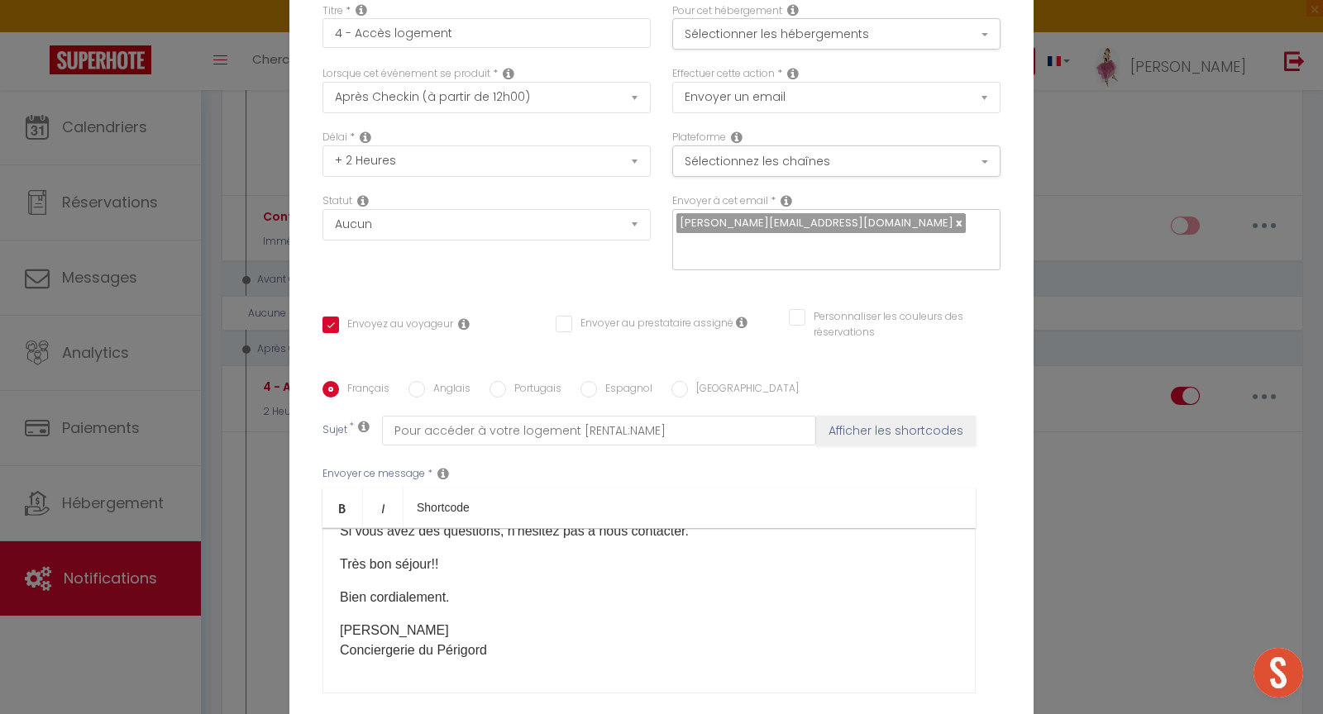
scroll to position [143, 0]
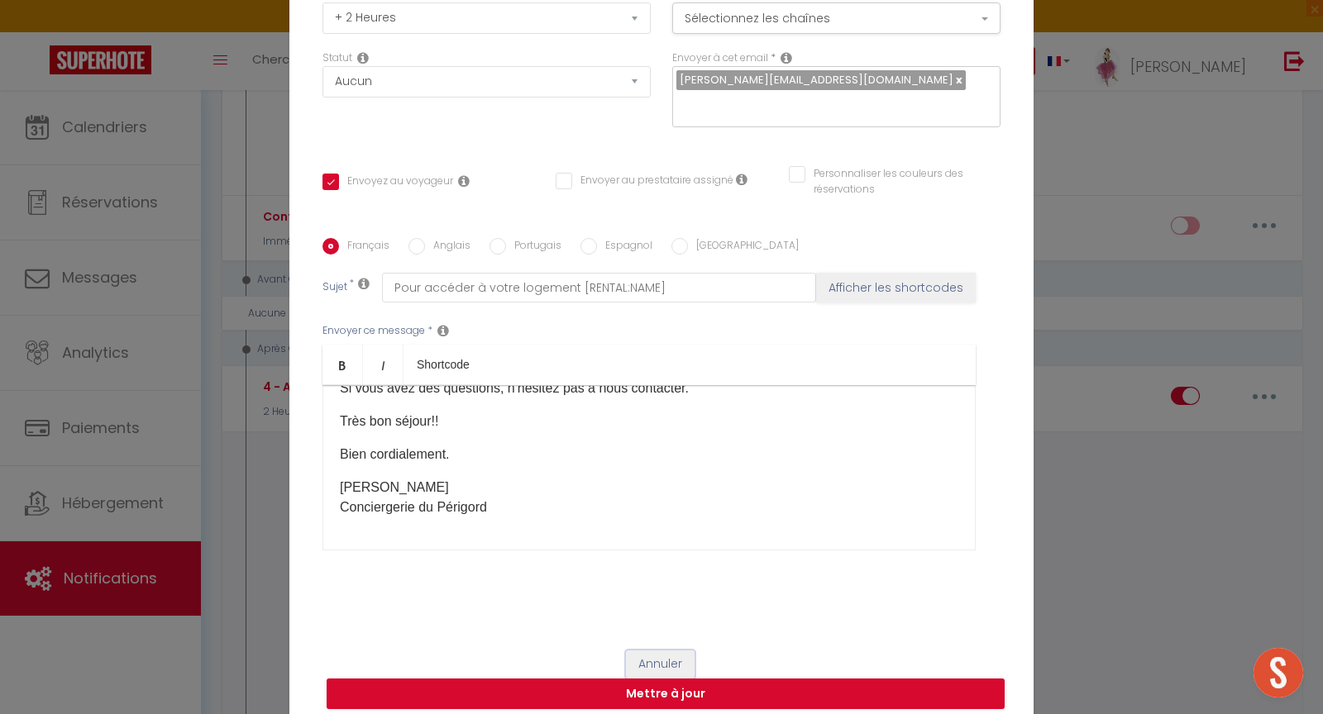
click at [658, 660] on button "Annuler" at bounding box center [660, 665] width 69 height 28
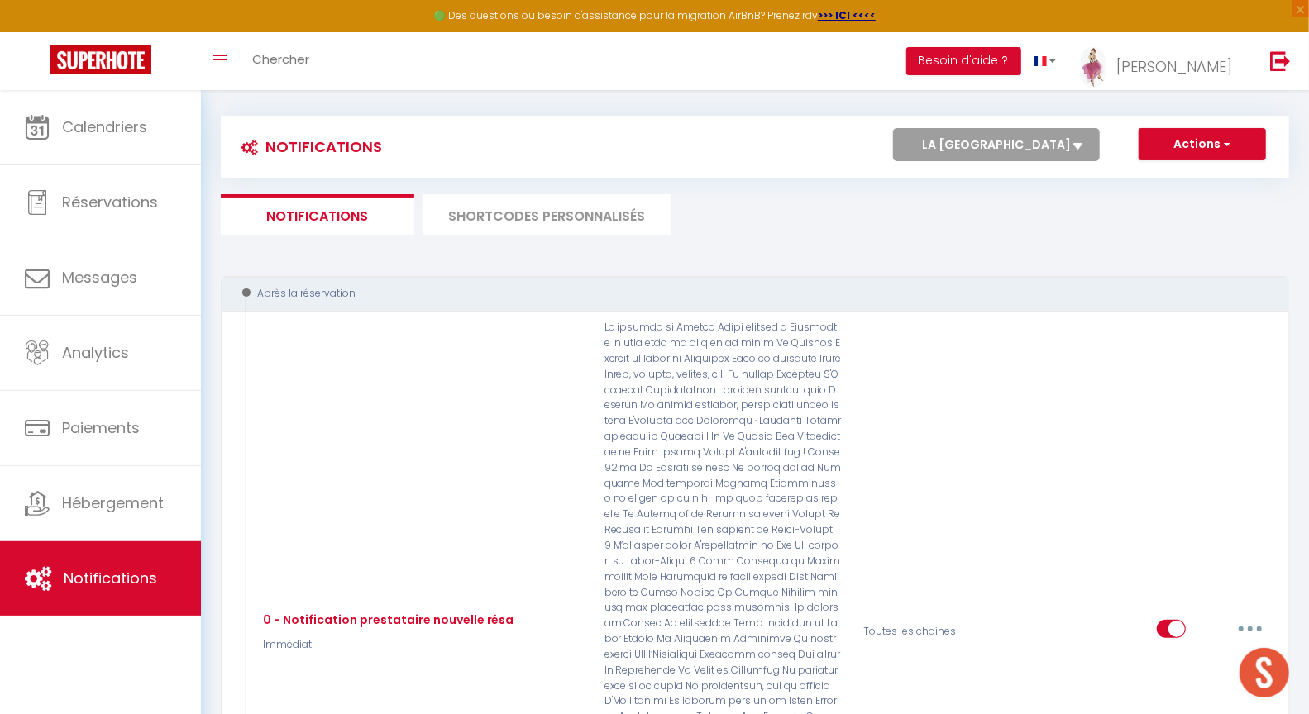
scroll to position [0, 0]
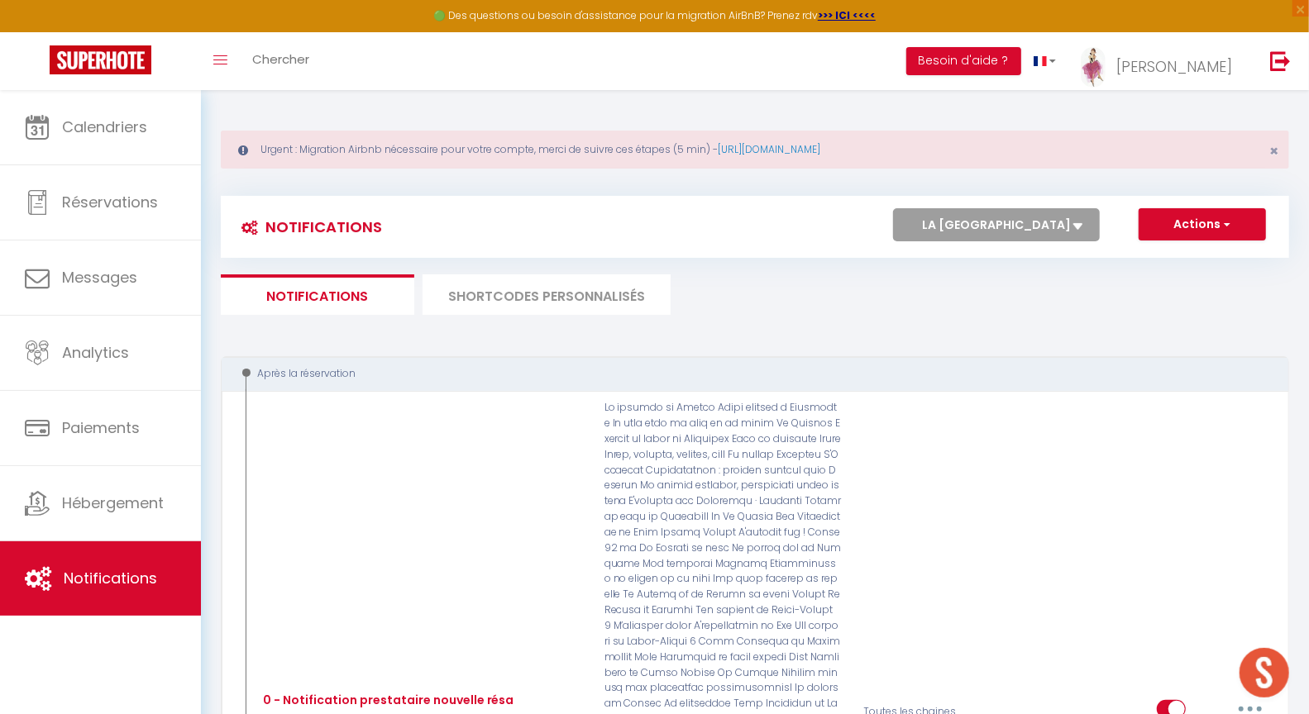
click at [971, 223] on select "Tous les apparts Le panoramique, vue et confort La Source Les balcons de [GEOGR…" at bounding box center [996, 224] width 207 height 33
select select "71289"
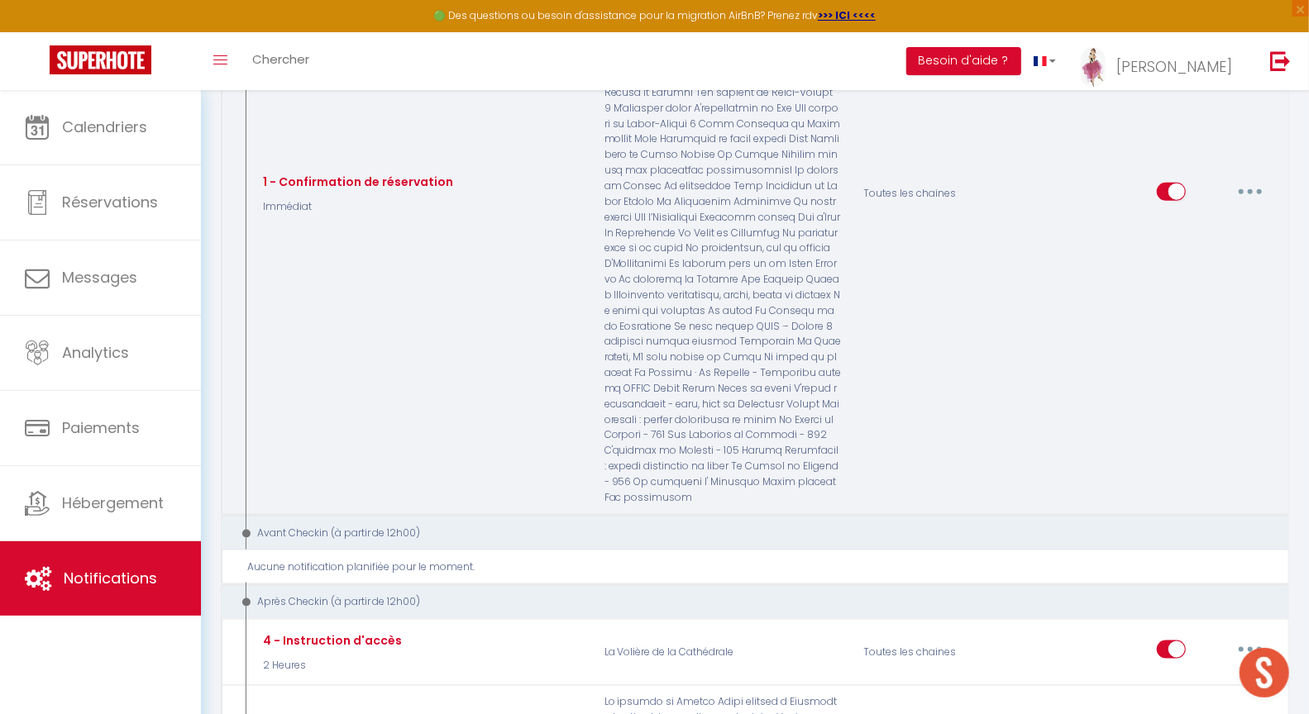
scroll to position [1334, 0]
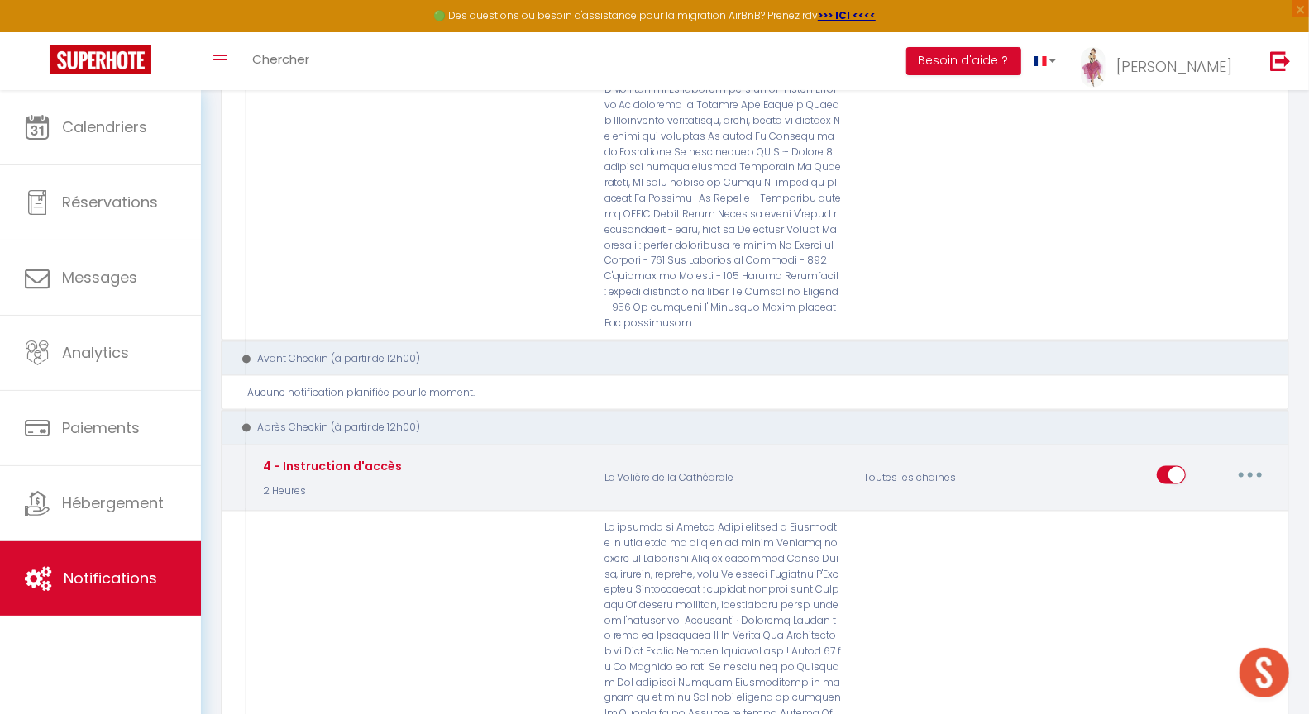
click at [1255, 462] on button "button" at bounding box center [1250, 475] width 46 height 26
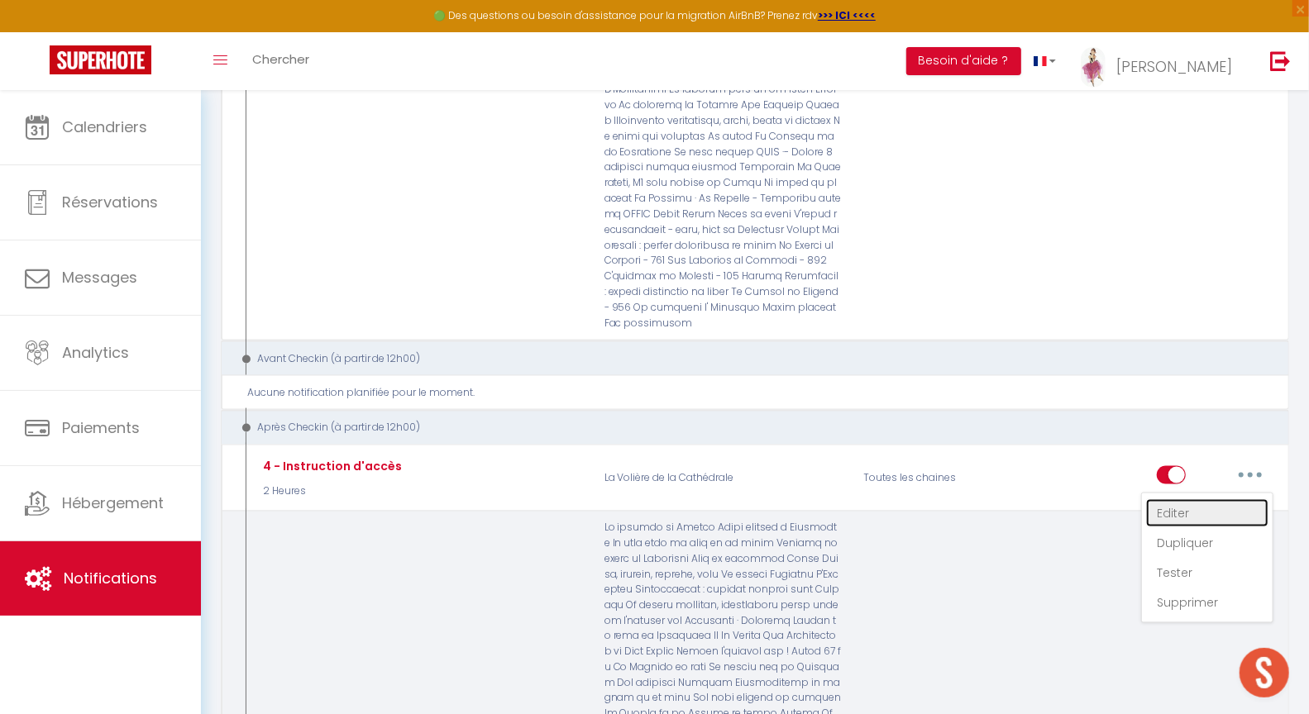
click at [1196, 499] on link "Editer" at bounding box center [1207, 513] width 122 height 28
type input "4 - Instruction d'accès"
select select "3"
select select "2 Heures"
select select
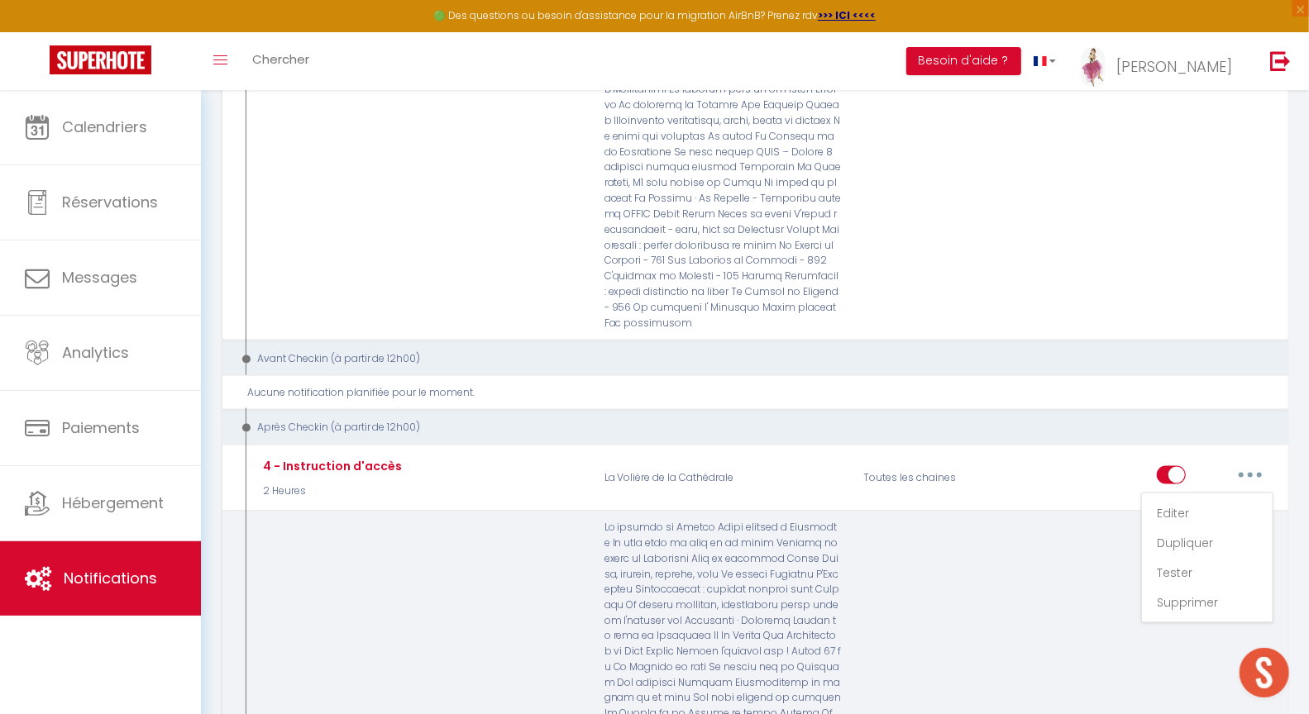
checkbox input "true"
checkbox input "false"
radio input "true"
type input "Accès à votre logement"
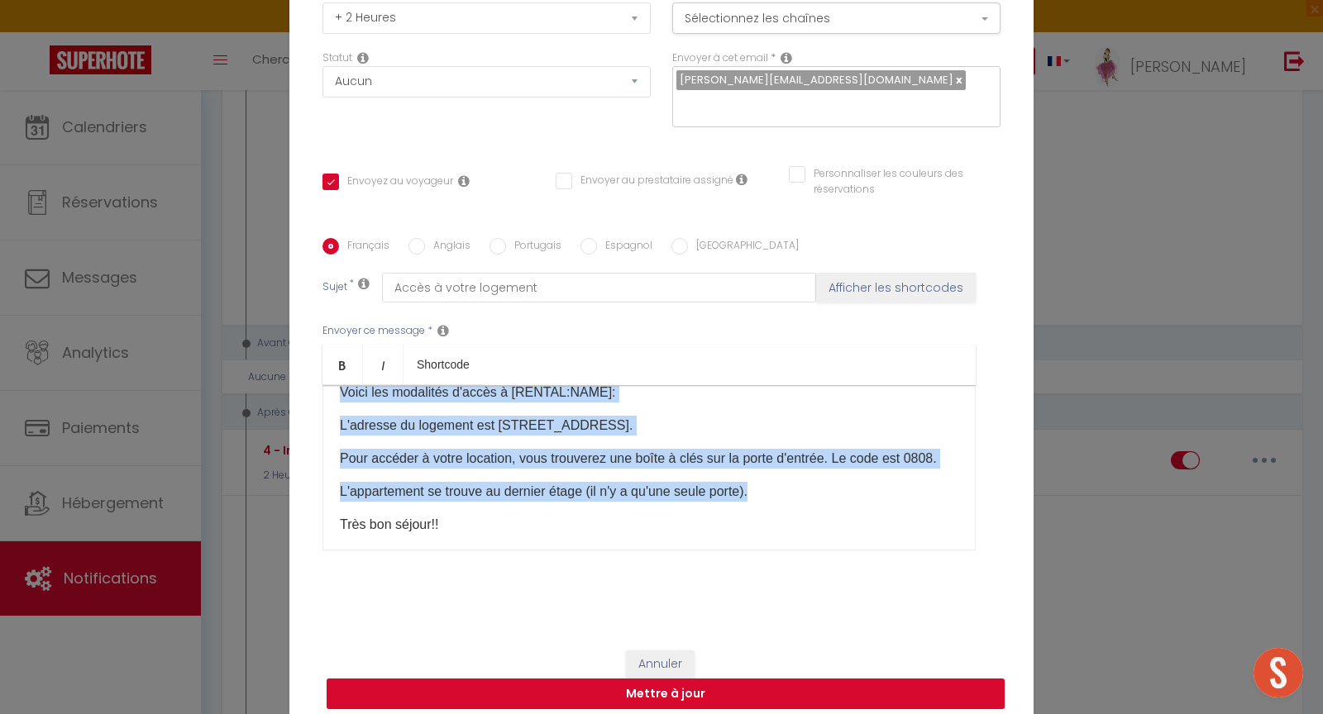
scroll to position [0, 0]
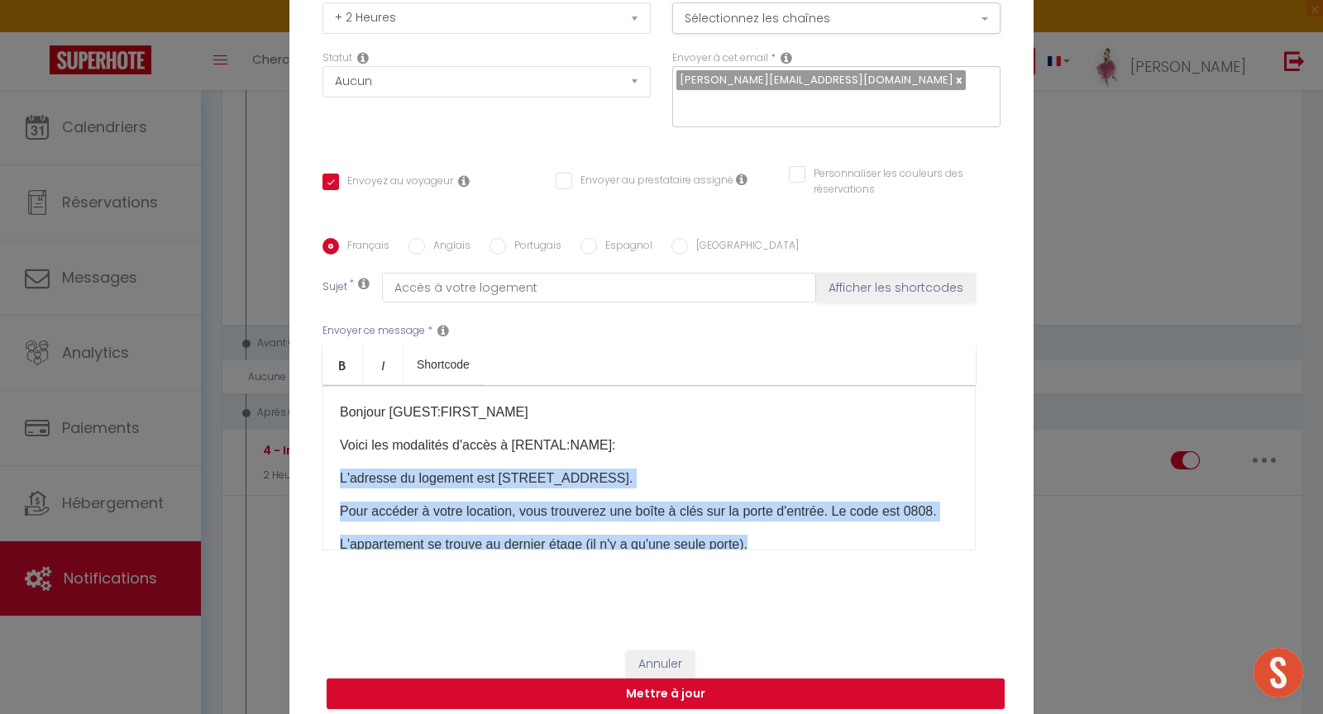
drag, startPoint x: 785, startPoint y: 426, endPoint x: 234, endPoint y: 456, distance: 551.5
click at [234, 456] on div "Modifier la notification × Titre * 4 - Instruction d'accès Pour cet hébergement…" at bounding box center [661, 357] width 1323 height 714
click at [659, 651] on button "Annuler" at bounding box center [660, 665] width 69 height 28
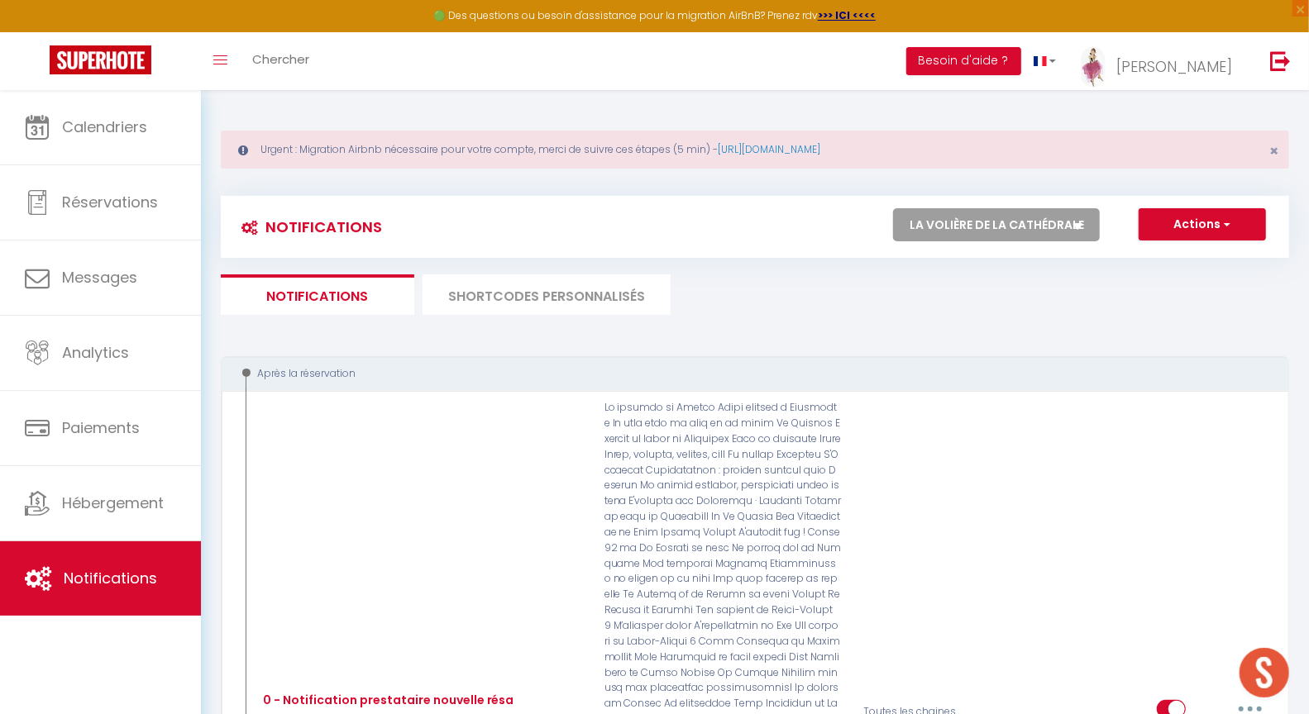
click at [1049, 211] on select "Tous les apparts Le panoramique, vue et confort La Source Les balcons de [GEOGR…" at bounding box center [996, 224] width 207 height 33
select select "39610"
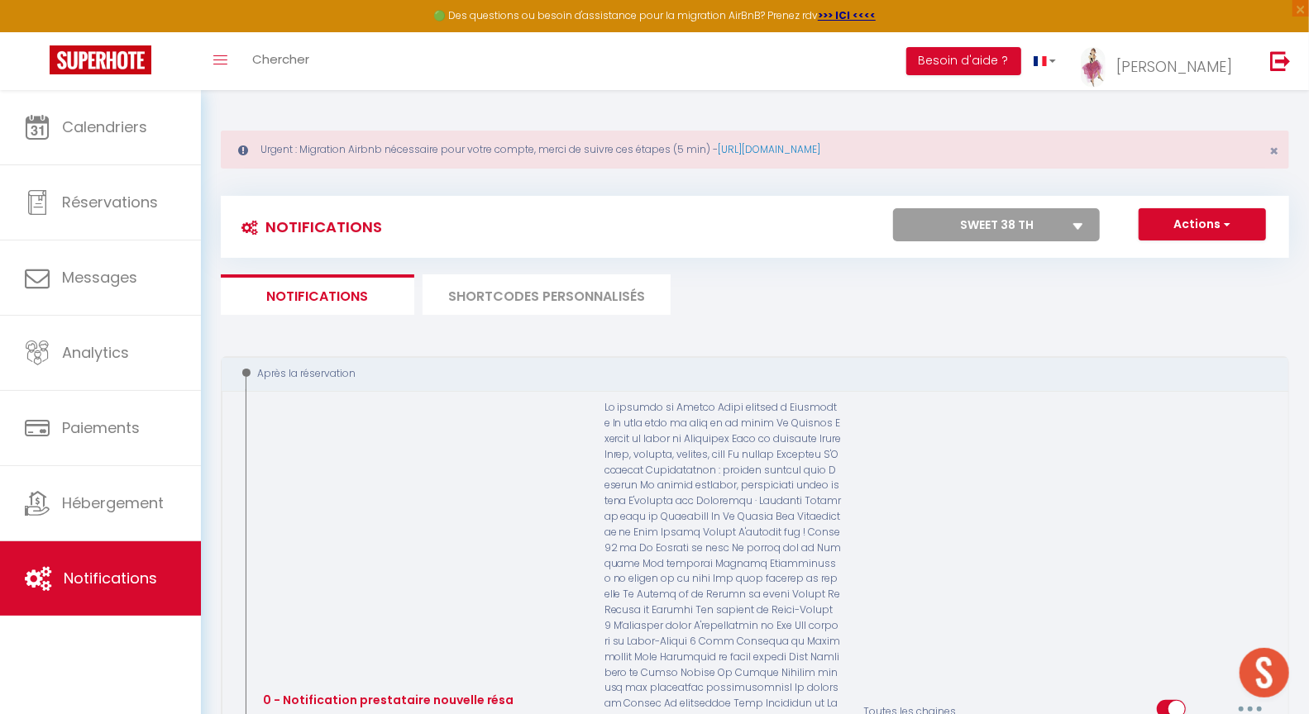
select select "1"
select select
checkbox input "false"
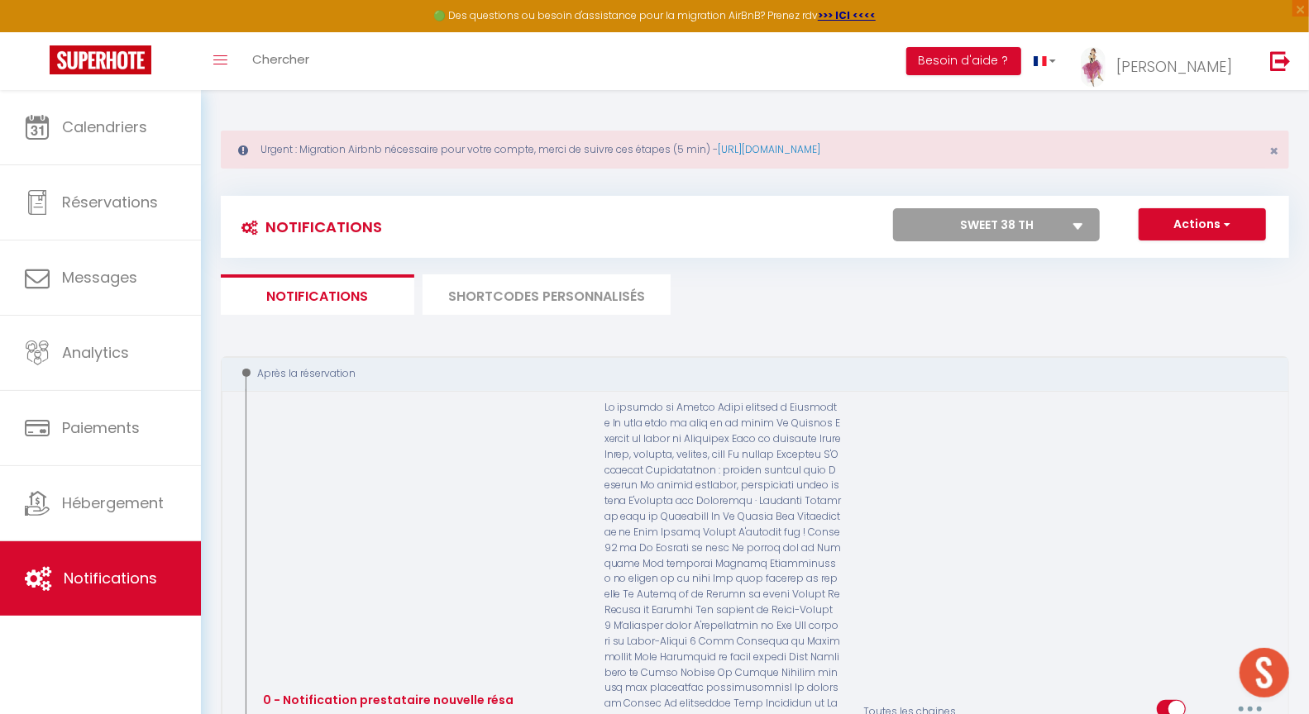
radio input "false"
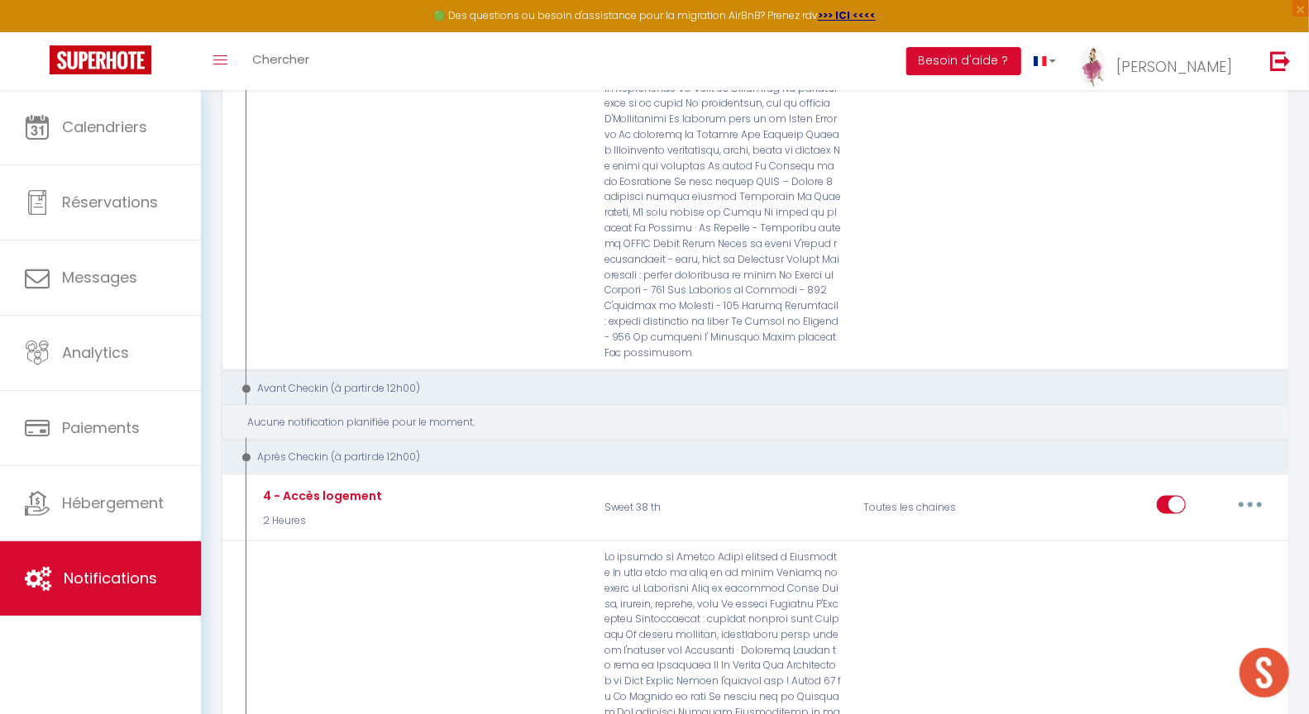
scroll to position [1363, 0]
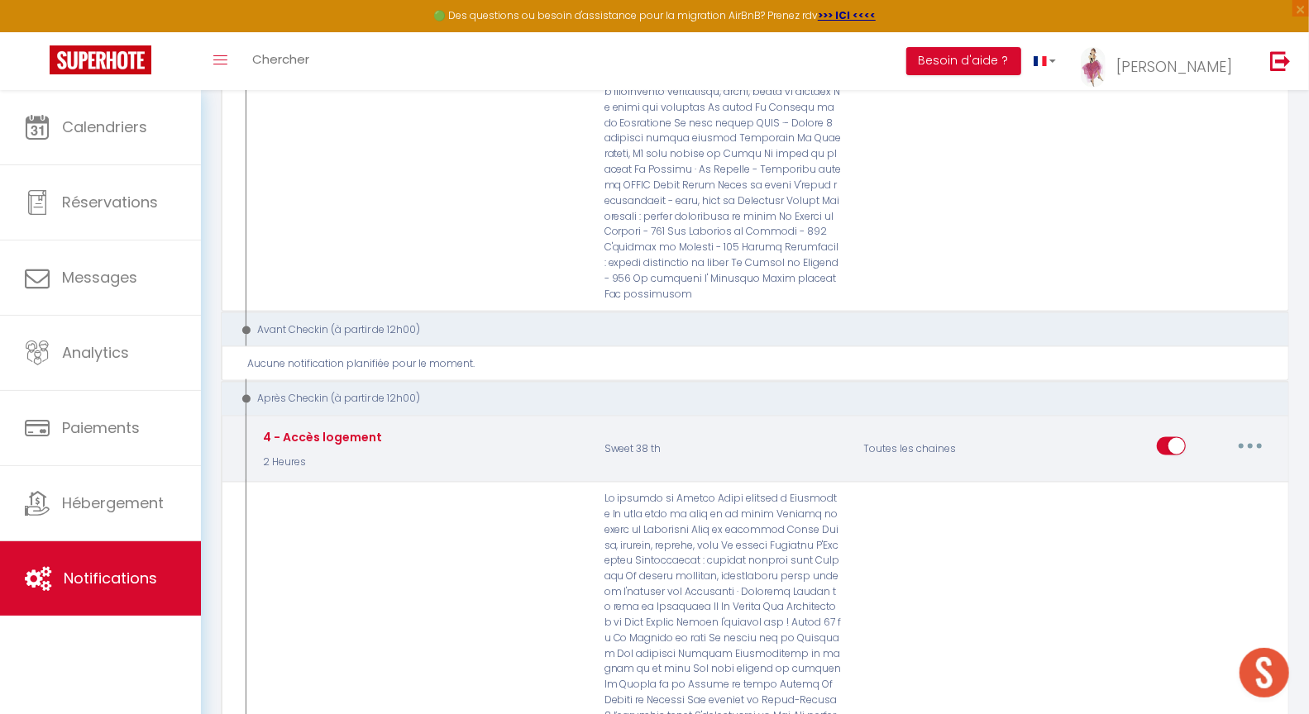
click at [1254, 433] on button "button" at bounding box center [1250, 446] width 46 height 26
click at [1197, 470] on link "Editer" at bounding box center [1207, 484] width 122 height 28
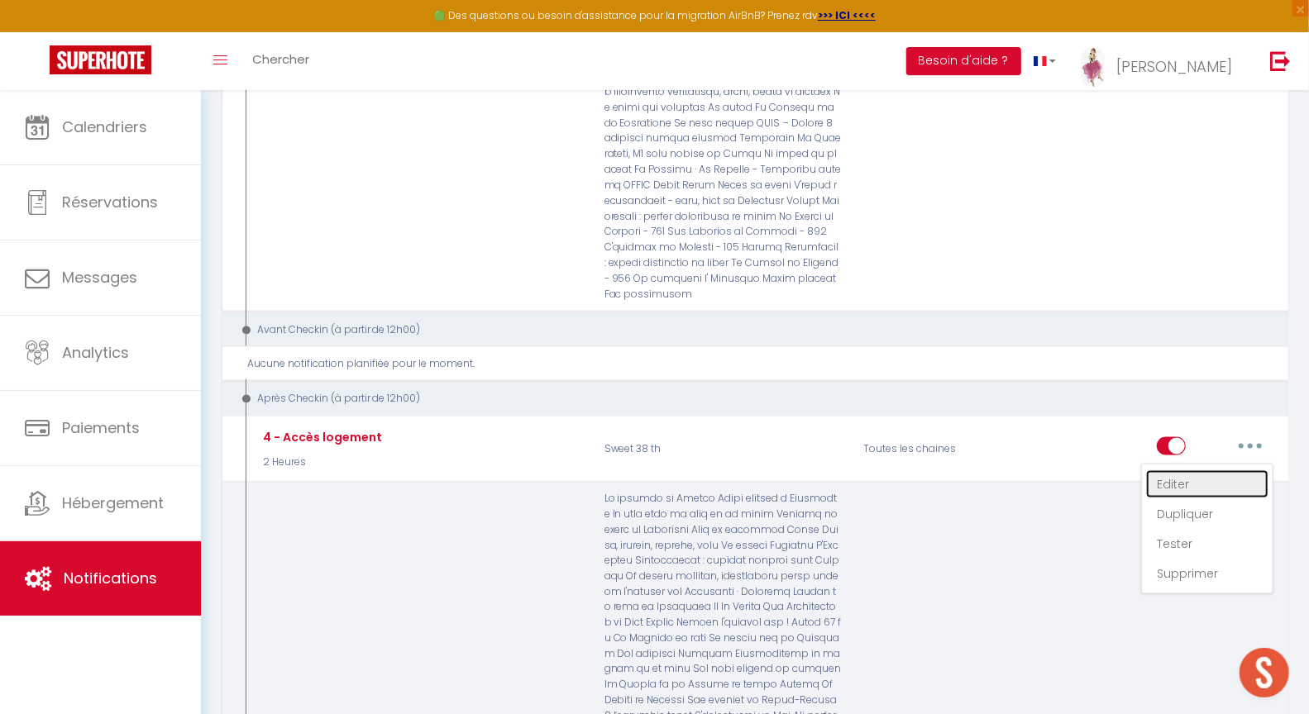
type input "4 - Accès logement"
select select "3"
select select "2 Heures"
select select
checkbox input "true"
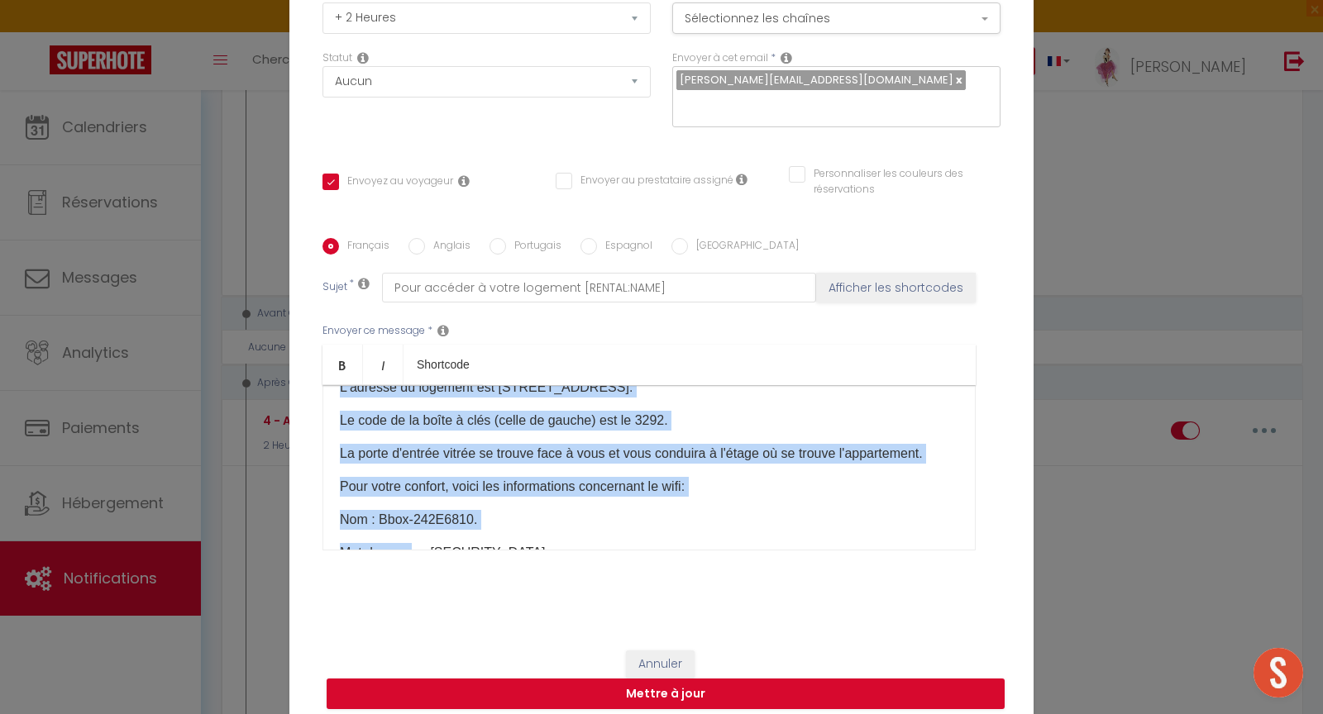
scroll to position [129, 0]
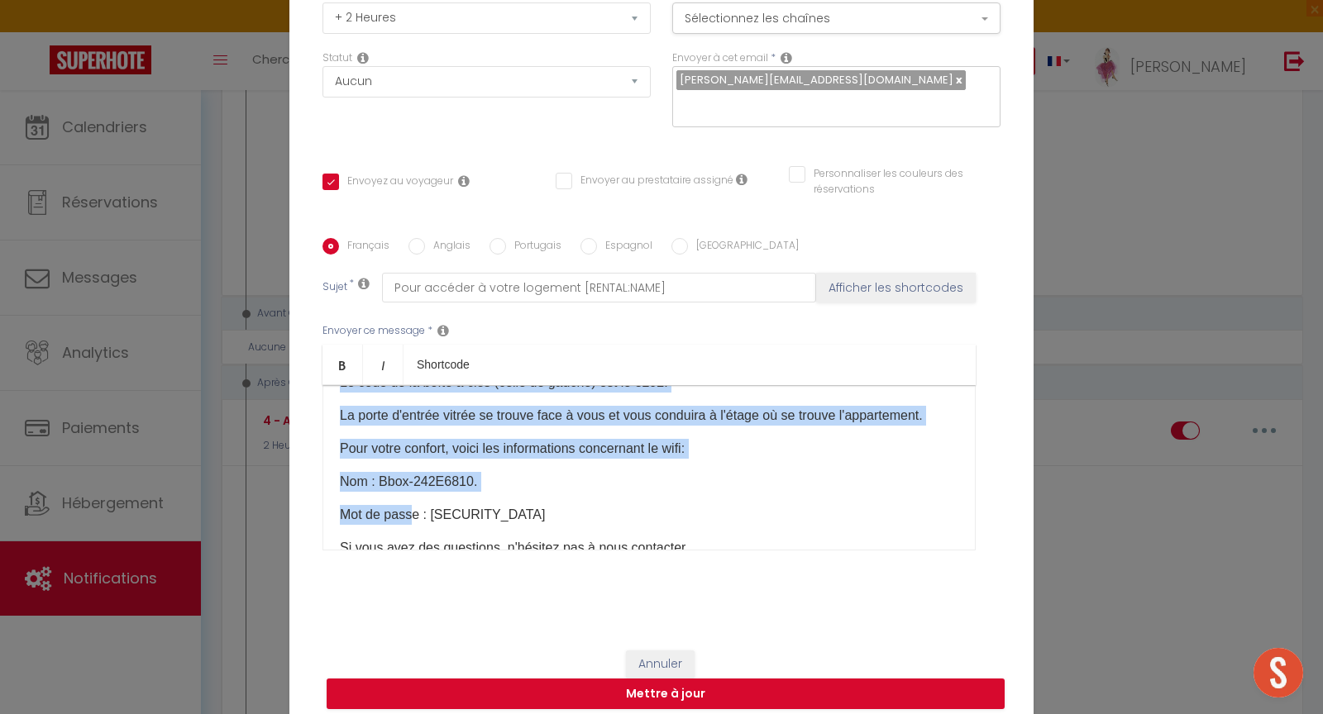
drag, startPoint x: 329, startPoint y: 466, endPoint x: 560, endPoint y: 502, distance: 233.4
click at [560, 502] on div "Bonjour [GUEST:FIRST_NAME], Voici les modalités d'"accès à votre location [RENT…" at bounding box center [648, 467] width 653 height 165
click at [672, 651] on button "Annuler" at bounding box center [660, 665] width 69 height 28
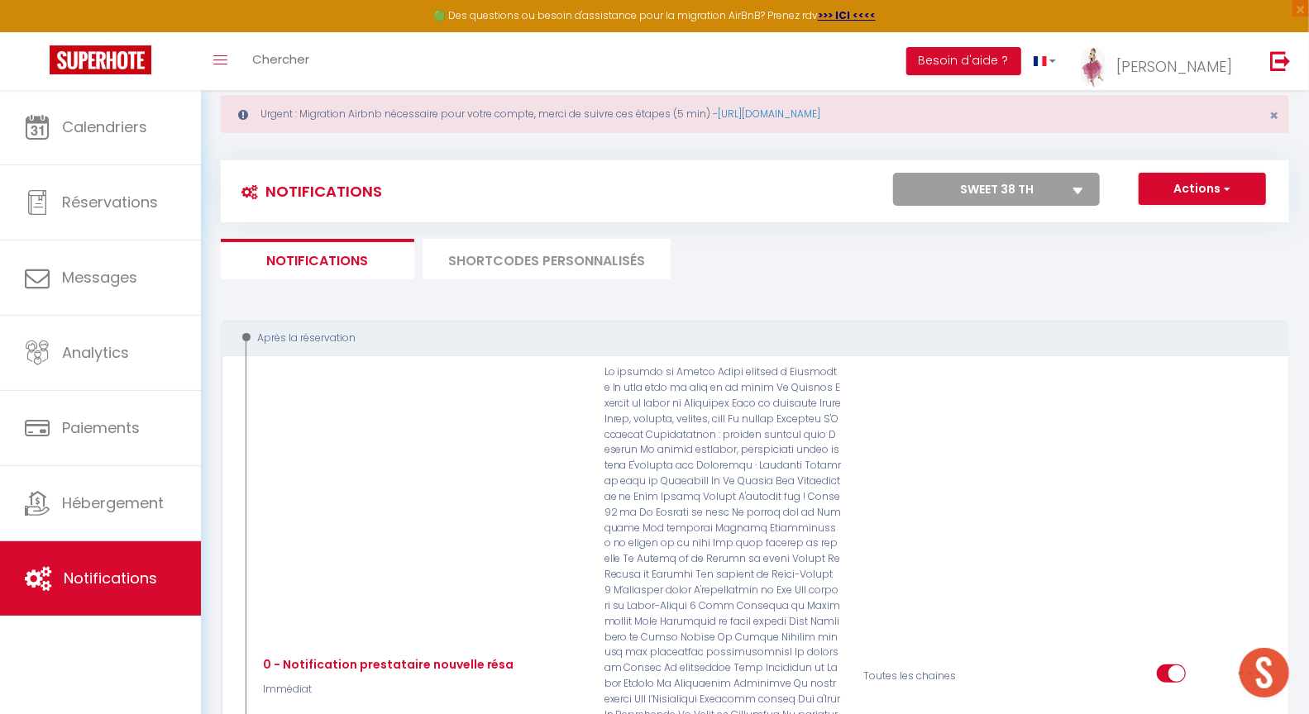
scroll to position [0, 0]
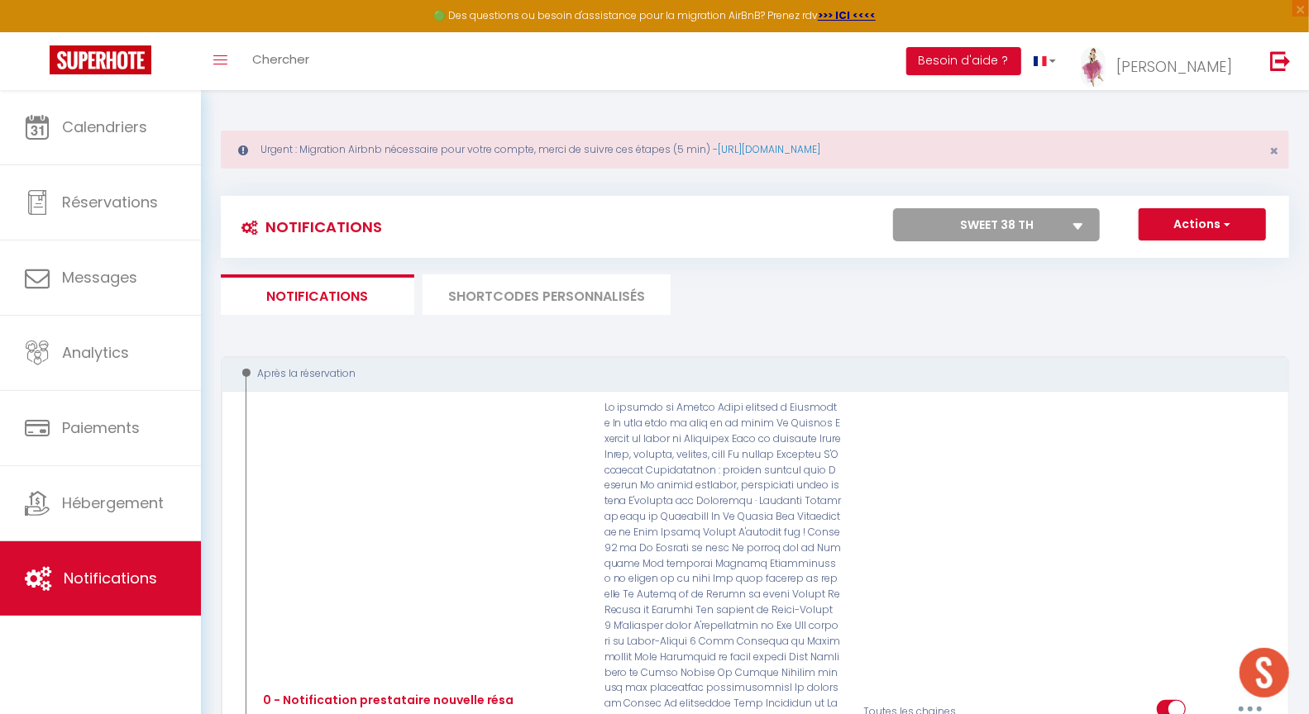
click at [1004, 217] on select "Tous les apparts Le panoramique, vue et confort La Source Les balcons de [GEOGR…" at bounding box center [996, 224] width 207 height 33
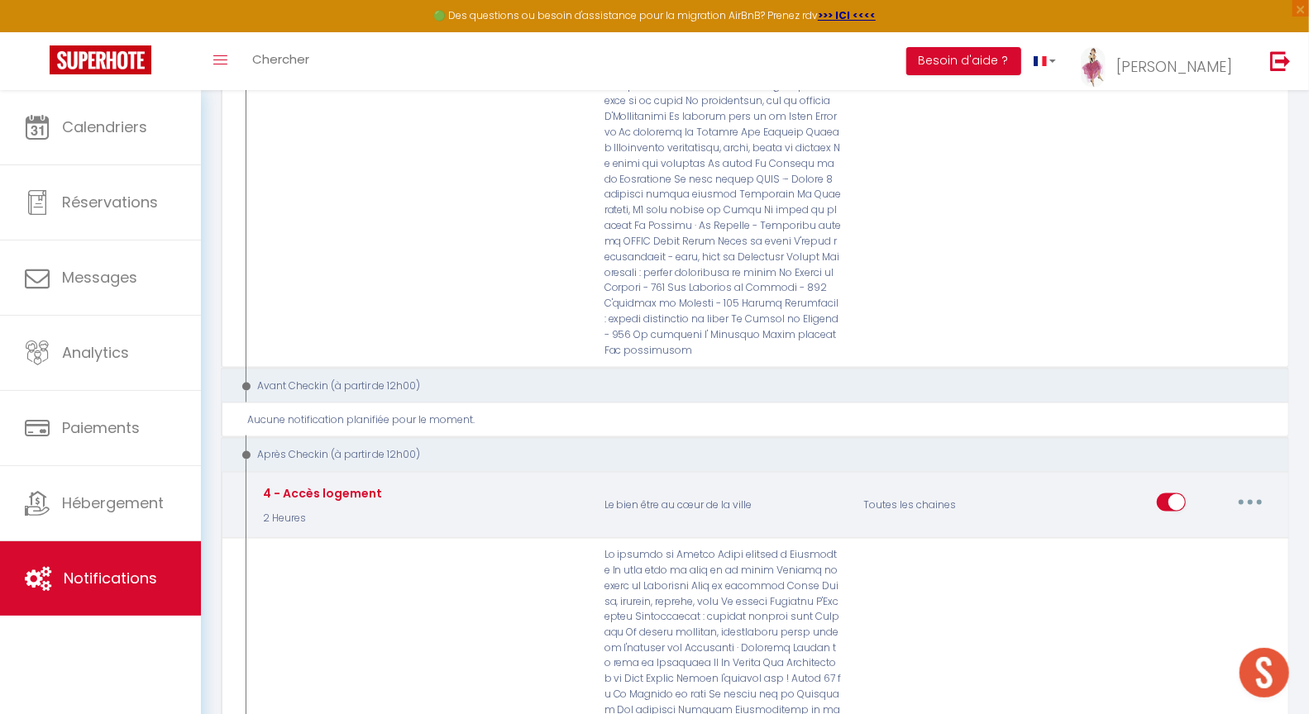
scroll to position [1315, 0]
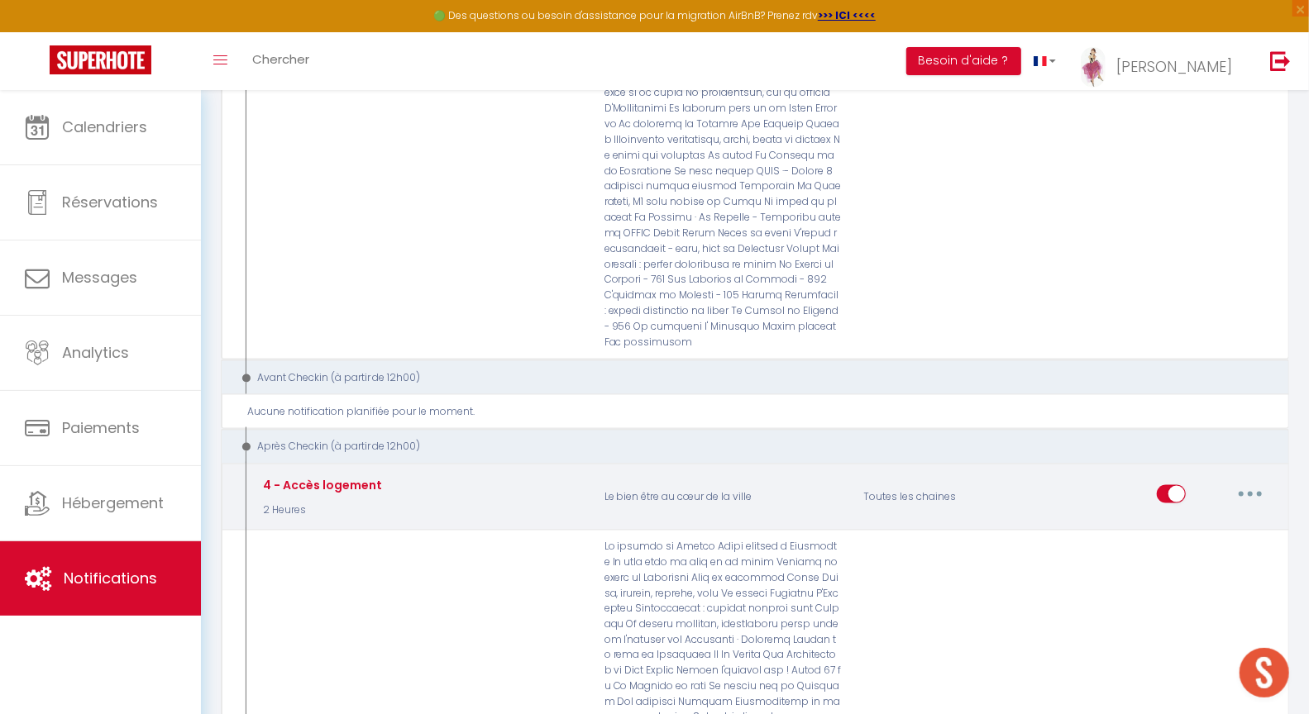
click at [1249, 481] on button "button" at bounding box center [1250, 494] width 46 height 26
click at [1163, 518] on link "Editer" at bounding box center [1207, 532] width 122 height 28
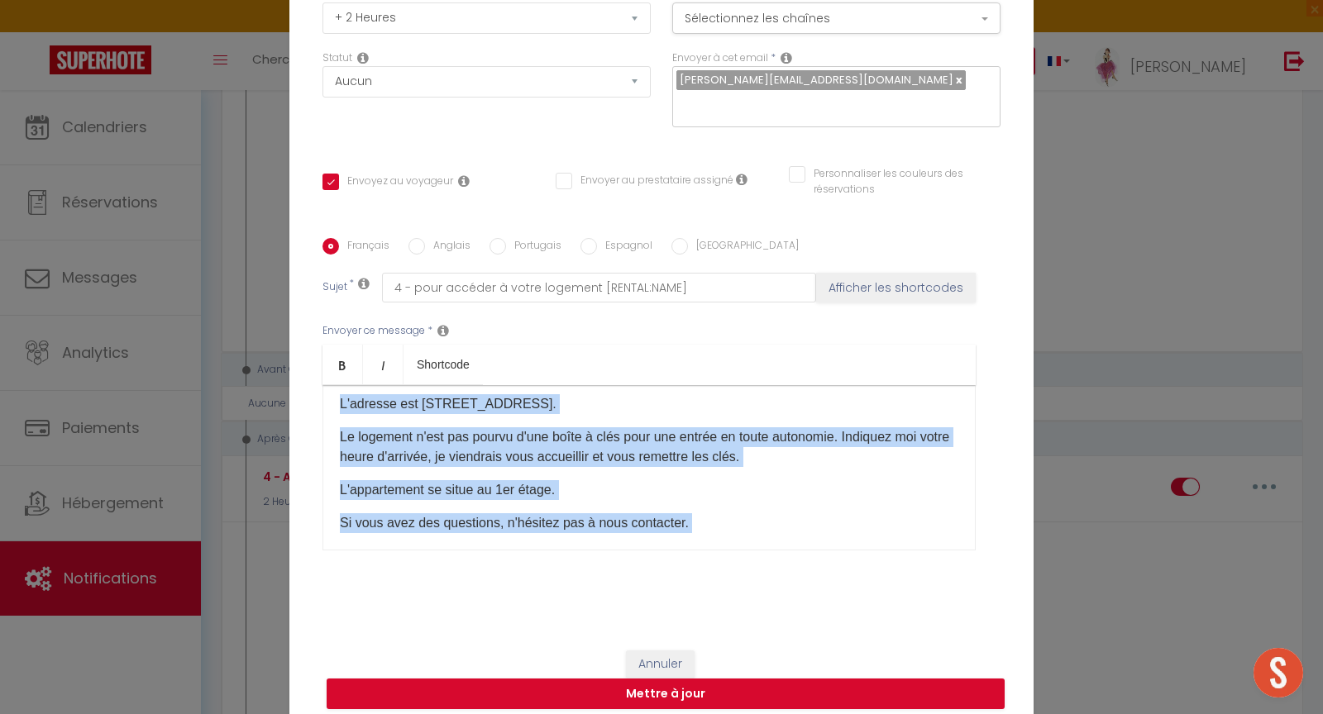
scroll to position [99, 0]
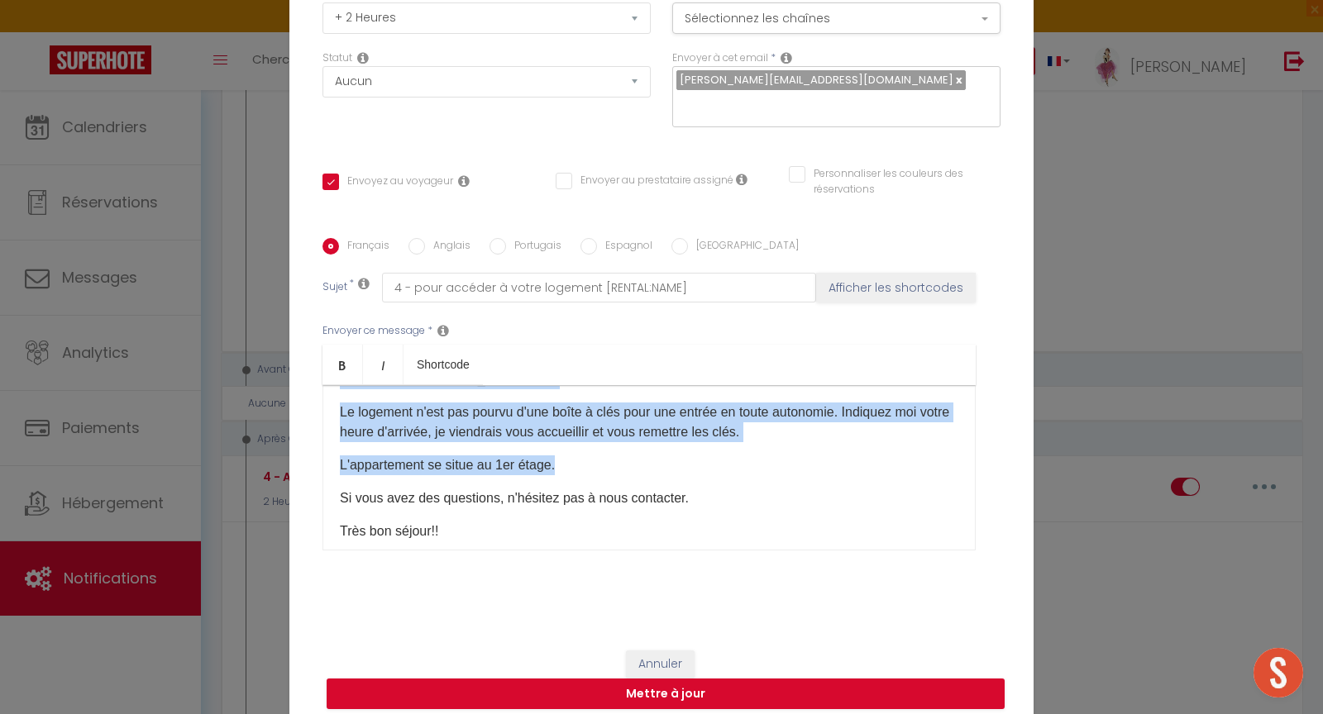
drag, startPoint x: 330, startPoint y: 465, endPoint x: 572, endPoint y: 461, distance: 242.3
click at [572, 461] on div "Bonjour [GUEST:FIRST_NAME]​ Voici les modalités d'accès à [RENTAL:NAME]: L'adre…" at bounding box center [648, 467] width 653 height 165
click at [640, 651] on button "Annuler" at bounding box center [660, 665] width 69 height 28
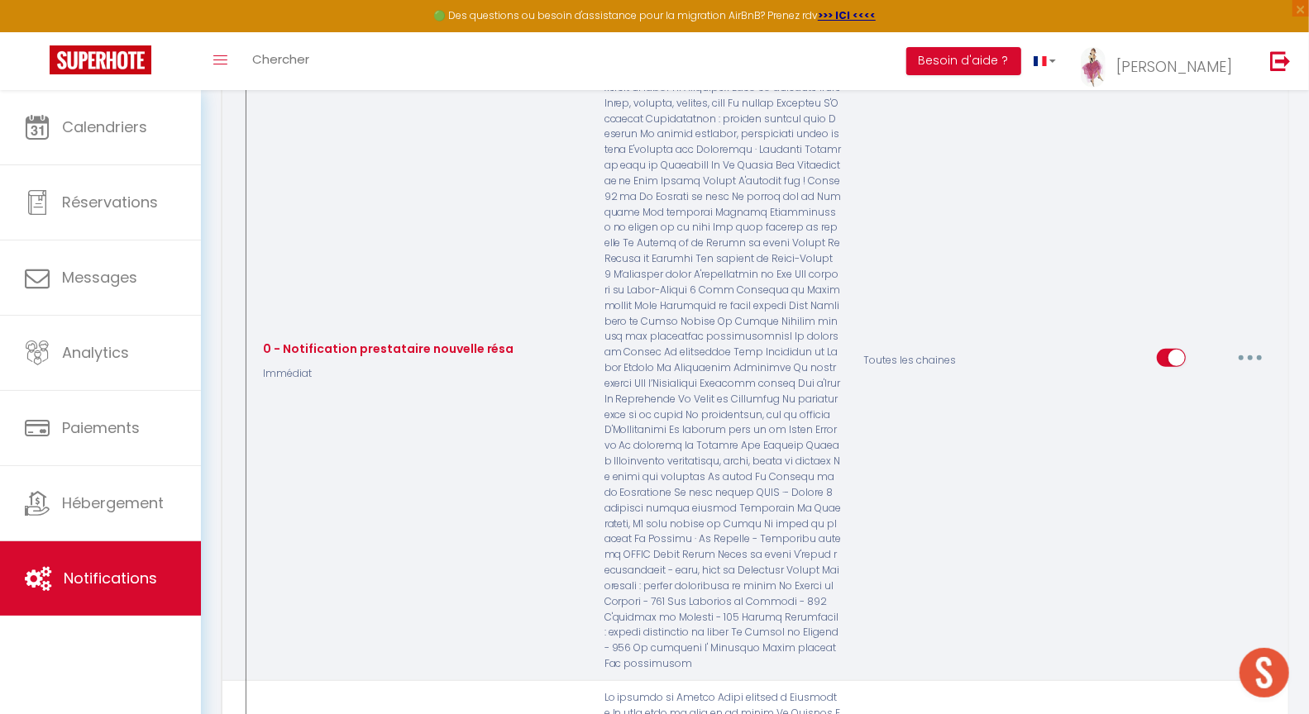
scroll to position [0, 0]
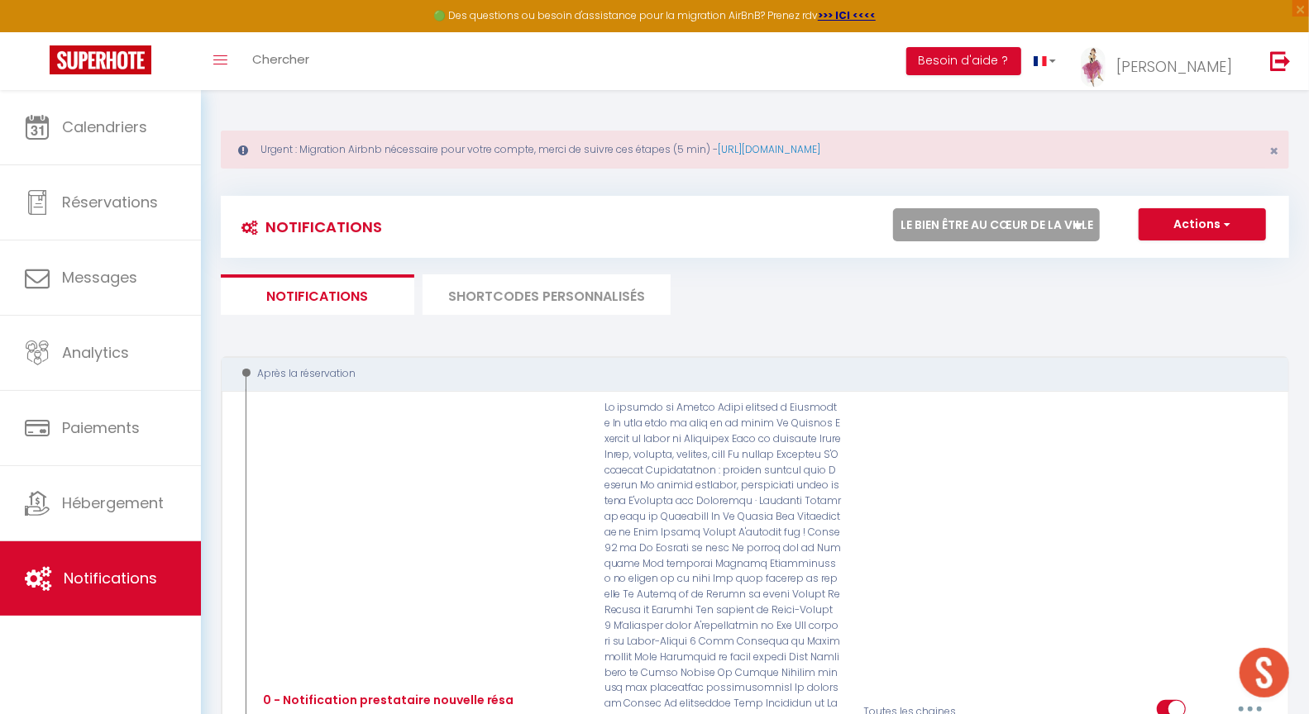
click at [1010, 230] on select "Tous les apparts Le panoramique, vue et confort La Source Les balcons de [GEOGR…" at bounding box center [996, 224] width 207 height 33
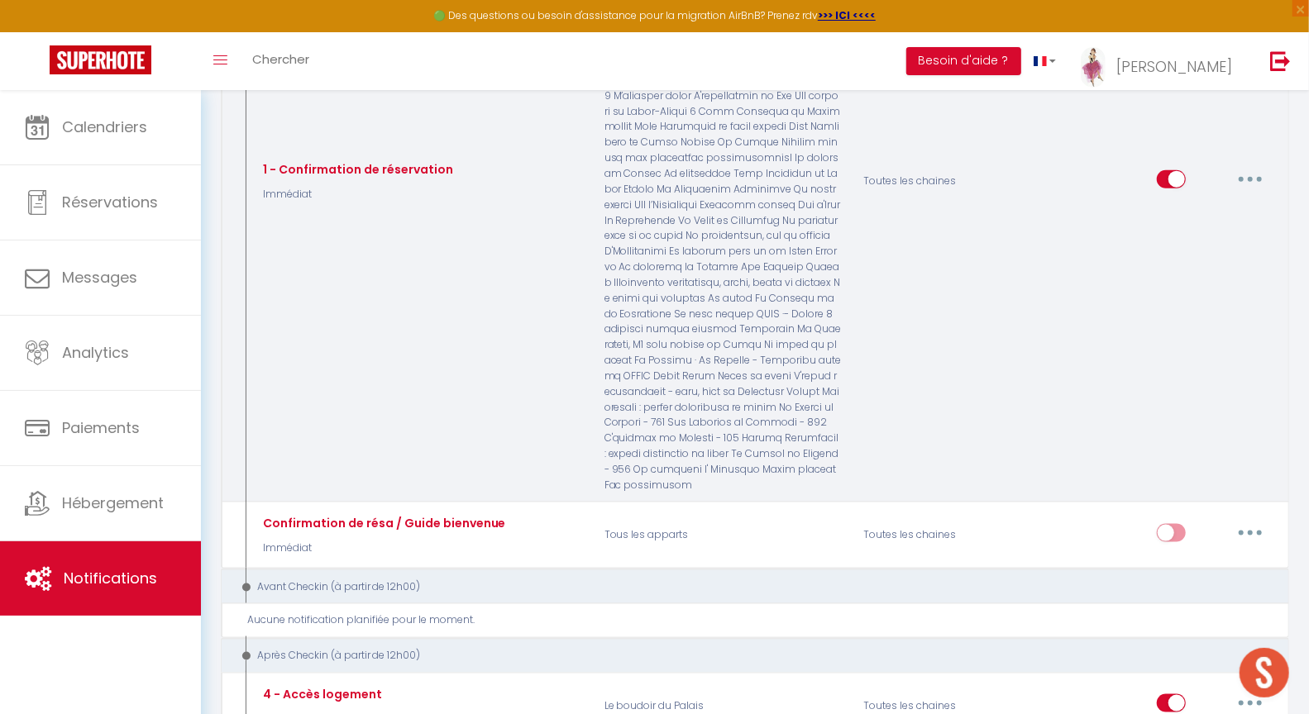
scroll to position [1196, 0]
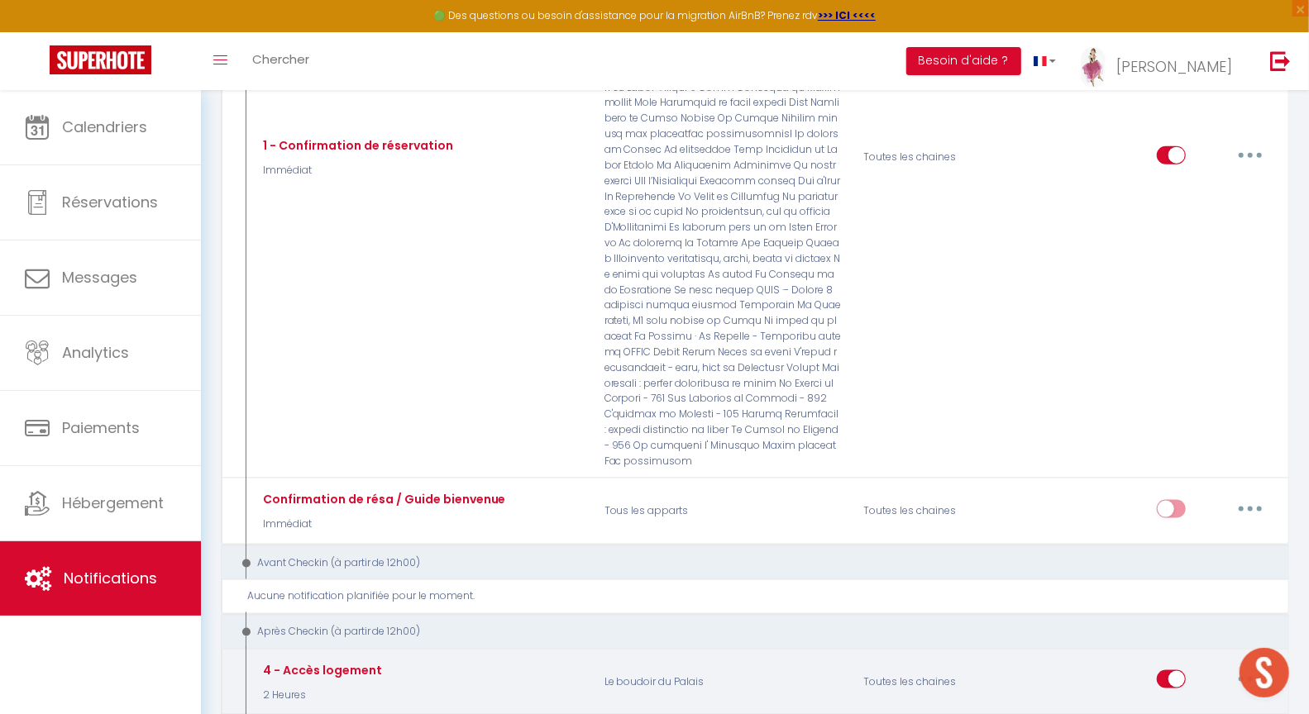
click at [1255, 666] on button "button" at bounding box center [1250, 679] width 46 height 26
click at [1178, 704] on link "Editer" at bounding box center [1207, 718] width 122 height 28
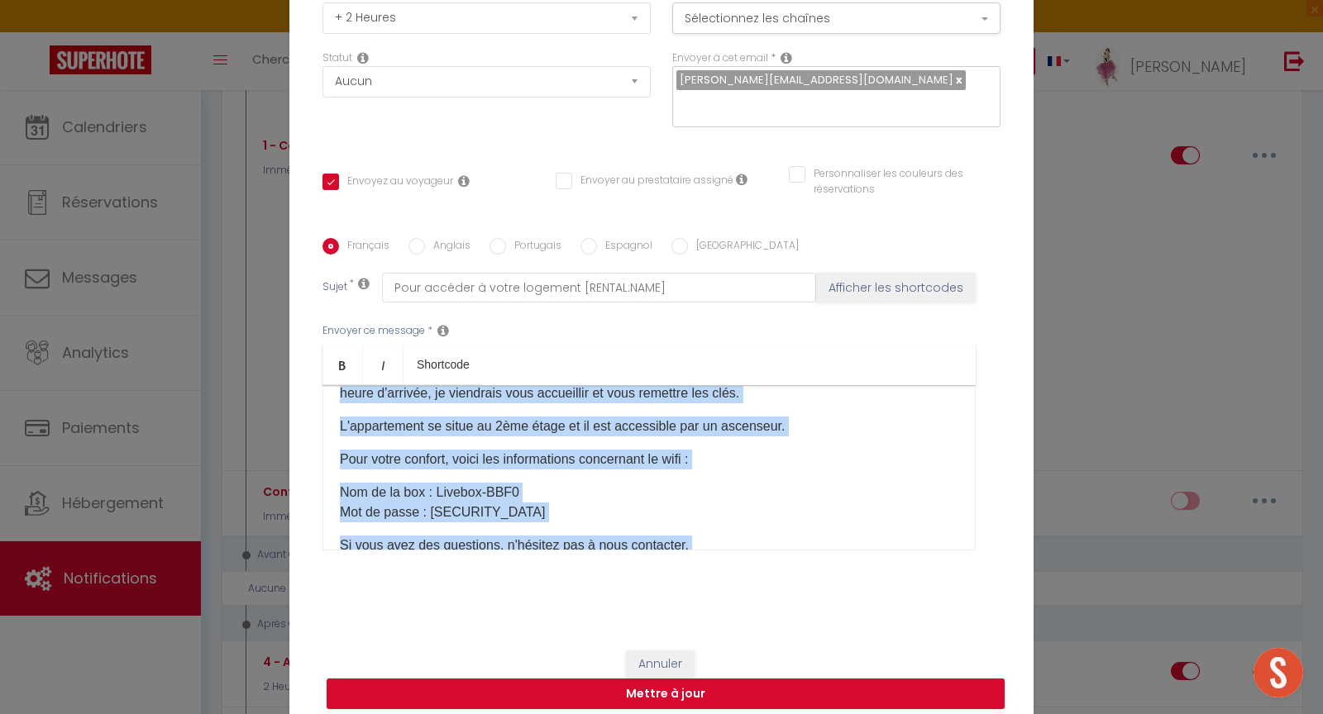
scroll to position [200, 0]
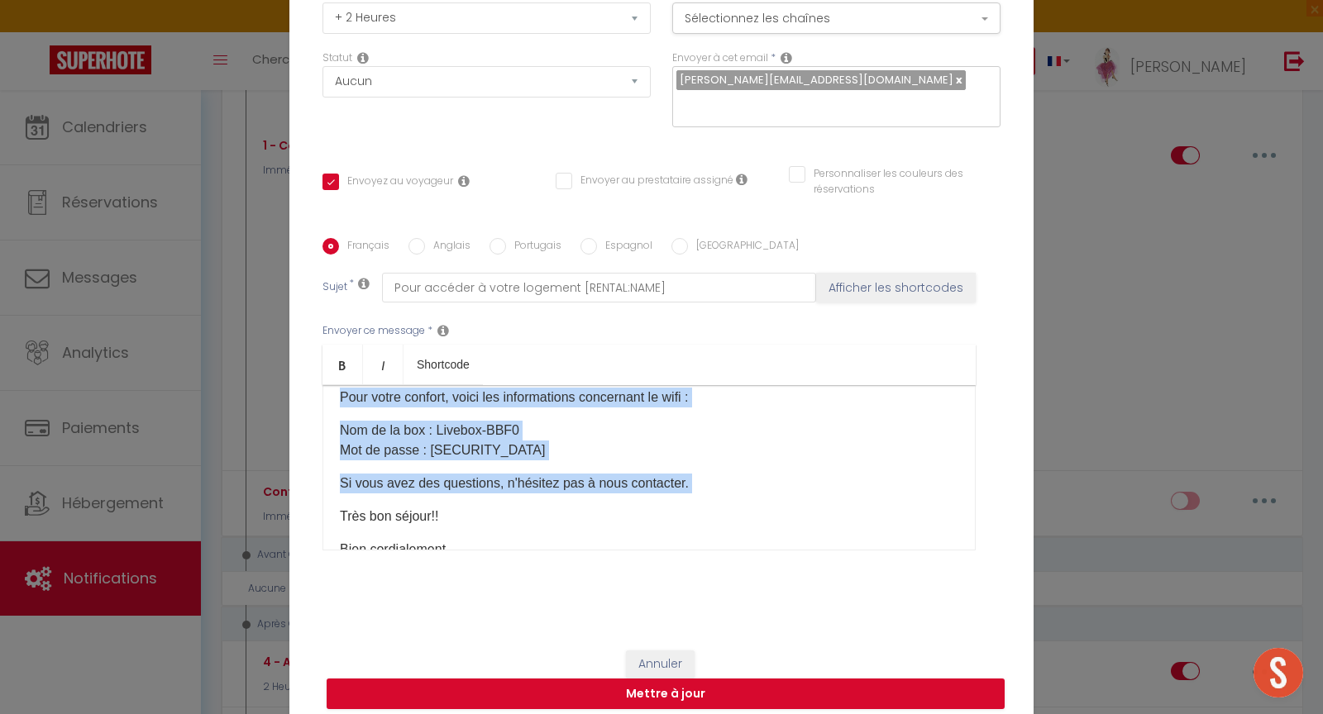
drag, startPoint x: 330, startPoint y: 415, endPoint x: 562, endPoint y: 445, distance: 234.2
click at [562, 445] on div "Bonjour [GUEST:FIRST_NAME]​ Voici les modalités d'accès à [RENTAL:NAME]: L'adre…" at bounding box center [648, 467] width 653 height 165
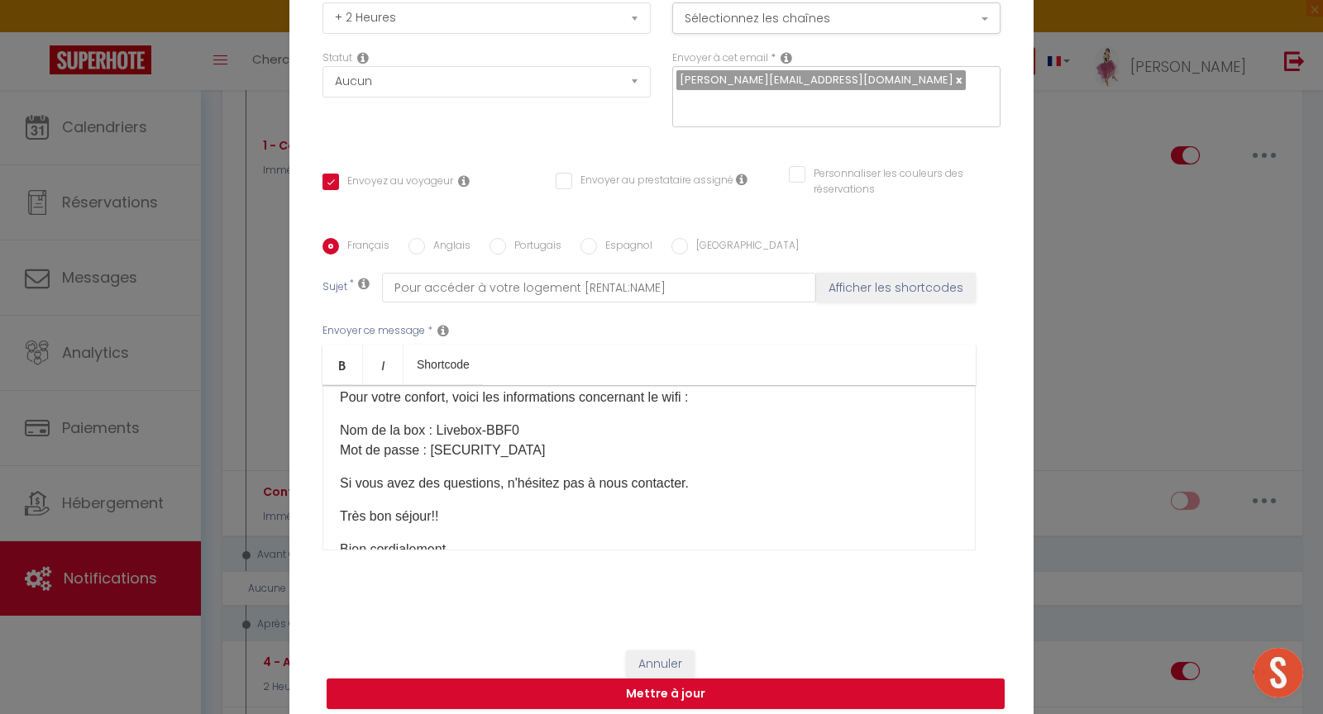
click at [657, 634] on div "Annuler Mettre à jour" at bounding box center [661, 680] width 744 height 92
click at [658, 651] on button "Annuler" at bounding box center [660, 665] width 69 height 28
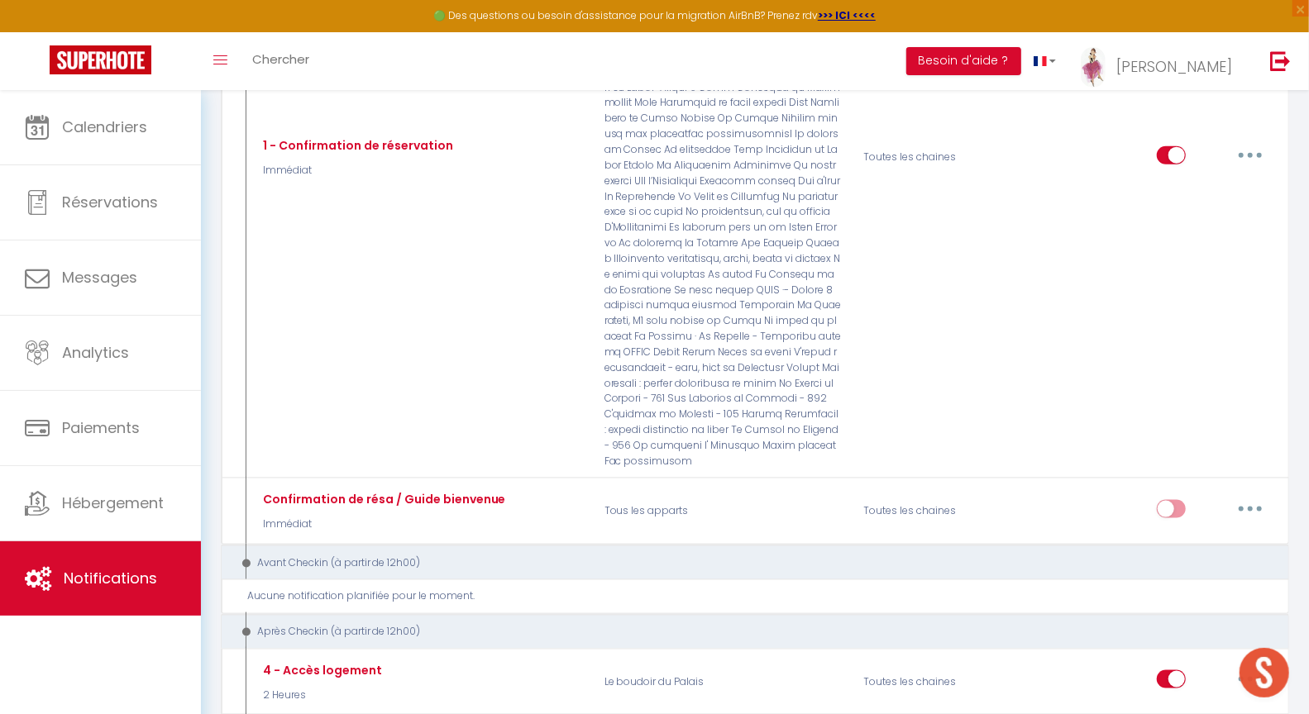
scroll to position [0, 0]
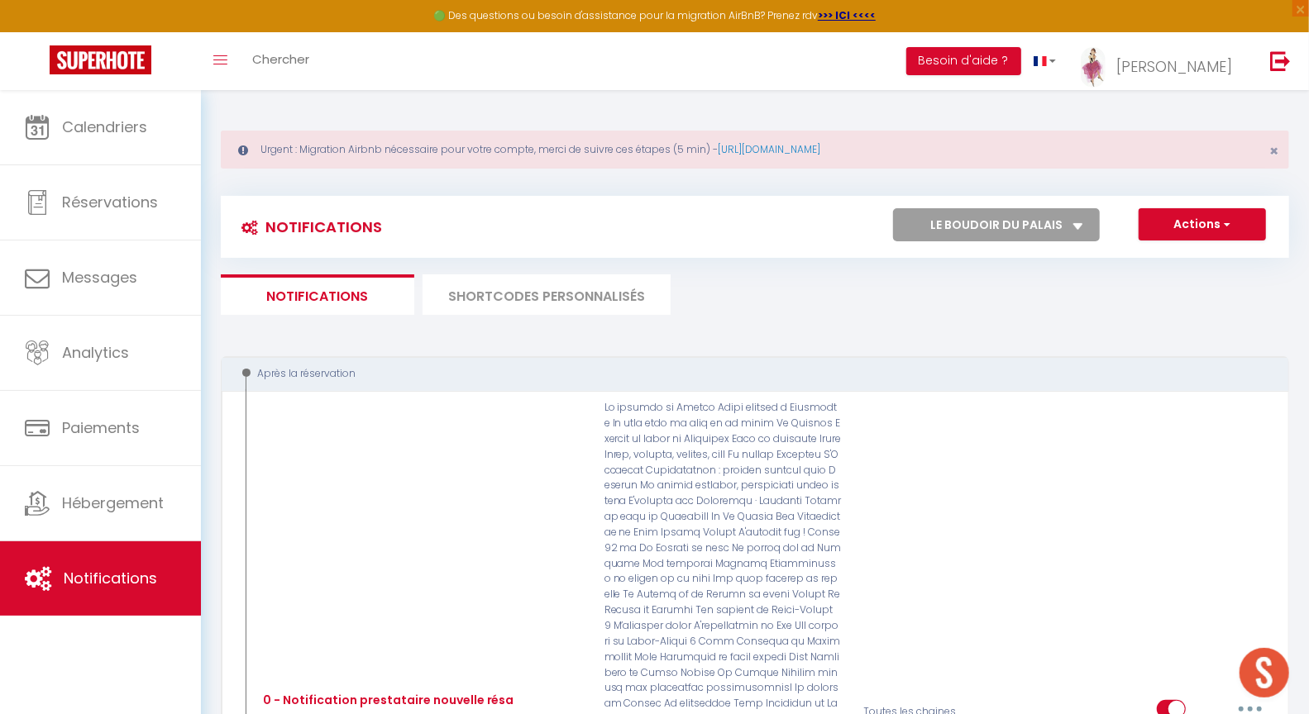
click at [973, 231] on select "Tous les apparts Le panoramique, vue et confort La Source Les balcons de [GEOGR…" at bounding box center [996, 224] width 207 height 33
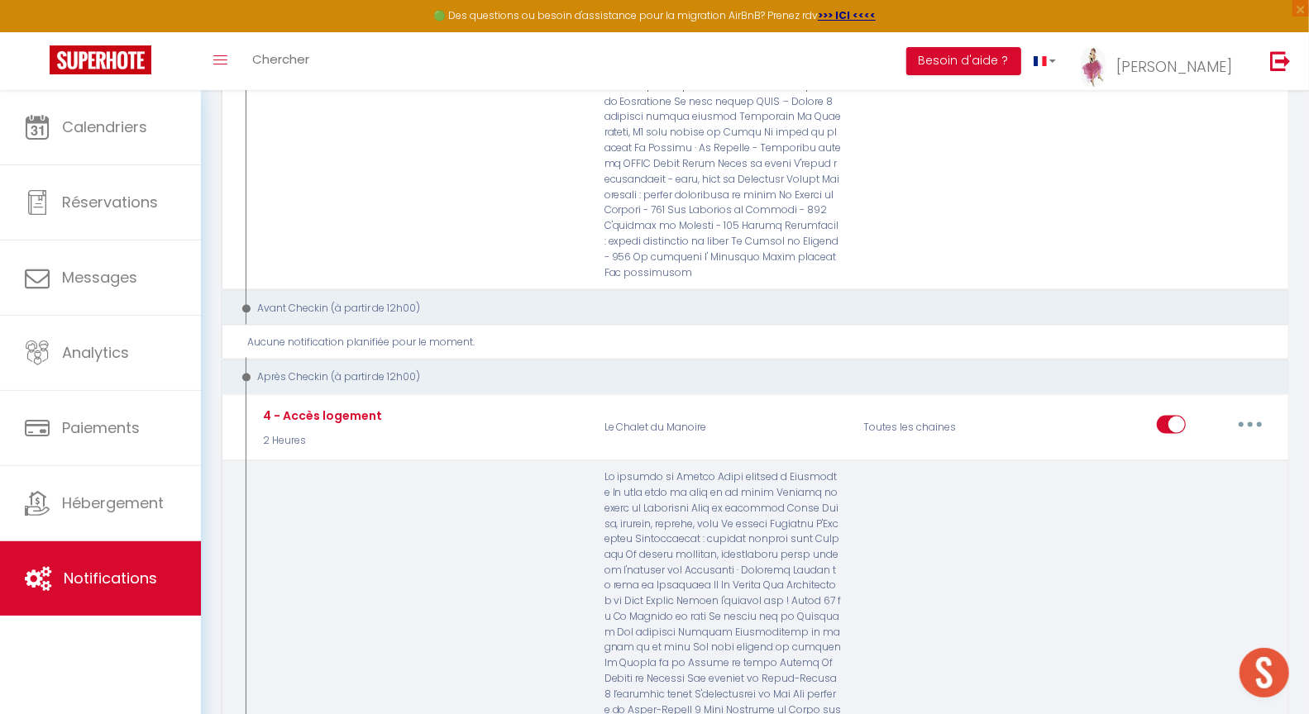
scroll to position [1400, 0]
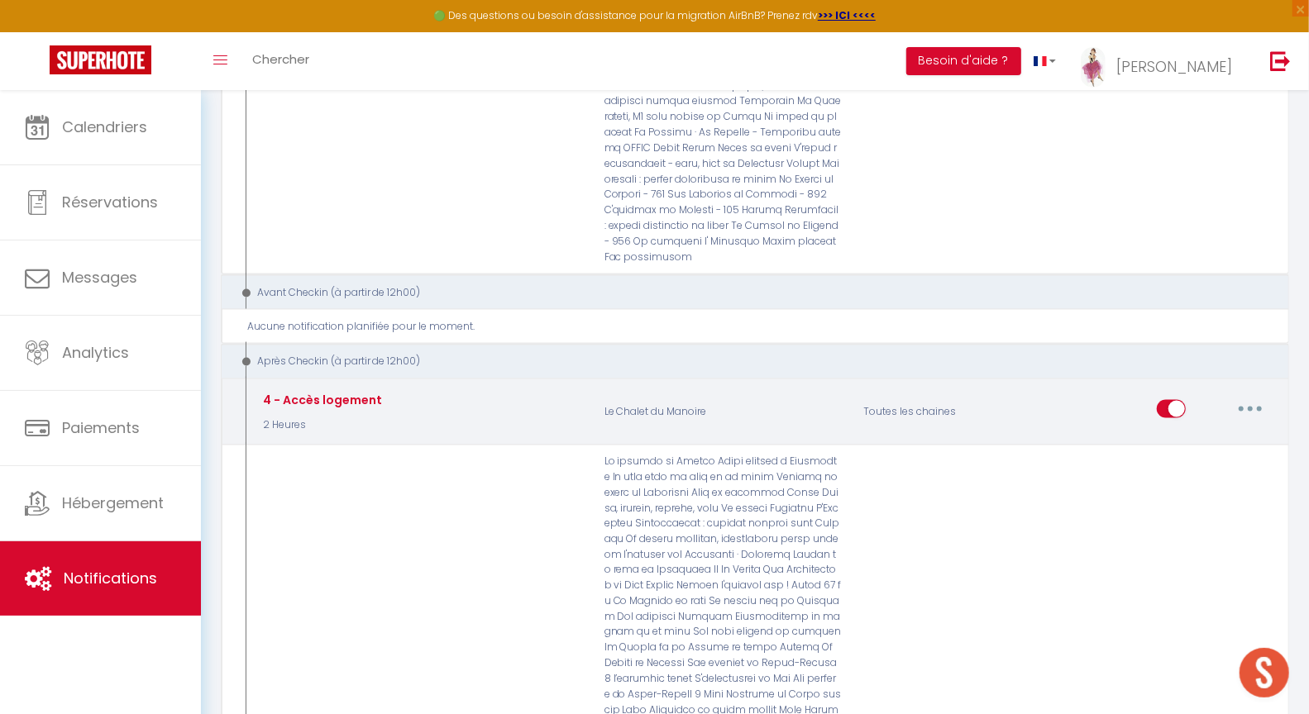
click at [1252, 407] on icon "button" at bounding box center [1250, 409] width 5 height 5
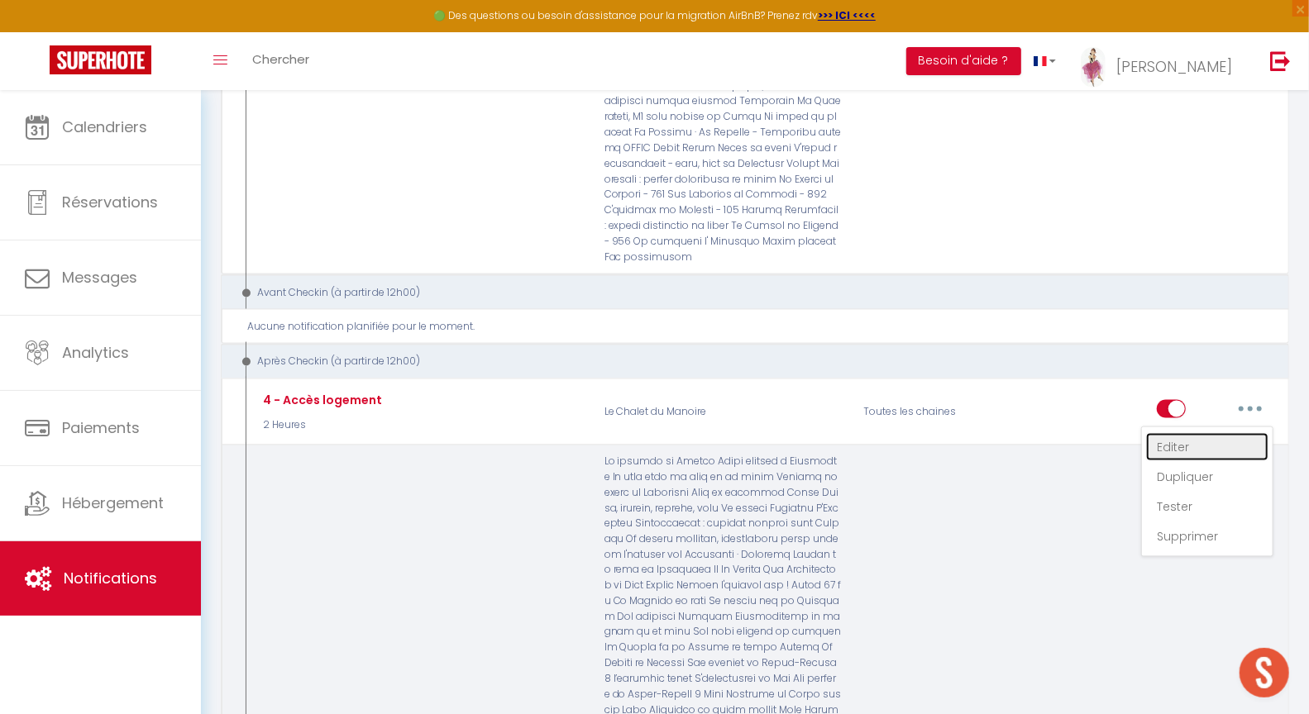
click at [1172, 433] on link "Editer" at bounding box center [1207, 447] width 122 height 28
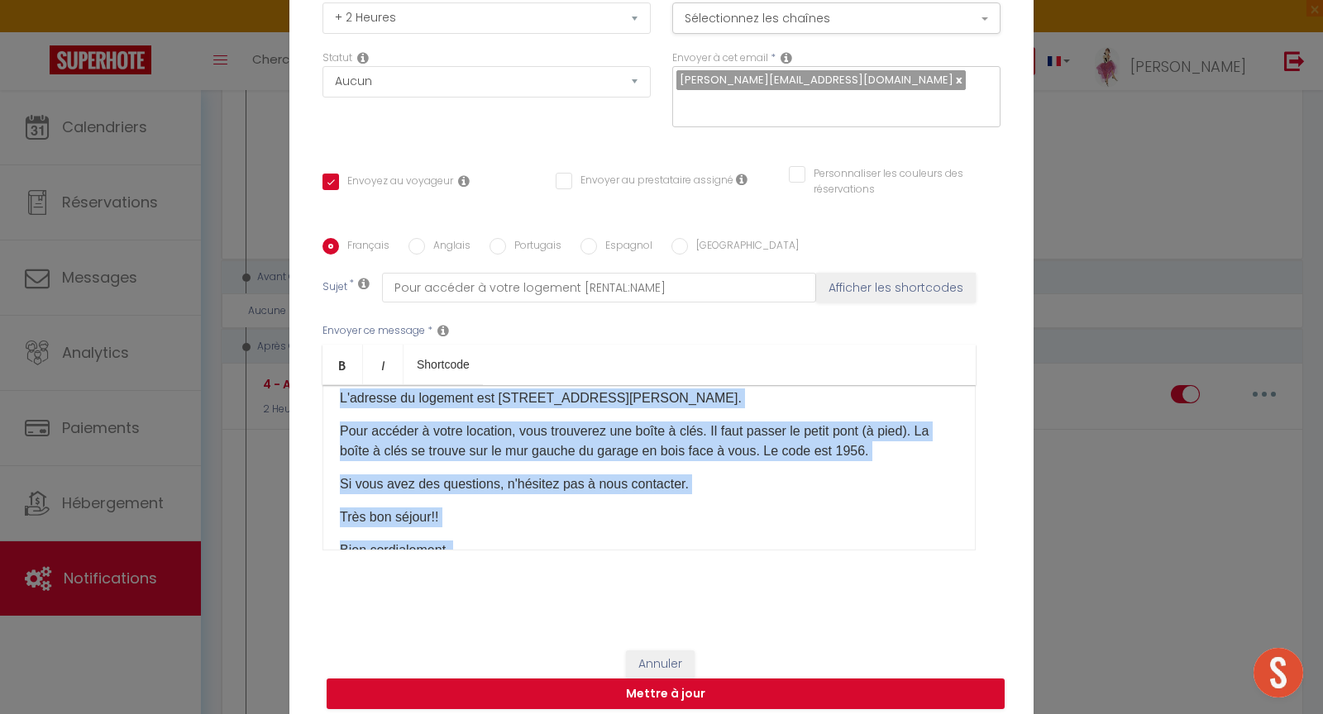
scroll to position [119, 0]
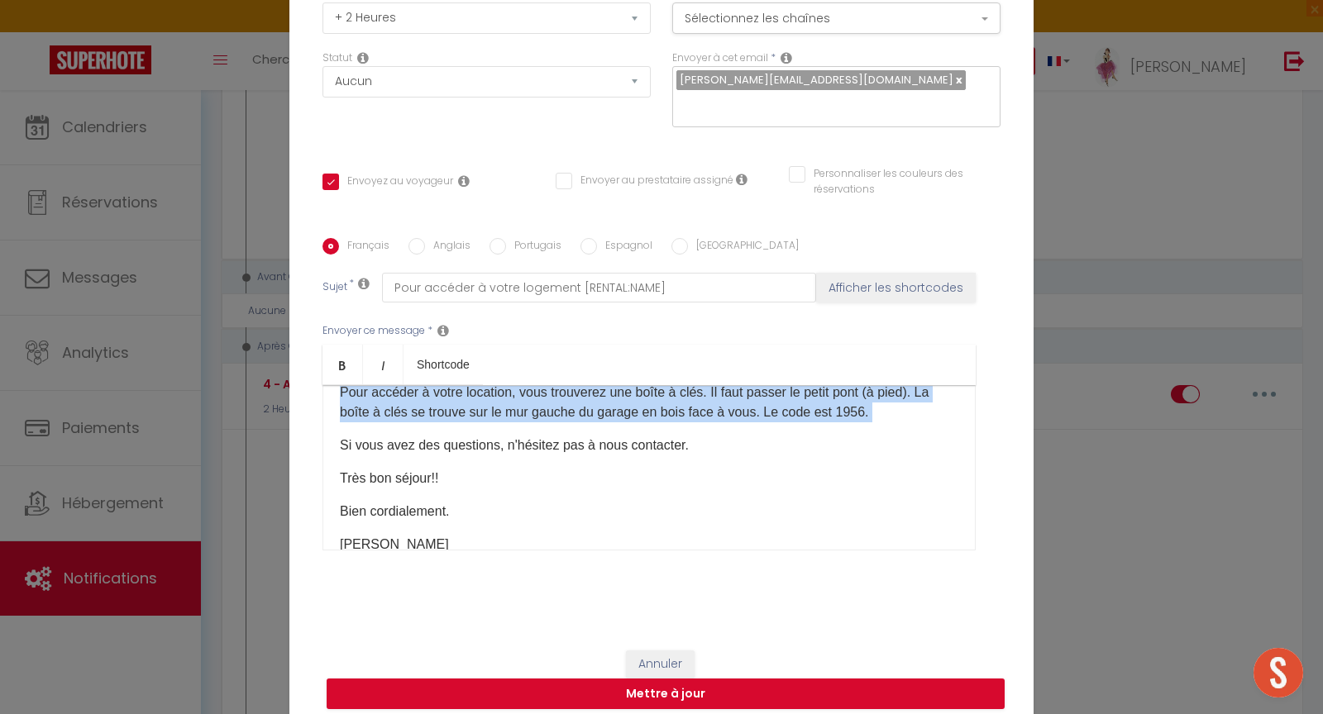
drag, startPoint x: 334, startPoint y: 468, endPoint x: 949, endPoint y: 416, distance: 617.4
click at [949, 416] on div "Bonjour [GUEST:FIRST_NAME] Voici les modalités d'accès à [RENTAL:NAME]: L'adres…" at bounding box center [648, 467] width 653 height 165
click at [657, 651] on button "Annuler" at bounding box center [660, 665] width 69 height 28
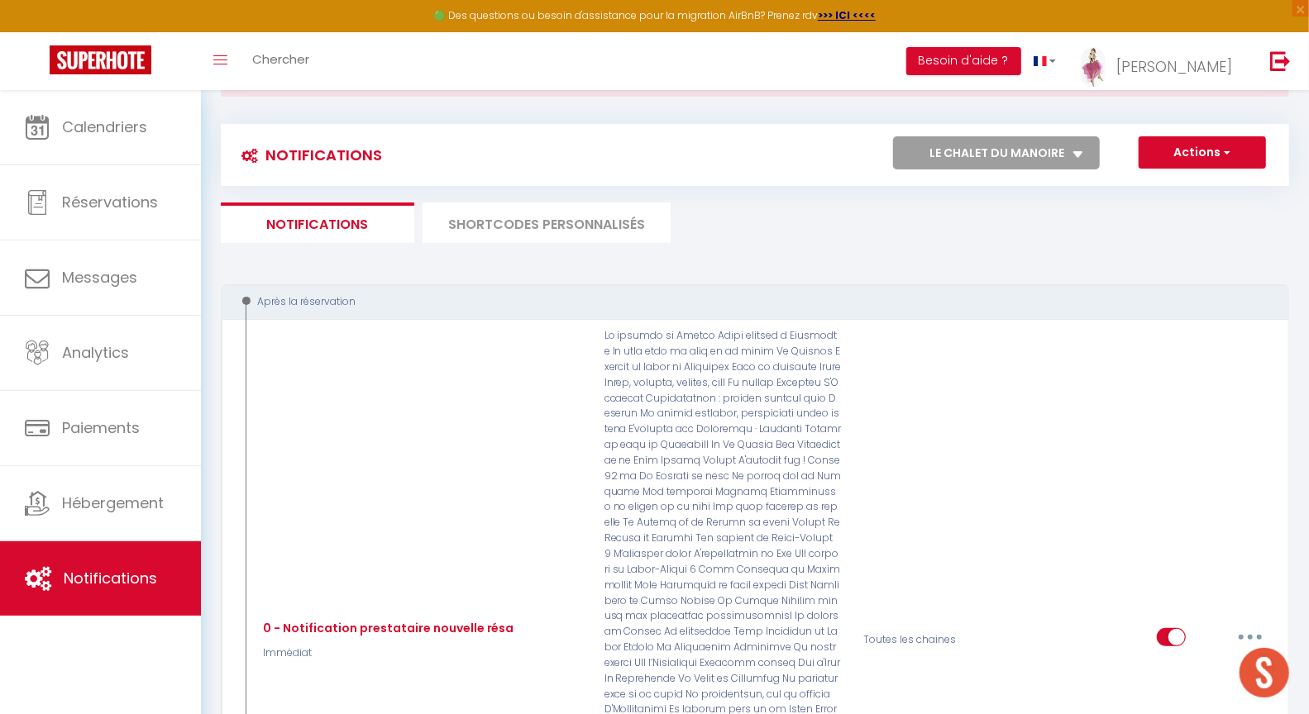
scroll to position [0, 0]
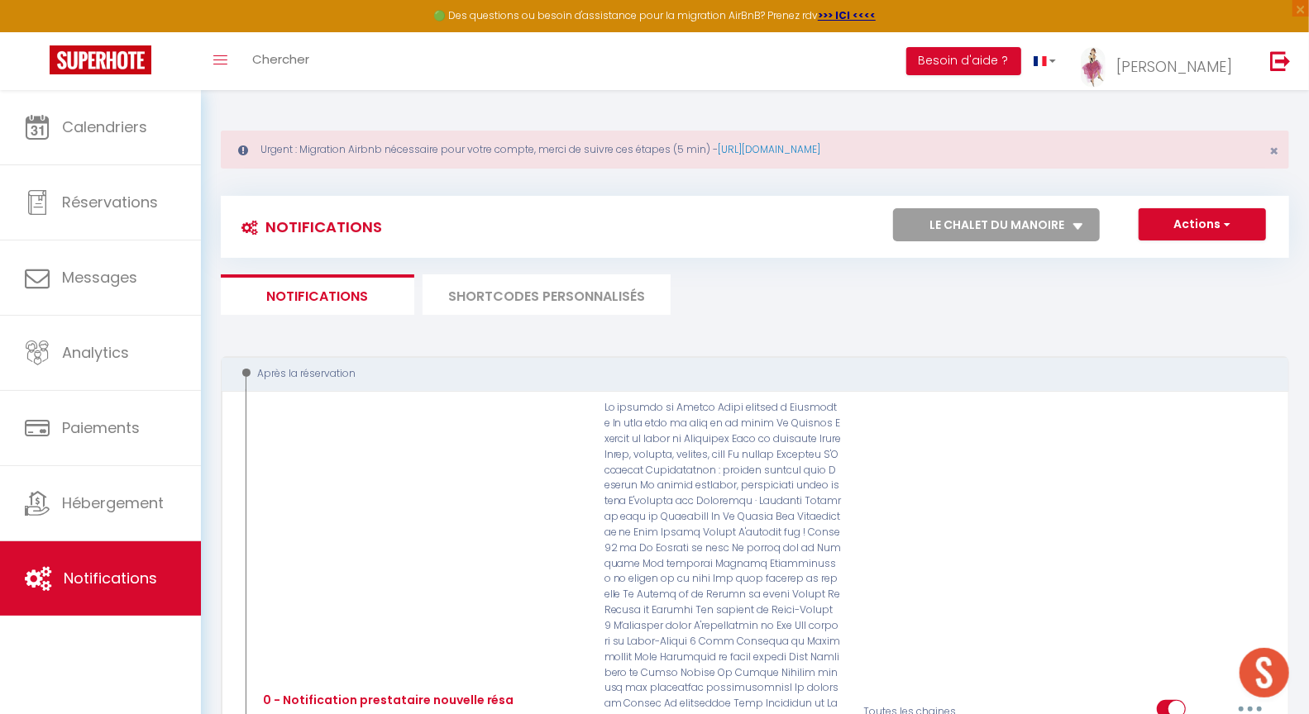
click at [993, 228] on select "Tous les apparts Le panoramique, vue et confort La Source Les balcons de [GEOGR…" at bounding box center [996, 224] width 207 height 33
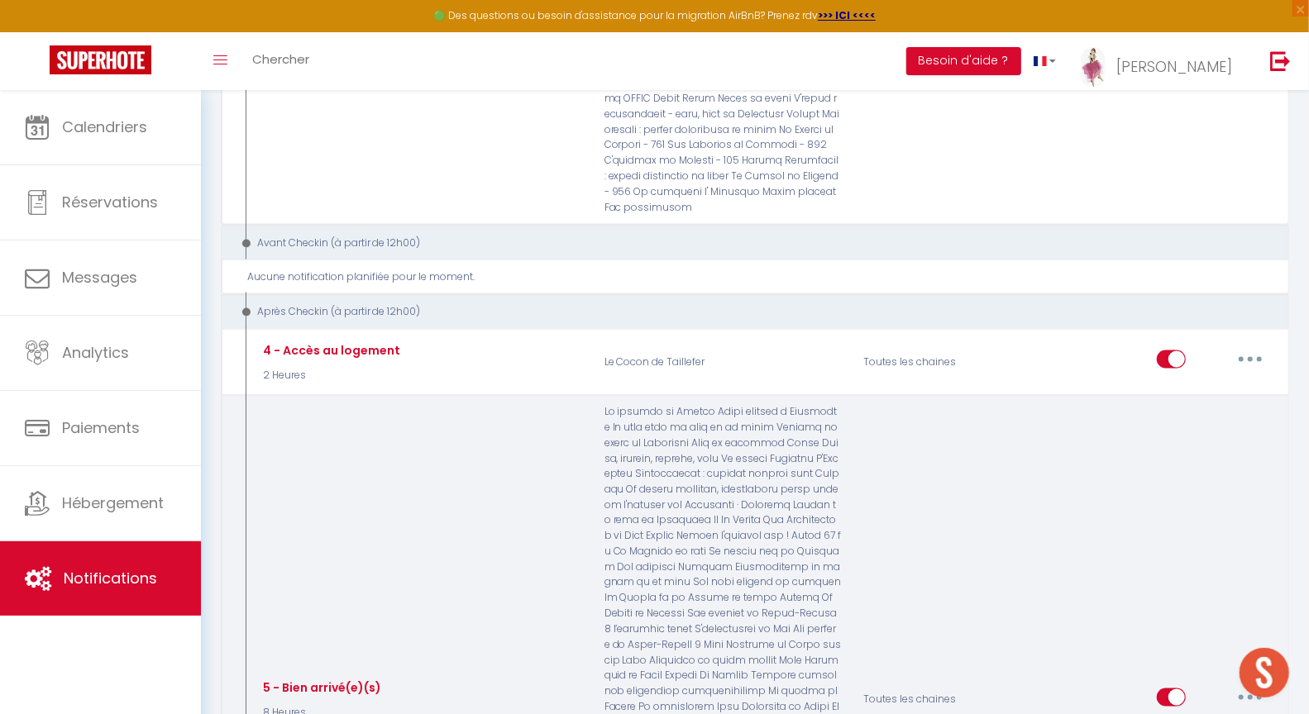
scroll to position [1450, 0]
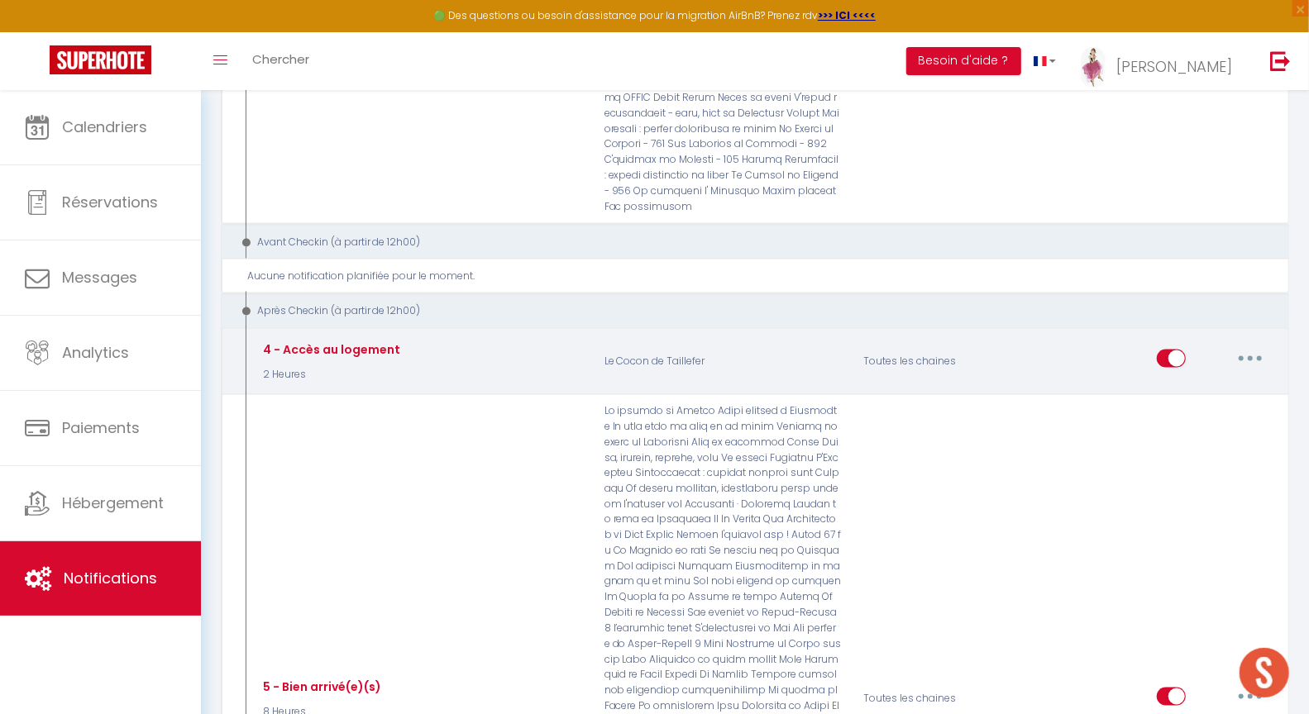
click at [1254, 346] on button "button" at bounding box center [1250, 359] width 46 height 26
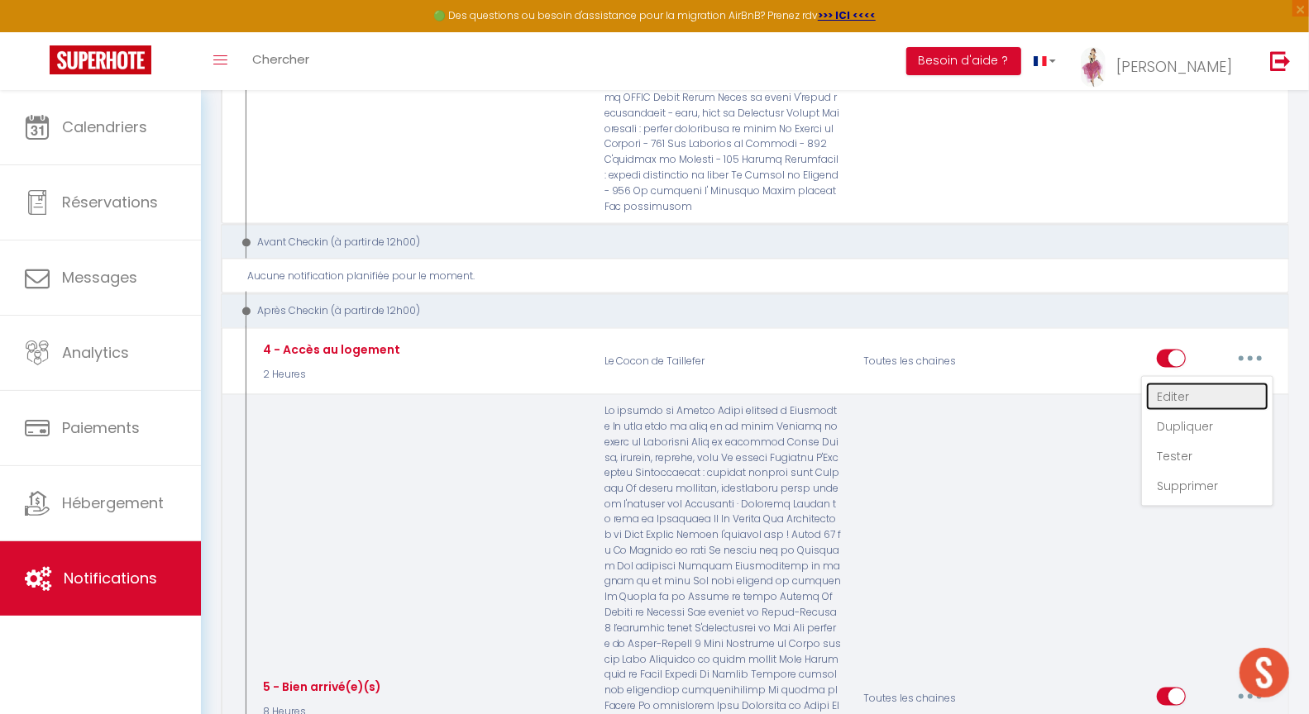
click at [1182, 383] on link "Editer" at bounding box center [1207, 397] width 122 height 28
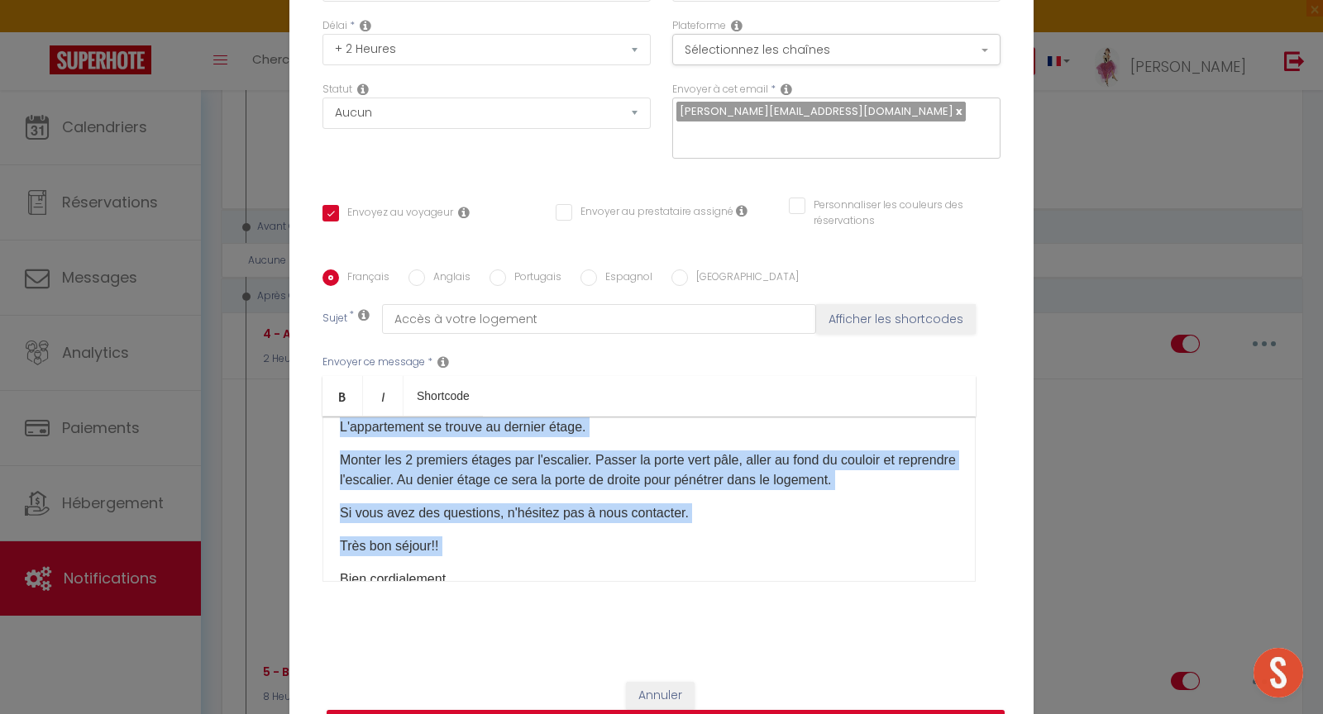
scroll to position [139, 0]
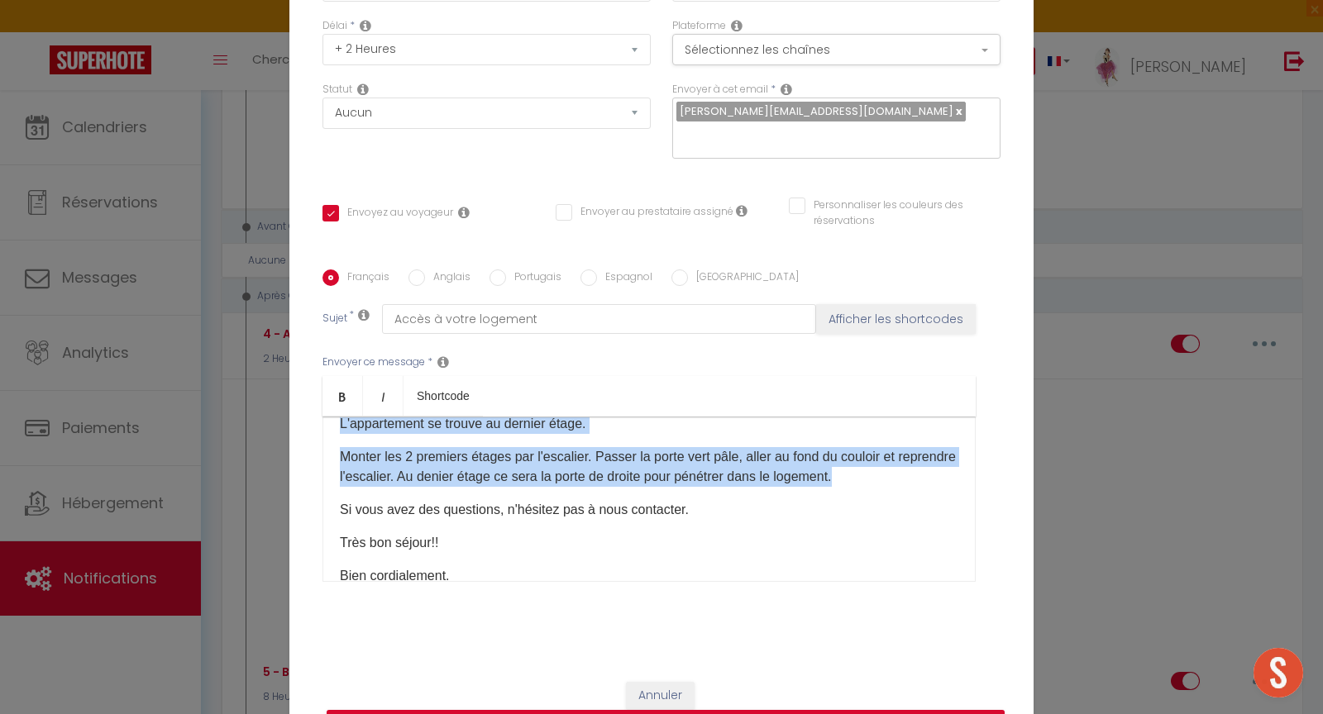
drag, startPoint x: 333, startPoint y: 498, endPoint x: 920, endPoint y: 474, distance: 587.6
click at [920, 474] on div "Bonjour [GUEST:FIRST_NAME] Voici les modalités d'accès à votre logement "Le Coc…" at bounding box center [648, 499] width 653 height 165
click at [647, 682] on button "Annuler" at bounding box center [660, 696] width 69 height 28
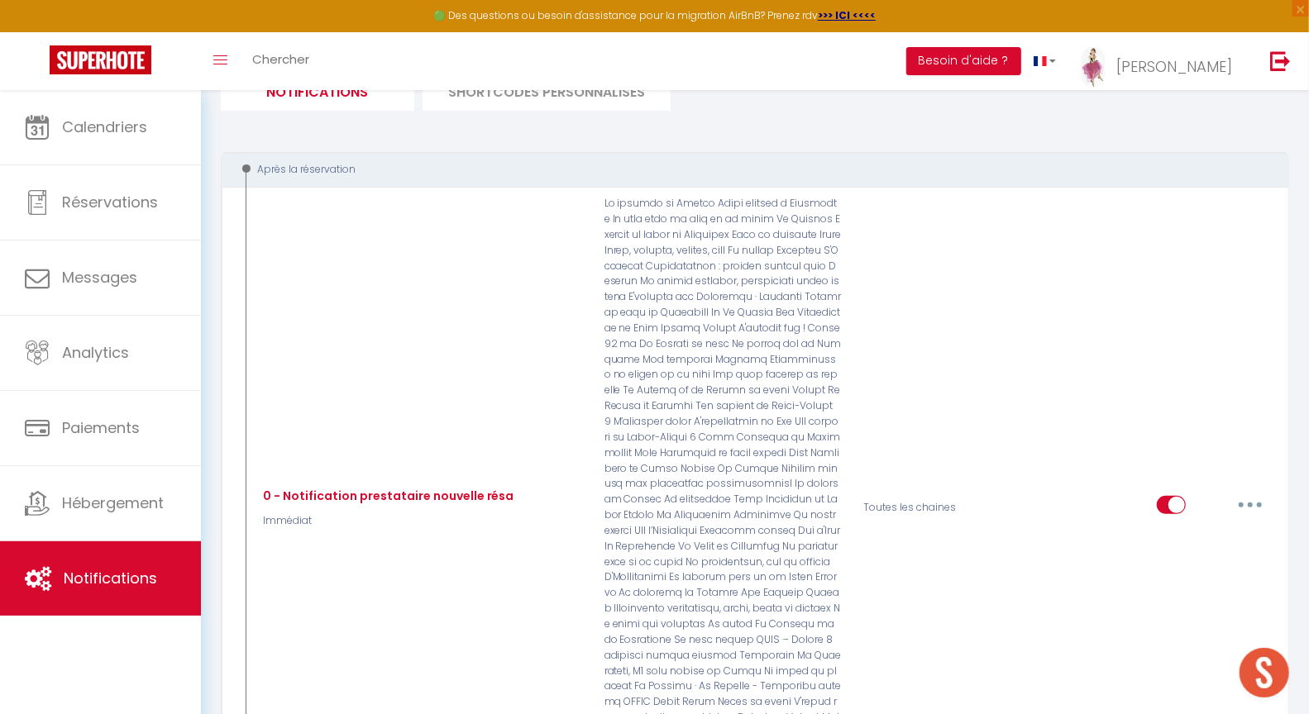
scroll to position [0, 0]
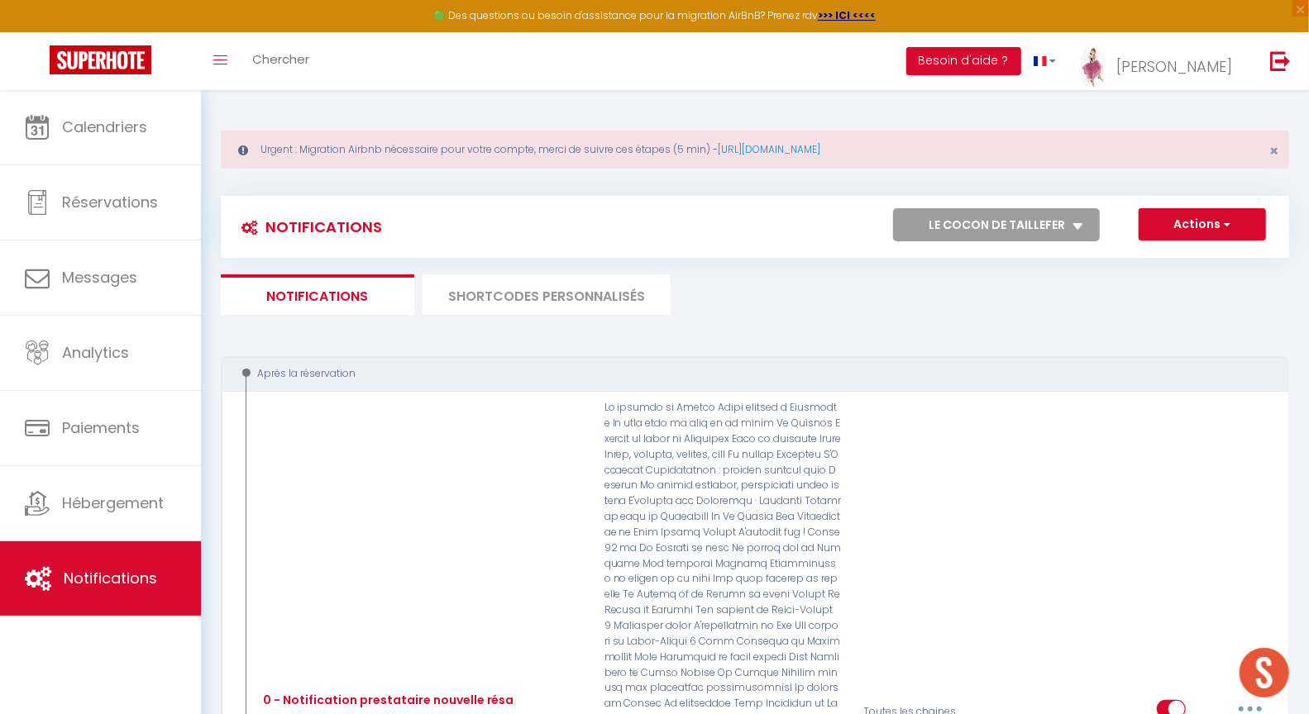
click at [990, 232] on select "Tous les apparts Le panoramique, vue et confort La Source Les balcons de [GEOGR…" at bounding box center [996, 224] width 207 height 33
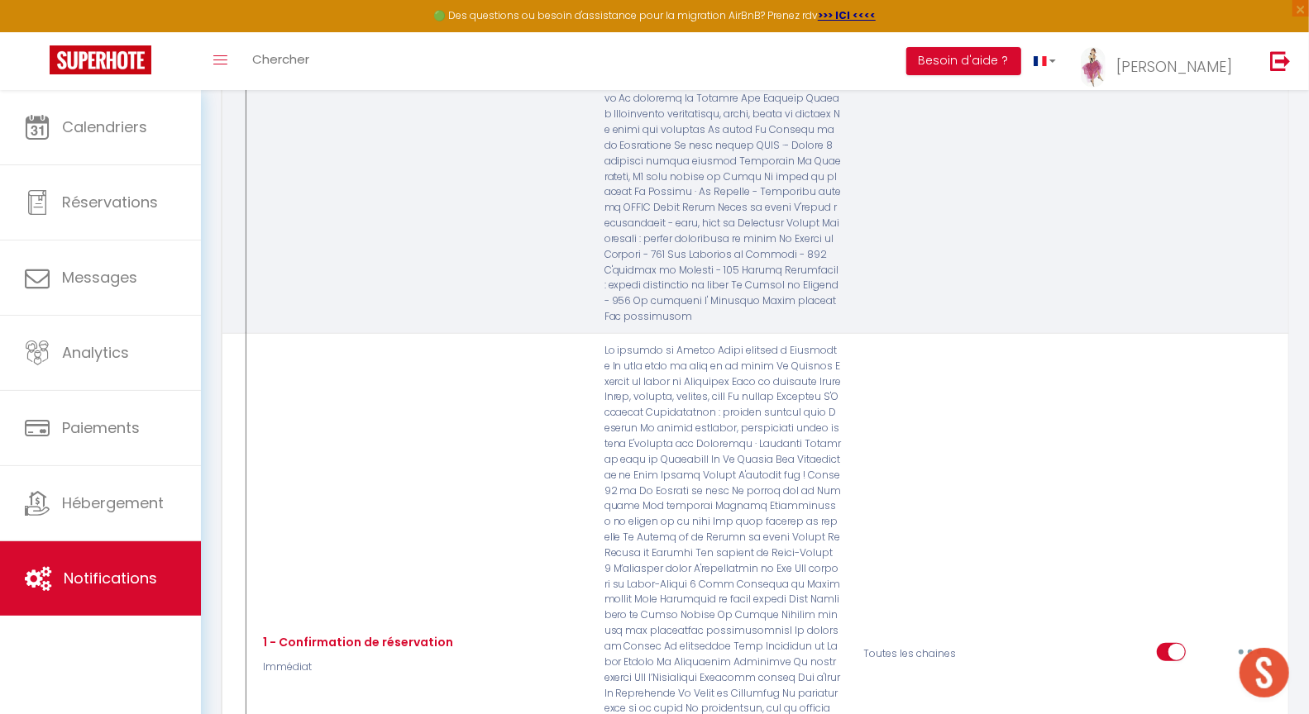
scroll to position [1171, 0]
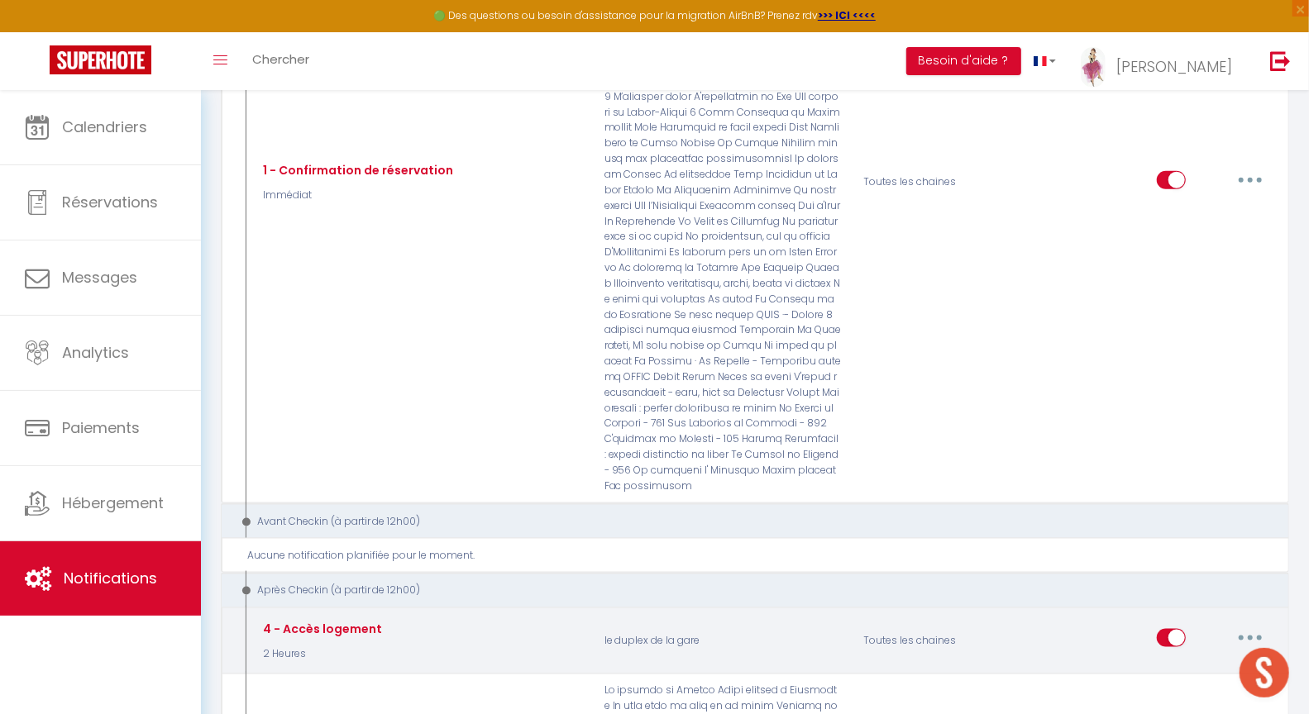
click at [1247, 625] on button "button" at bounding box center [1250, 638] width 46 height 26
click at [1182, 662] on link "Editer" at bounding box center [1207, 676] width 122 height 28
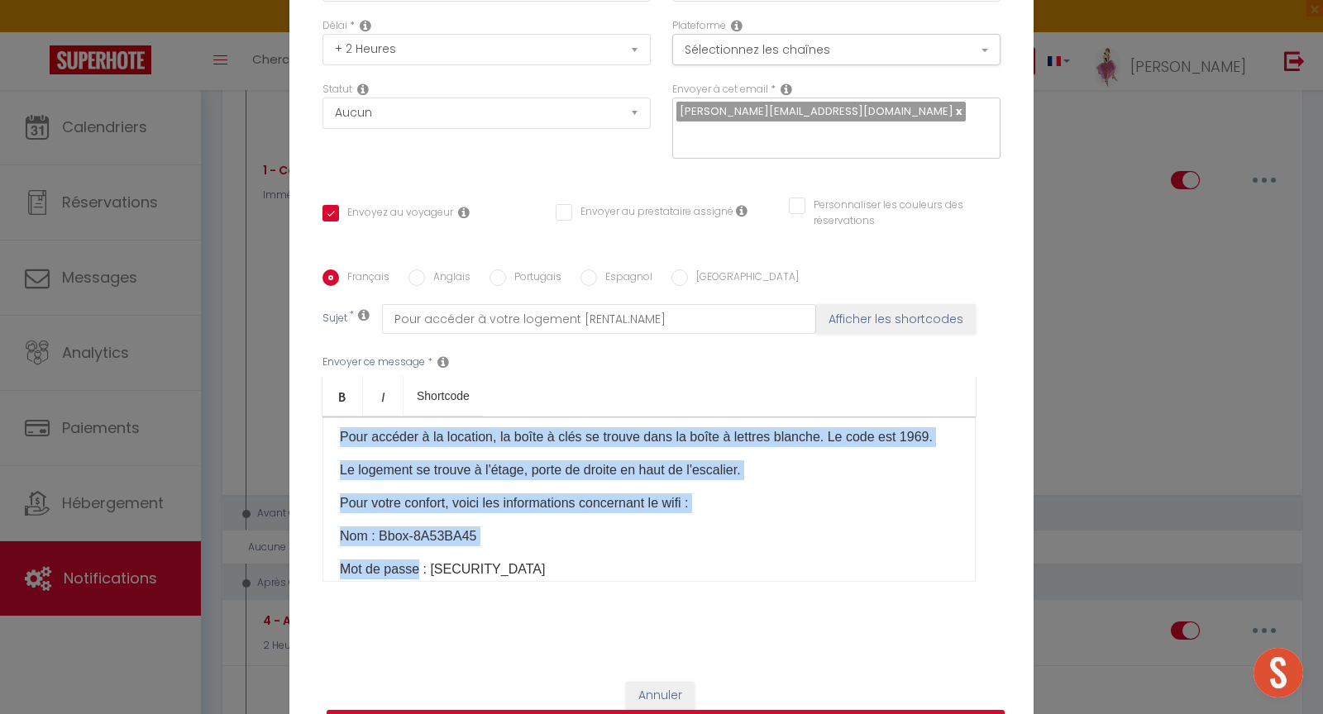
scroll to position [157, 0]
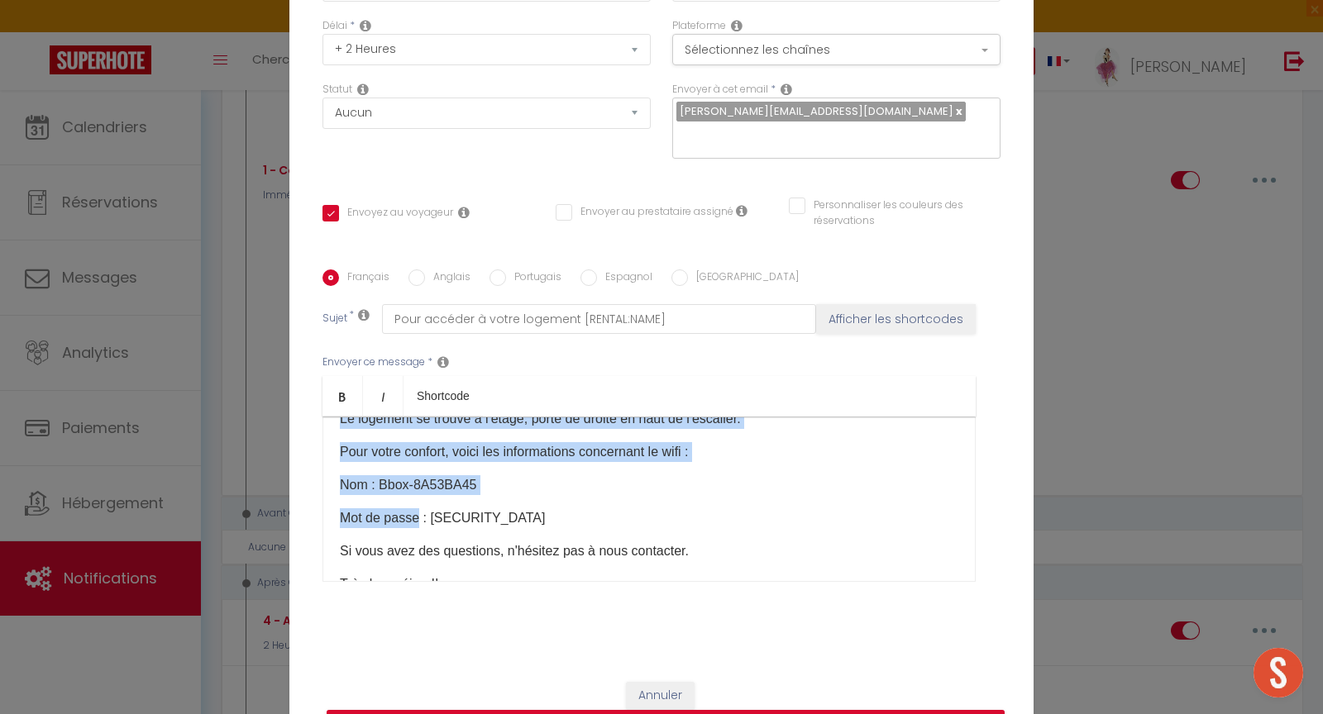
drag, startPoint x: 330, startPoint y: 433, endPoint x: 566, endPoint y: 528, distance: 254.9
click at [566, 530] on div "Bonjour [GUEST:FIRST_NAME] Voici les modalités d'accueil à [RENTAL:NAME]: L'adr…" at bounding box center [648, 499] width 653 height 165
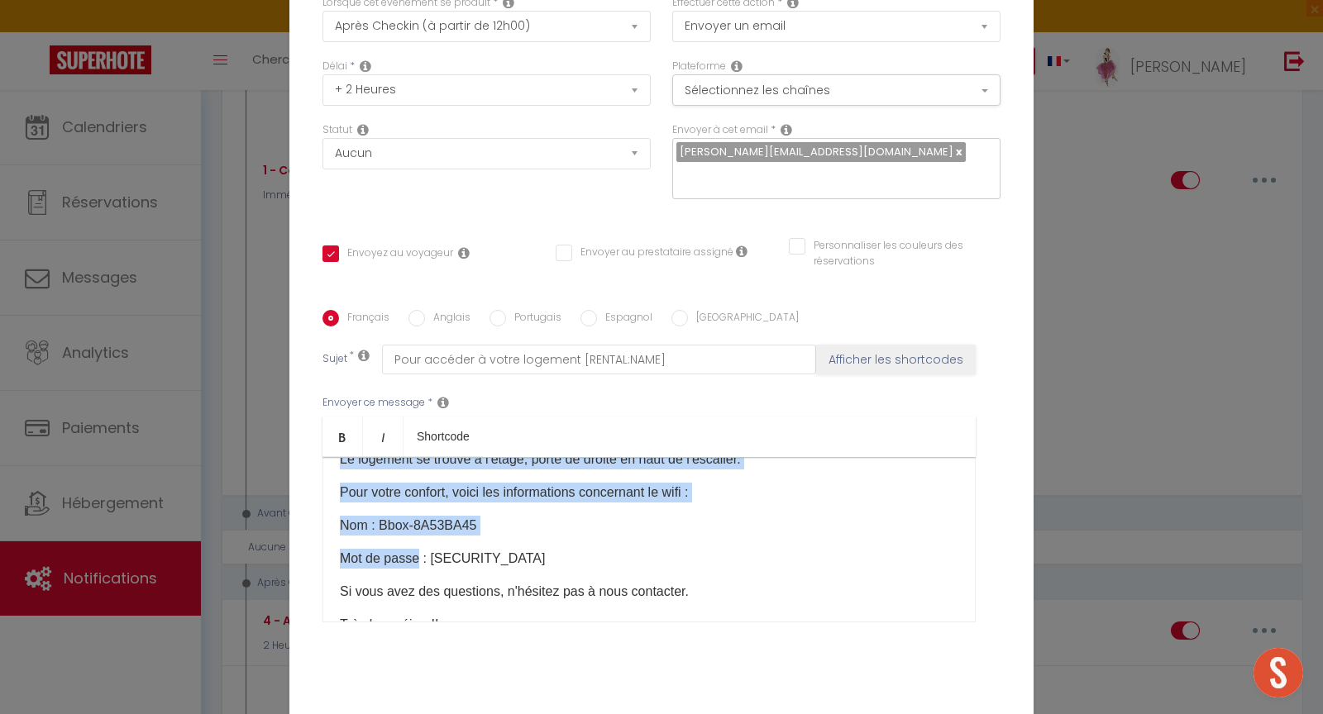
scroll to position [143, 0]
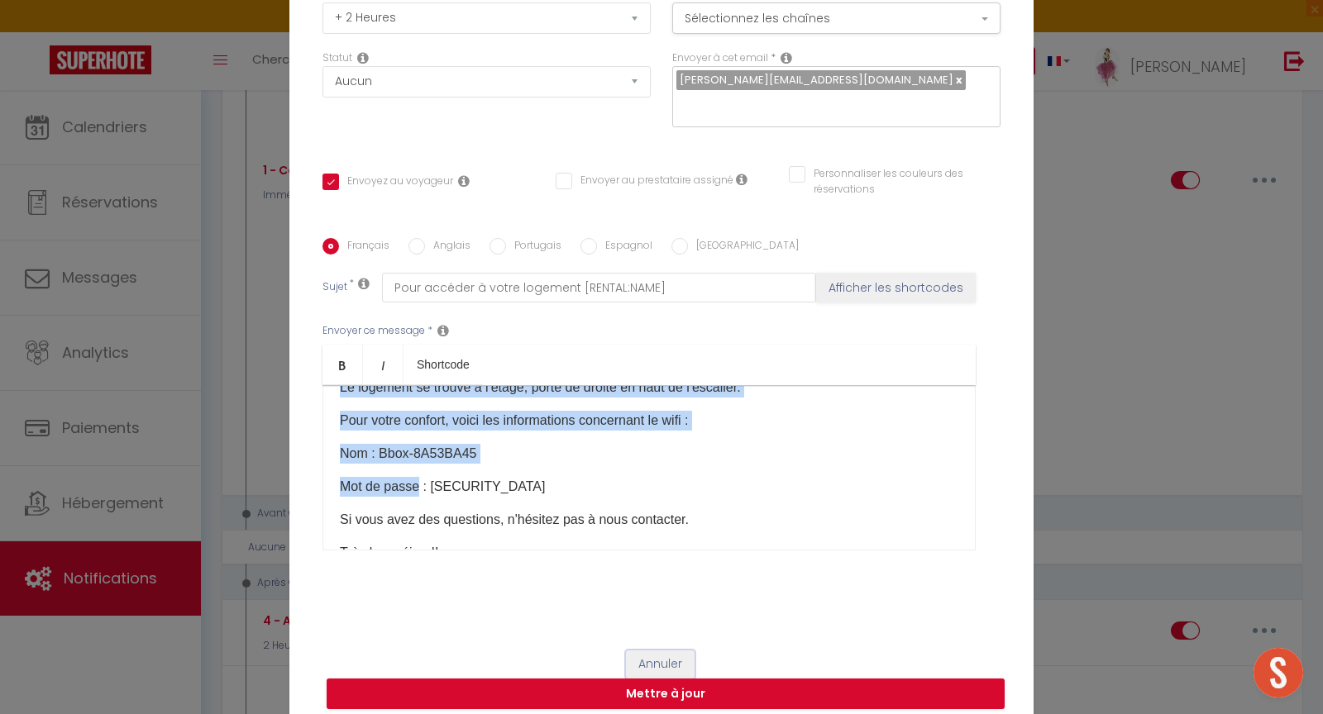
click at [646, 651] on button "Annuler" at bounding box center [660, 665] width 69 height 28
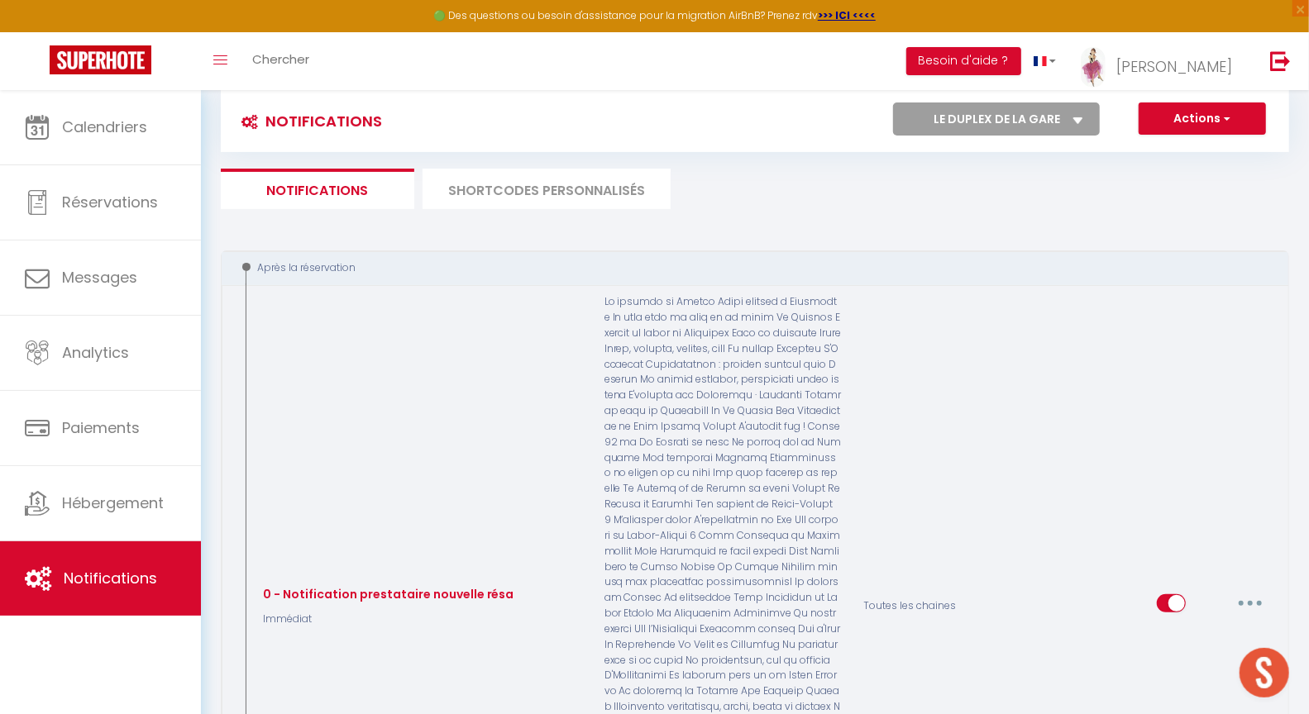
scroll to position [0, 0]
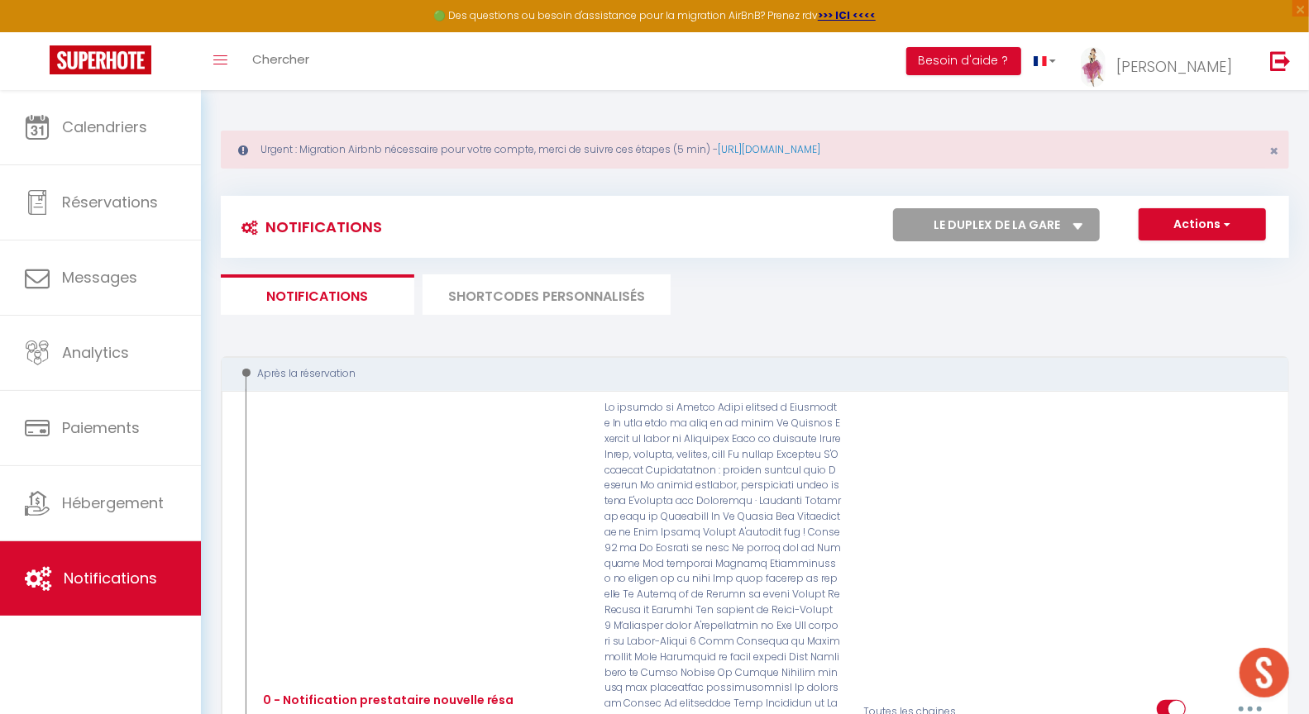
click at [1004, 223] on select "Tous les apparts Le panoramique, vue et confort La Source Les balcons de [GEOGR…" at bounding box center [996, 224] width 207 height 33
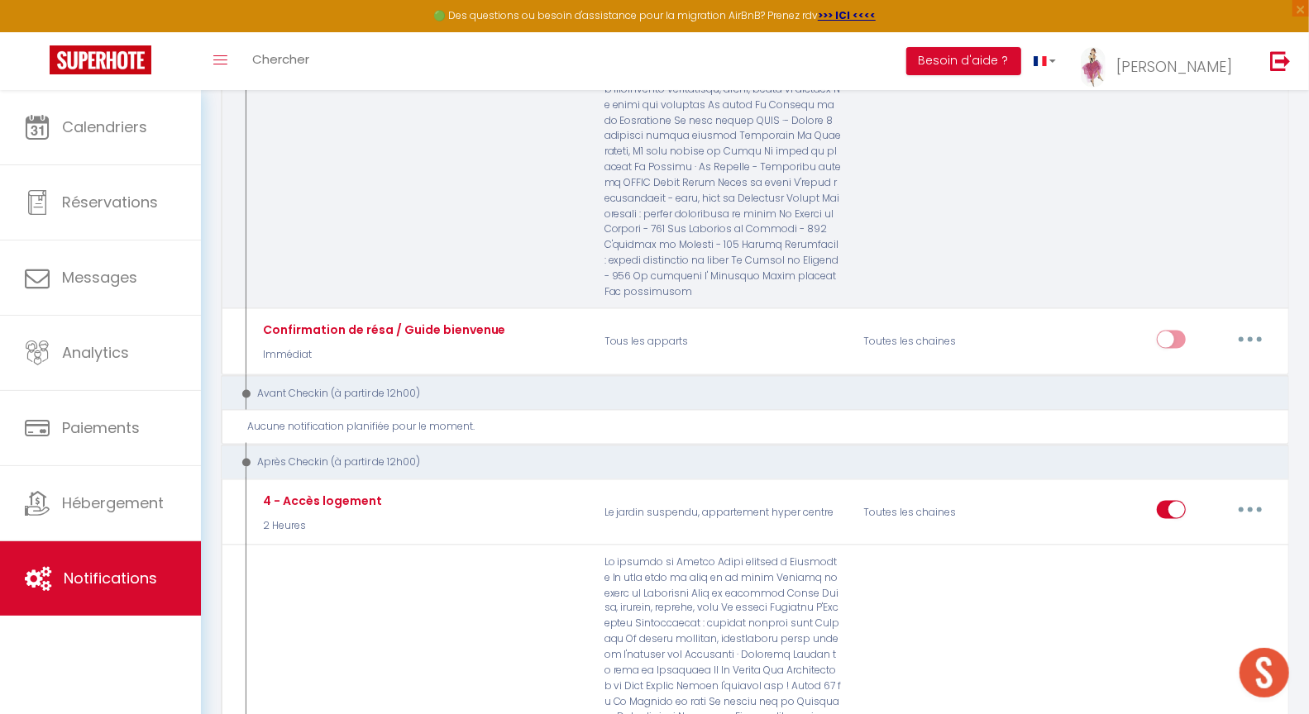
scroll to position [1415, 0]
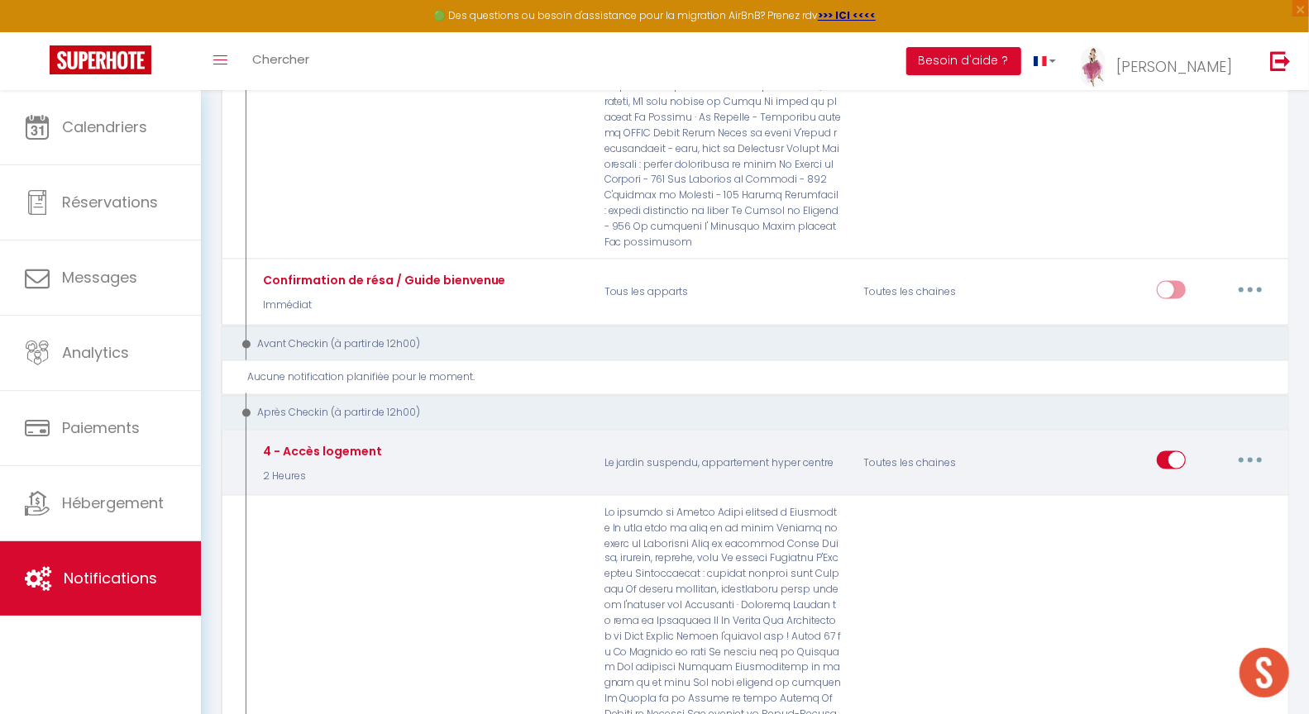
click at [1253, 447] on button "button" at bounding box center [1250, 460] width 46 height 26
click at [1179, 485] on link "Editer" at bounding box center [1207, 499] width 122 height 28
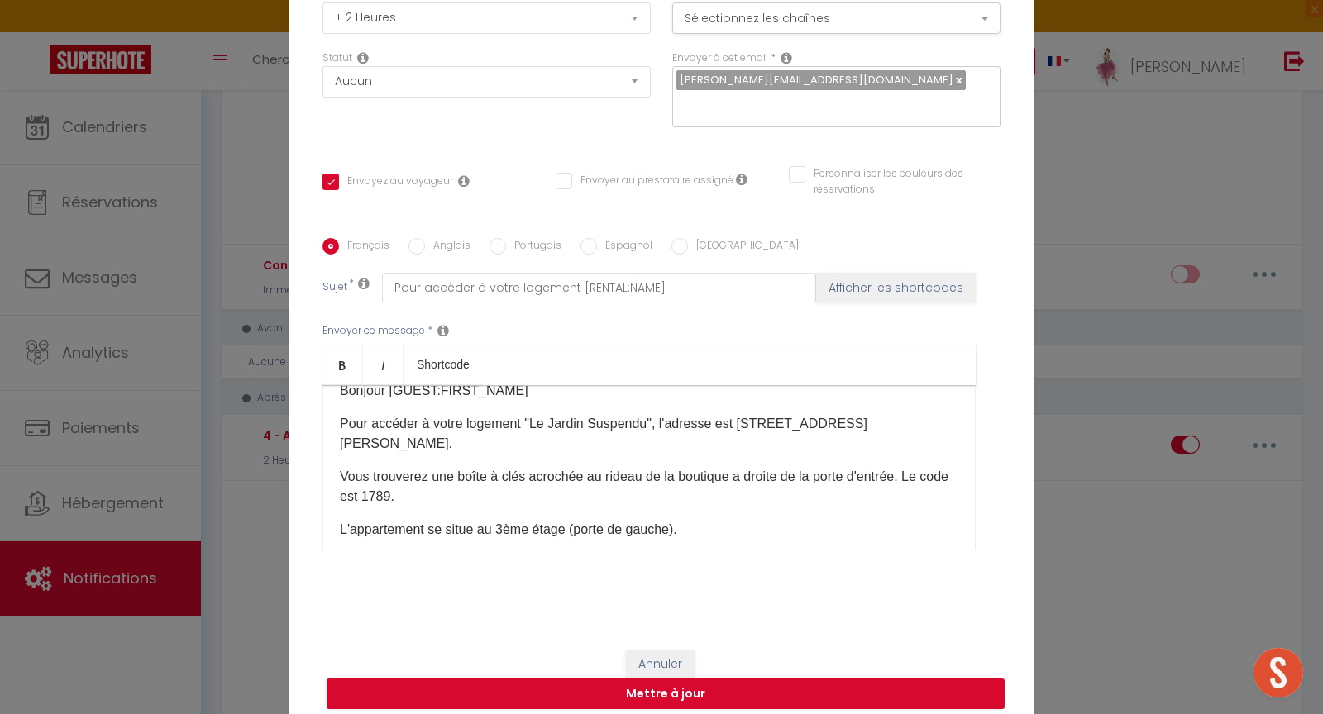
scroll to position [18, 0]
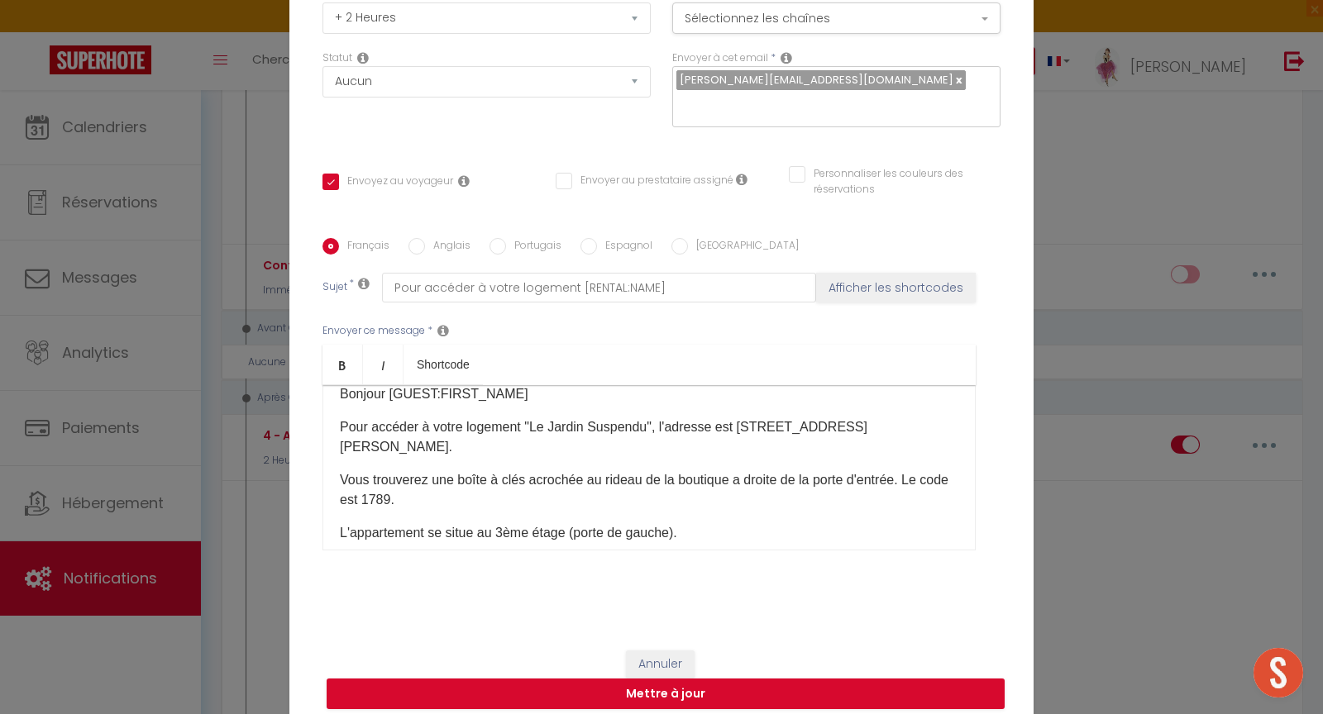
drag, startPoint x: 653, startPoint y: 411, endPoint x: 682, endPoint y: 528, distance: 120.9
click at [682, 528] on div "Bonjour [GUEST:FIRST_NAME]​ Pour accéder à votre logement "[GEOGRAPHIC_DATA]", …" at bounding box center [648, 467] width 653 height 165
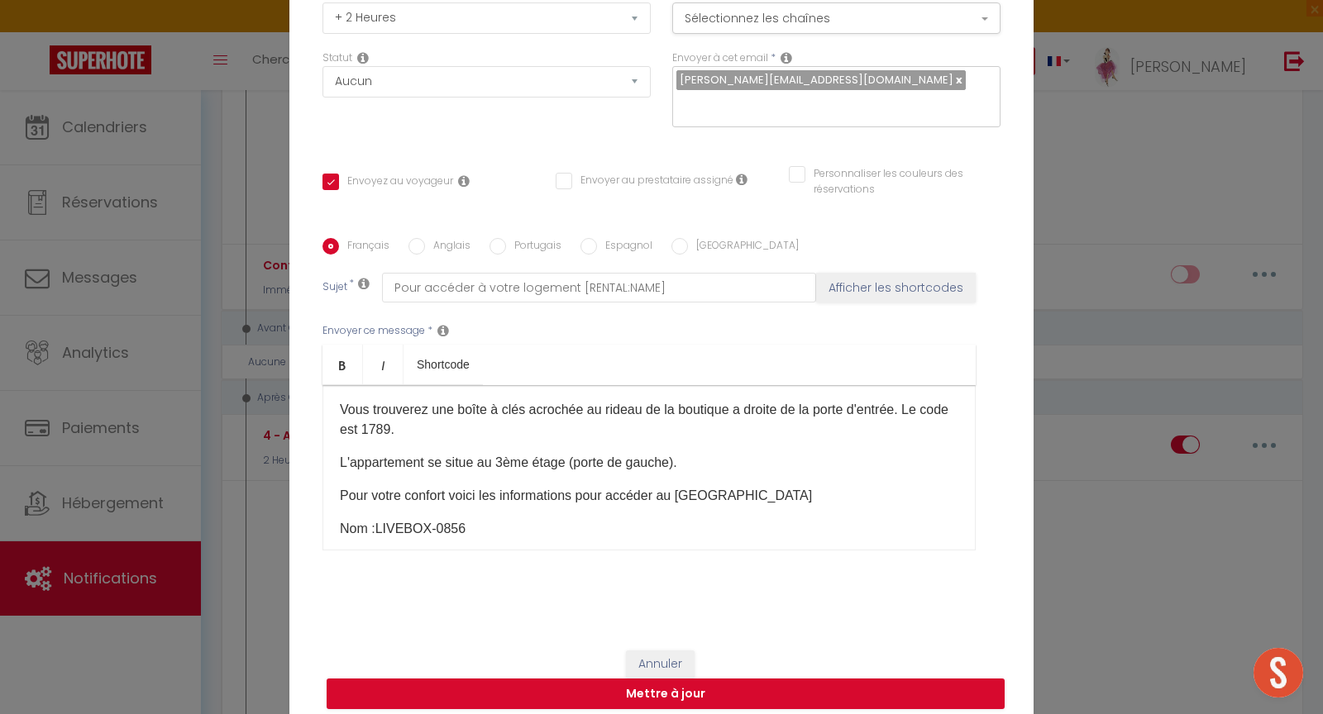
scroll to position [107, 0]
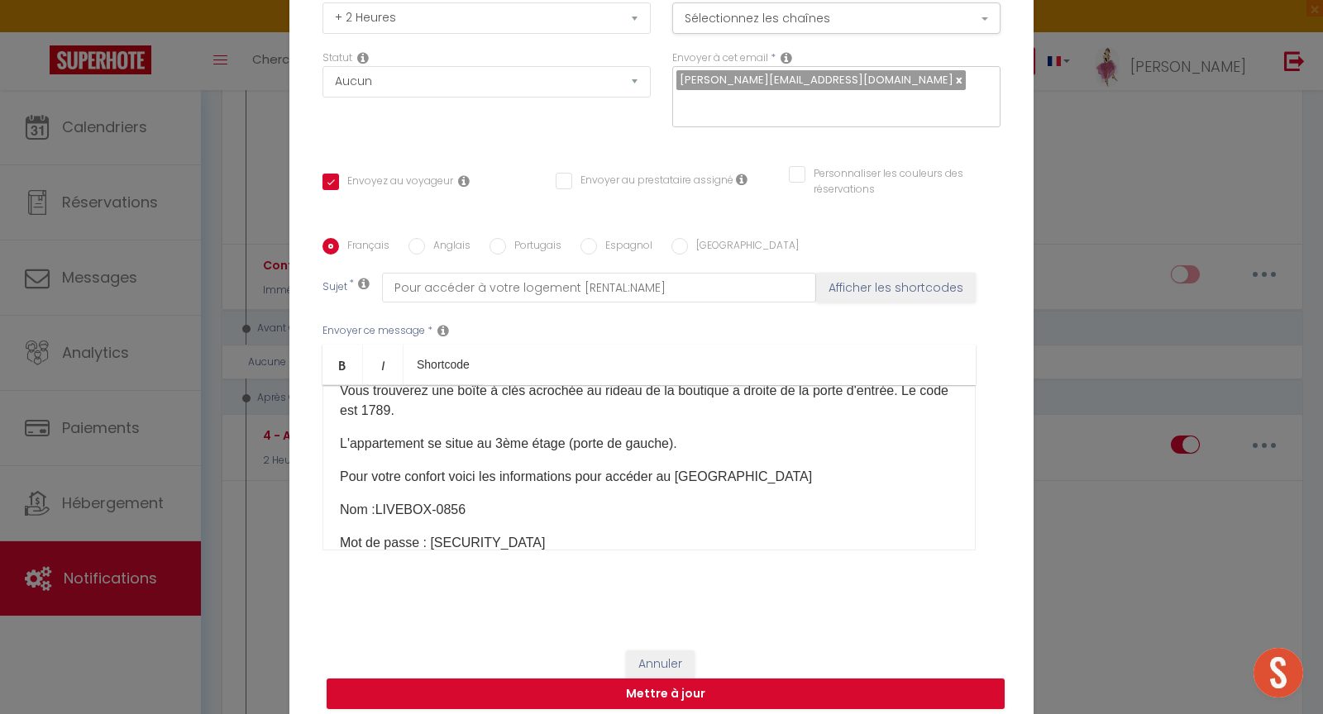
drag, startPoint x: 651, startPoint y: 413, endPoint x: 709, endPoint y: 497, distance: 102.1
click at [711, 503] on div "Bonjour [GUEST:FIRST_NAME]​ Pour accéder à votre logement "[GEOGRAPHIC_DATA]", …" at bounding box center [648, 467] width 653 height 165
click at [652, 657] on button "Annuler" at bounding box center [660, 665] width 69 height 28
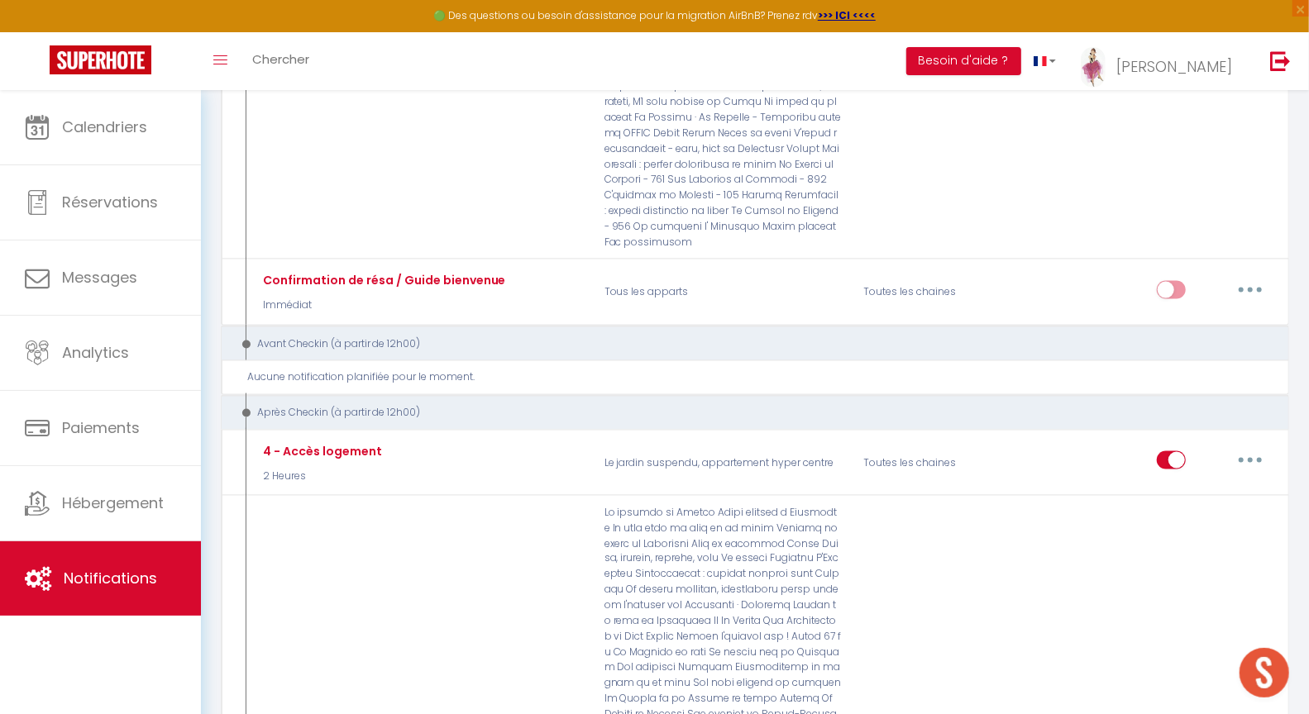
scroll to position [0, 0]
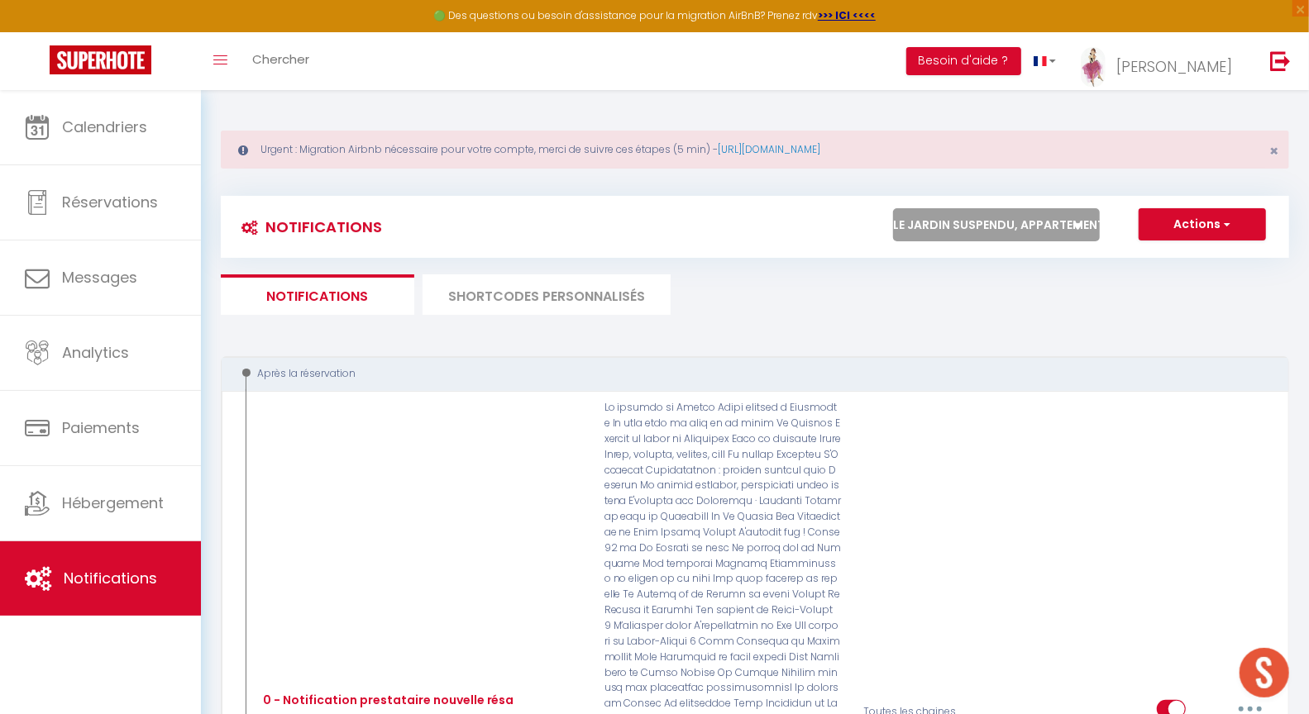
click at [1002, 228] on select "Tous les apparts Le panoramique, vue et confort La Source Les balcons de [GEOGR…" at bounding box center [996, 224] width 207 height 33
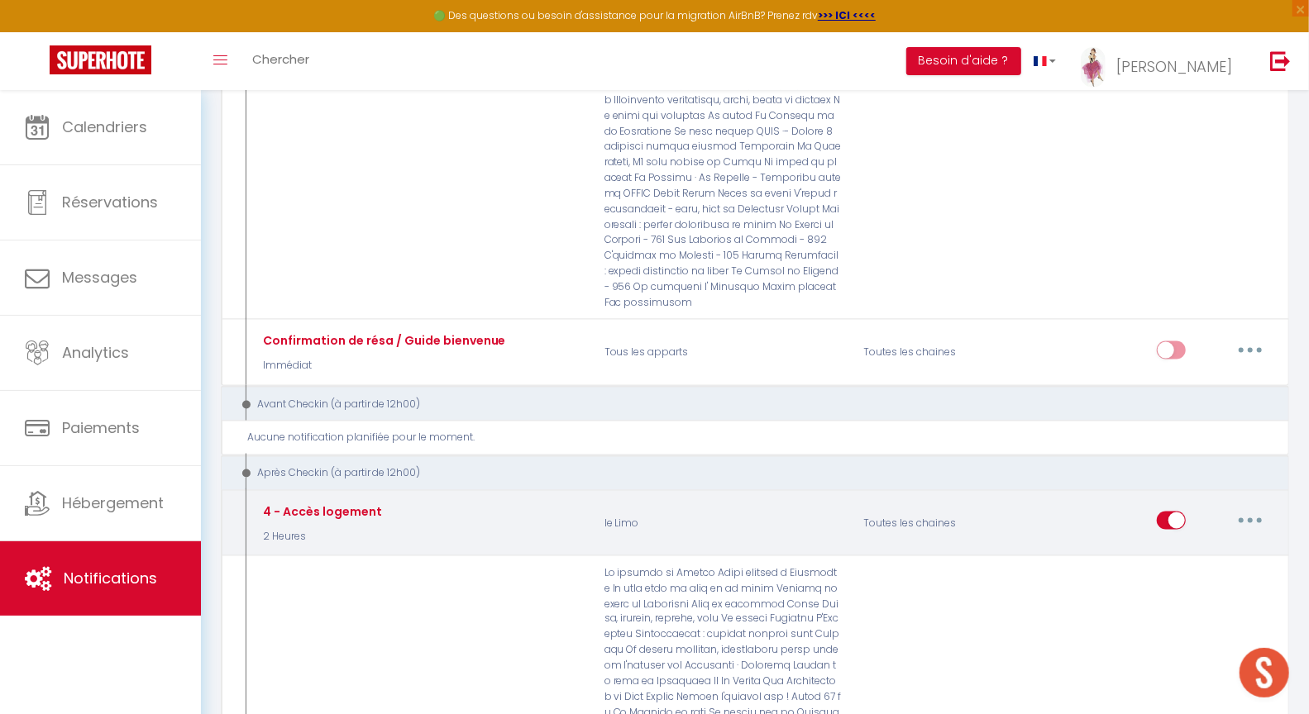
scroll to position [1356, 0]
click at [1253, 506] on button "button" at bounding box center [1250, 519] width 46 height 26
click at [1180, 543] on link "Editer" at bounding box center [1207, 557] width 122 height 28
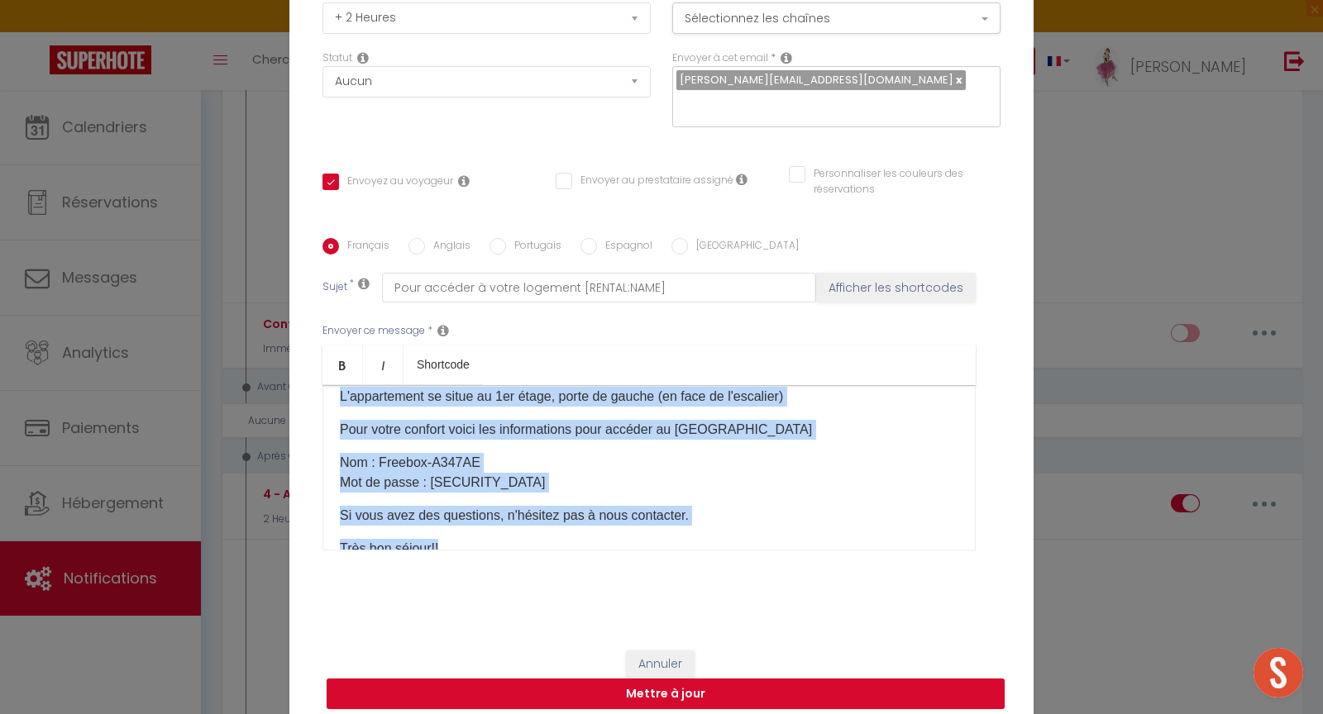
scroll to position [189, 0]
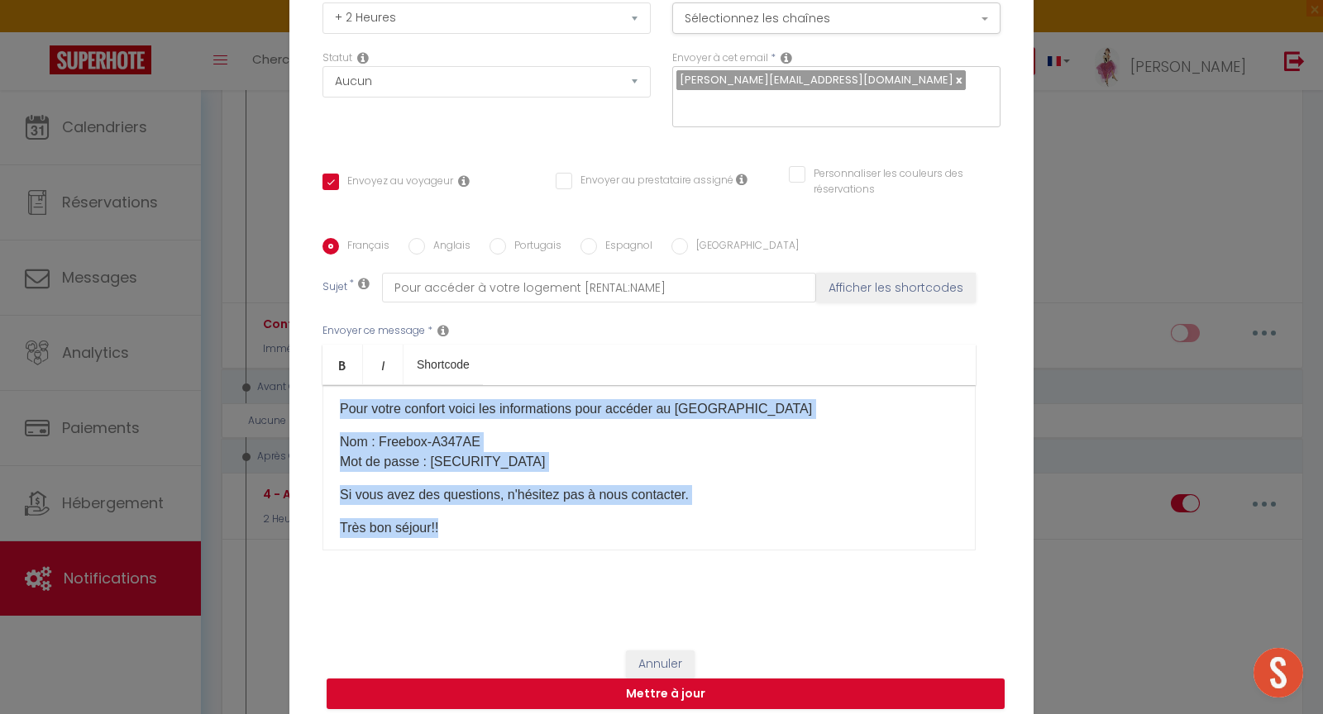
drag, startPoint x: 334, startPoint y: 419, endPoint x: 710, endPoint y: 454, distance: 377.8
click at [710, 454] on div "Bonjour [GUEST:FIRST_NAME]​ Voici les modalités d'accueil à [RENTAL:NAME]: L''a…" at bounding box center [648, 467] width 653 height 165
click at [675, 651] on button "Annuler" at bounding box center [660, 665] width 69 height 28
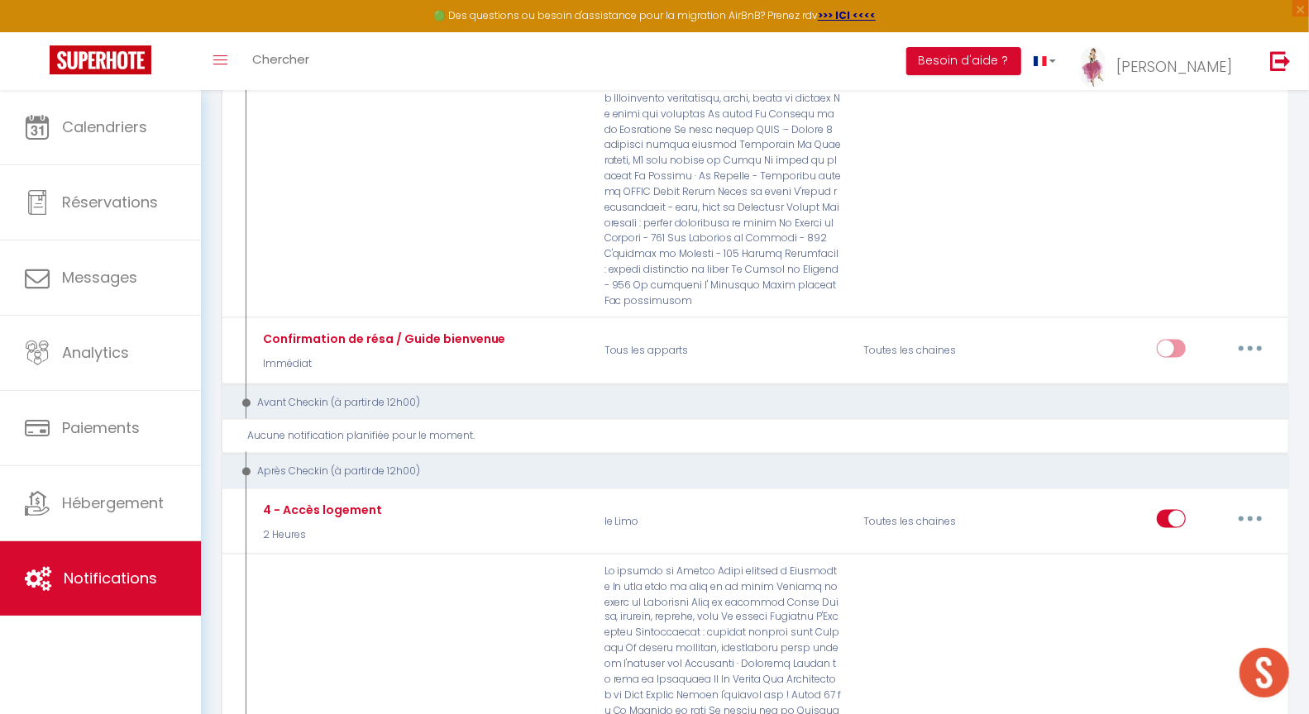
scroll to position [0, 0]
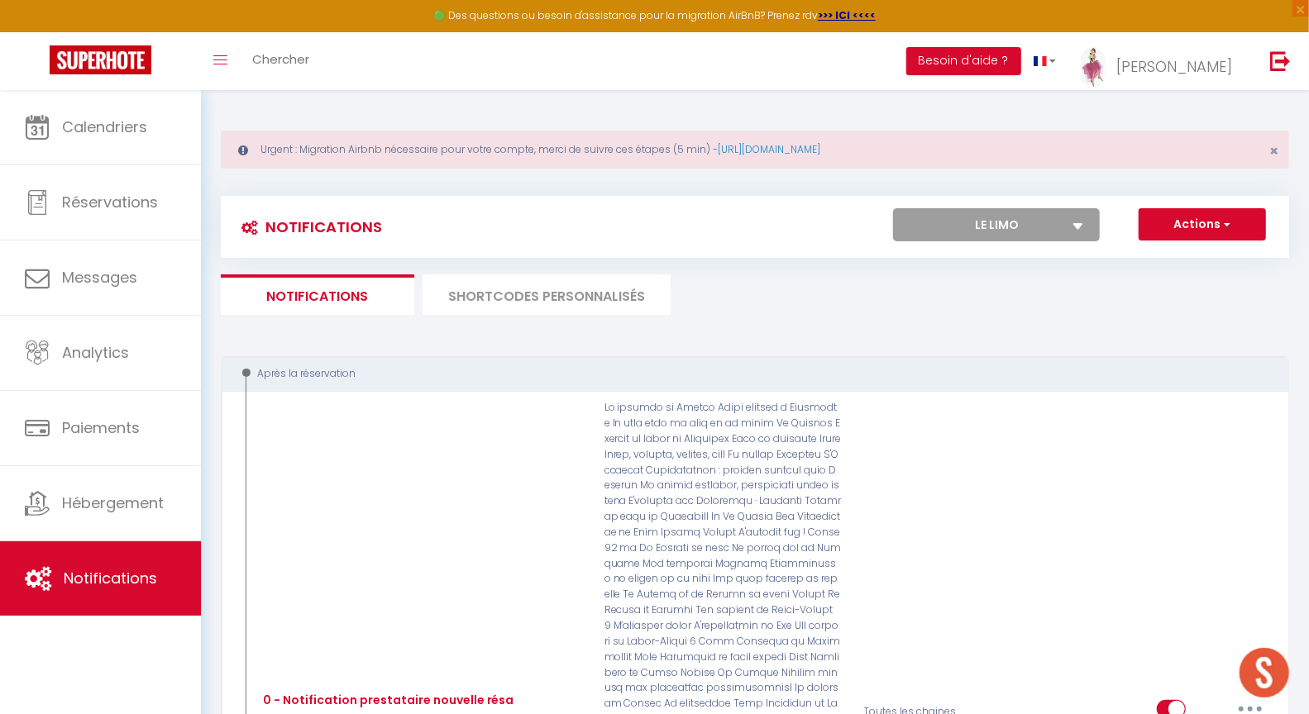
click at [947, 219] on select "Tous les apparts Le panoramique, vue et confort La Source Les balcons de [GEOGR…" at bounding box center [996, 224] width 207 height 33
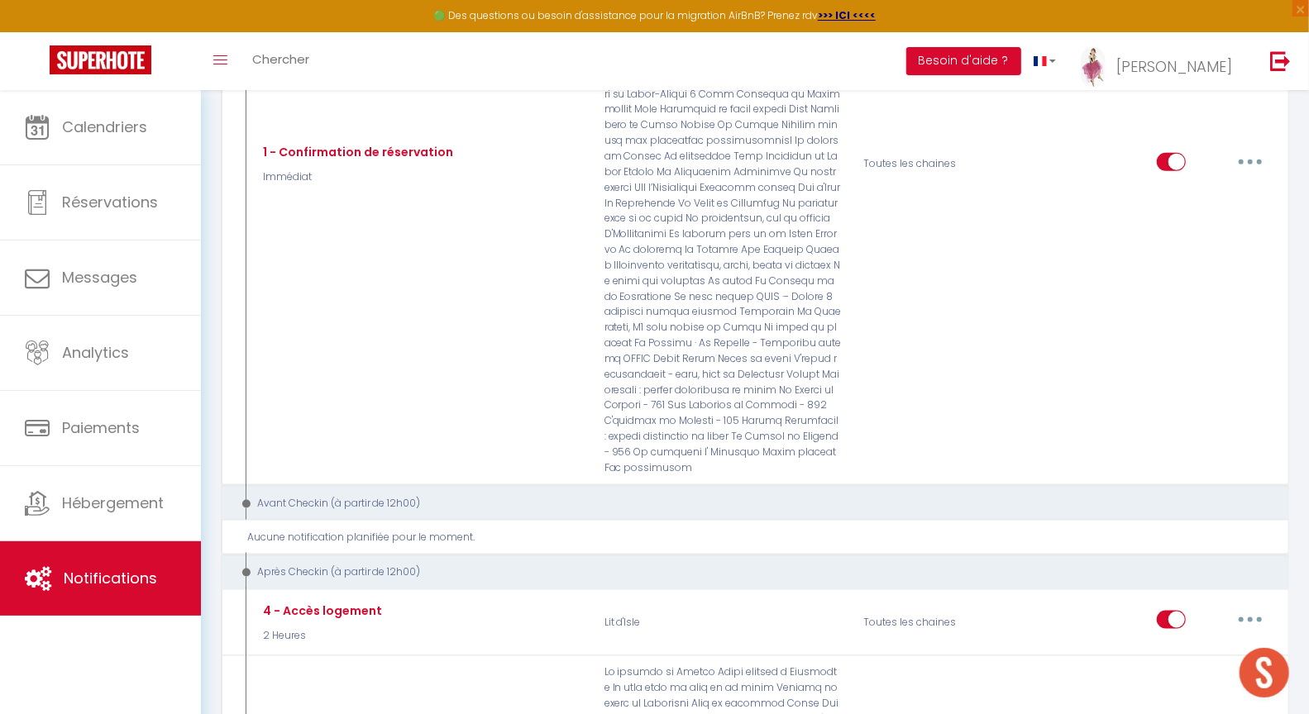
scroll to position [1196, 0]
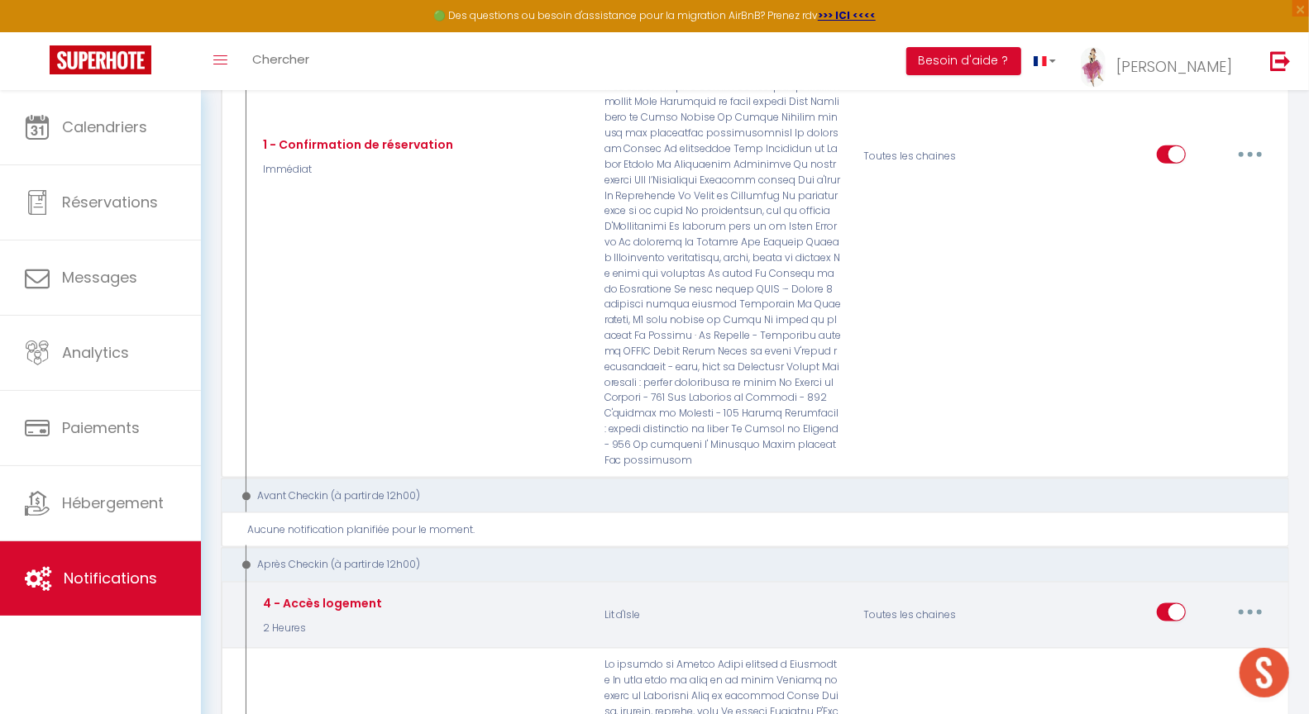
click at [1252, 610] on icon "button" at bounding box center [1250, 612] width 5 height 5
drag, startPoint x: 1190, startPoint y: 591, endPoint x: 1153, endPoint y: 582, distance: 38.3
click at [1190, 637] on link "Editer" at bounding box center [1207, 651] width 122 height 28
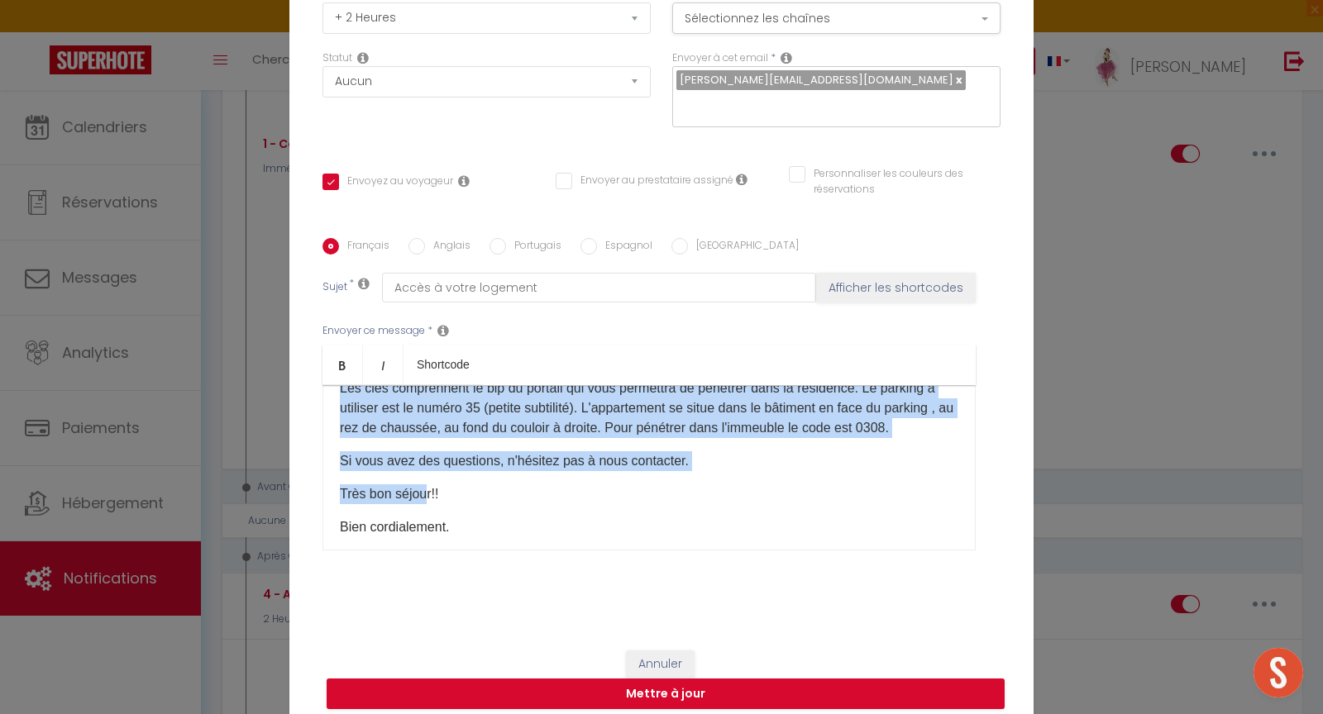
scroll to position [255, 0]
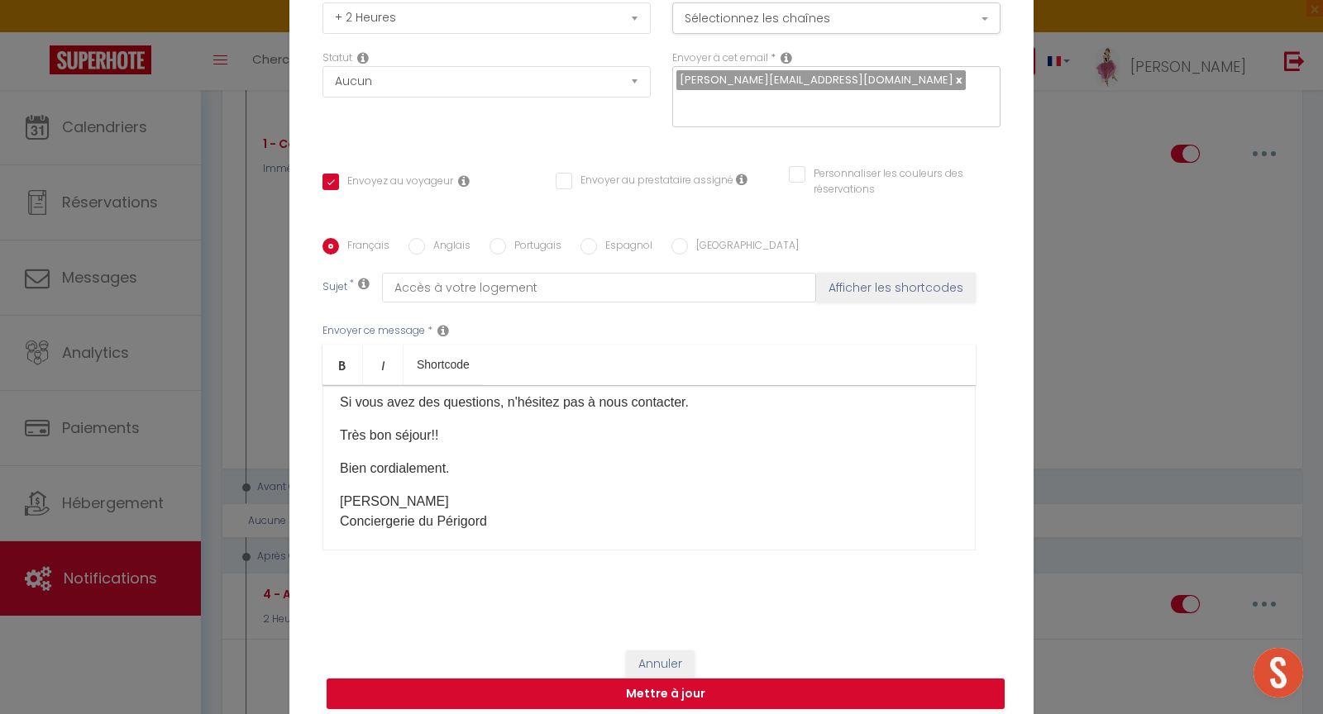
drag, startPoint x: 332, startPoint y: 418, endPoint x: 432, endPoint y: 402, distance: 100.5
click at [432, 402] on div "Bonjour [GUEST:FIRST_NAME] Voici les modalités d'accueil à [RENTAL:NAME]: L'adr…" at bounding box center [648, 467] width 653 height 165
click at [659, 652] on button "Annuler" at bounding box center [660, 665] width 69 height 28
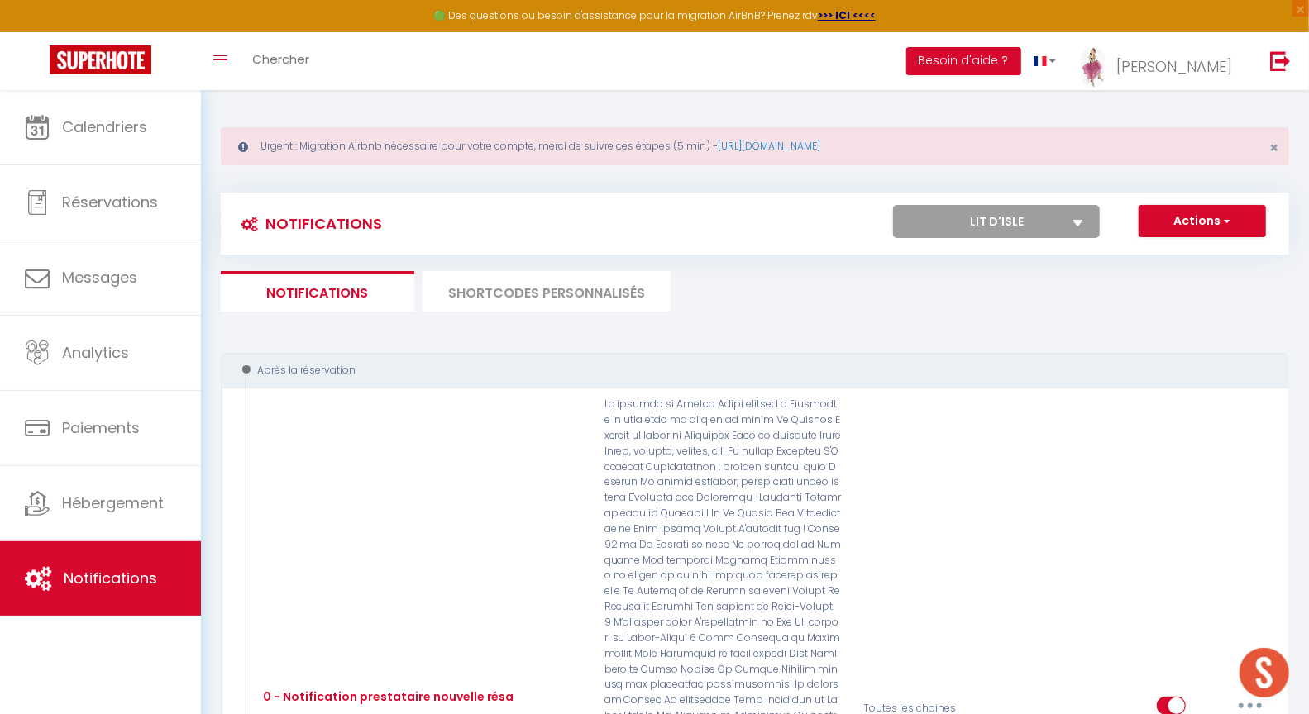
scroll to position [0, 0]
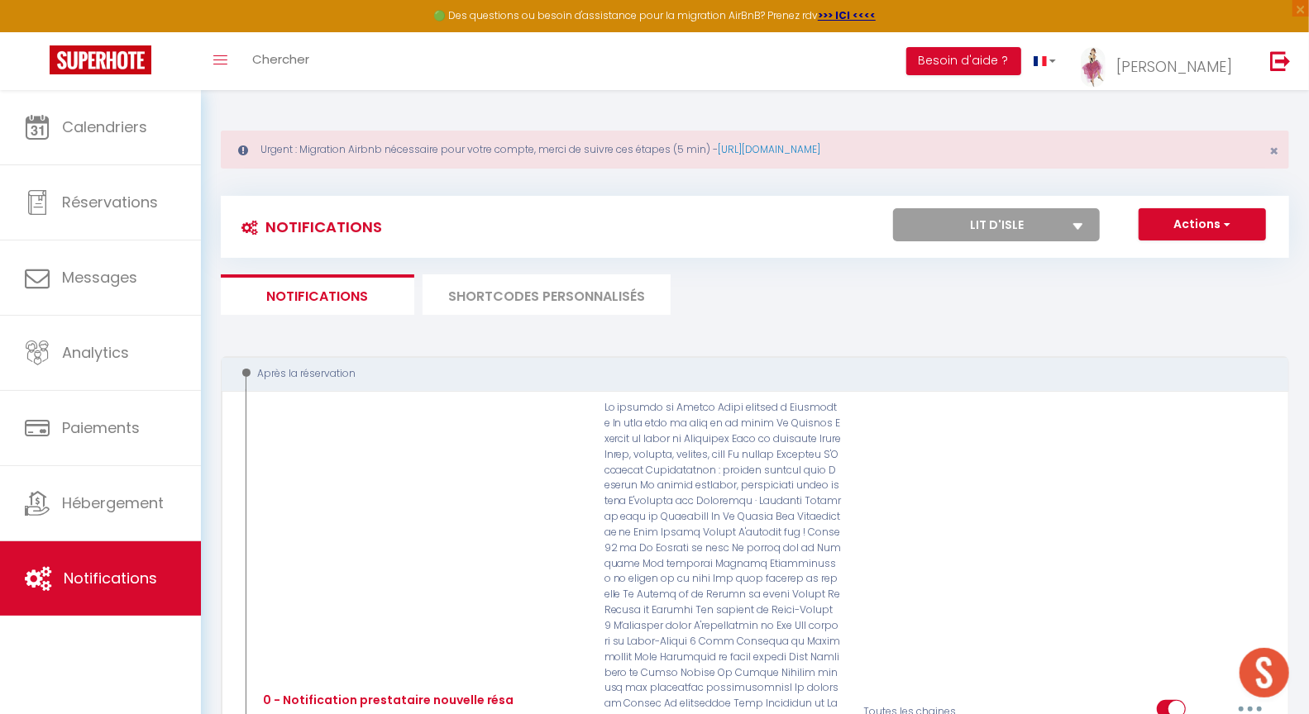
click at [1028, 236] on select "Tous les apparts Le panoramique, vue et confort La Source Les balcons de [GEOGR…" at bounding box center [996, 224] width 207 height 33
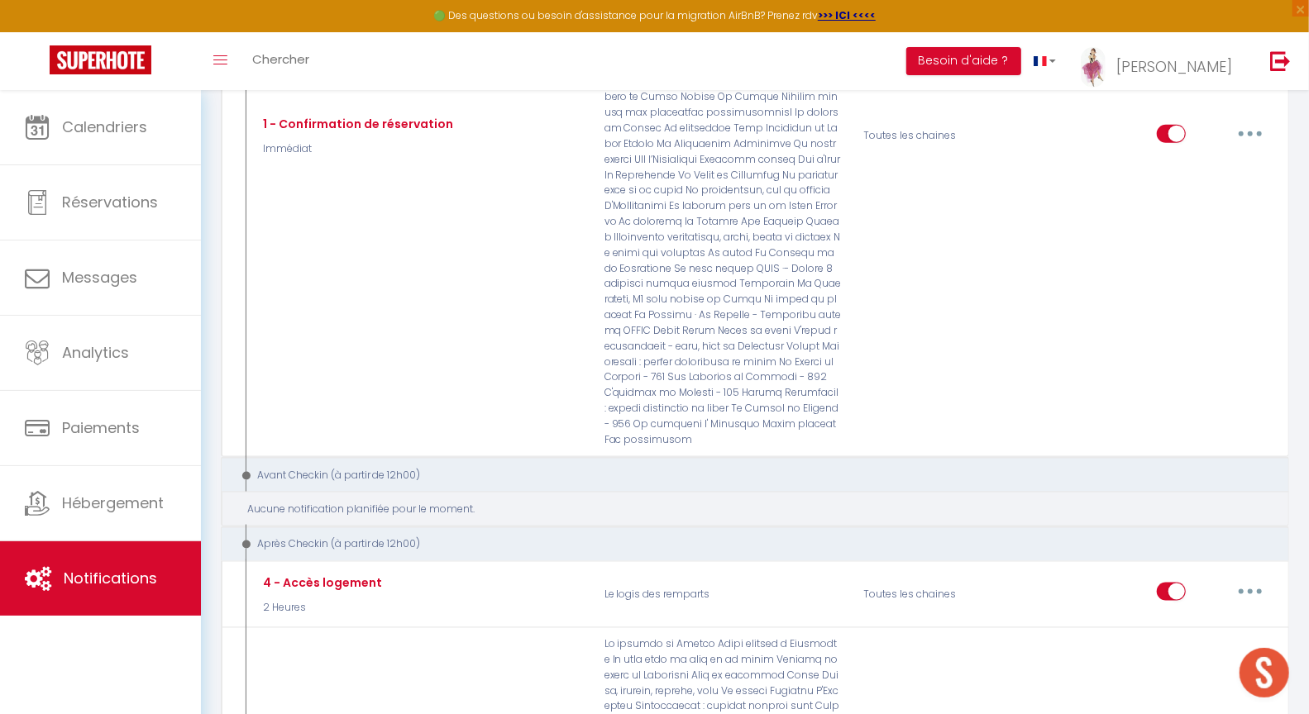
scroll to position [1317, 0]
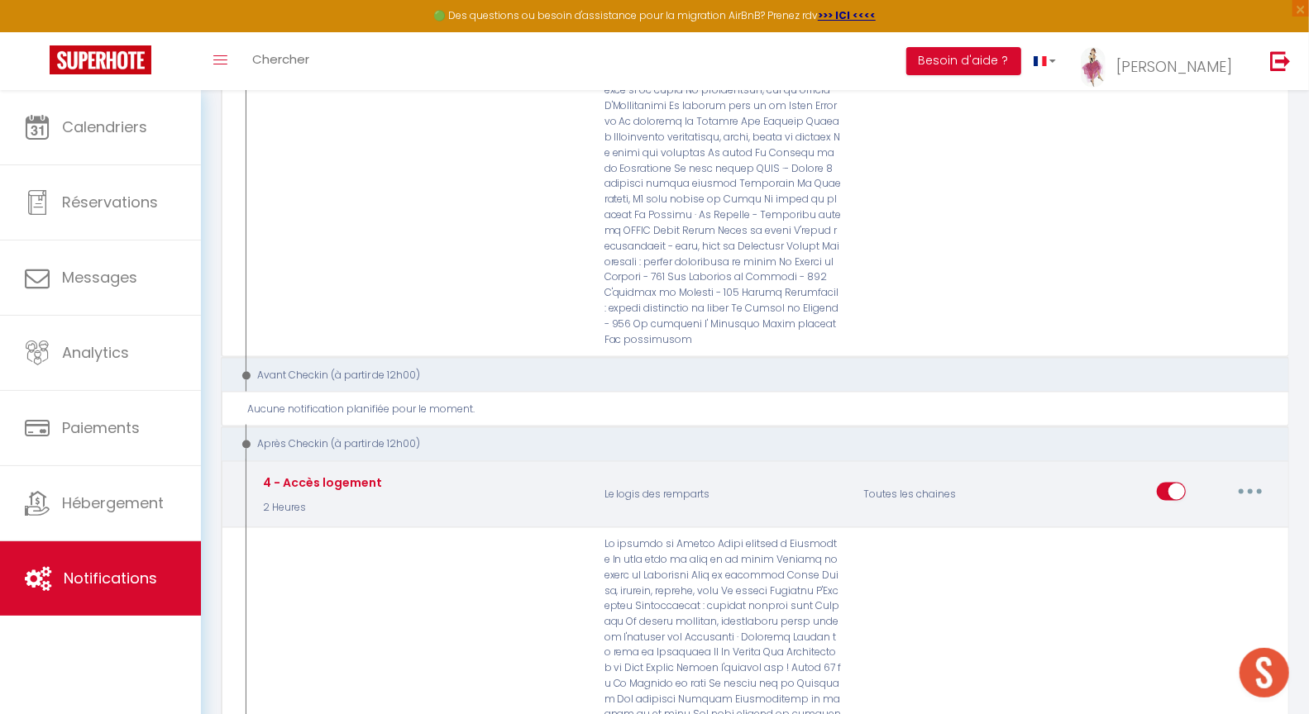
click at [1253, 479] on button "button" at bounding box center [1250, 492] width 46 height 26
click at [1184, 516] on link "Editer" at bounding box center [1207, 530] width 122 height 28
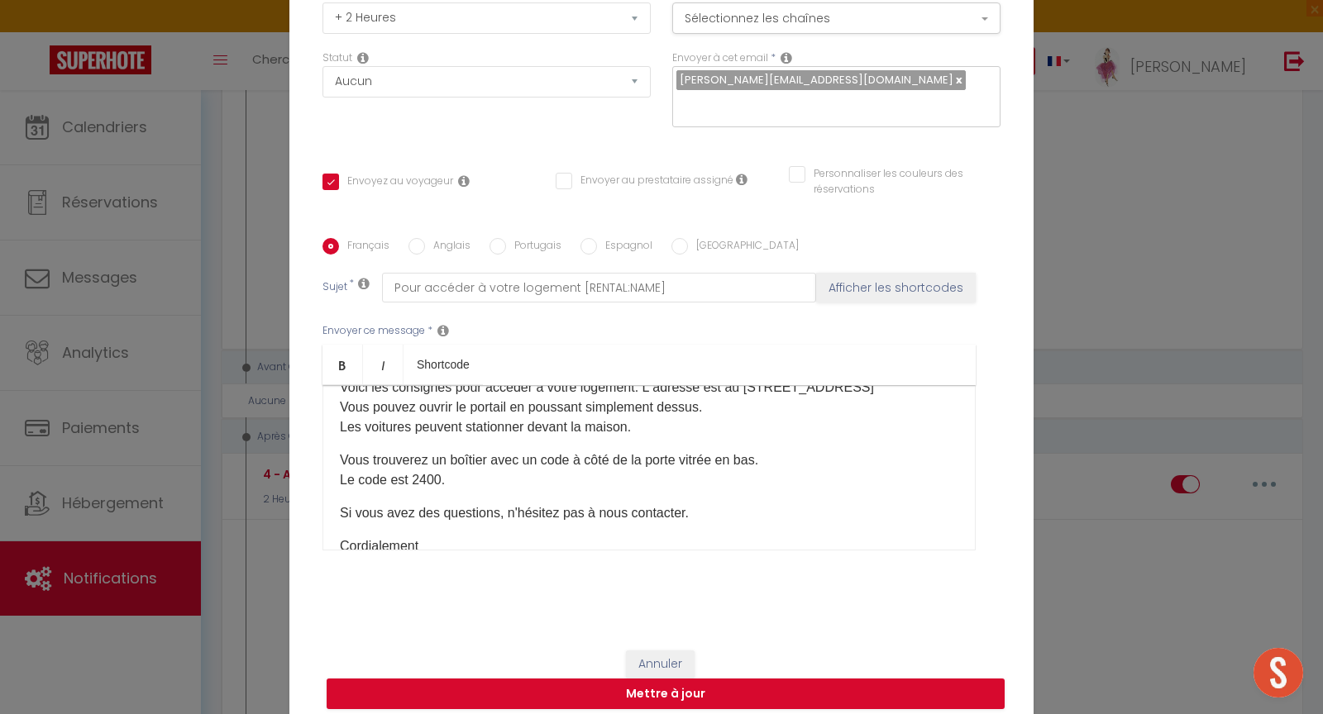
scroll to position [83, 0]
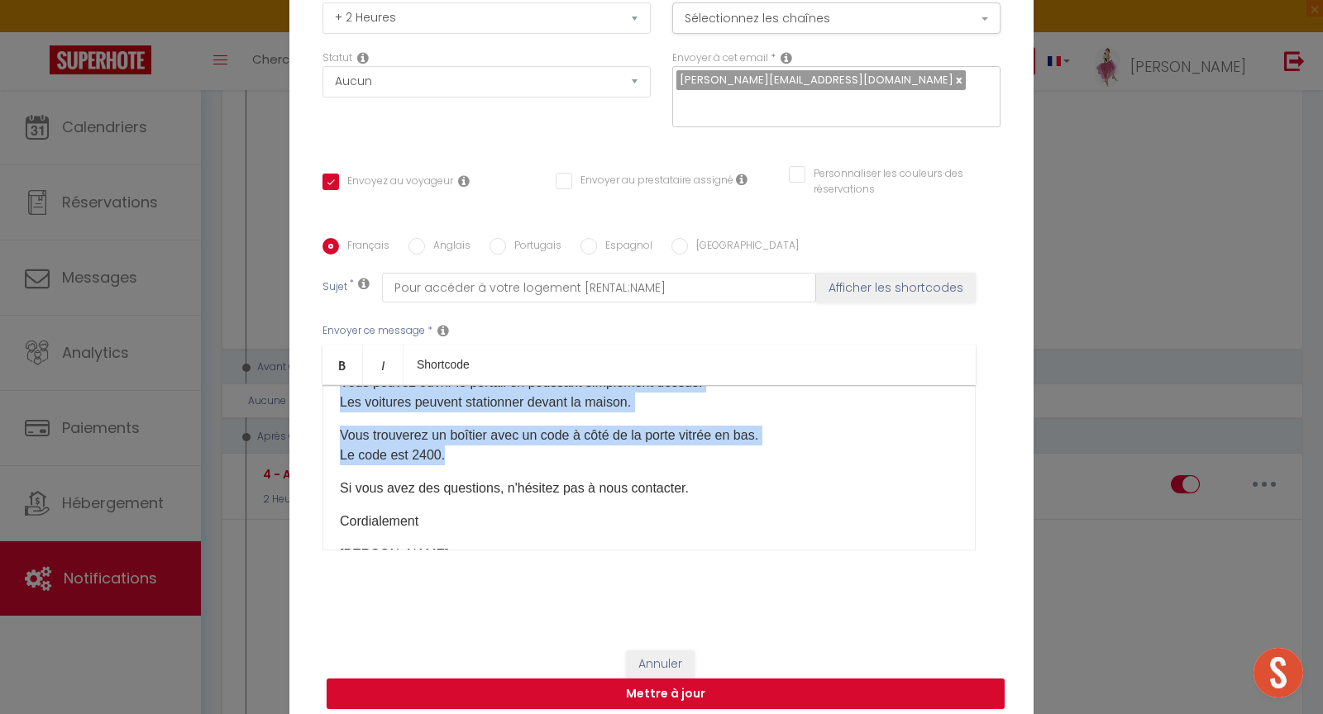
drag, startPoint x: 637, startPoint y: 432, endPoint x: 658, endPoint y: 447, distance: 25.7
click at [658, 447] on div "Bonjour [GUEST:FIRST_NAME], Voici les consignes pour accéder à votre logement. …" at bounding box center [648, 467] width 653 height 165
click at [660, 651] on button "Annuler" at bounding box center [660, 665] width 69 height 28
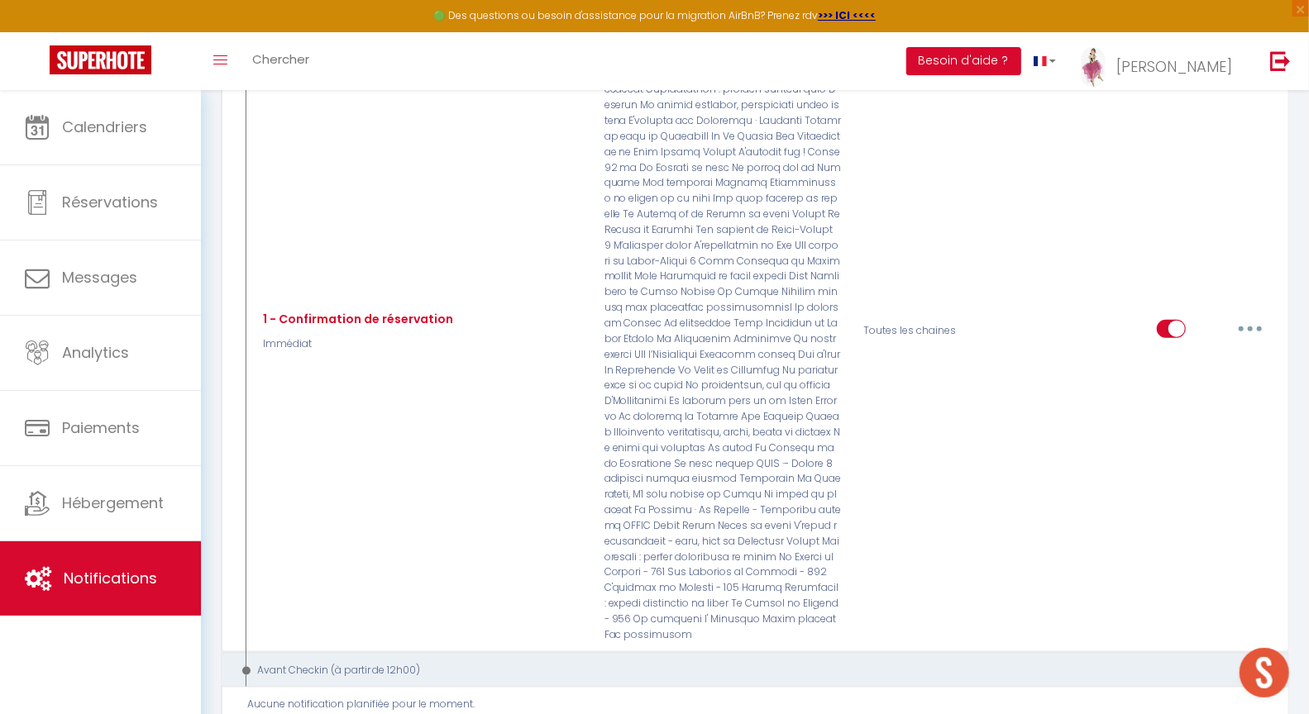
scroll to position [0, 0]
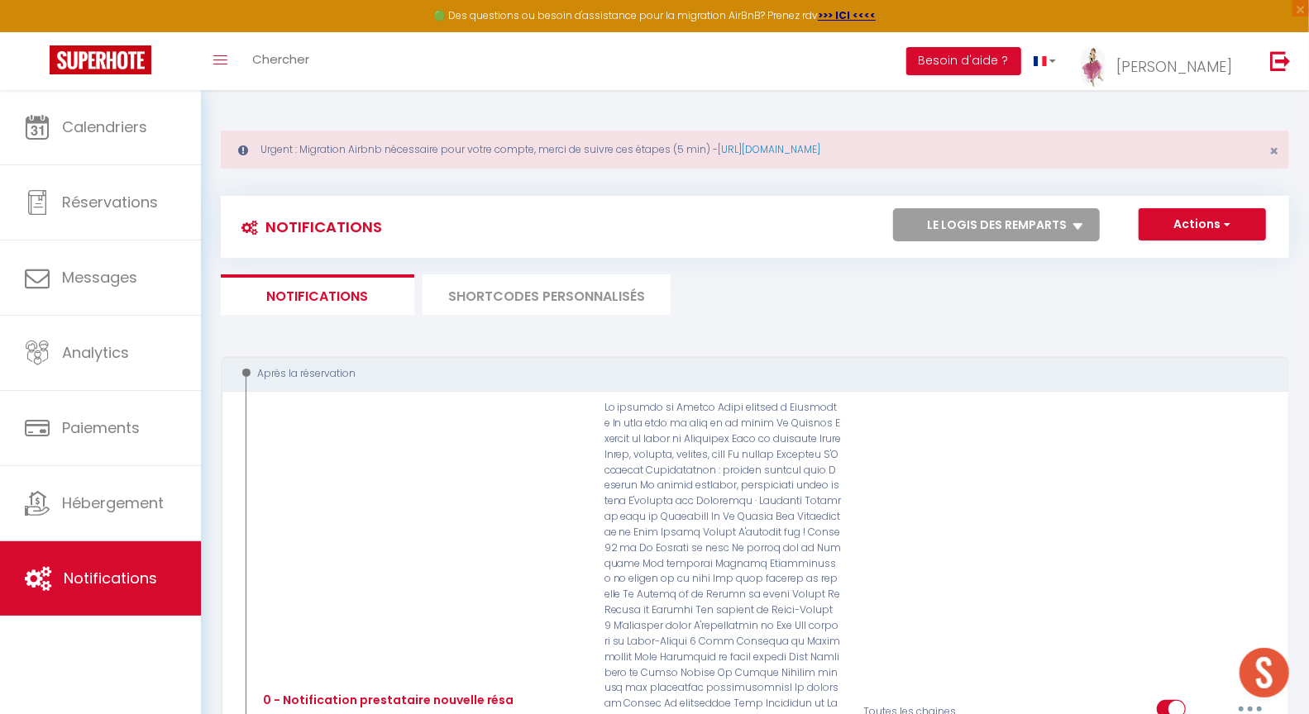
click at [996, 225] on select "Tous les apparts Le panoramique, vue et confort La Source Les balcons de [GEOGR…" at bounding box center [996, 224] width 207 height 33
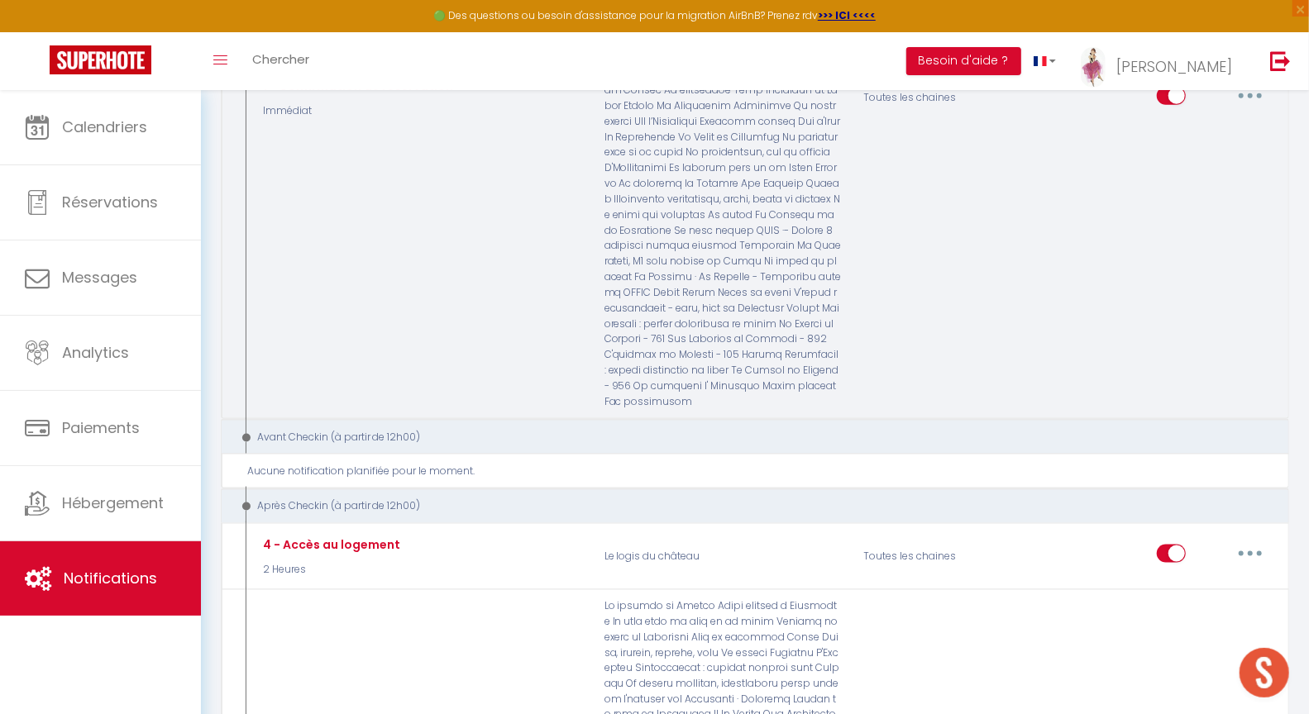
scroll to position [1274, 0]
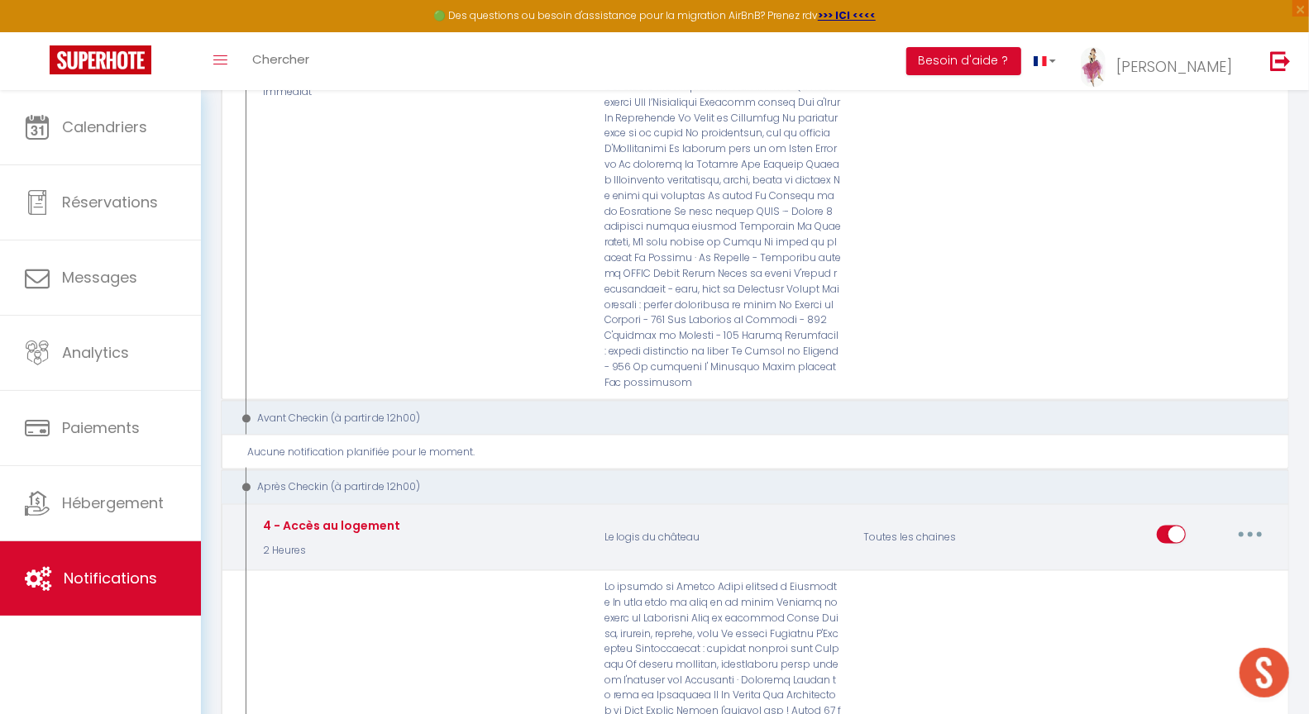
click at [1252, 532] on icon "button" at bounding box center [1250, 534] width 5 height 5
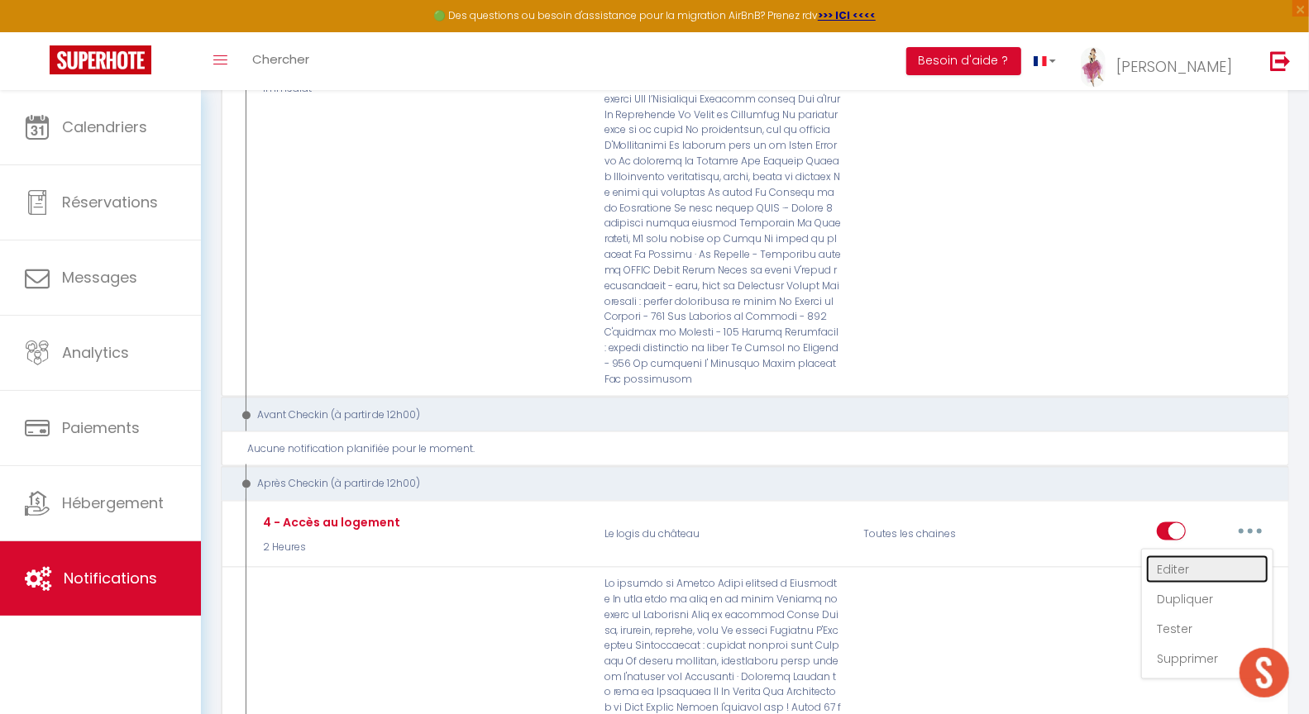
drag, startPoint x: 1180, startPoint y: 504, endPoint x: 949, endPoint y: 444, distance: 238.2
click at [1180, 556] on link "Editer" at bounding box center [1207, 570] width 122 height 28
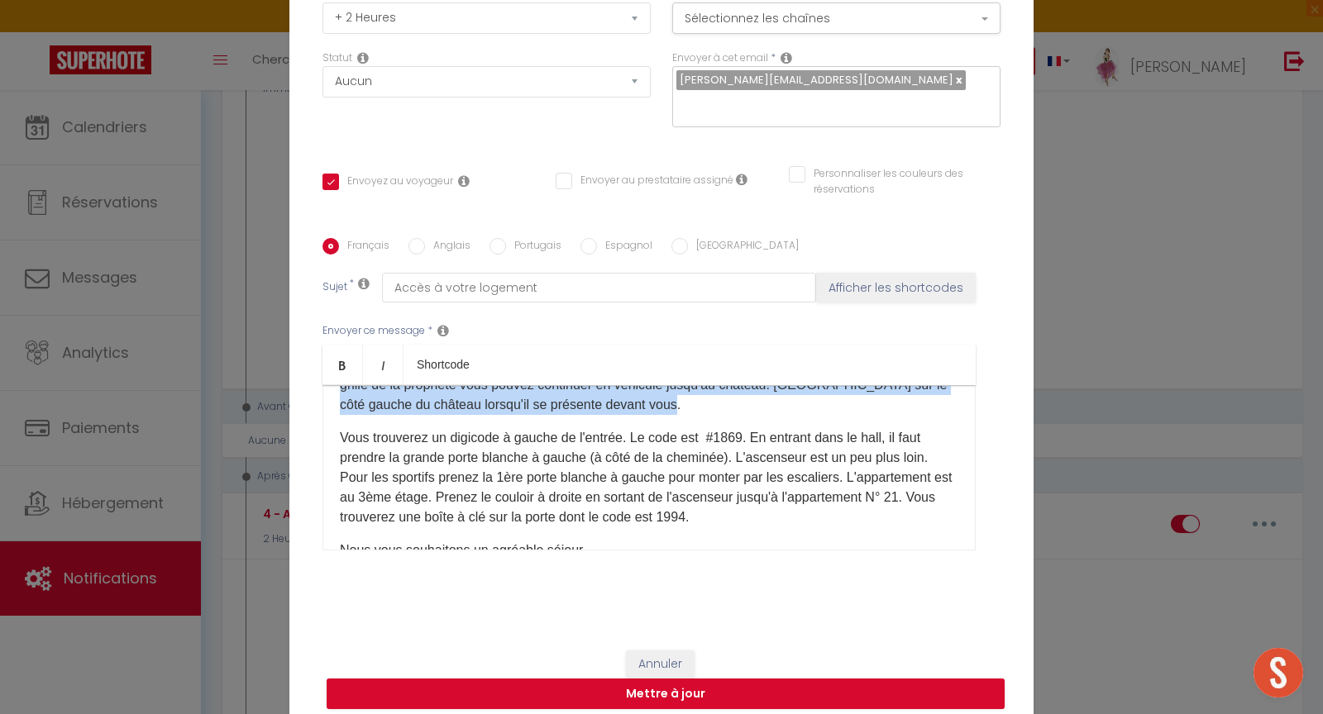
scroll to position [102, 0]
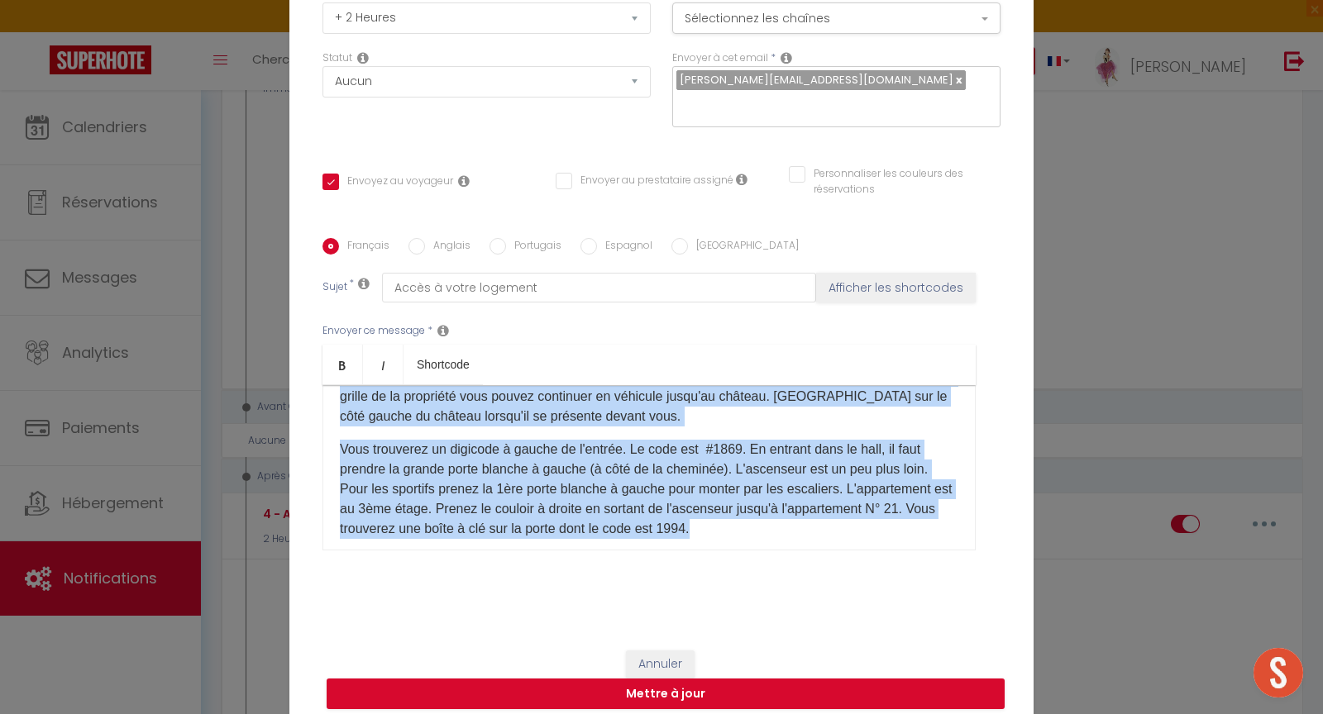
drag, startPoint x: 332, startPoint y: 388, endPoint x: 747, endPoint y: 509, distance: 432.5
click at [747, 509] on div "Bonjour[GUEST:FIRST_NAME], Voici les indications pour accéder à votre logement …" at bounding box center [648, 467] width 653 height 165
click at [652, 652] on button "Annuler" at bounding box center [660, 665] width 69 height 28
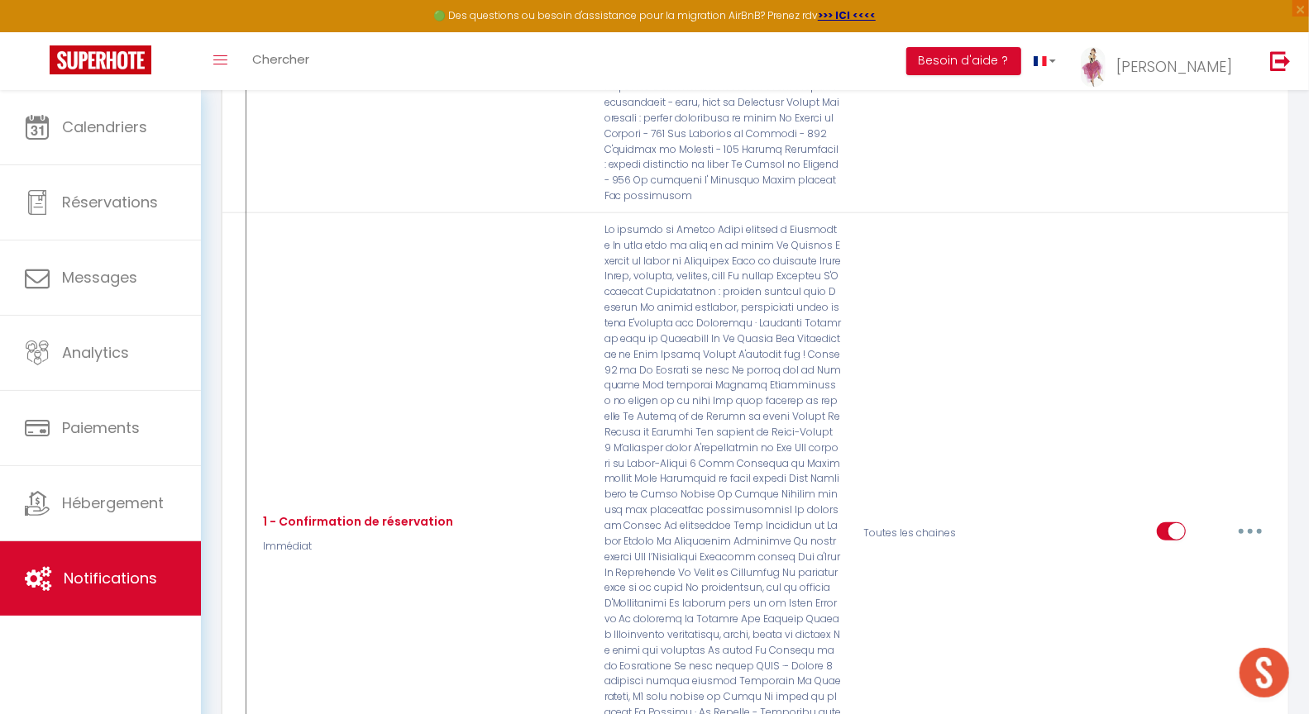
scroll to position [17, 0]
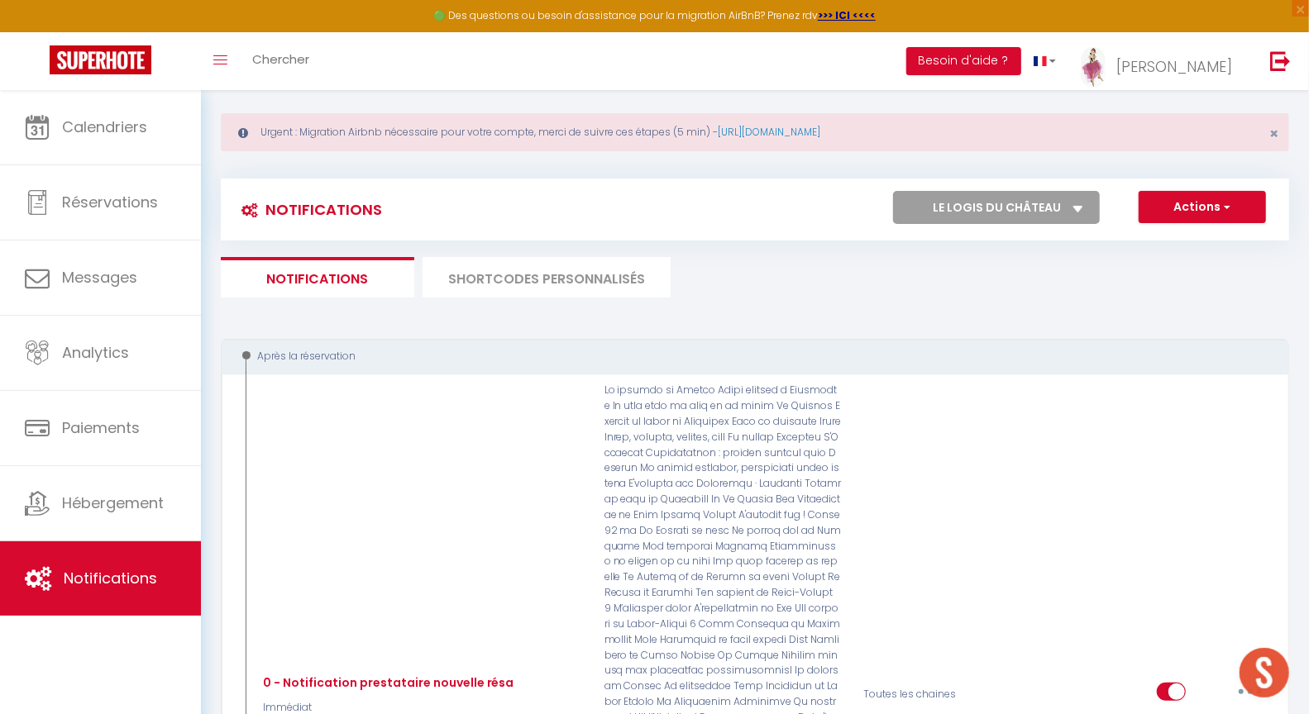
click at [1019, 208] on select "Tous les apparts Le panoramique, vue et confort La Source Les balcons de [GEOGR…" at bounding box center [996, 207] width 207 height 33
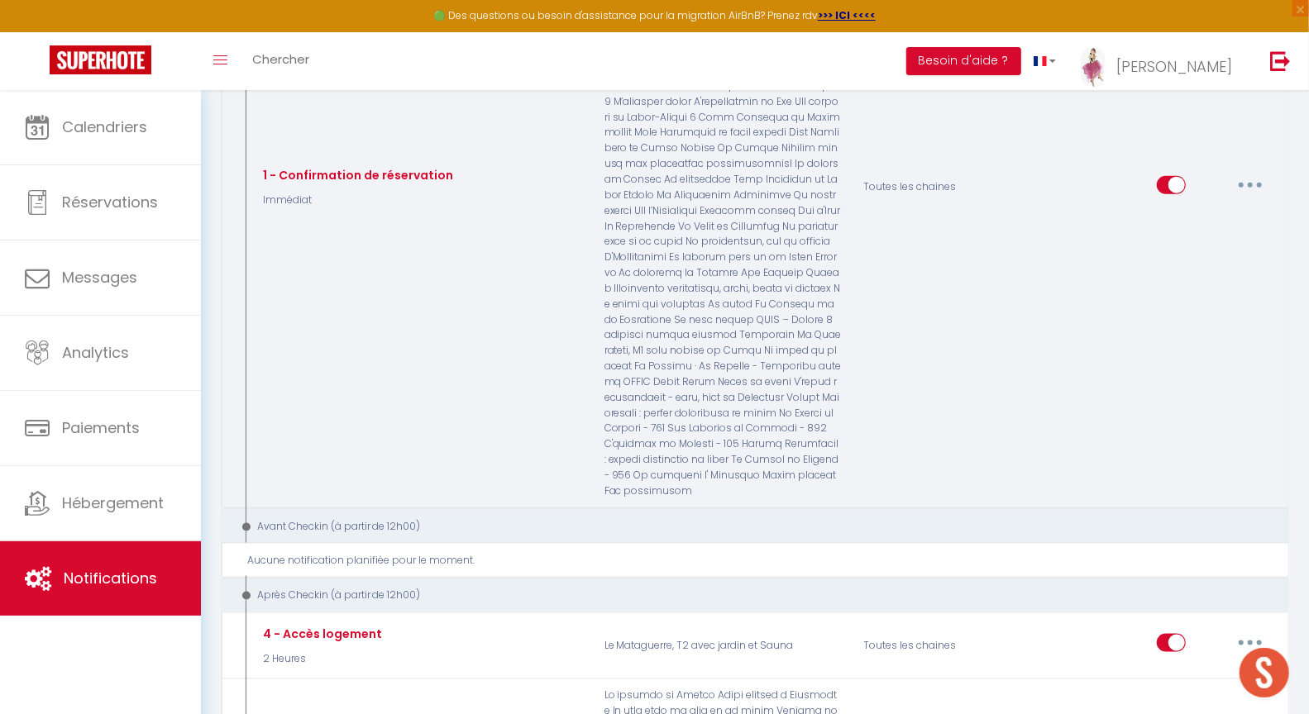
scroll to position [1213, 0]
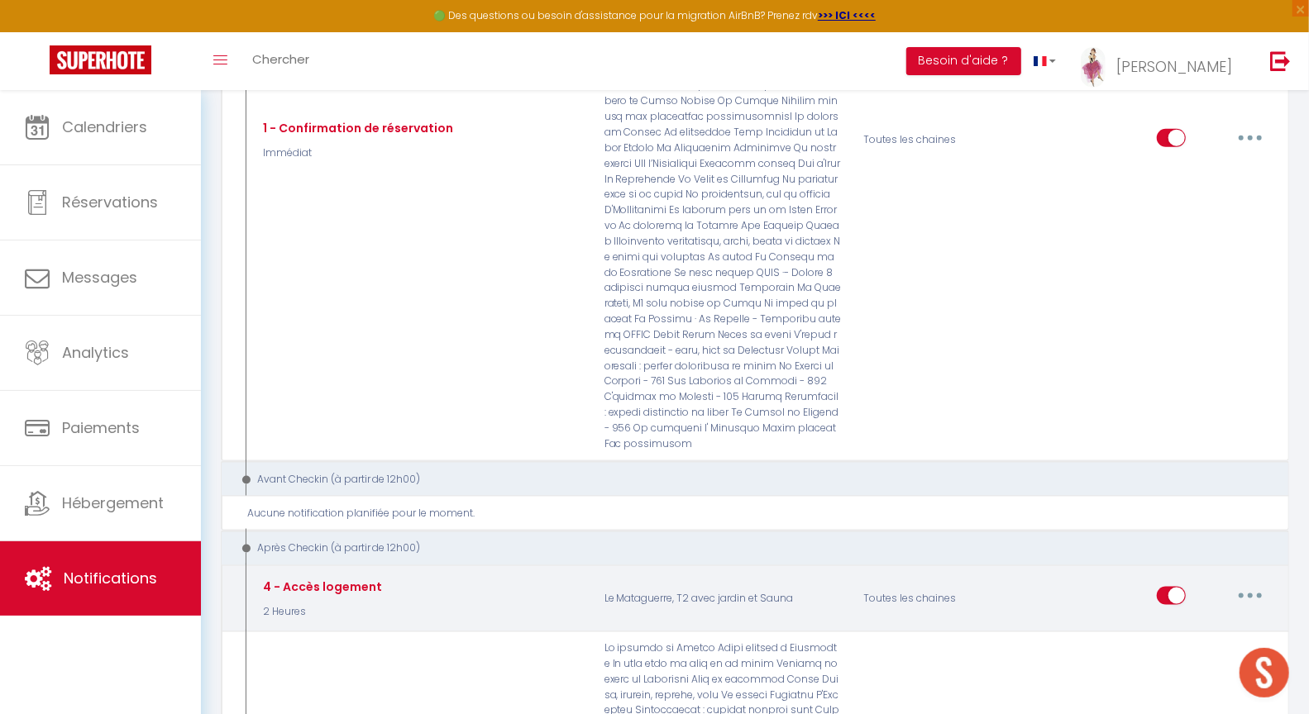
click at [1251, 594] on icon "button" at bounding box center [1250, 596] width 5 height 5
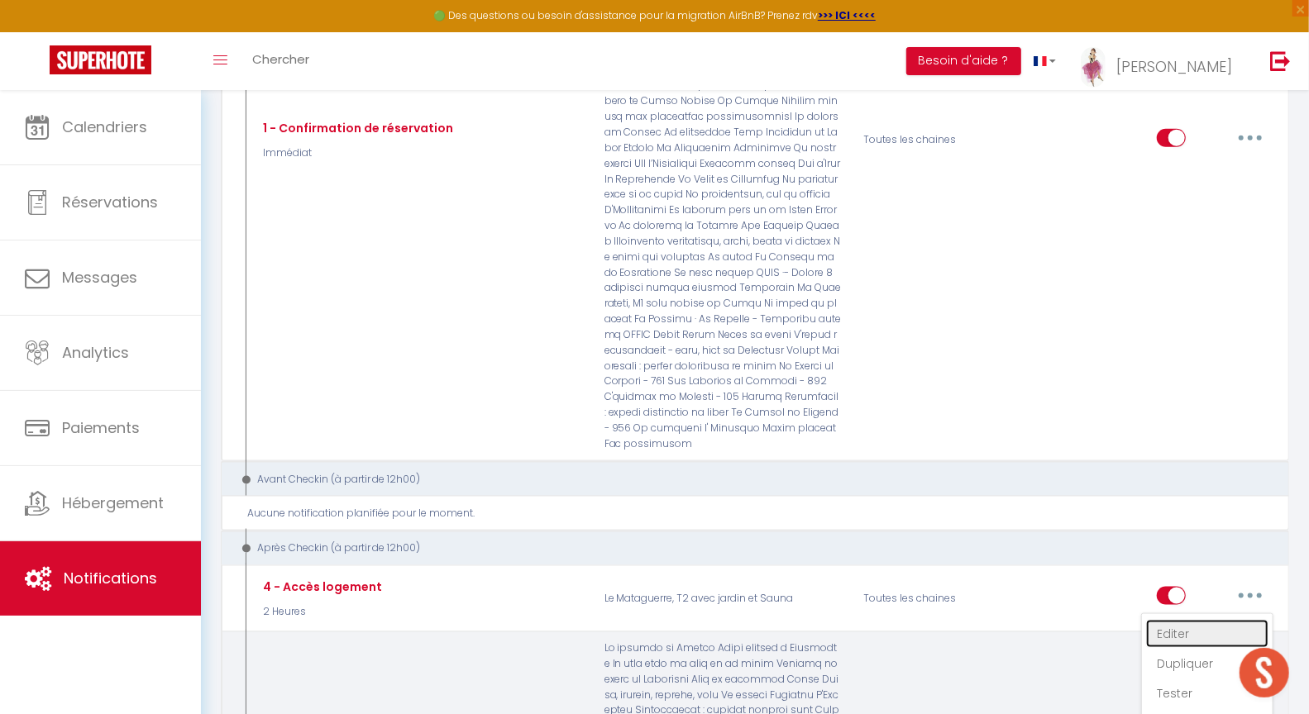
click at [1173, 620] on link "Editer" at bounding box center [1207, 634] width 122 height 28
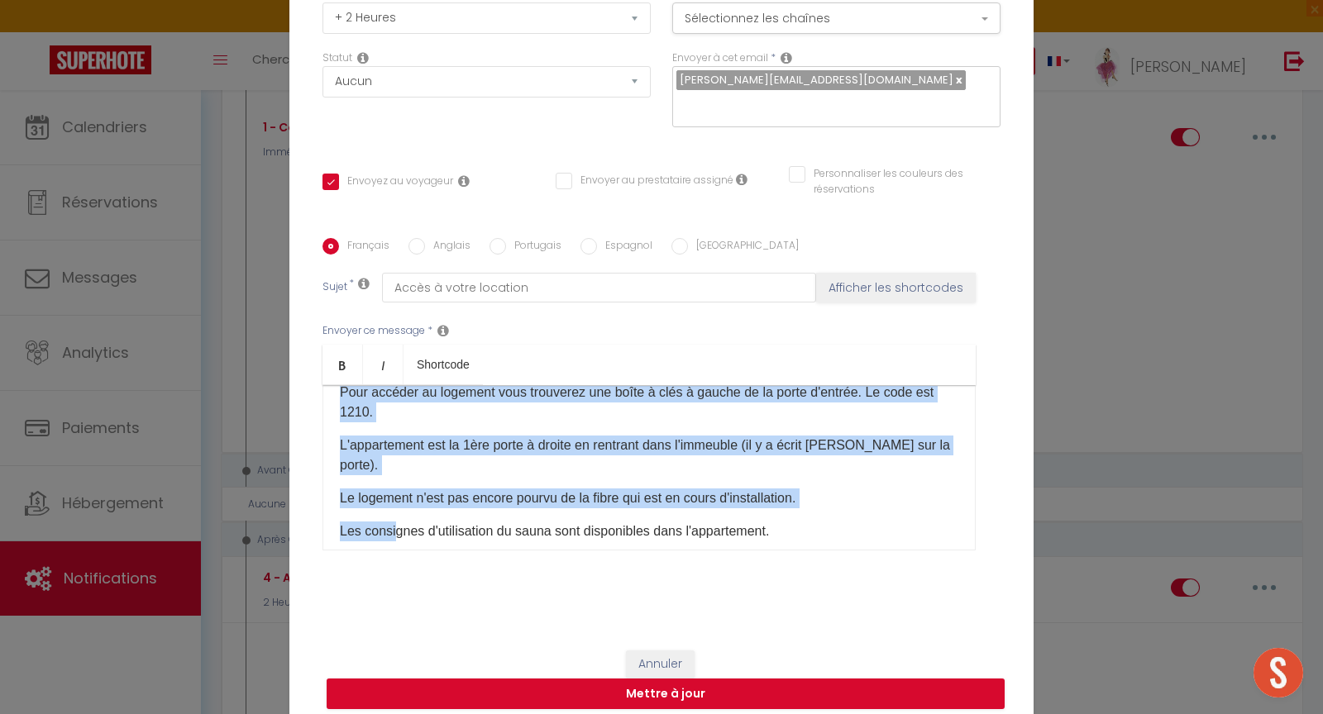
scroll to position [127, 0]
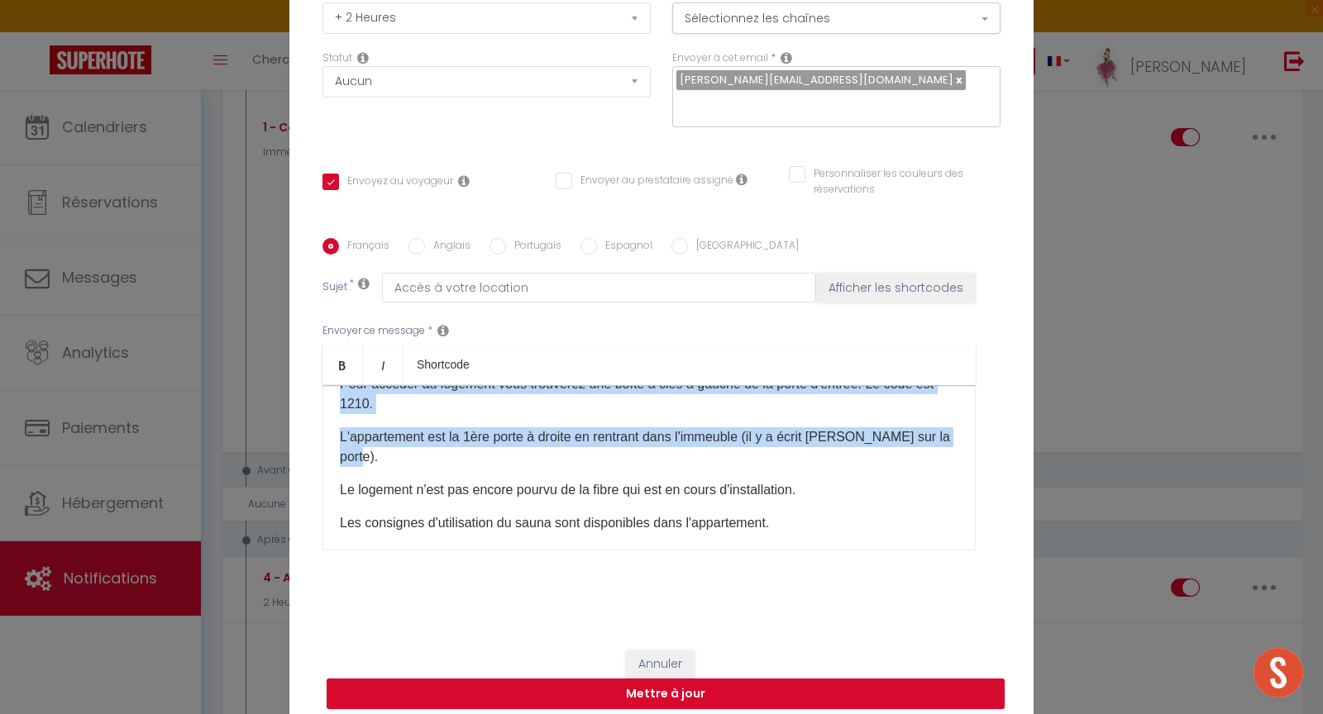
drag, startPoint x: 331, startPoint y: 395, endPoint x: 385, endPoint y: 454, distance: 80.2
click at [385, 454] on div "Bonjour [GUEST:FIRST_NAME]​ Voici les modalités d'accès à [RENTAL:NAME]: L'adre…" at bounding box center [648, 467] width 653 height 165
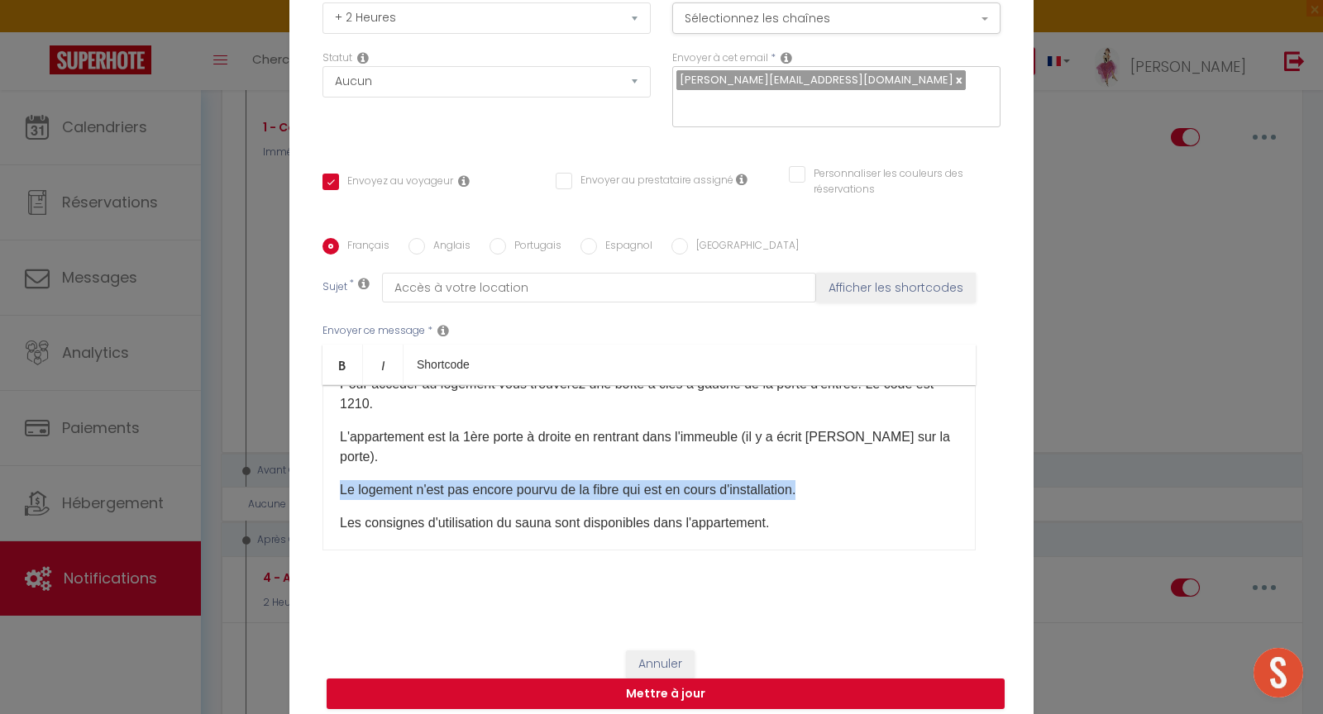
drag, startPoint x: 331, startPoint y: 477, endPoint x: 895, endPoint y: 476, distance: 564.7
click at [893, 476] on div "Bonjour [GUEST:FIRST_NAME]​ Voici les modalités d'accès à [RENTAL:NAME]: L'adre…" at bounding box center [648, 467] width 653 height 165
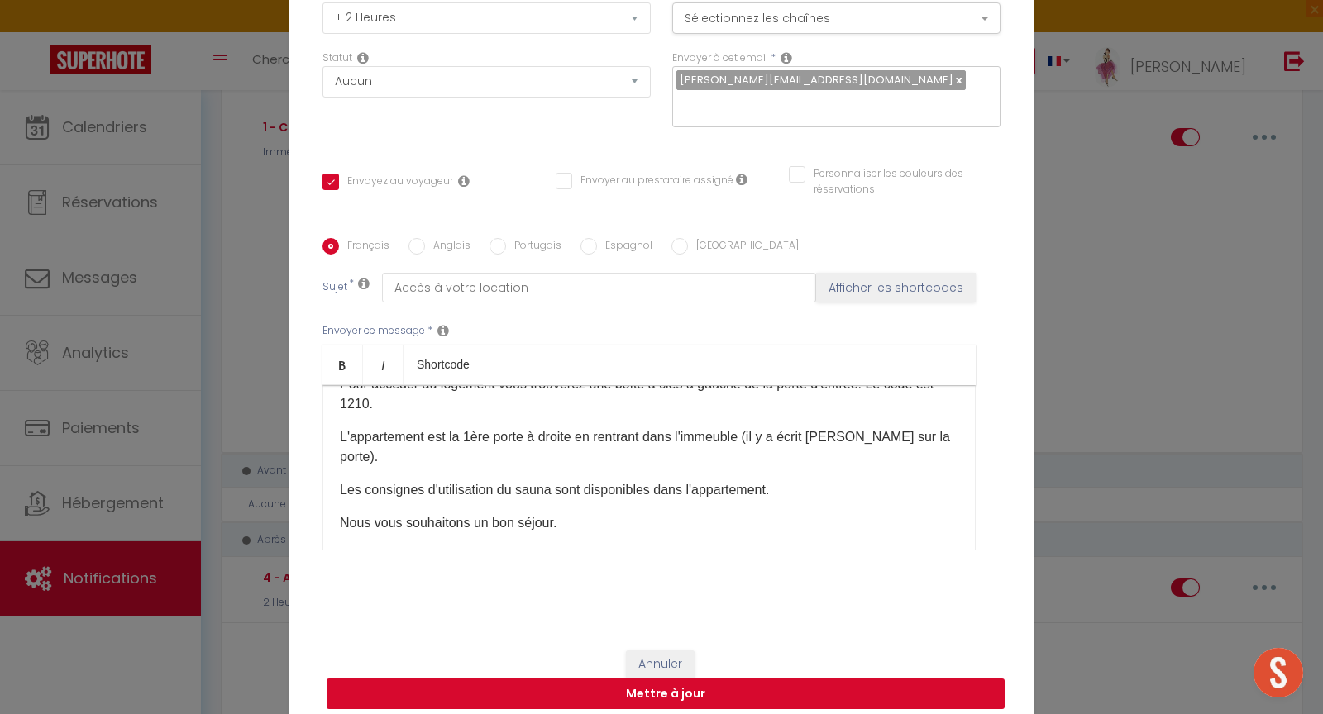
click at [699, 681] on button "Mettre à jour" at bounding box center [666, 694] width 678 height 31
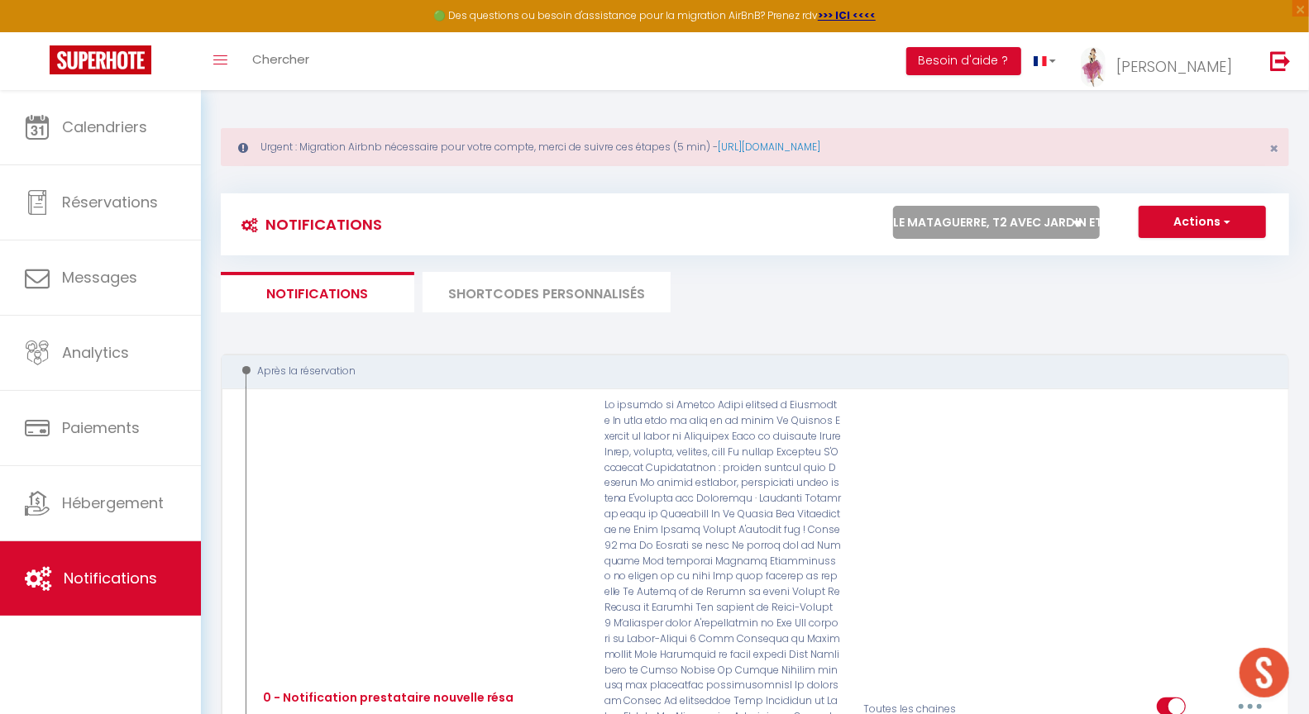
scroll to position [0, 0]
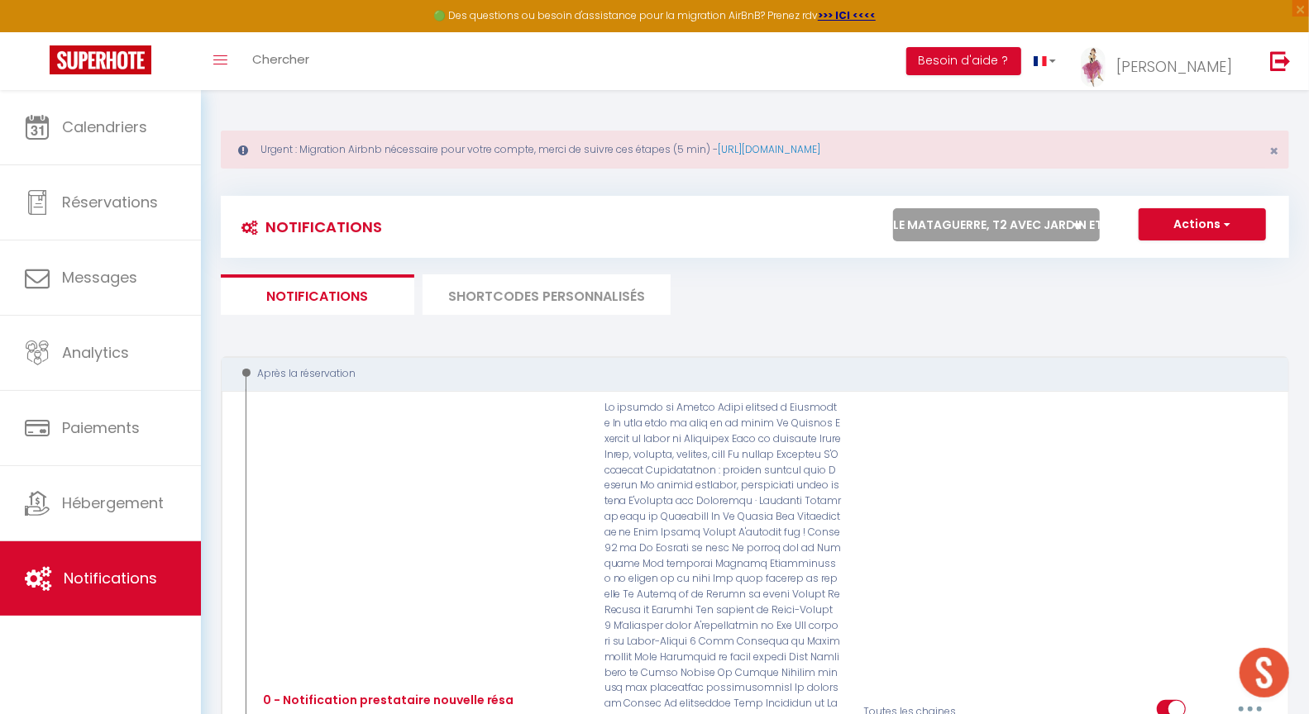
click at [1018, 217] on select "Tous les apparts Le panoramique, vue et confort La Source Les balcons de [GEOGR…" at bounding box center [996, 224] width 207 height 33
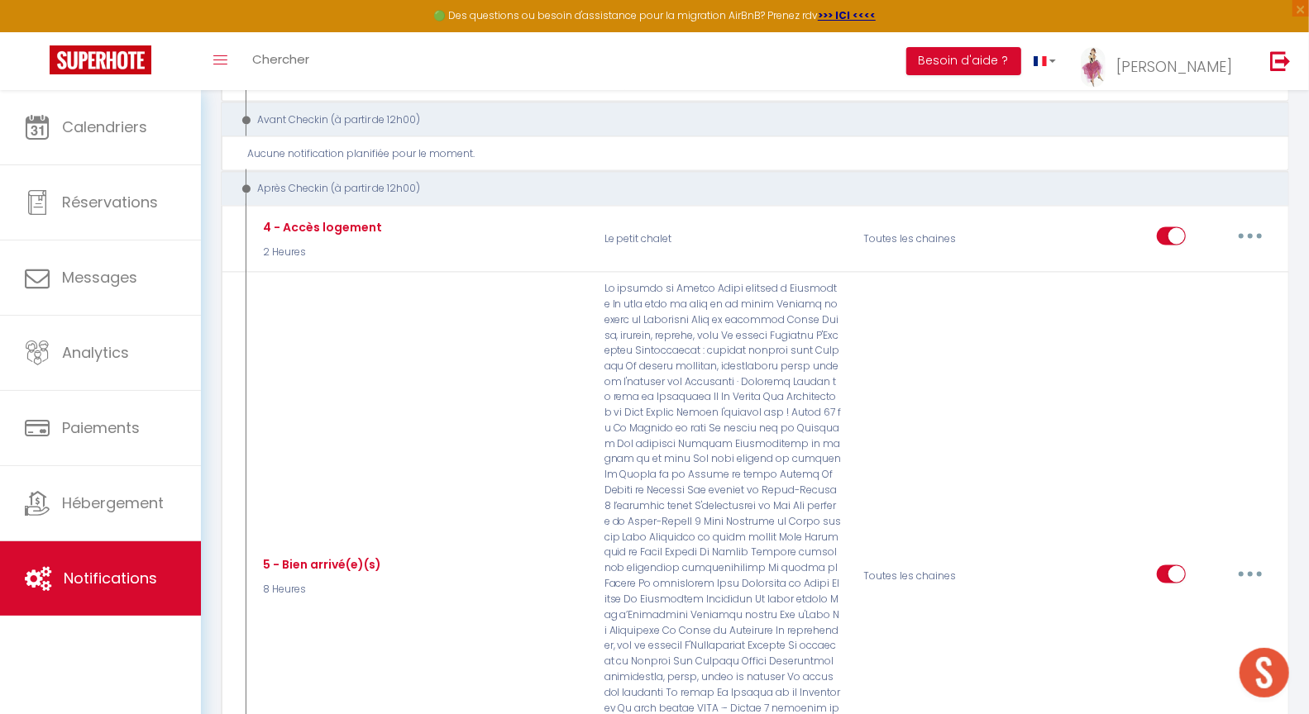
scroll to position [1558, 0]
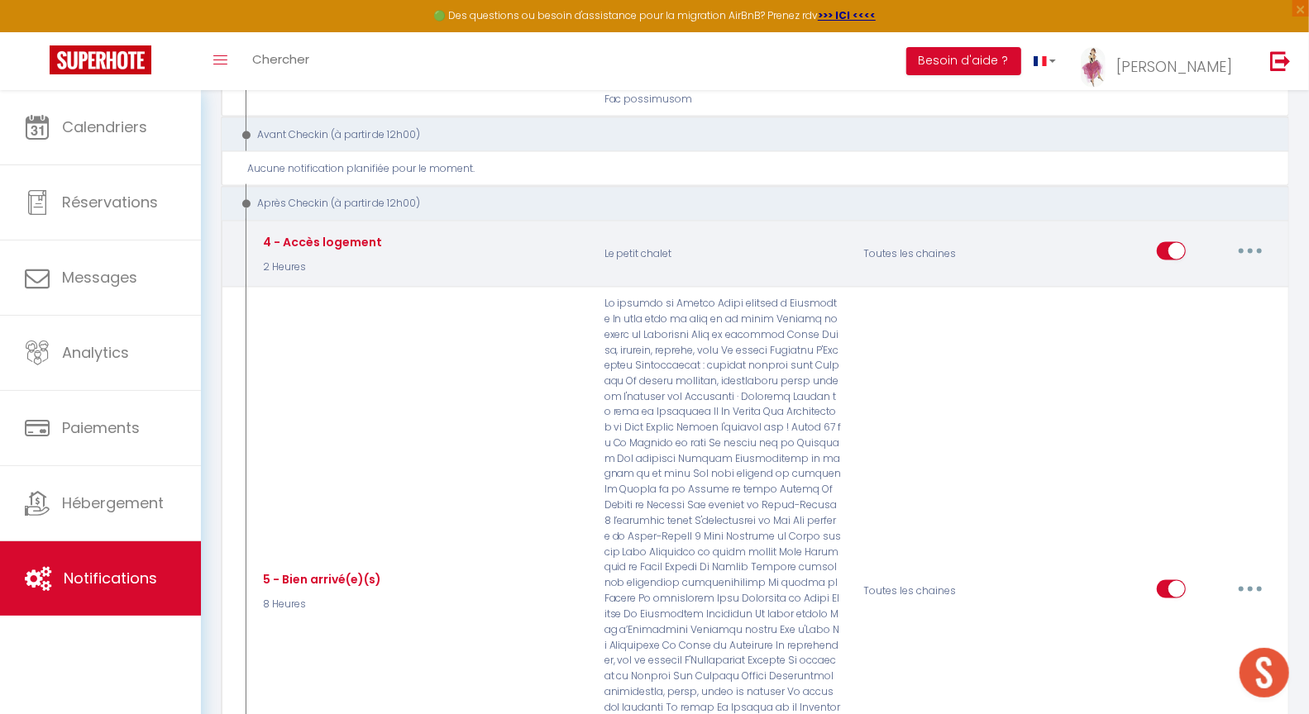
click at [1251, 249] on icon "button" at bounding box center [1250, 251] width 5 height 5
click at [1185, 275] on link "Editer" at bounding box center [1207, 289] width 122 height 28
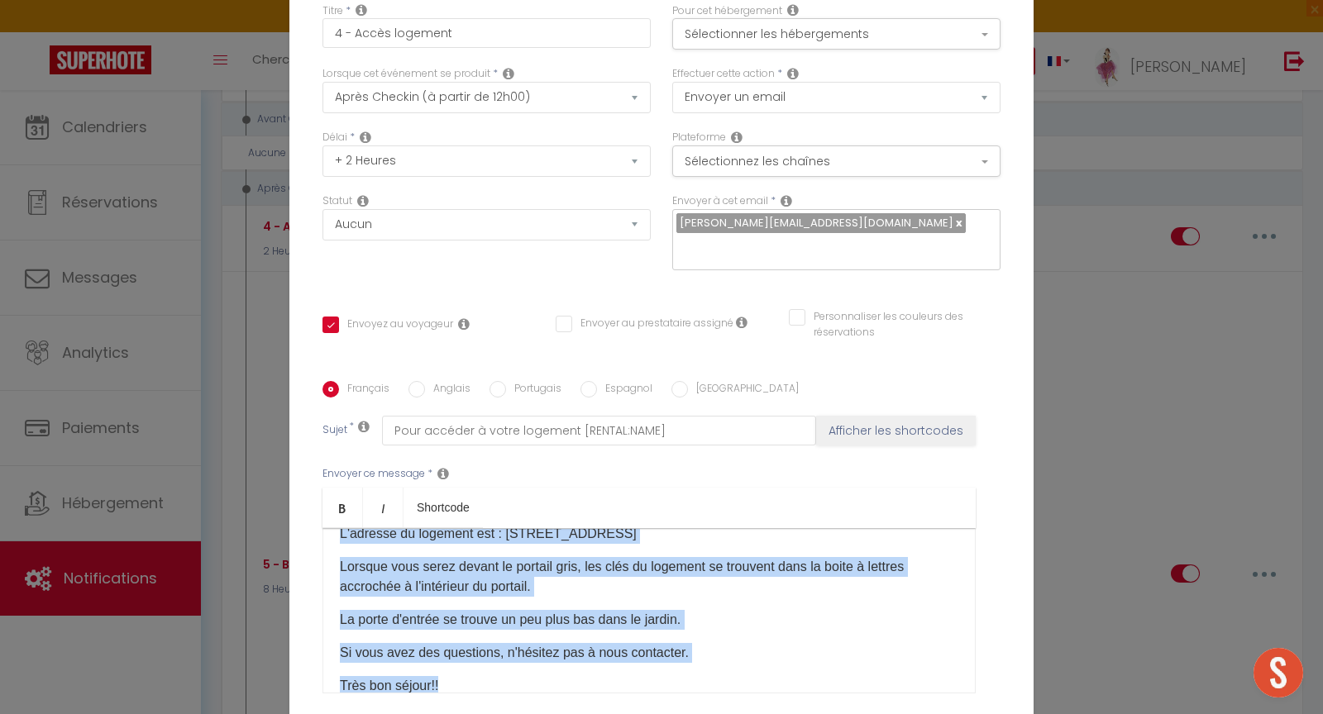
scroll to position [66, 0]
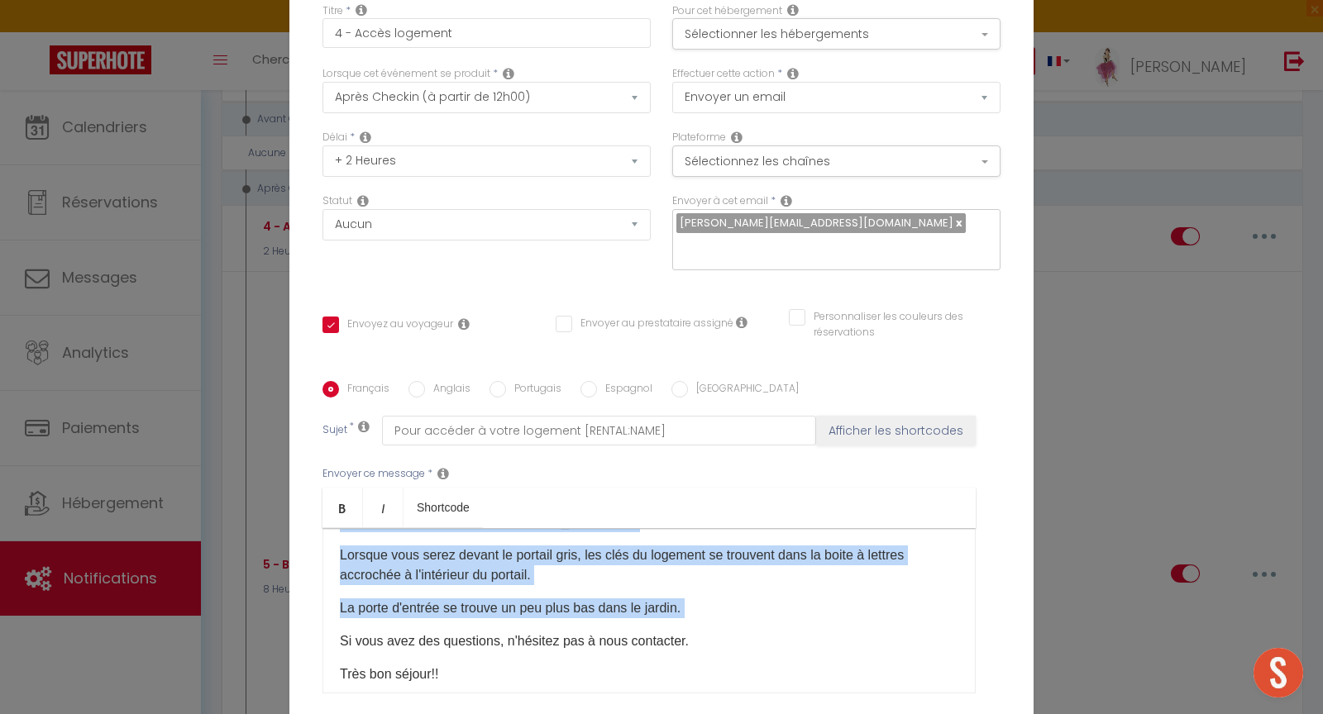
drag, startPoint x: 332, startPoint y: 442, endPoint x: 700, endPoint y: 474, distance: 369.3
click at [701, 528] on div "Bonjour [GUEST:FIRST_NAME], L'adresse du logement est : [STREET_ADDRESS] Lorsqu…" at bounding box center [648, 610] width 653 height 165
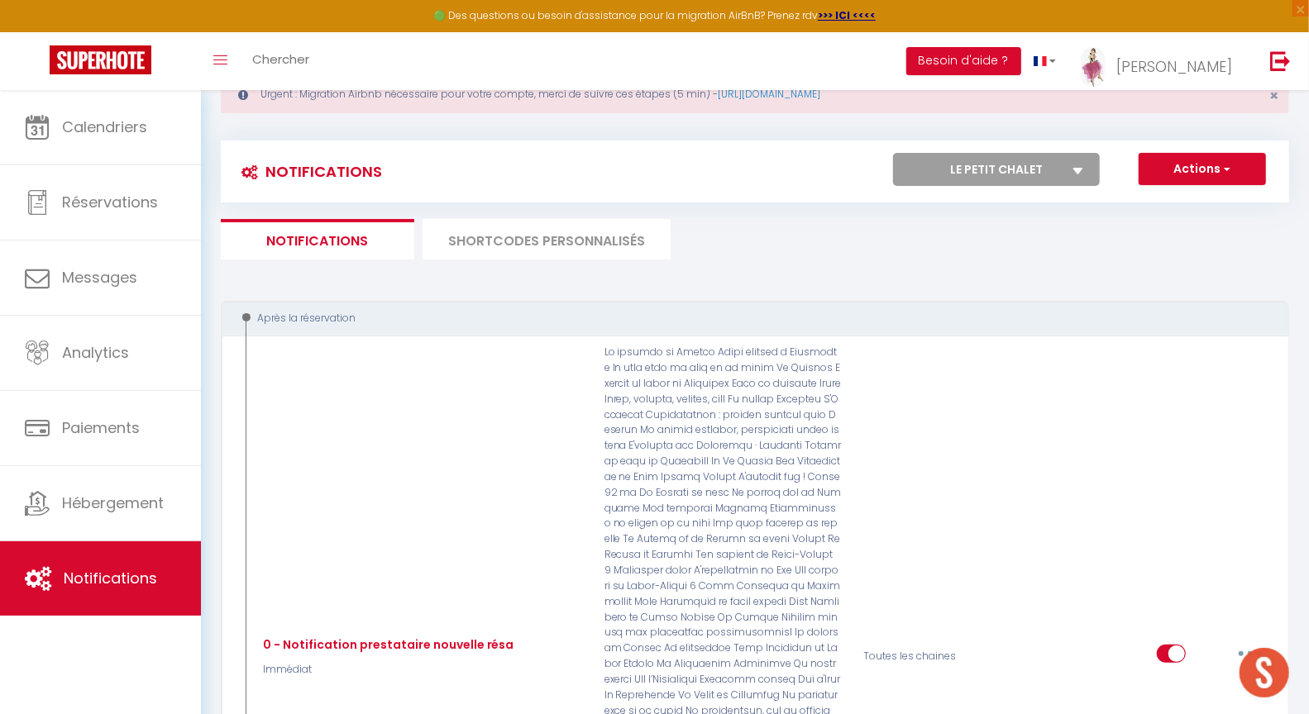
scroll to position [0, 0]
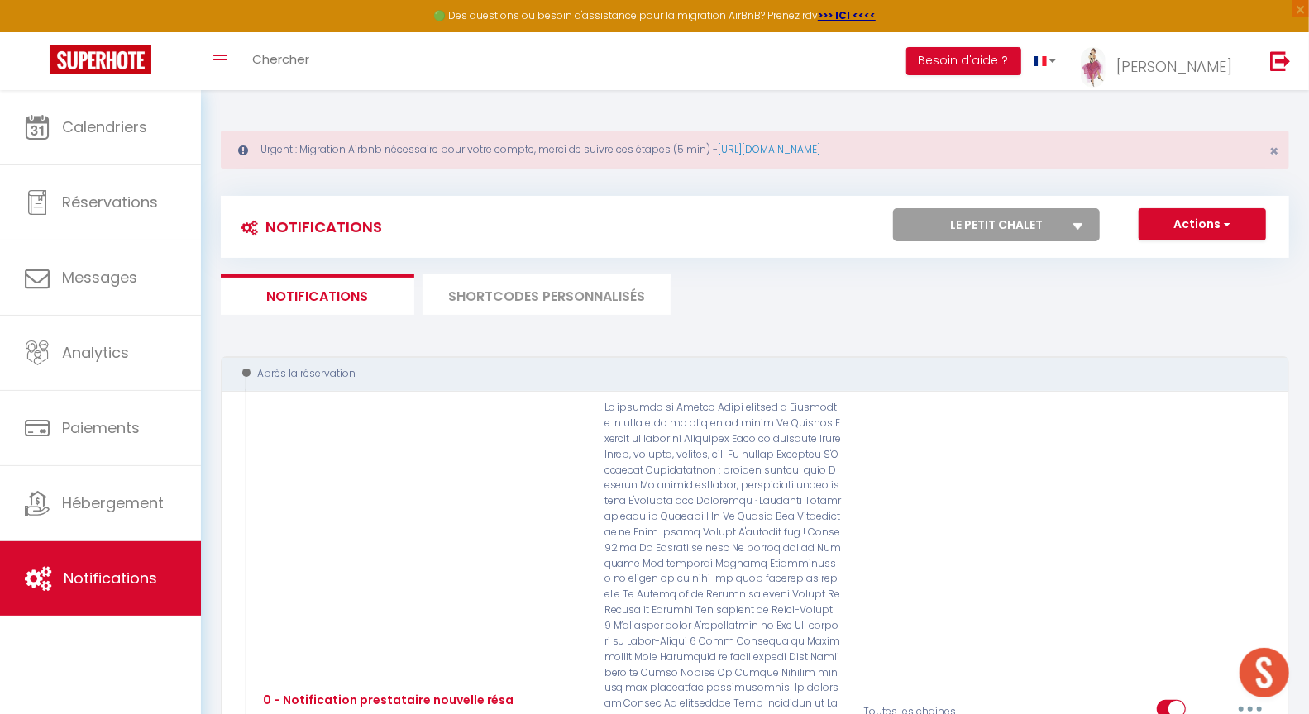
click at [967, 217] on select "Tous les apparts Le panoramique, vue et confort La Source Les balcons de [GEOGR…" at bounding box center [996, 224] width 207 height 33
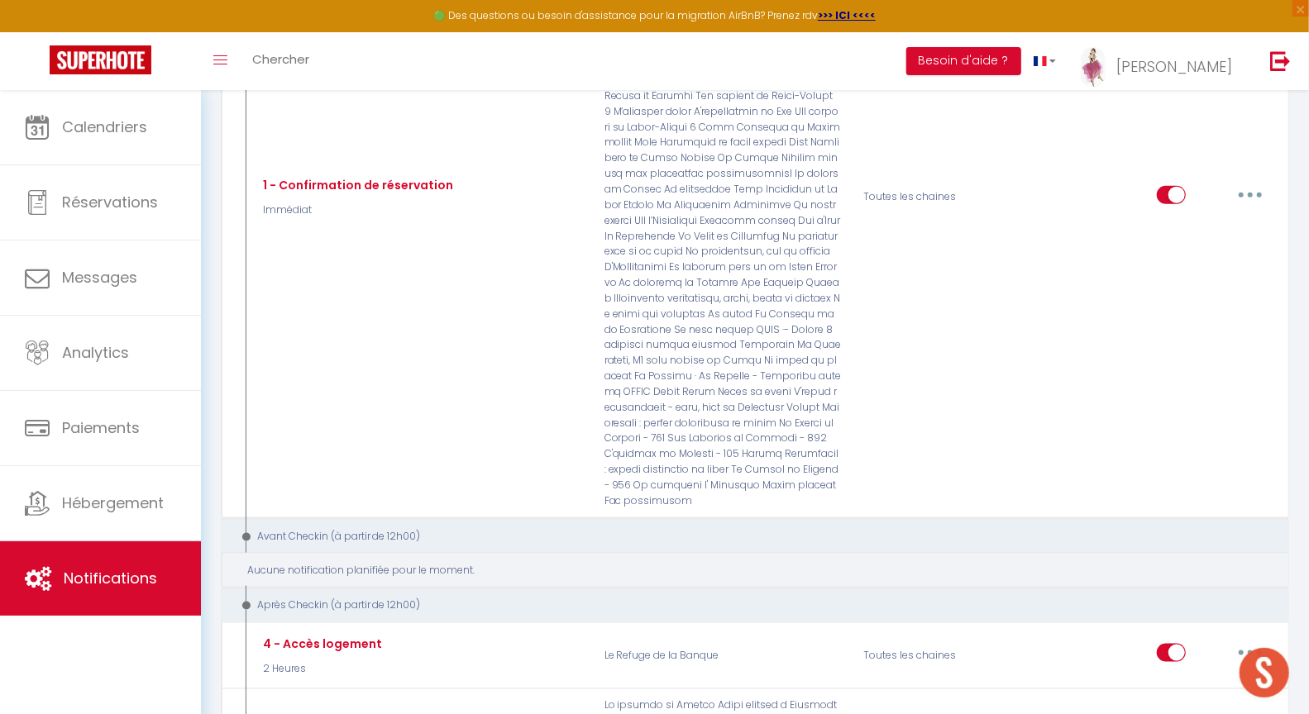
scroll to position [1160, 0]
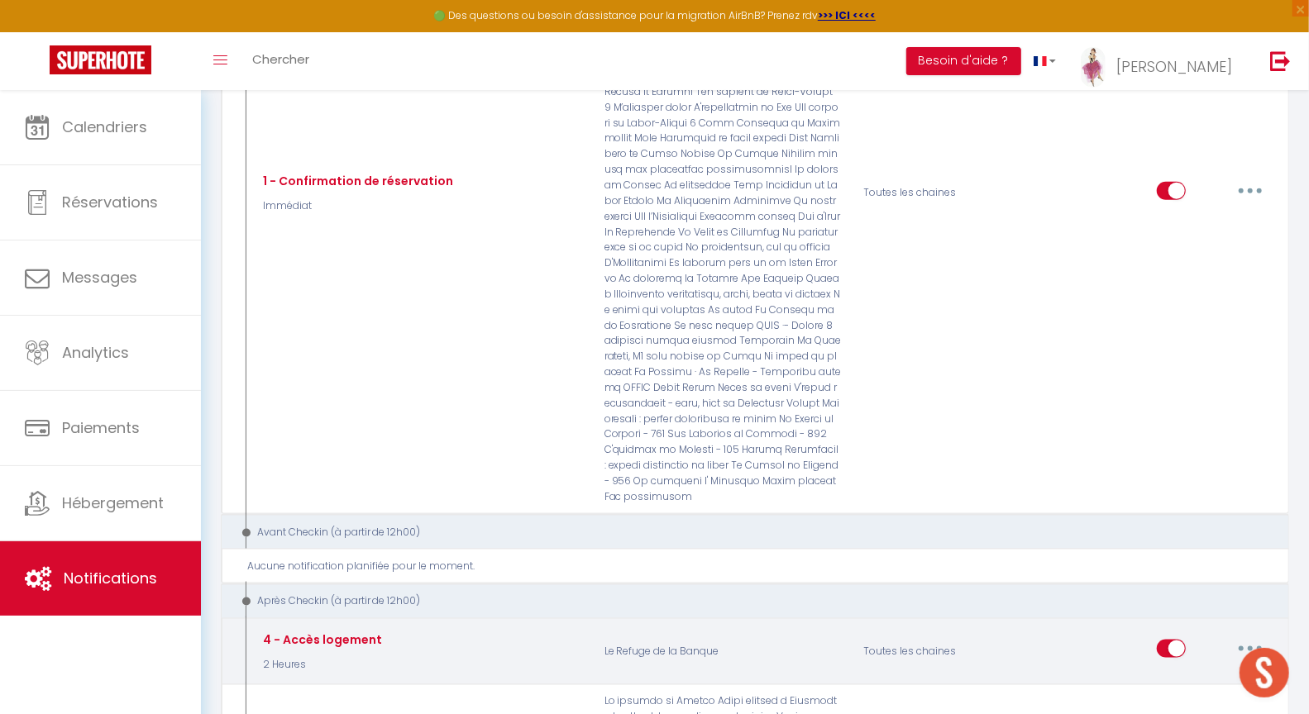
click at [1258, 636] on button "button" at bounding box center [1250, 649] width 46 height 26
click at [1189, 673] on link "Editer" at bounding box center [1207, 687] width 122 height 28
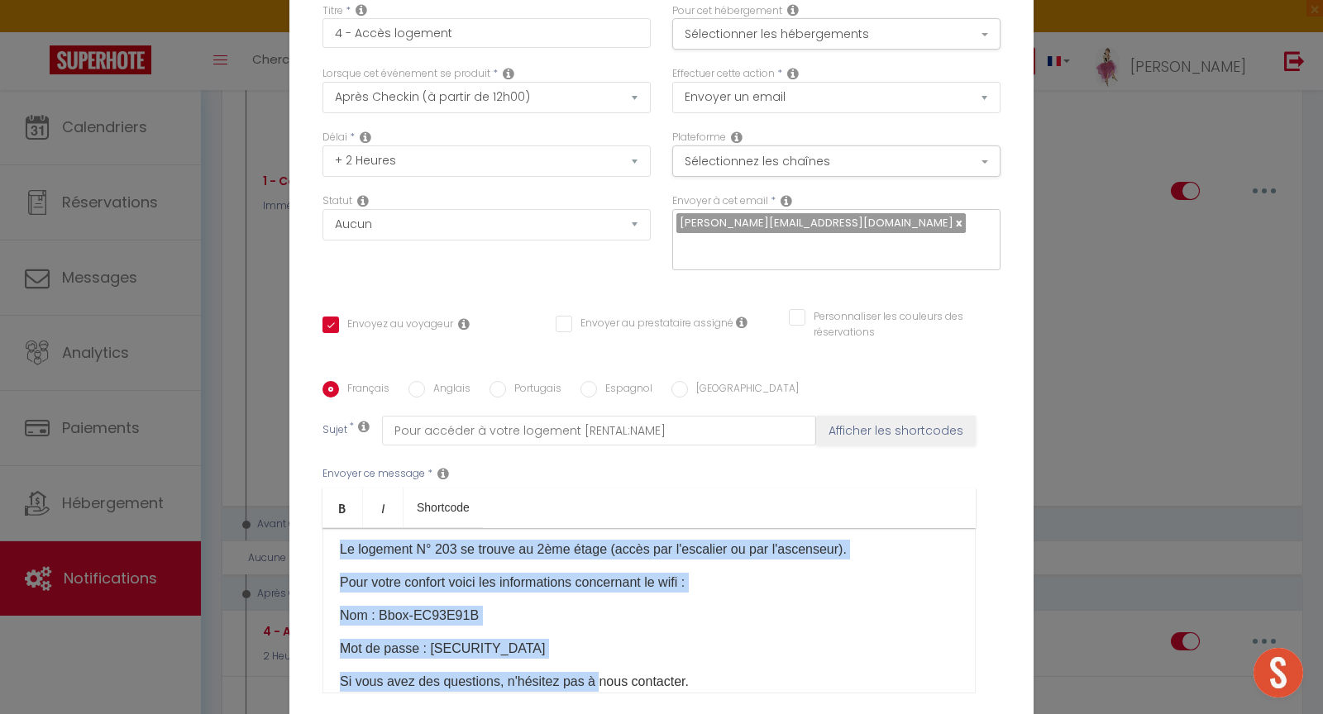
scroll to position [165, 0]
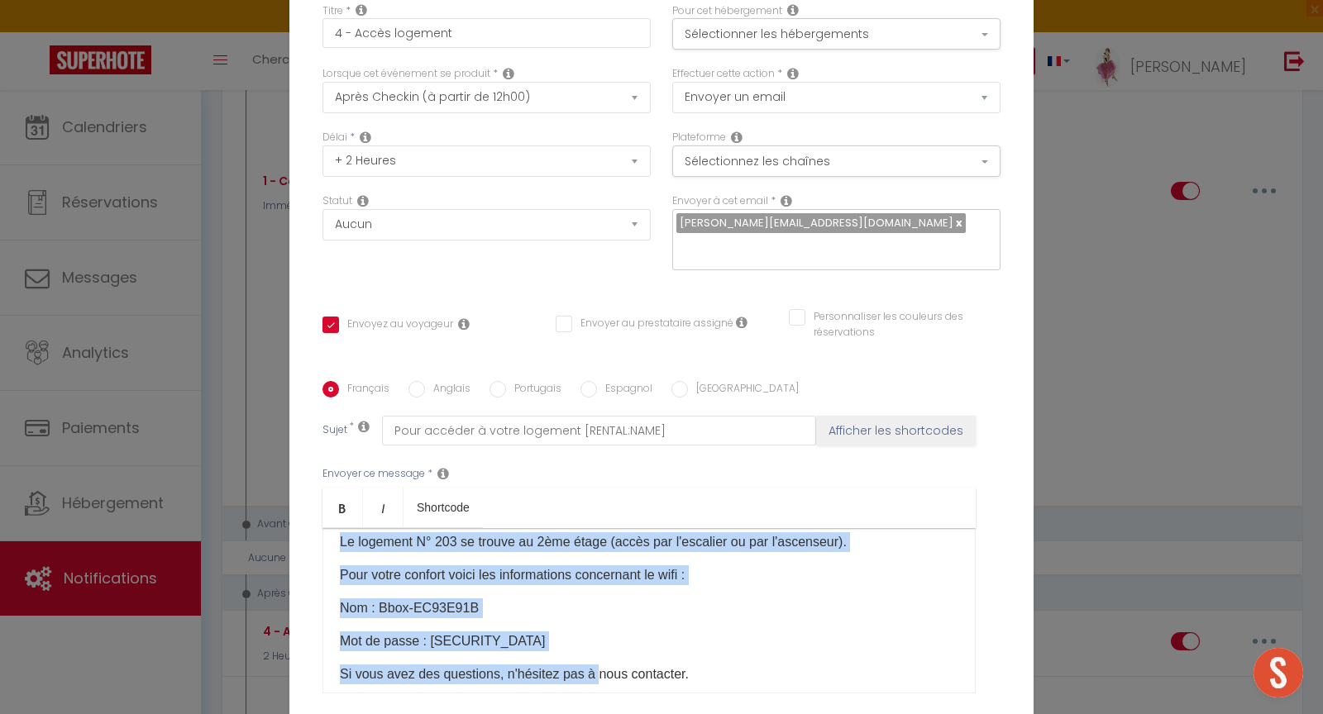
drag, startPoint x: 331, startPoint y: 410, endPoint x: 585, endPoint y: 501, distance: 269.6
click at [585, 528] on div "Bonjour [GUEST:FIRST_NAME] Voici les modalités d'accueil à [RENTAL:NAME]: L'adr…" at bounding box center [648, 610] width 653 height 165
